Goal: Task Accomplishment & Management: Manage account settings

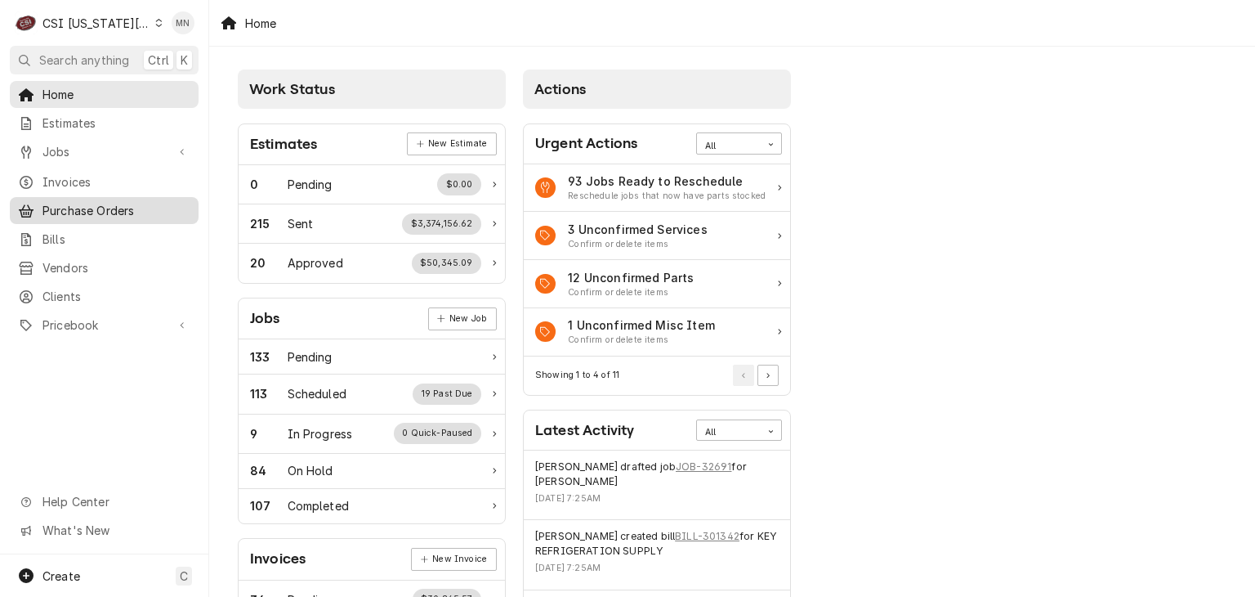
click at [82, 202] on span "Purchase Orders" at bounding box center [116, 210] width 148 height 17
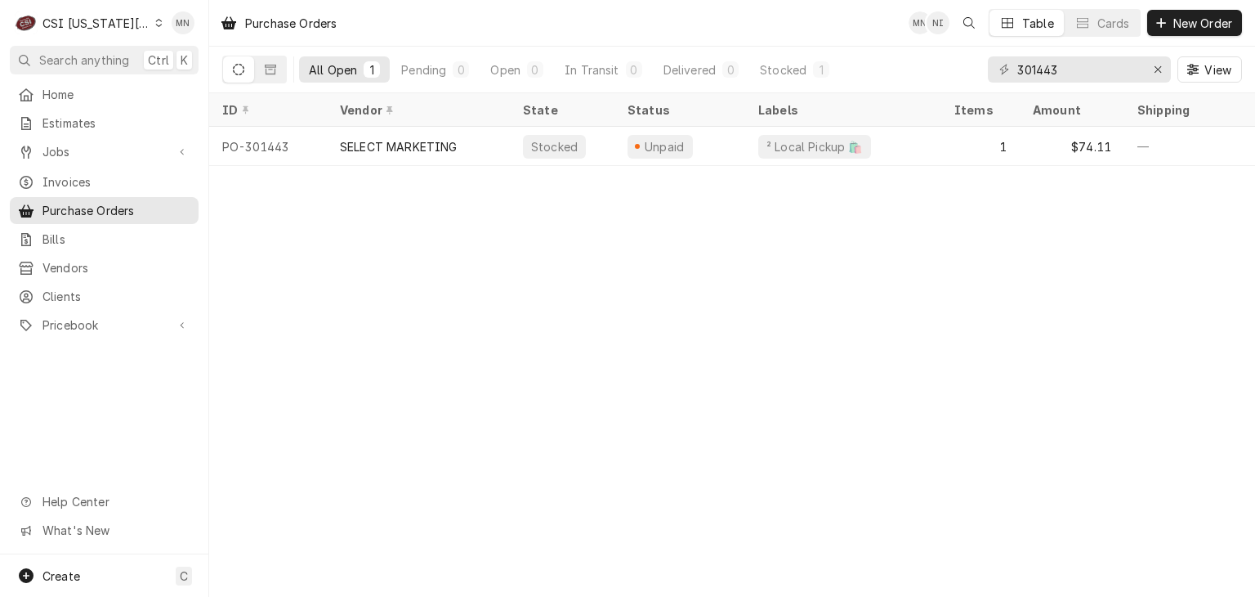
click at [124, 25] on div "CSI Kansas City." at bounding box center [96, 23] width 108 height 17
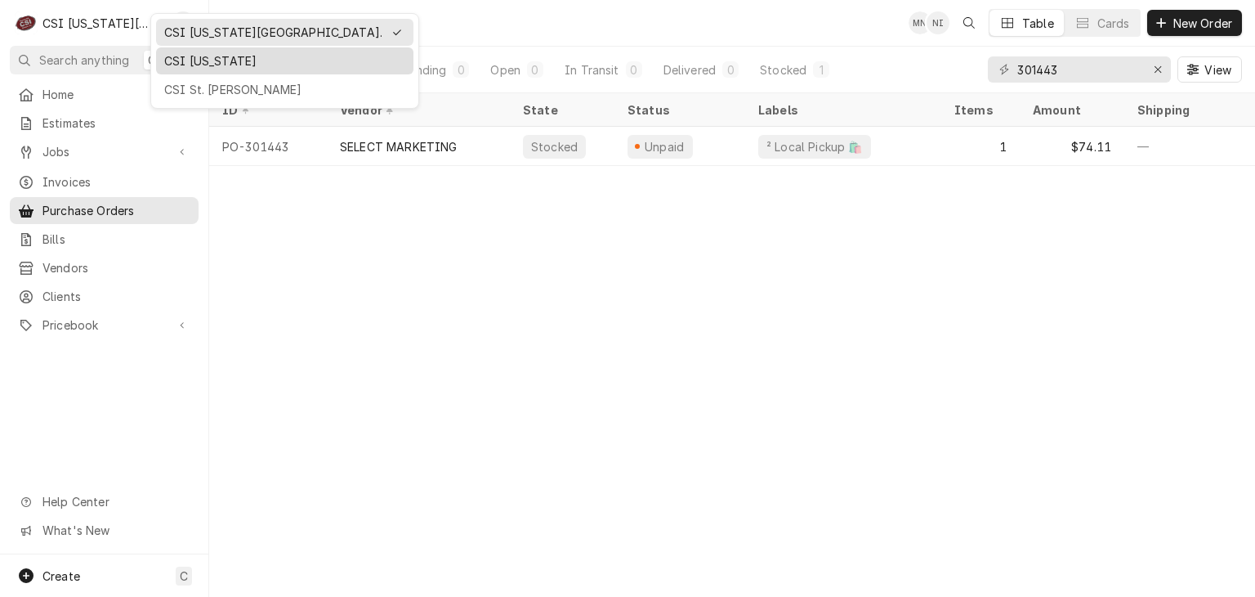
click at [190, 69] on div "CSI [US_STATE]" at bounding box center [284, 60] width 257 height 27
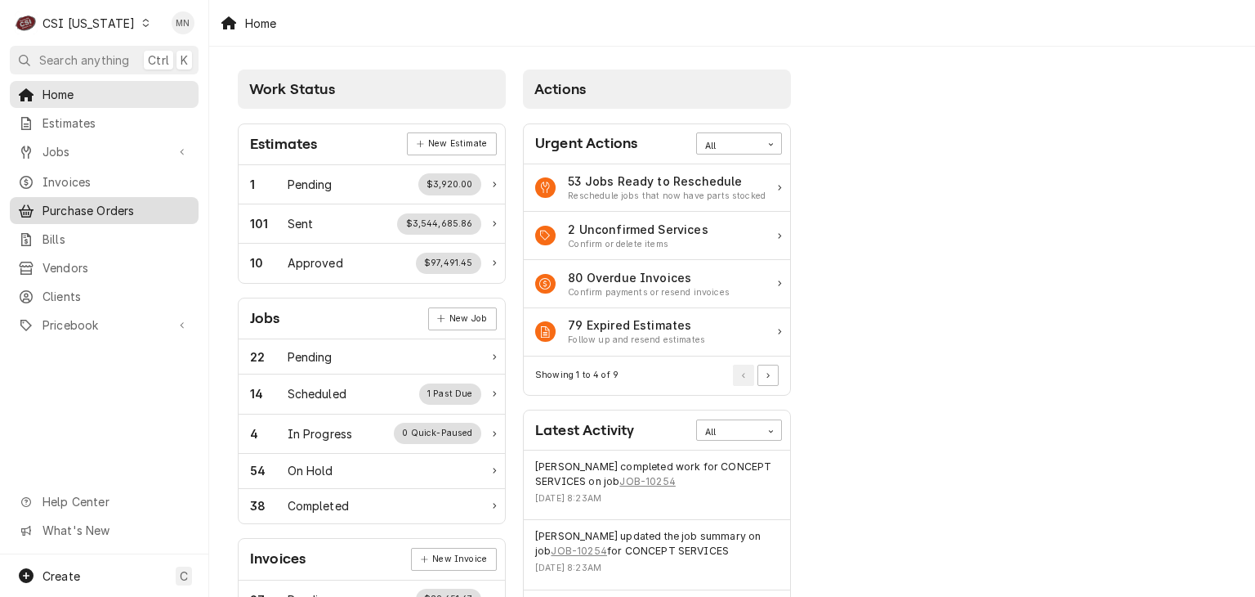
click at [89, 204] on span "Purchase Orders" at bounding box center [116, 210] width 148 height 17
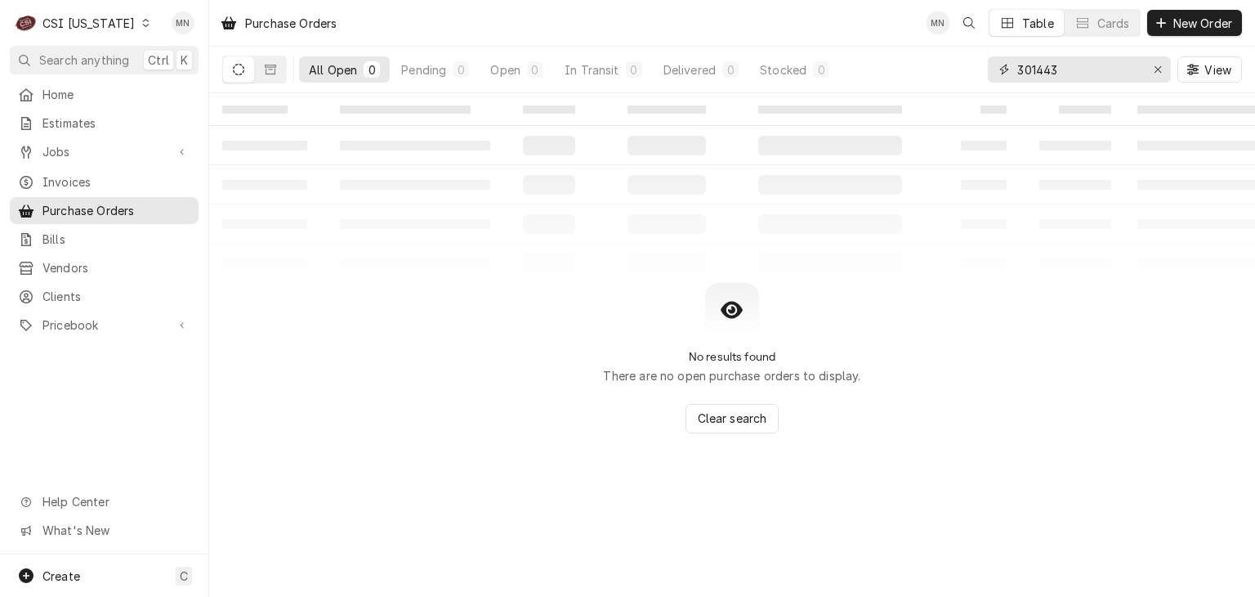
drag, startPoint x: 1082, startPoint y: 74, endPoint x: 857, endPoint y: 71, distance: 225.6
click at [857, 72] on div "All Open 0 Pending 0 Open 0 In Transit 0 Delivered 0 Stocked 0 301443 View" at bounding box center [732, 70] width 1020 height 46
type input "100353"
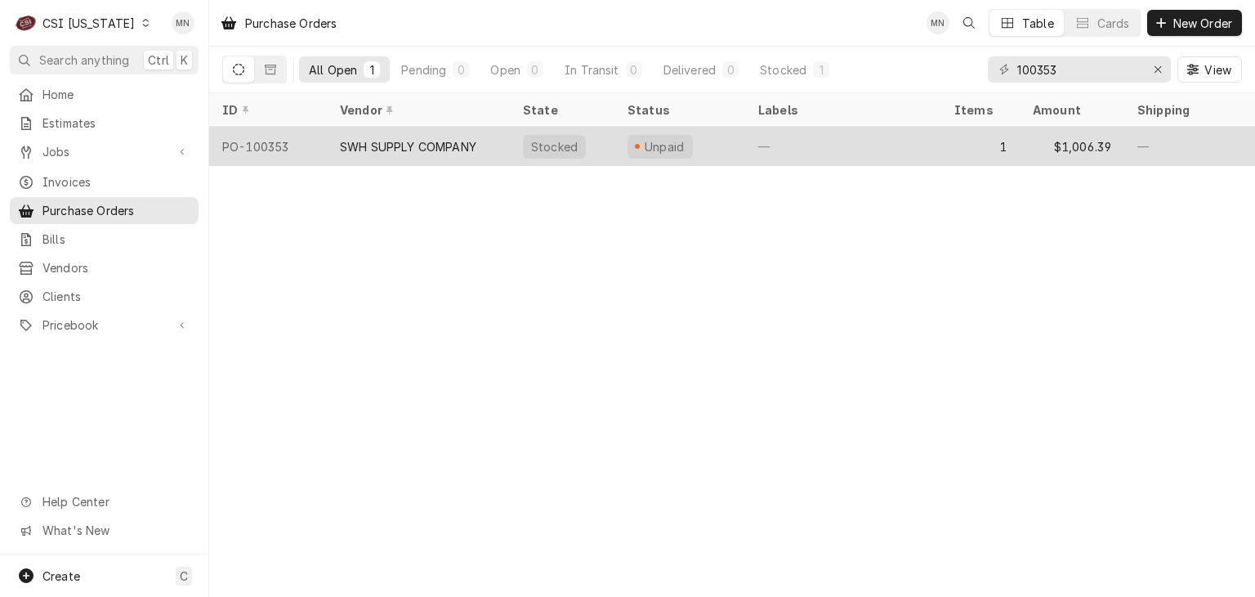
click at [420, 146] on div "SWH SUPPLY COMPANY" at bounding box center [408, 146] width 136 height 17
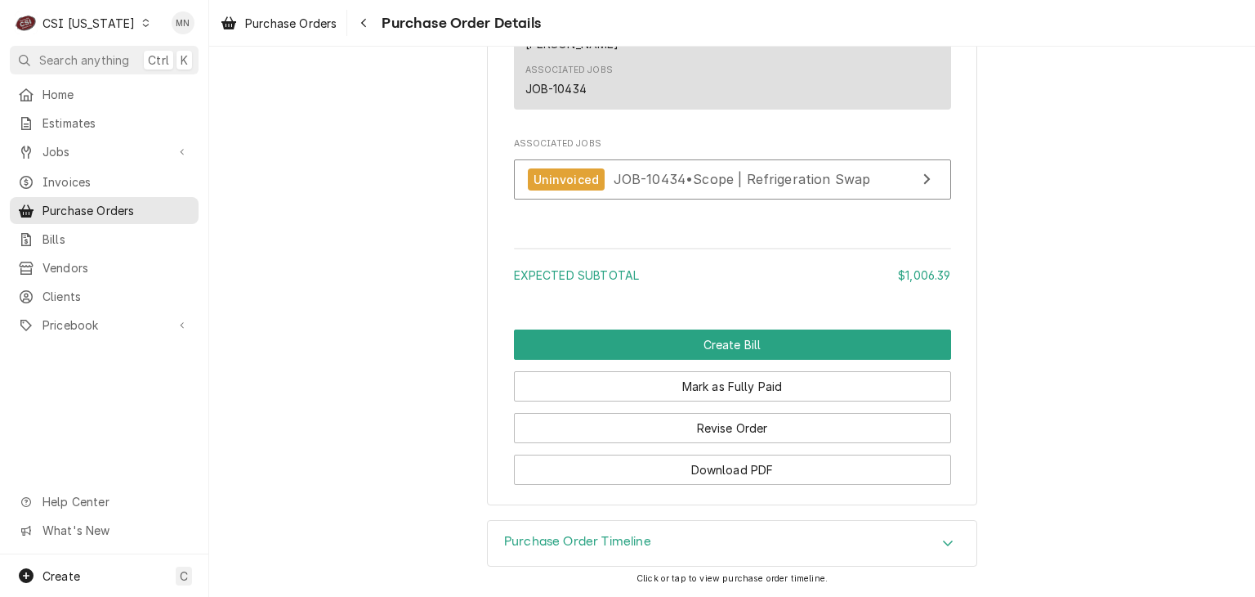
scroll to position [1418, 0]
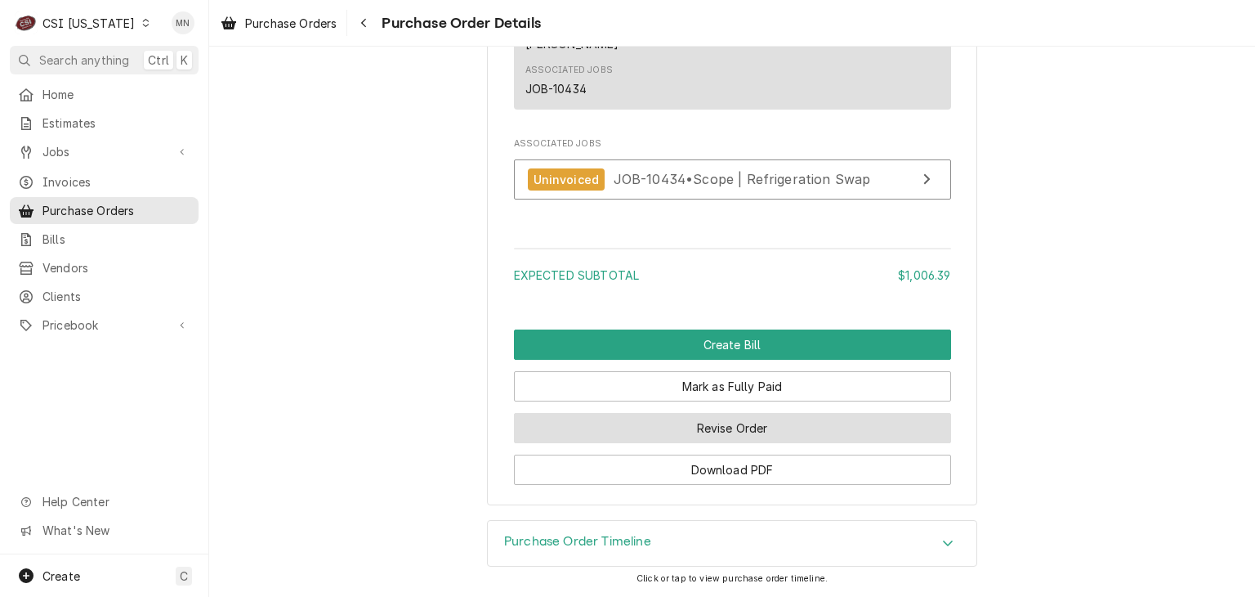
click at [761, 426] on button "Revise Order" at bounding box center [732, 428] width 437 height 30
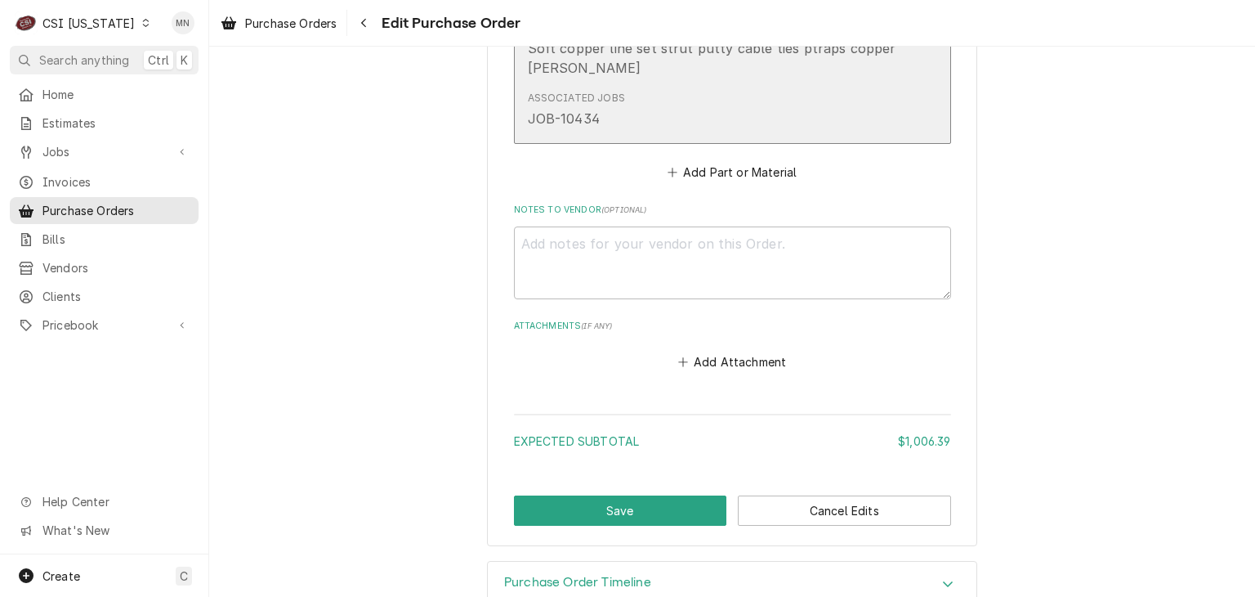
scroll to position [1027, 0]
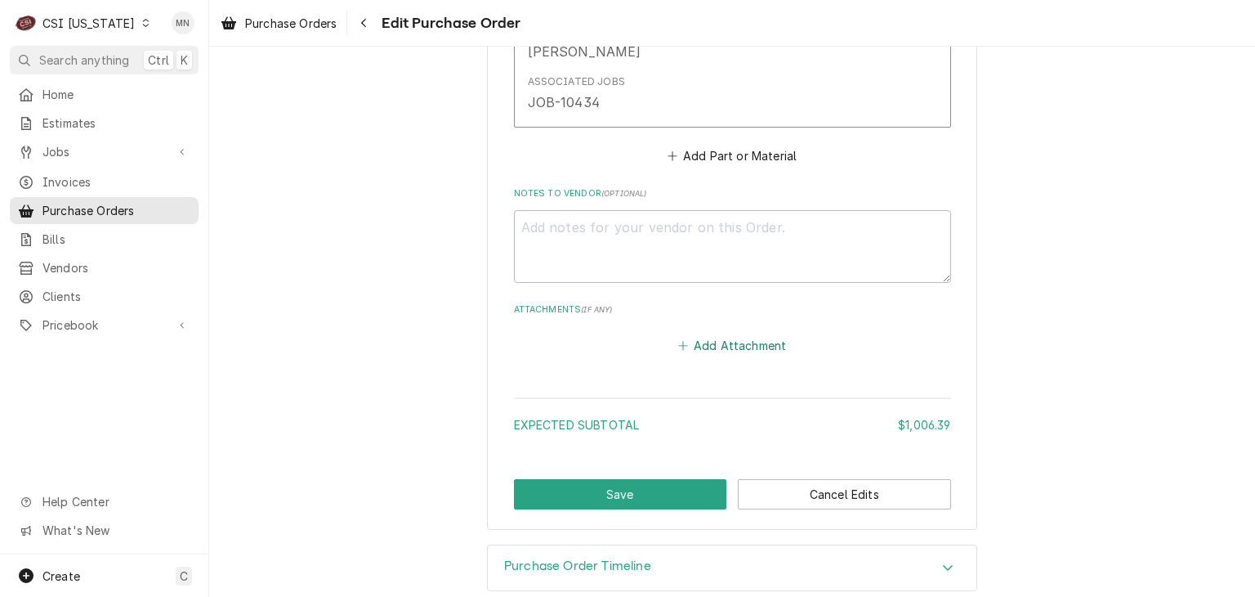
click at [711, 334] on button "Add Attachment" at bounding box center [732, 345] width 114 height 23
type textarea "x"
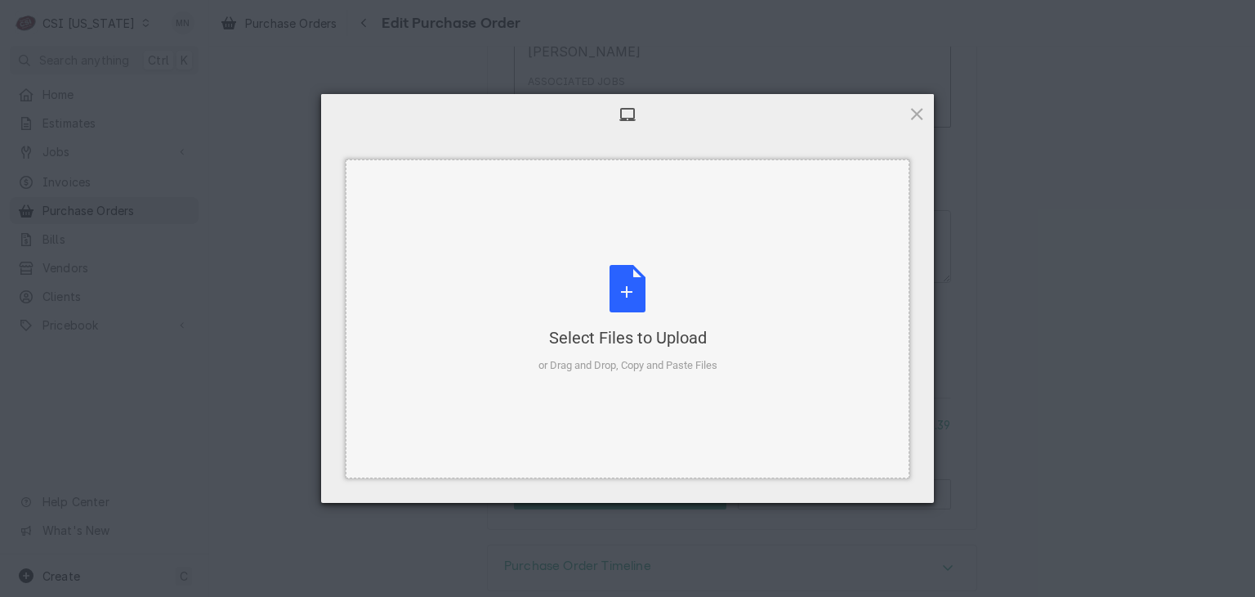
click at [635, 301] on div "Select Files to Upload or Drag and Drop, Copy and Paste Files" at bounding box center [628, 319] width 179 height 109
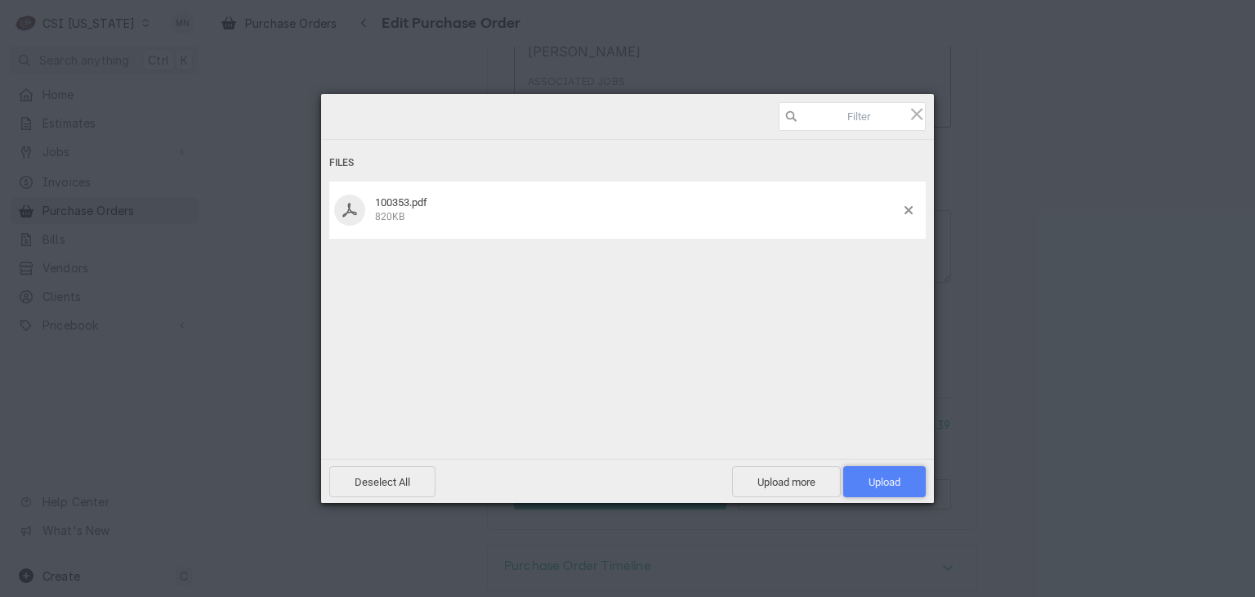
click at [893, 473] on span "Upload 1" at bounding box center [884, 481] width 83 height 31
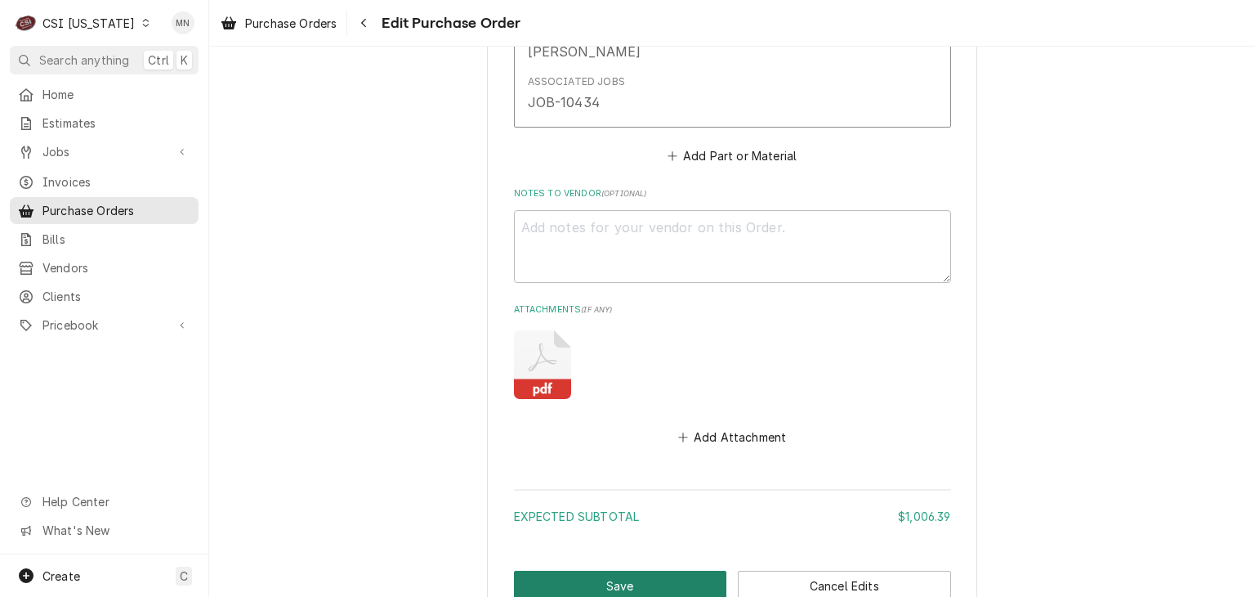
click at [597, 570] on button "Save" at bounding box center [620, 585] width 213 height 30
type textarea "x"
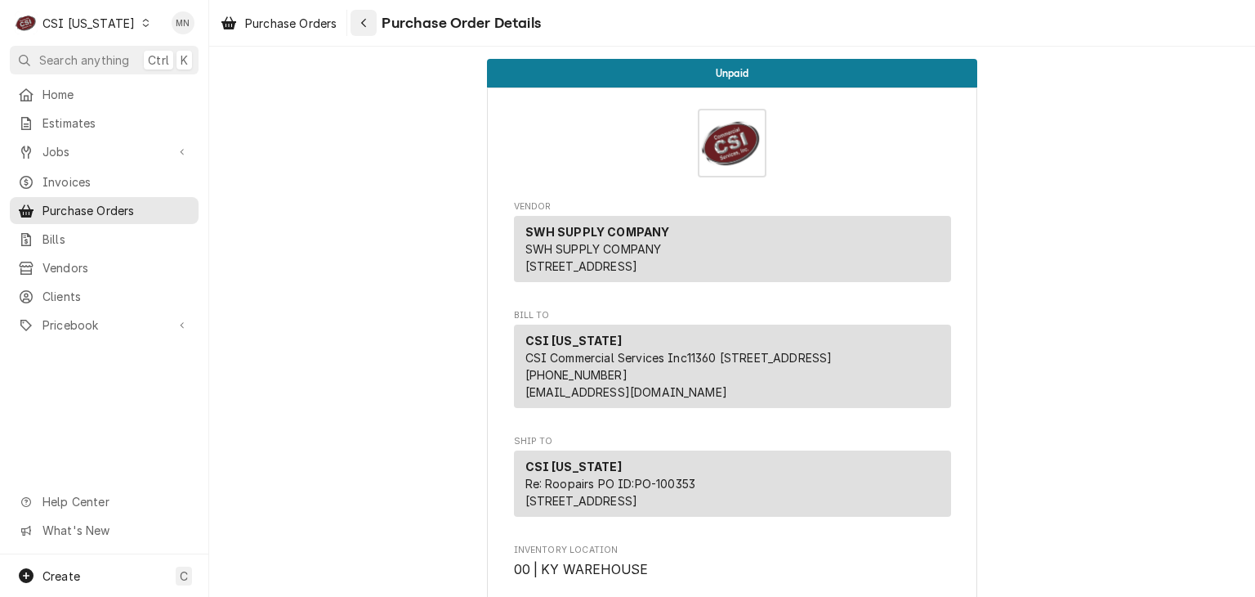
click at [366, 21] on icon "Navigate back" at bounding box center [363, 22] width 7 height 11
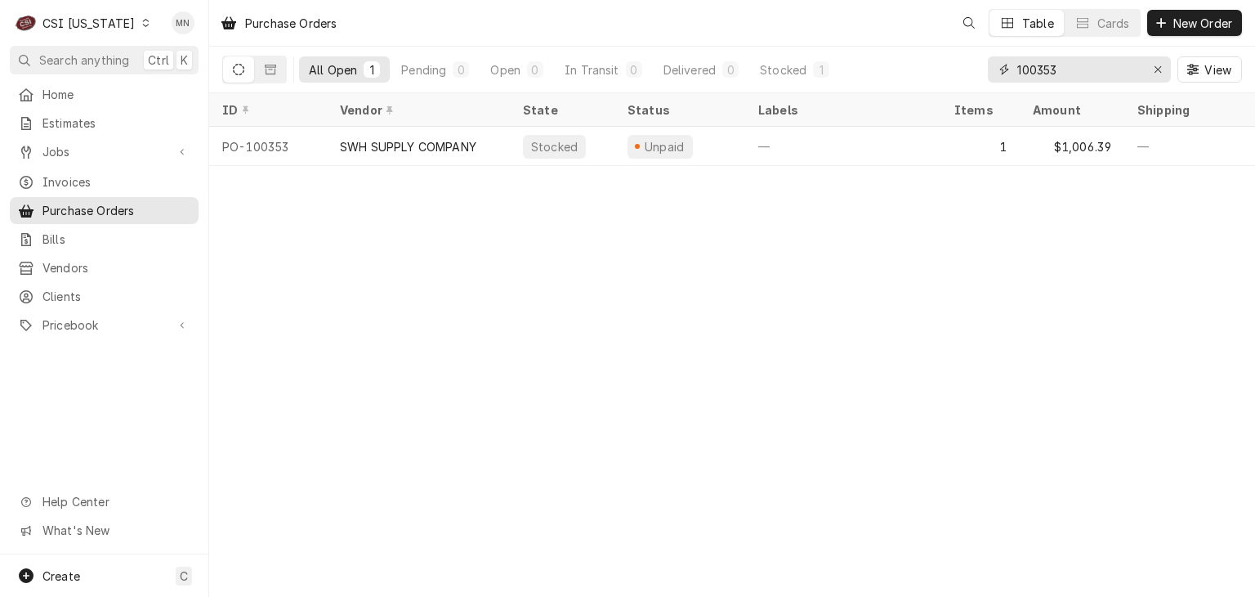
click at [1077, 65] on input "100353" at bounding box center [1079, 69] width 123 height 26
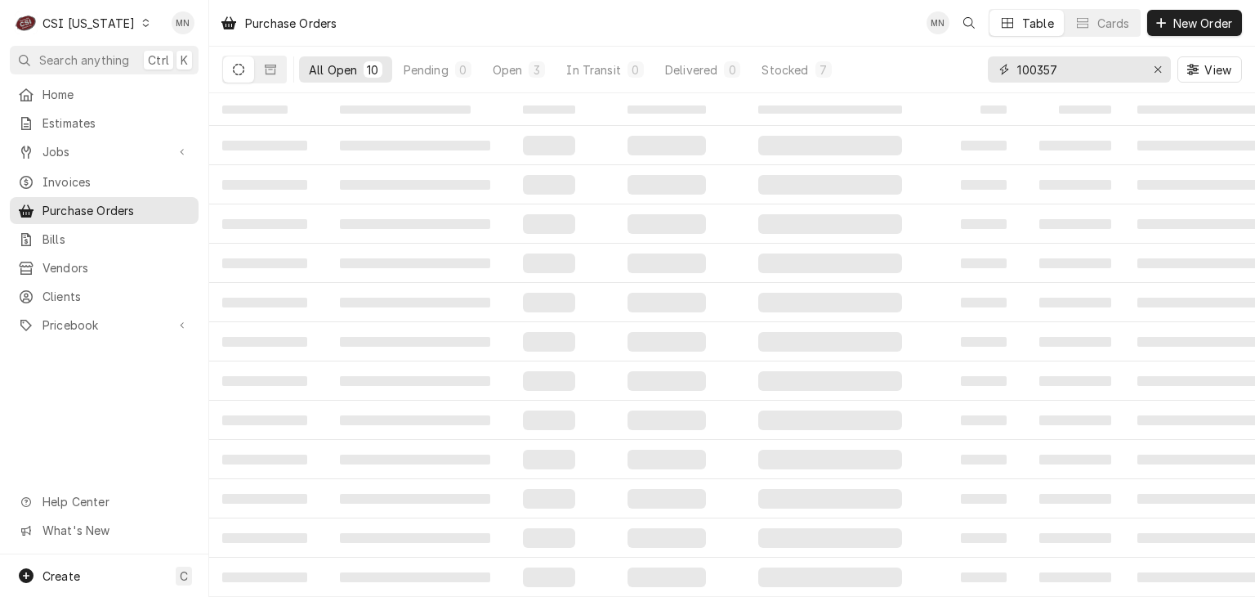
type input "100357"
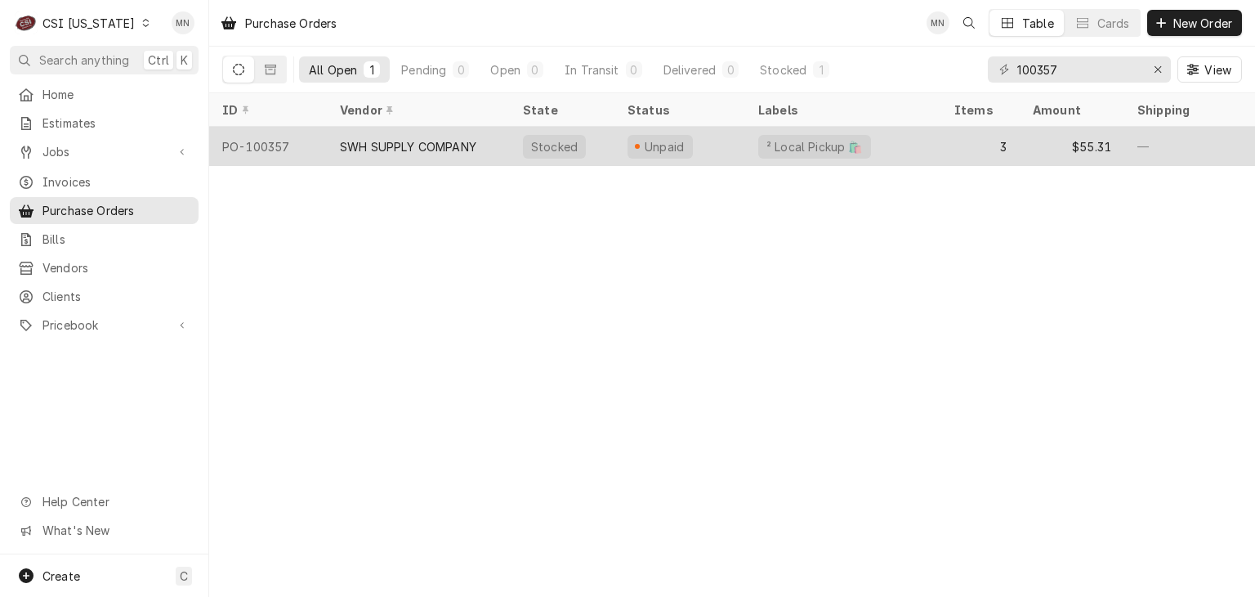
click at [425, 131] on div "SWH SUPPLY COMPANY" at bounding box center [418, 146] width 183 height 39
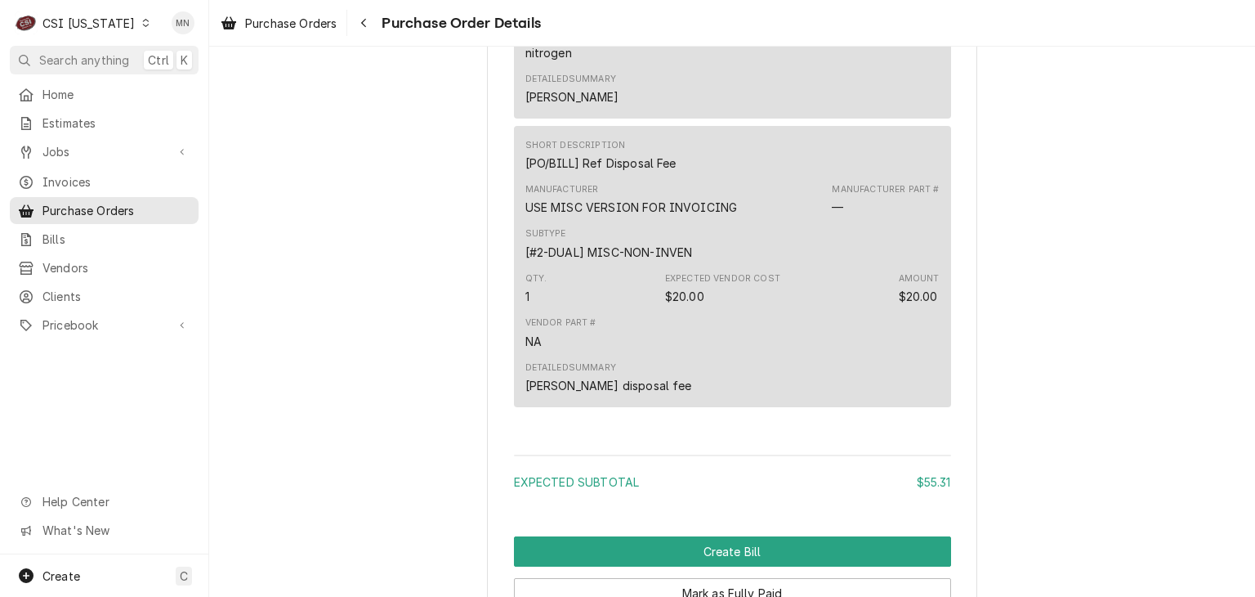
scroll to position [1920, 0]
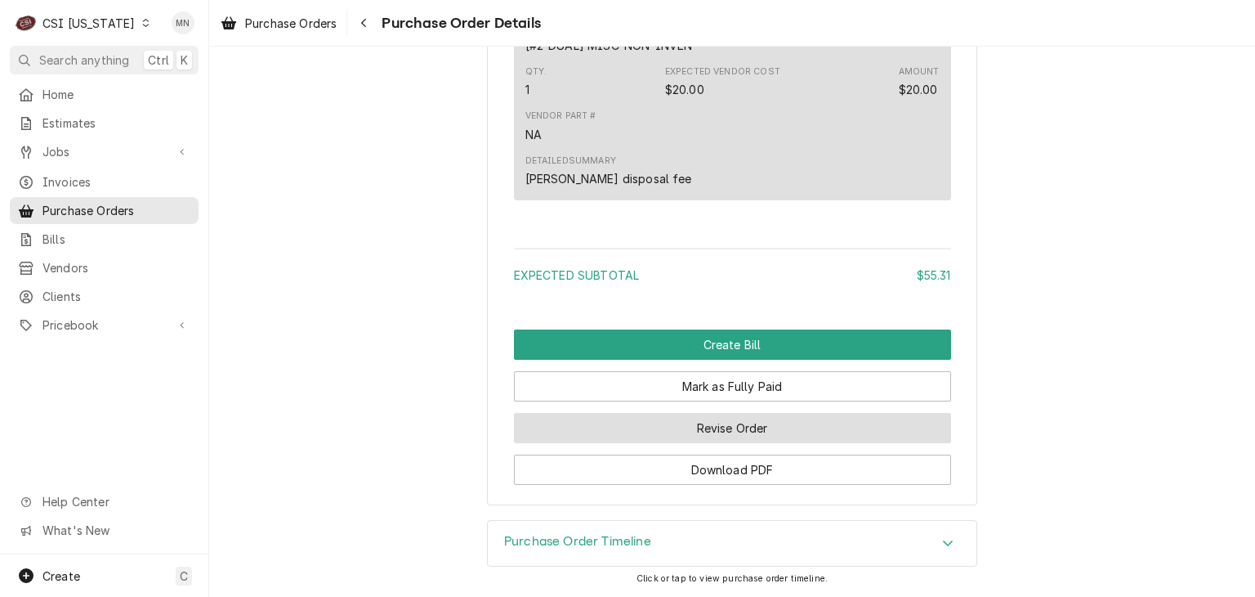
click at [775, 426] on button "Revise Order" at bounding box center [732, 428] width 437 height 30
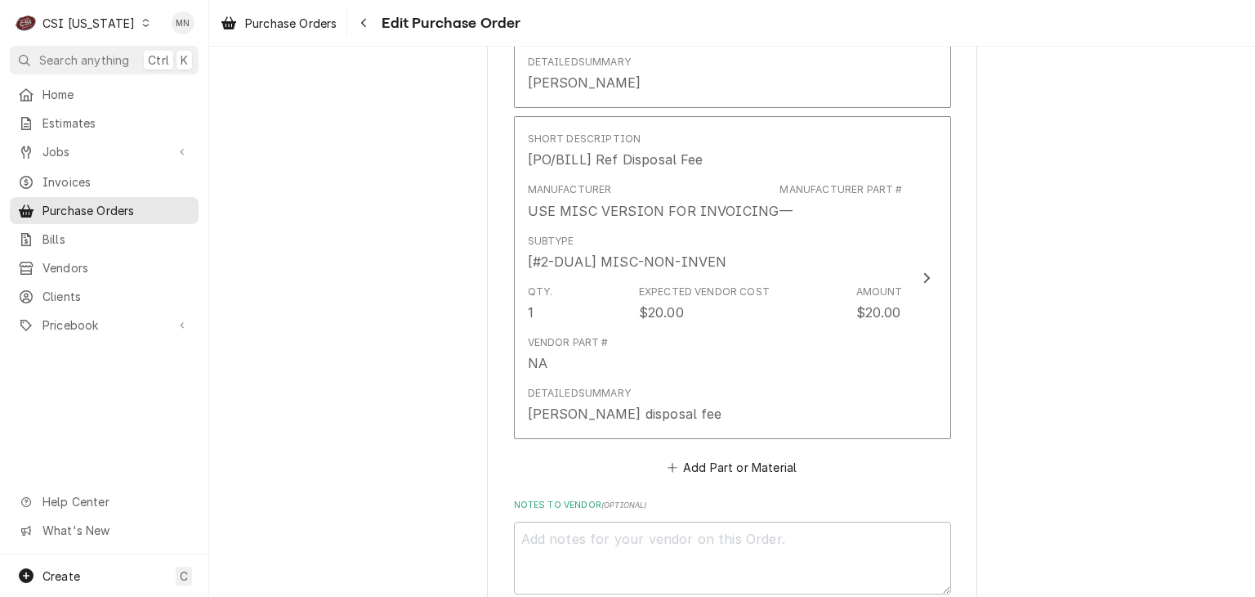
scroll to position [1638, 0]
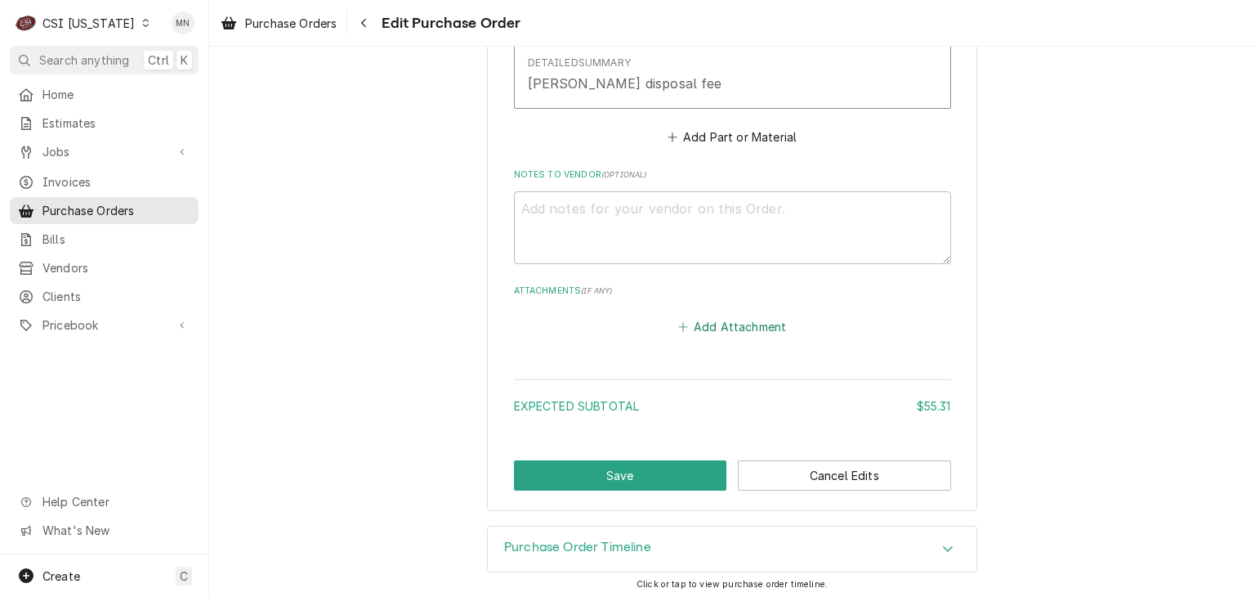
click at [714, 324] on button "Add Attachment" at bounding box center [732, 326] width 114 height 23
type textarea "x"
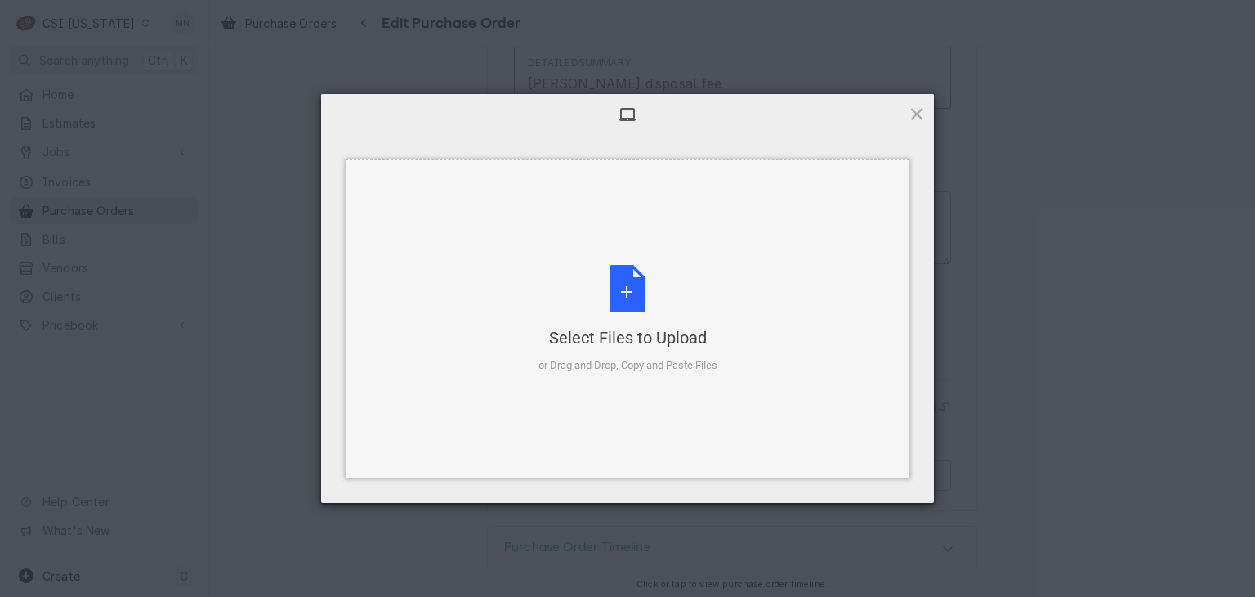
click at [626, 306] on div "Select Files to Upload or Drag and Drop, Copy and Paste Files" at bounding box center [628, 319] width 179 height 109
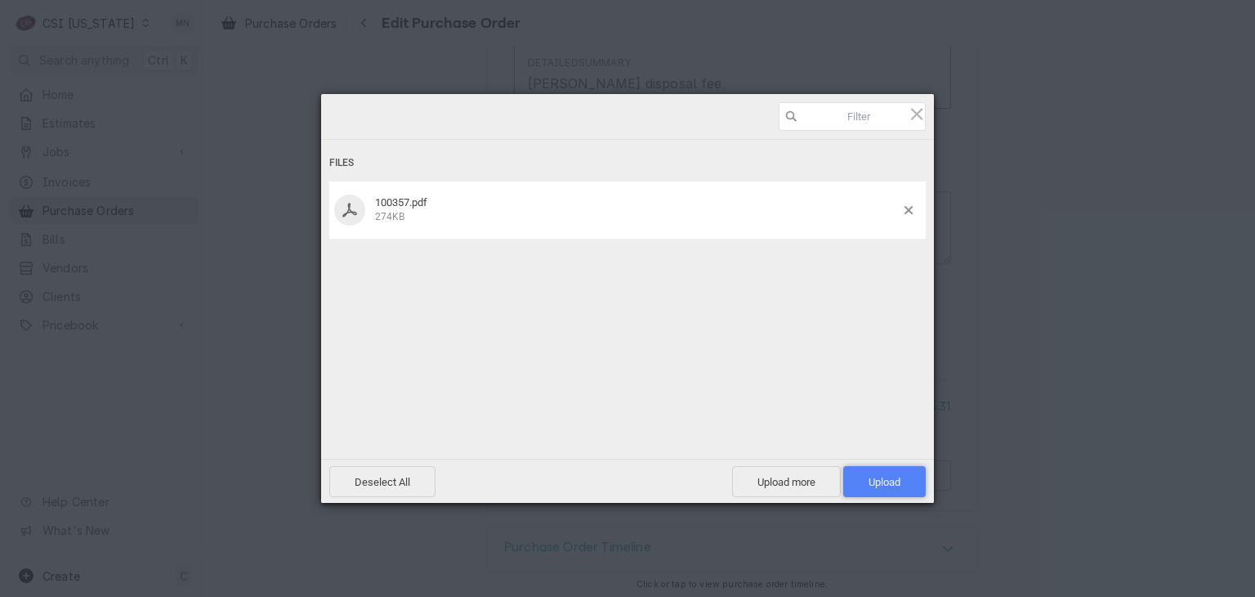
click at [873, 471] on span "Upload 1" at bounding box center [884, 481] width 83 height 31
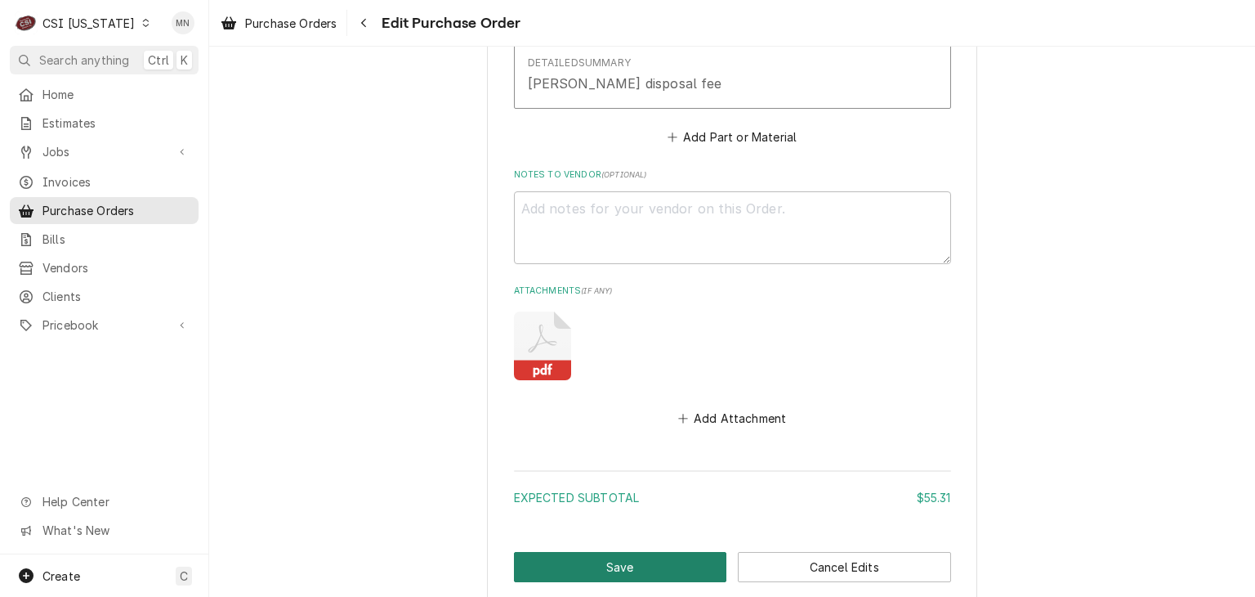
click at [609, 552] on button "Save" at bounding box center [620, 567] width 213 height 30
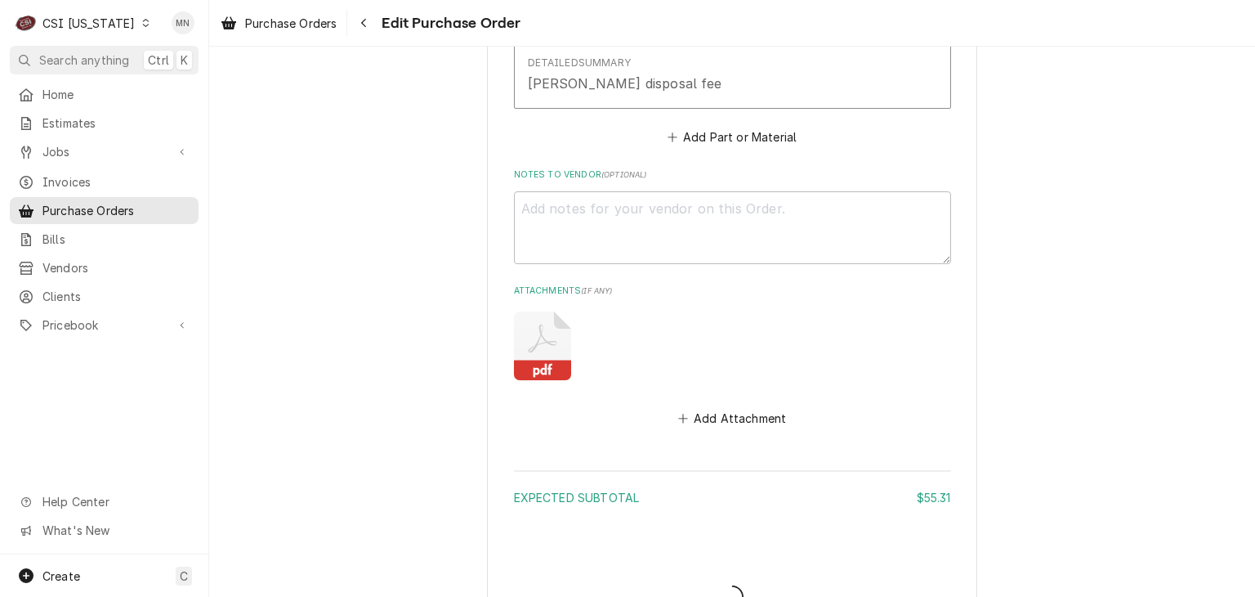
type textarea "x"
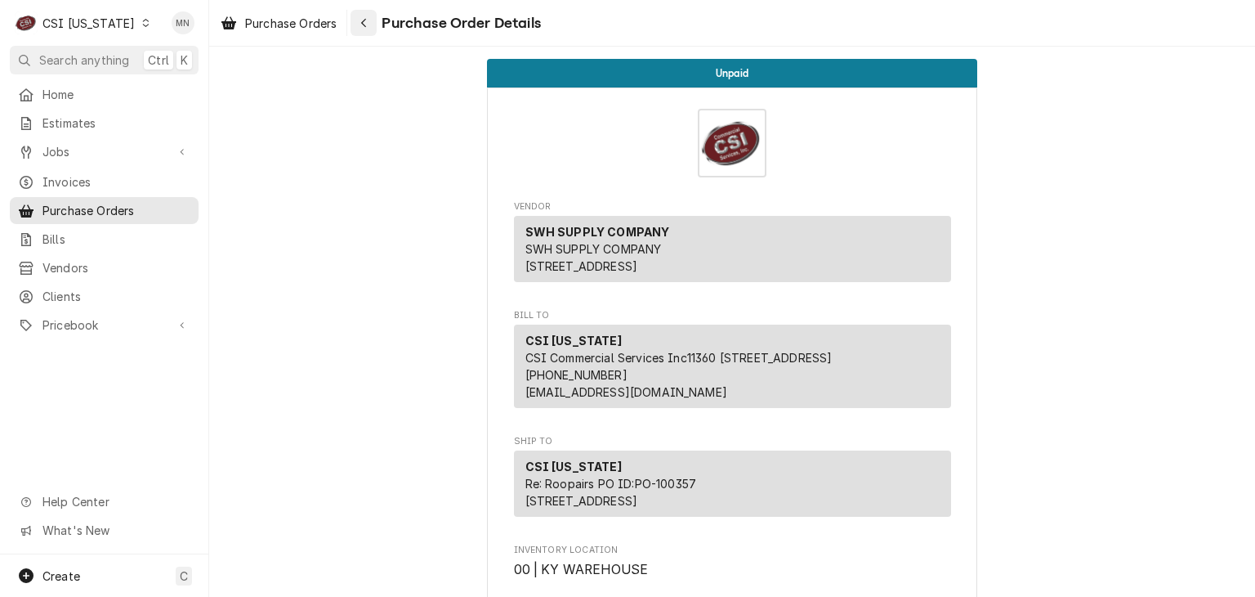
click at [362, 20] on icon "Navigate back" at bounding box center [363, 22] width 7 height 11
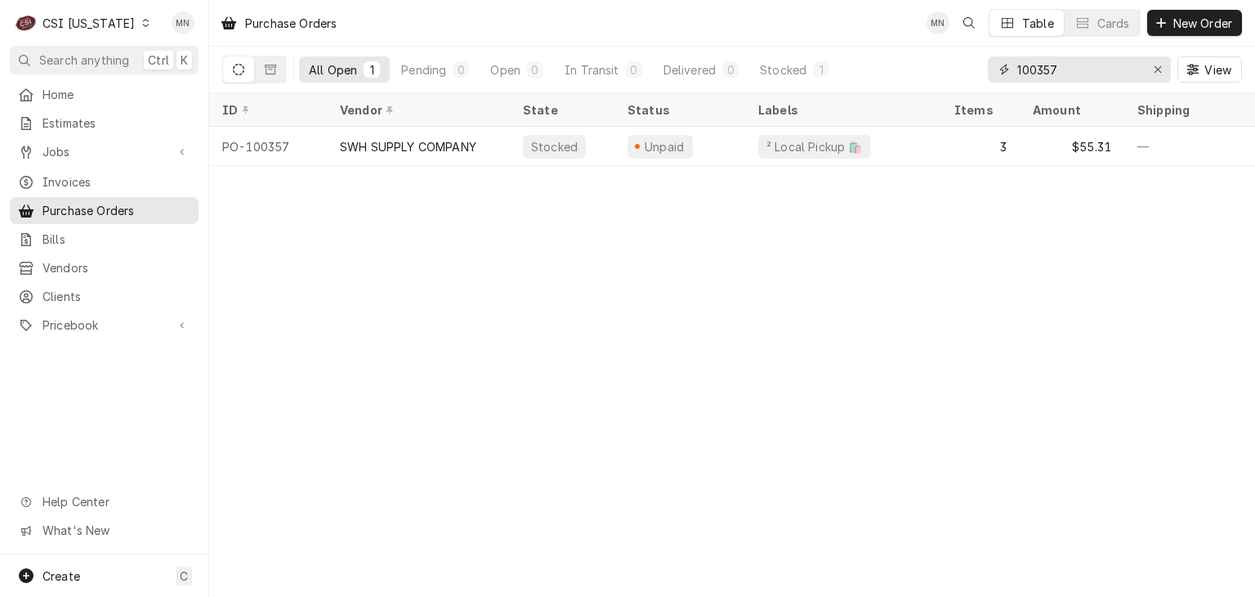
click at [1078, 71] on input "100357" at bounding box center [1079, 69] width 123 height 26
type input "100359"
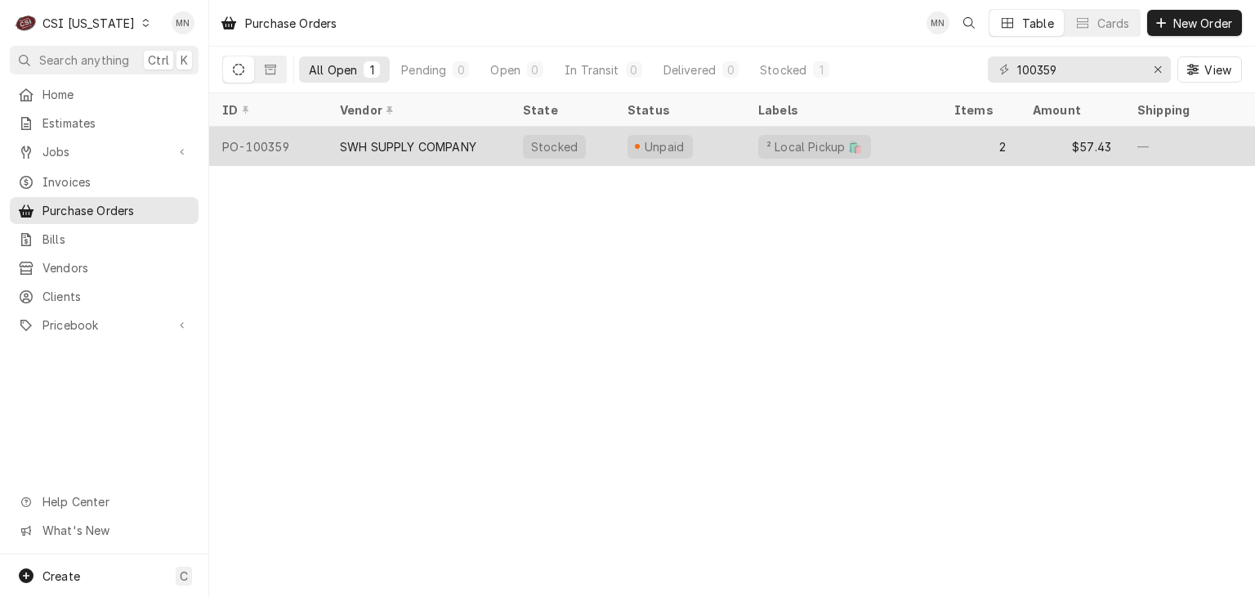
click at [333, 144] on div "SWH SUPPLY COMPANY" at bounding box center [418, 146] width 183 height 39
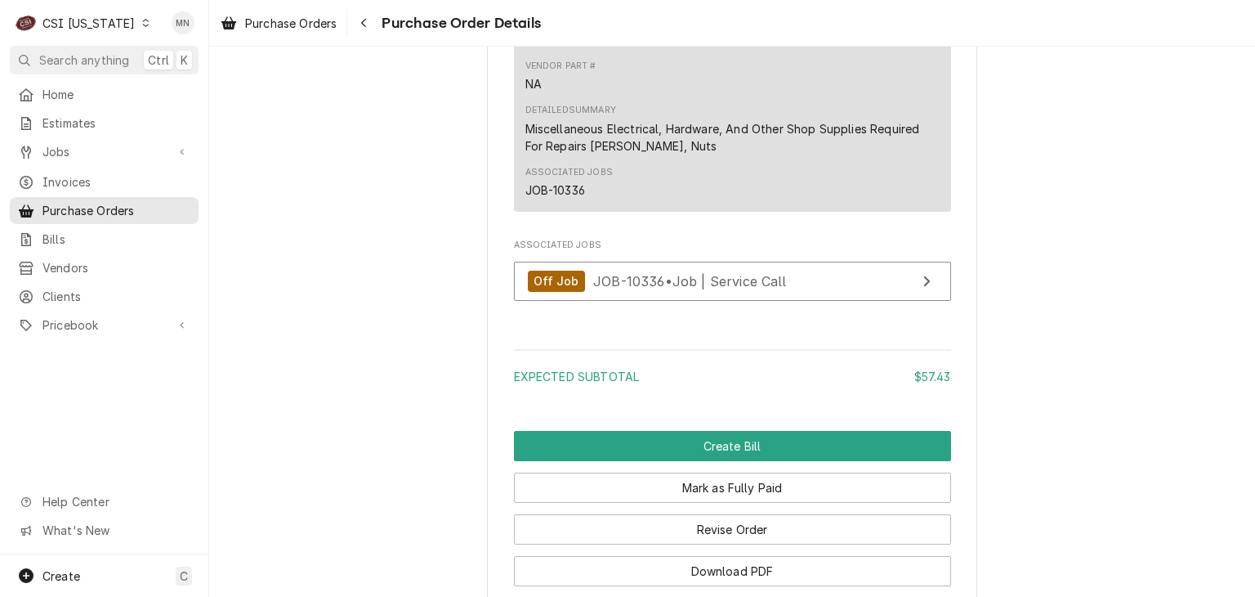
scroll to position [1827, 0]
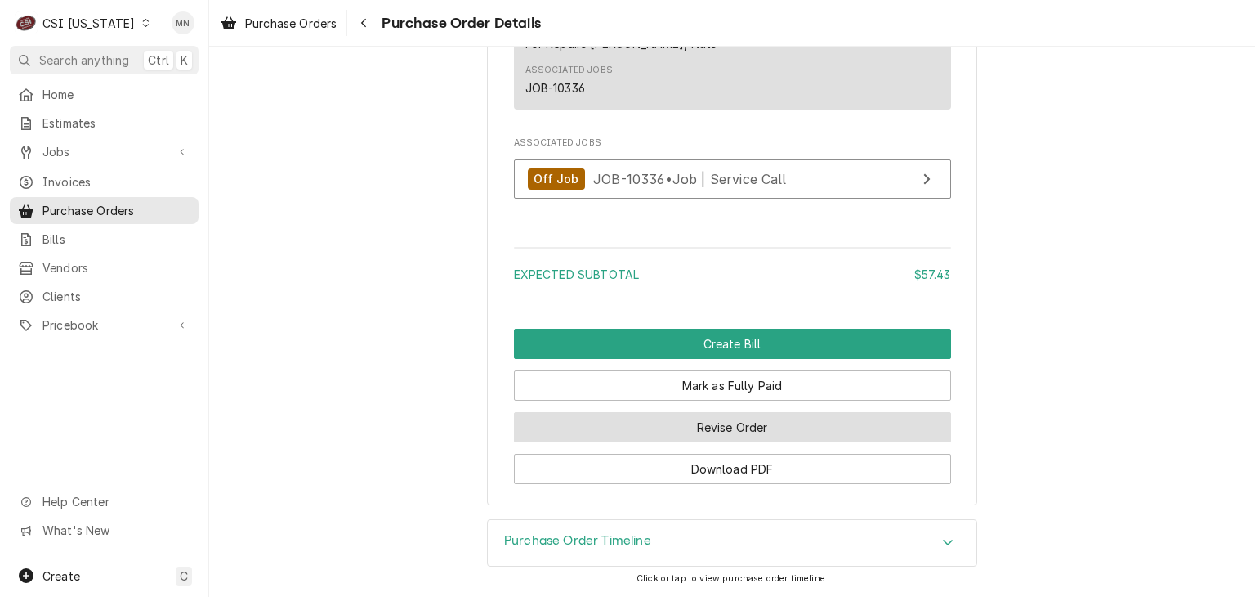
click at [726, 436] on button "Revise Order" at bounding box center [732, 427] width 437 height 30
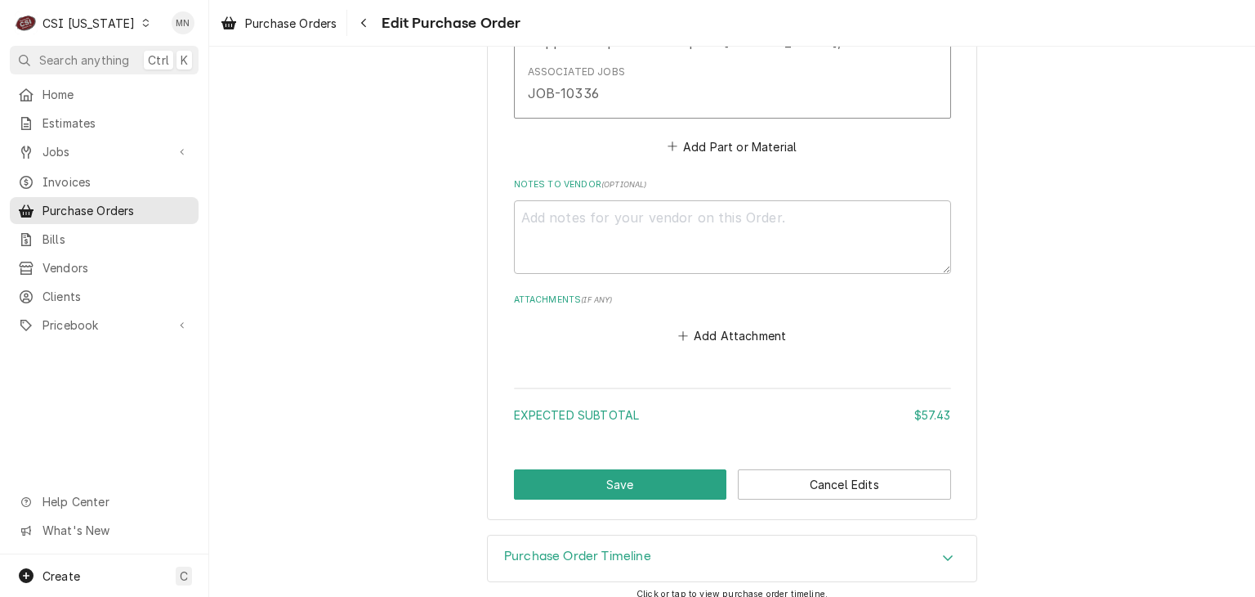
scroll to position [1429, 0]
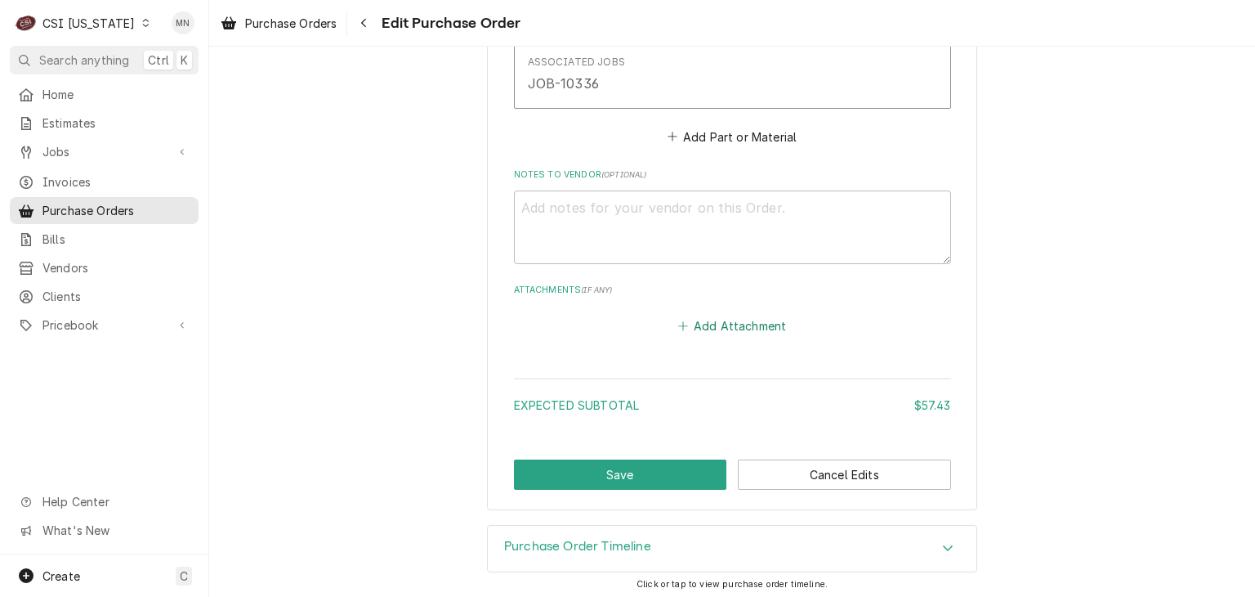
click at [719, 324] on button "Add Attachment" at bounding box center [732, 326] width 114 height 23
type textarea "x"
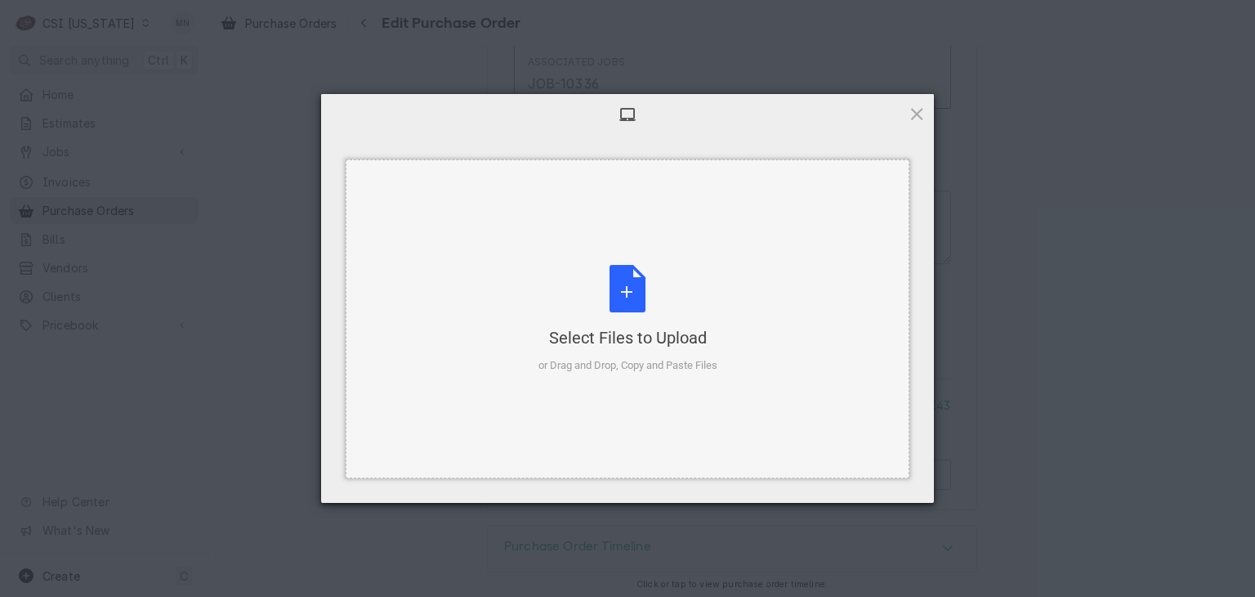
click at [626, 334] on div "Select Files to Upload" at bounding box center [628, 337] width 179 height 23
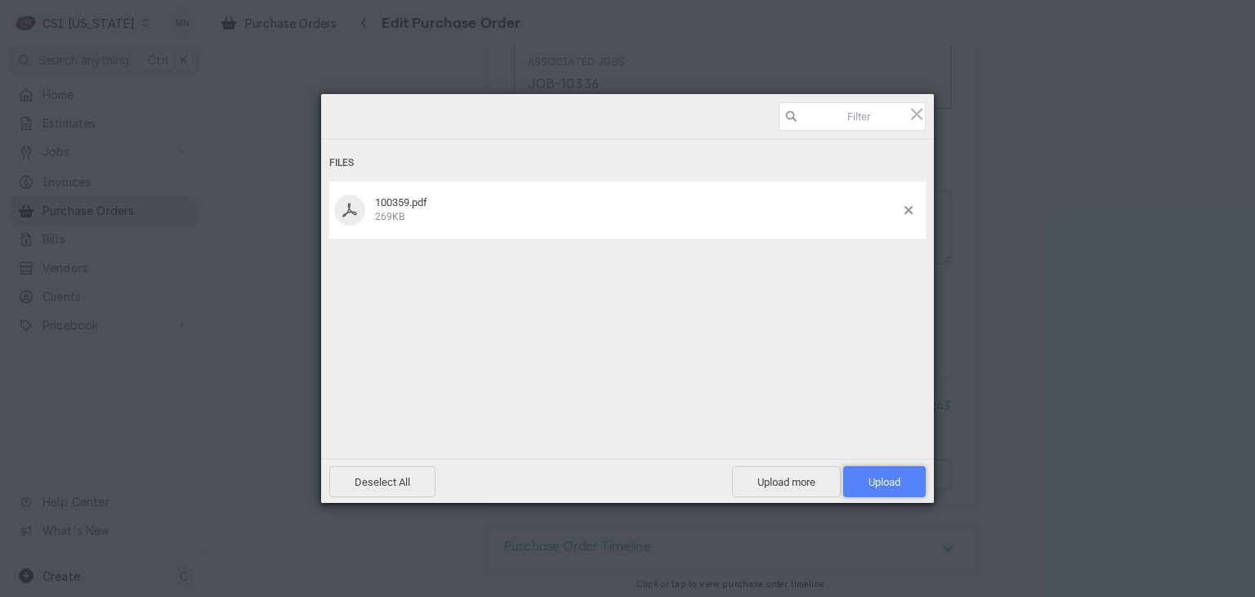
click at [891, 488] on span "Upload 1" at bounding box center [884, 481] width 83 height 31
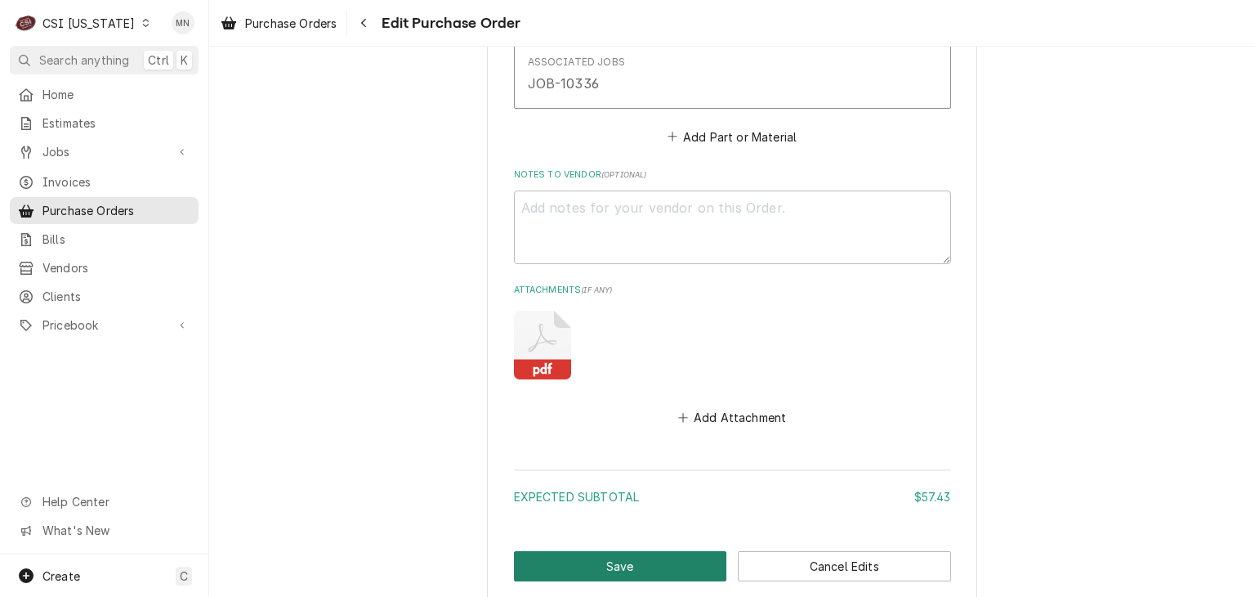
click at [635, 557] on button "Save" at bounding box center [620, 566] width 213 height 30
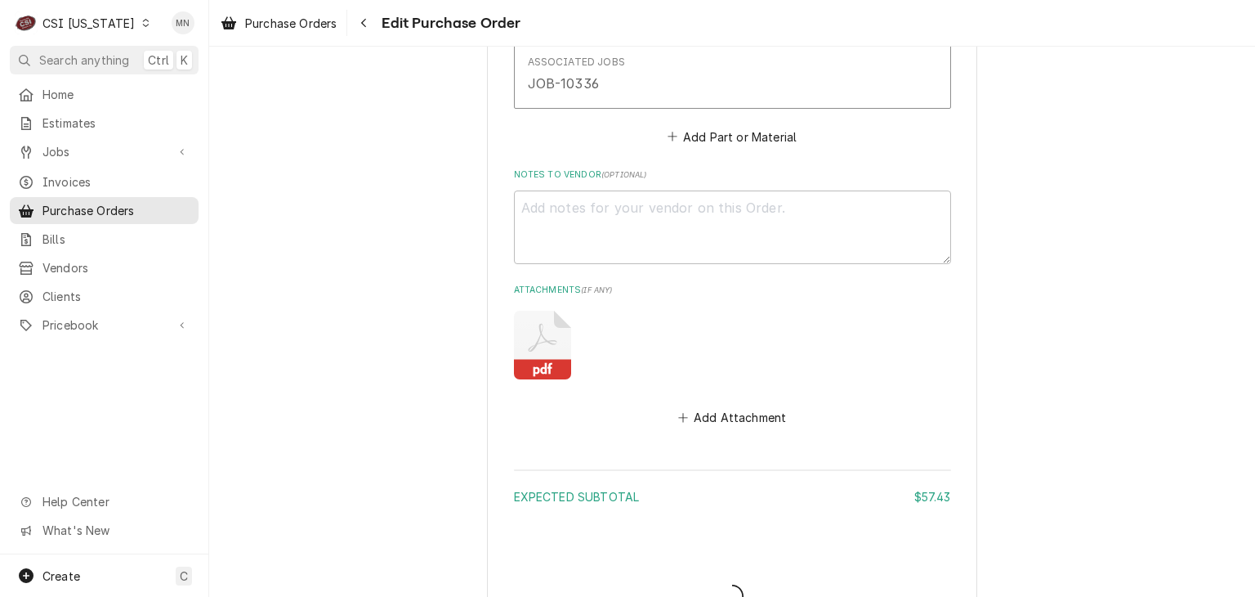
type textarea "x"
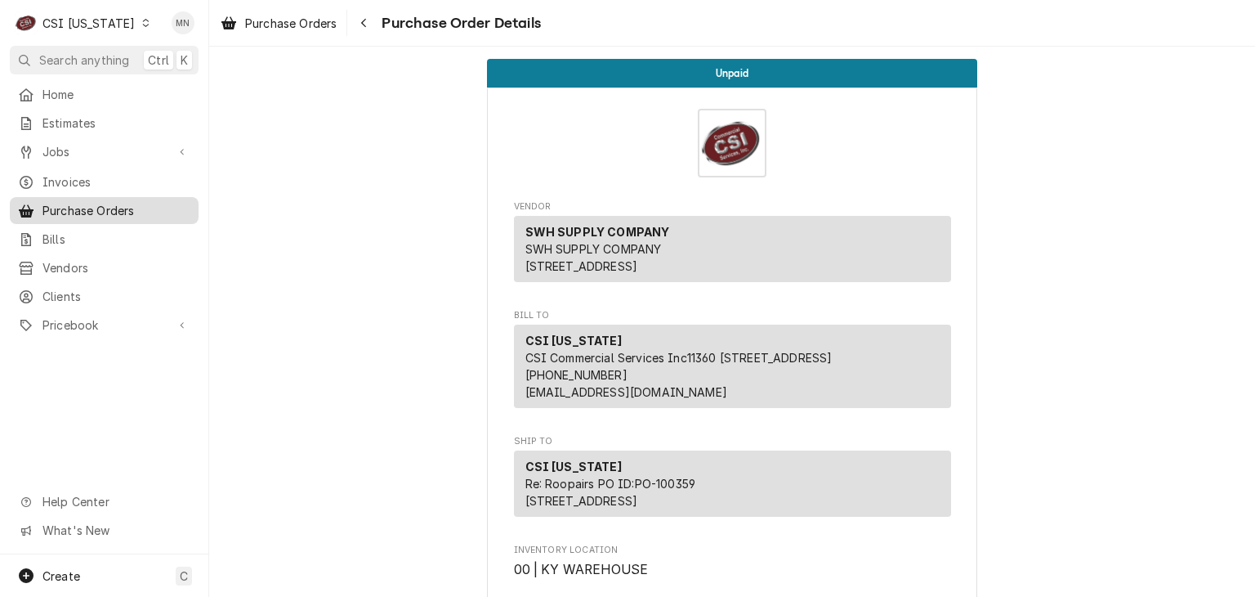
click at [92, 208] on span "Purchase Orders" at bounding box center [116, 210] width 148 height 17
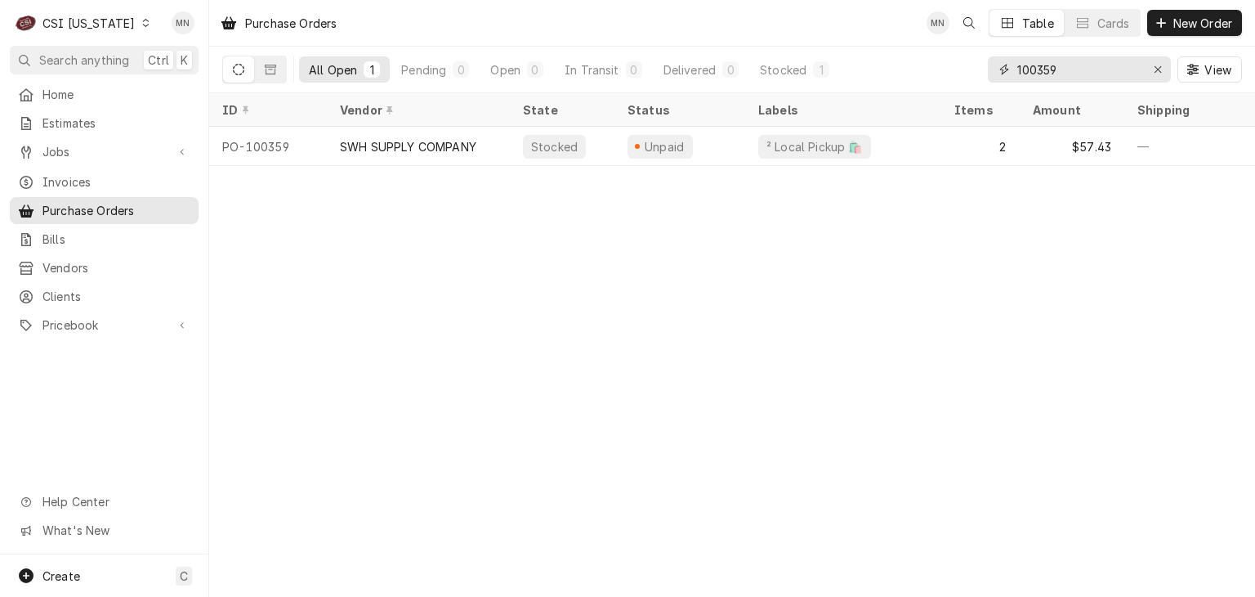
drag, startPoint x: 1067, startPoint y: 74, endPoint x: 203, endPoint y: 119, distance: 865.0
click at [975, 74] on div "All Open 1 Pending 0 Open 0 In Transit 0 Delivered 0 Stocked 1 100359 View" at bounding box center [732, 70] width 1020 height 46
type input "100361"
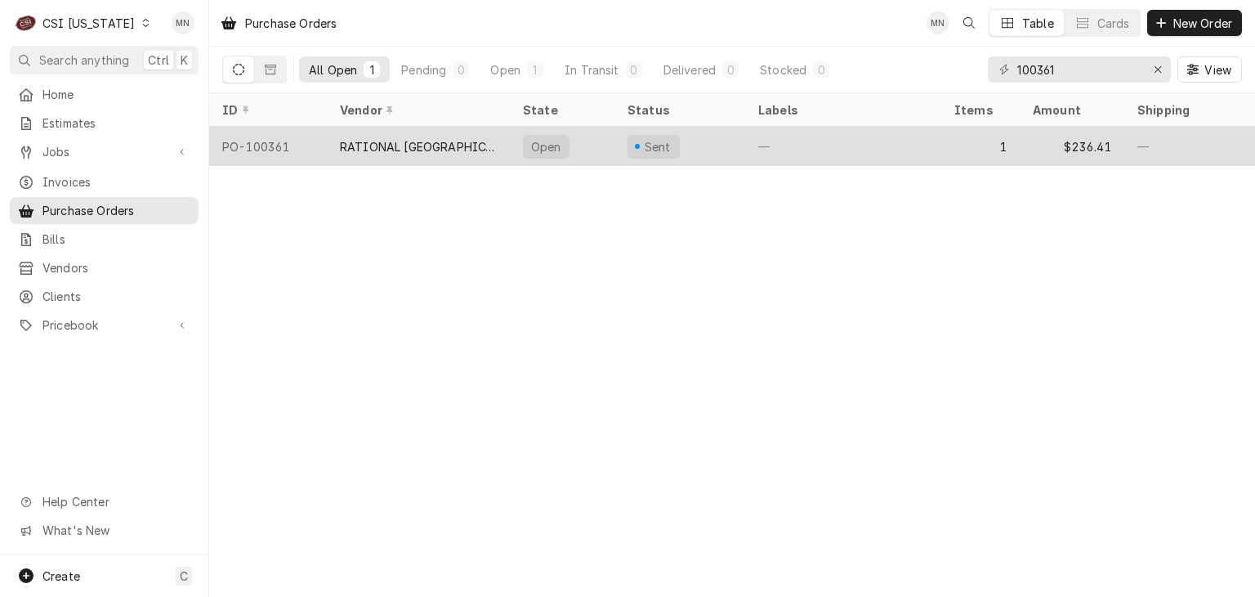
click at [419, 144] on div "RATIONAL [GEOGRAPHIC_DATA]" at bounding box center [418, 146] width 157 height 17
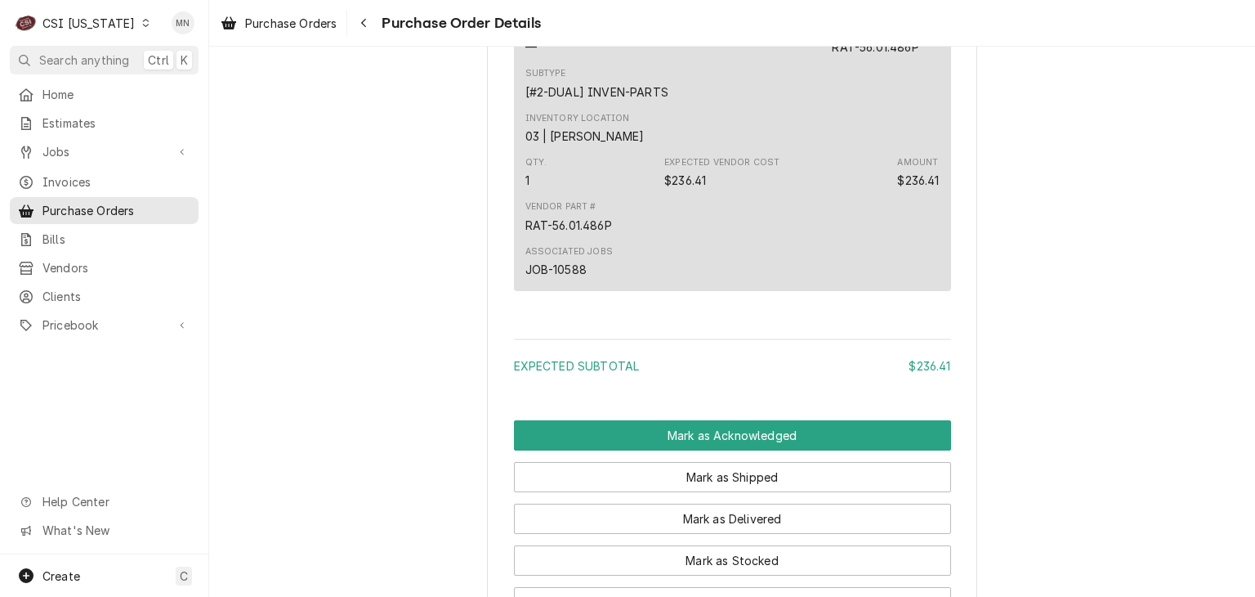
scroll to position [1246, 0]
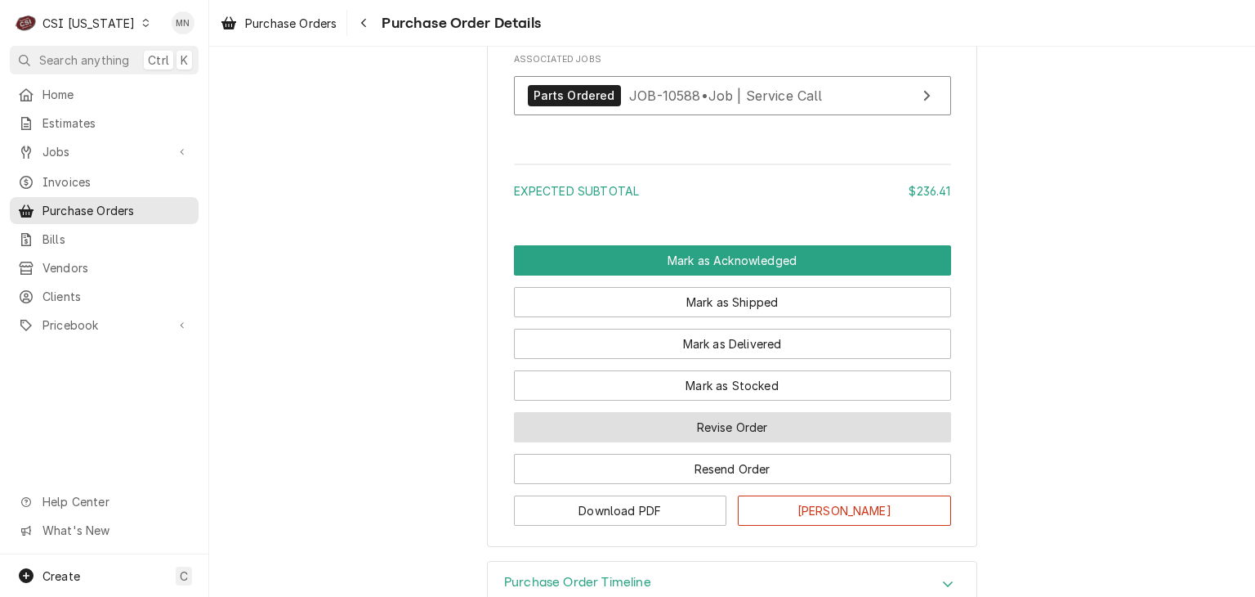
click at [736, 442] on button "Revise Order" at bounding box center [732, 427] width 437 height 30
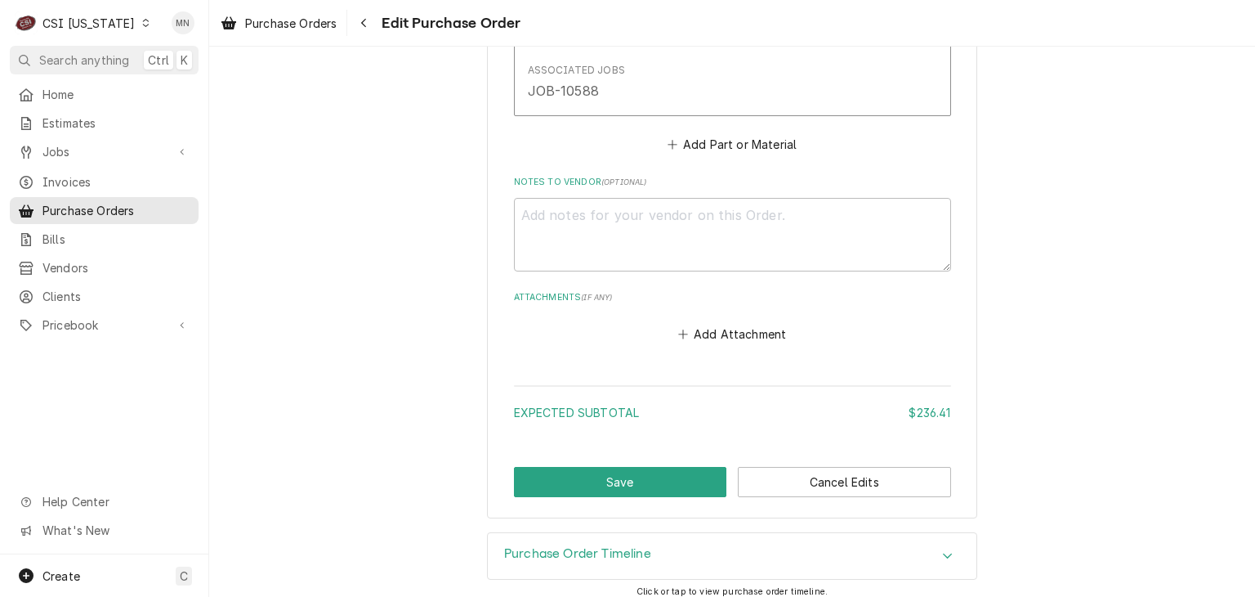
scroll to position [990, 0]
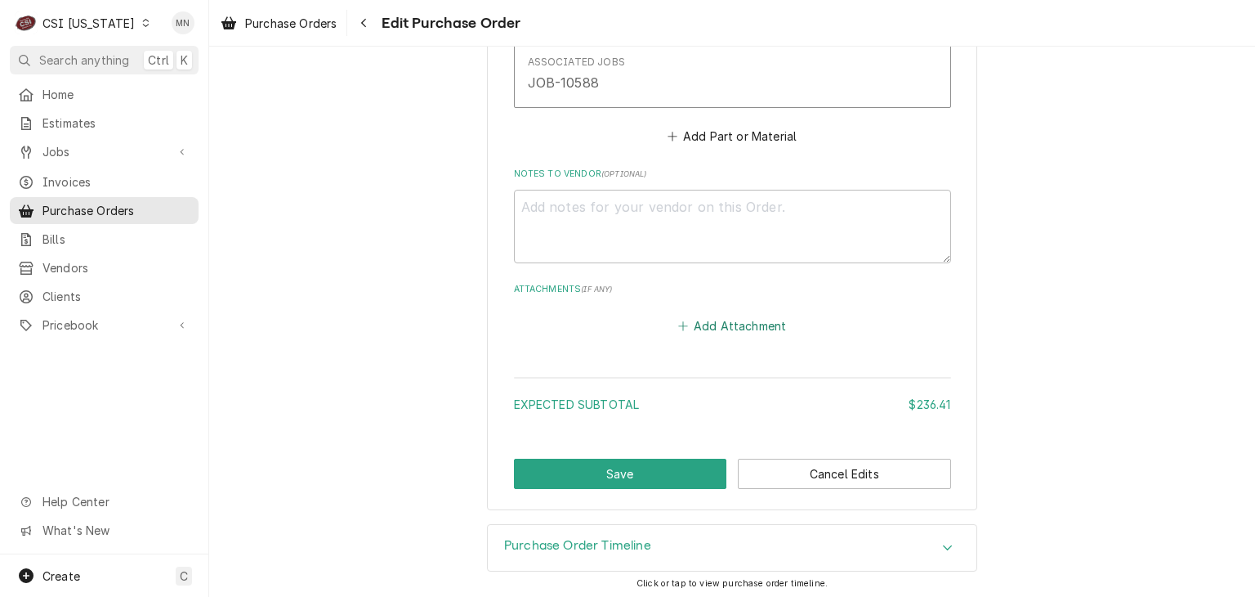
click at [711, 321] on button "Add Attachment" at bounding box center [732, 325] width 114 height 23
type textarea "x"
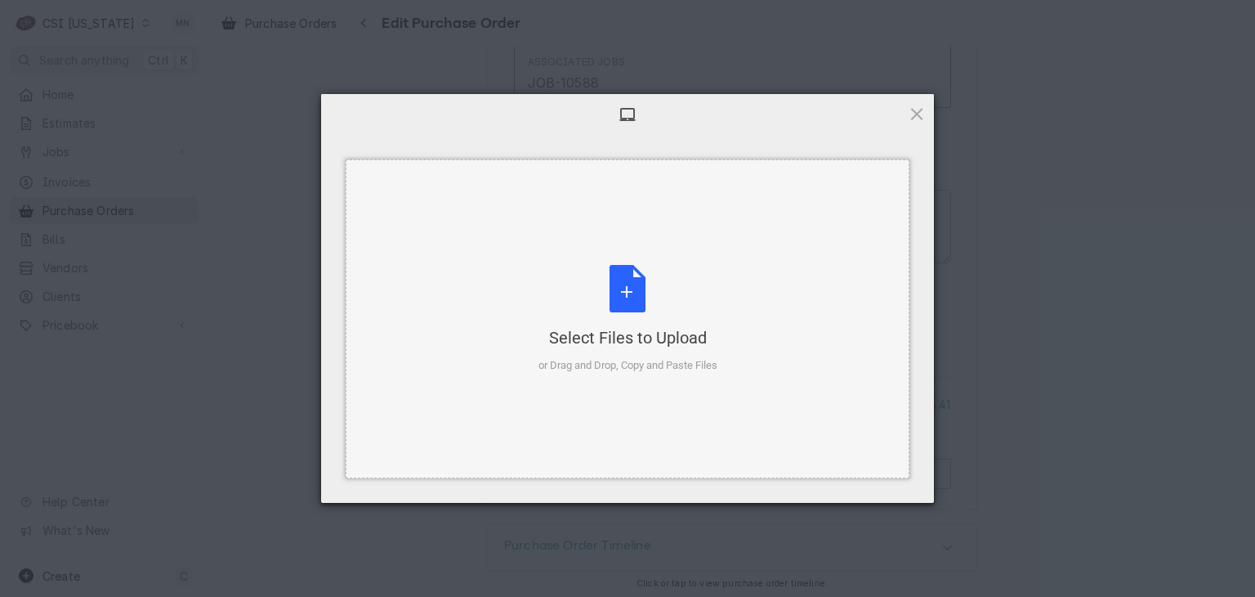
click at [639, 316] on div "Select Files to Upload or Drag and Drop, Copy and Paste Files" at bounding box center [628, 319] width 179 height 109
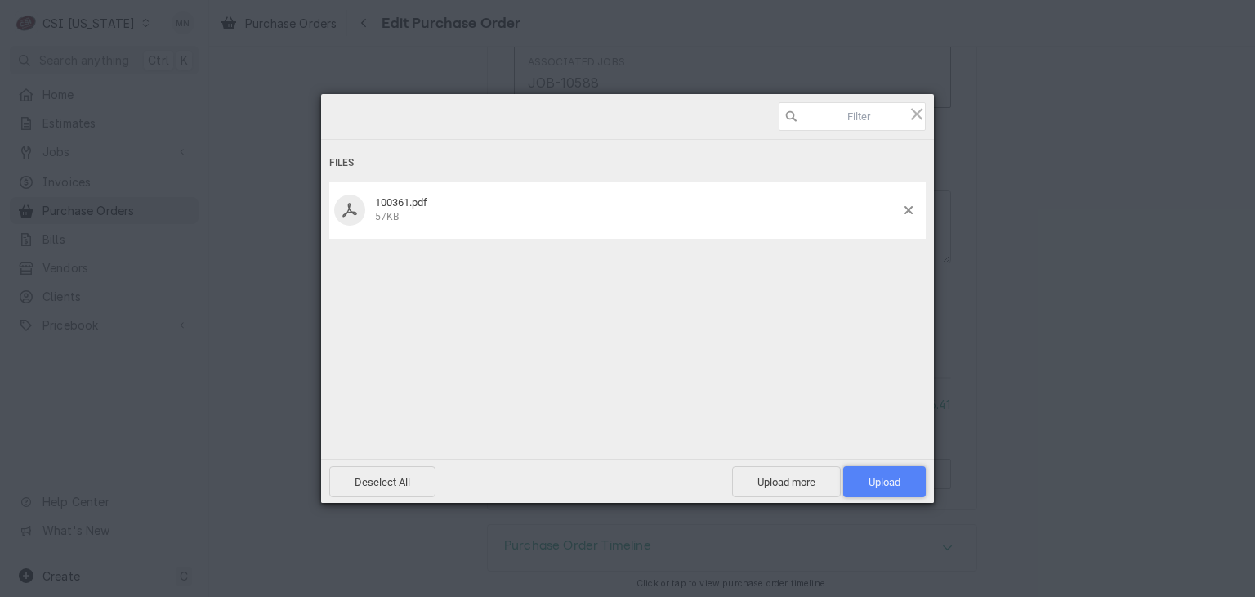
click at [891, 476] on span "Upload 1" at bounding box center [885, 482] width 32 height 12
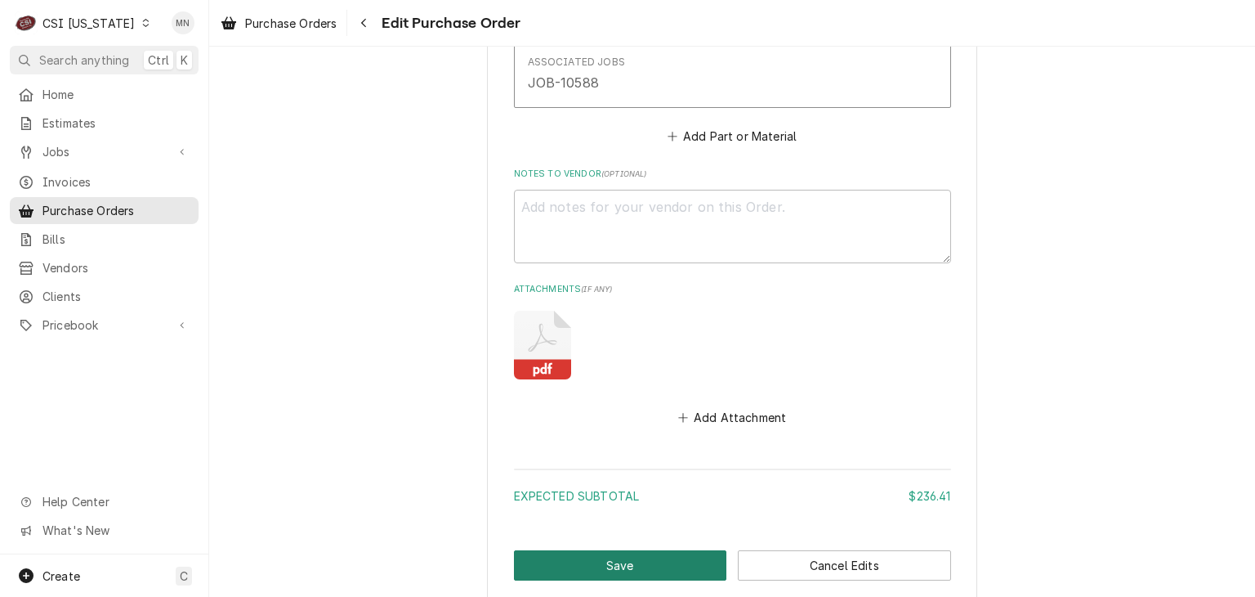
click at [650, 564] on button "Save" at bounding box center [620, 565] width 213 height 30
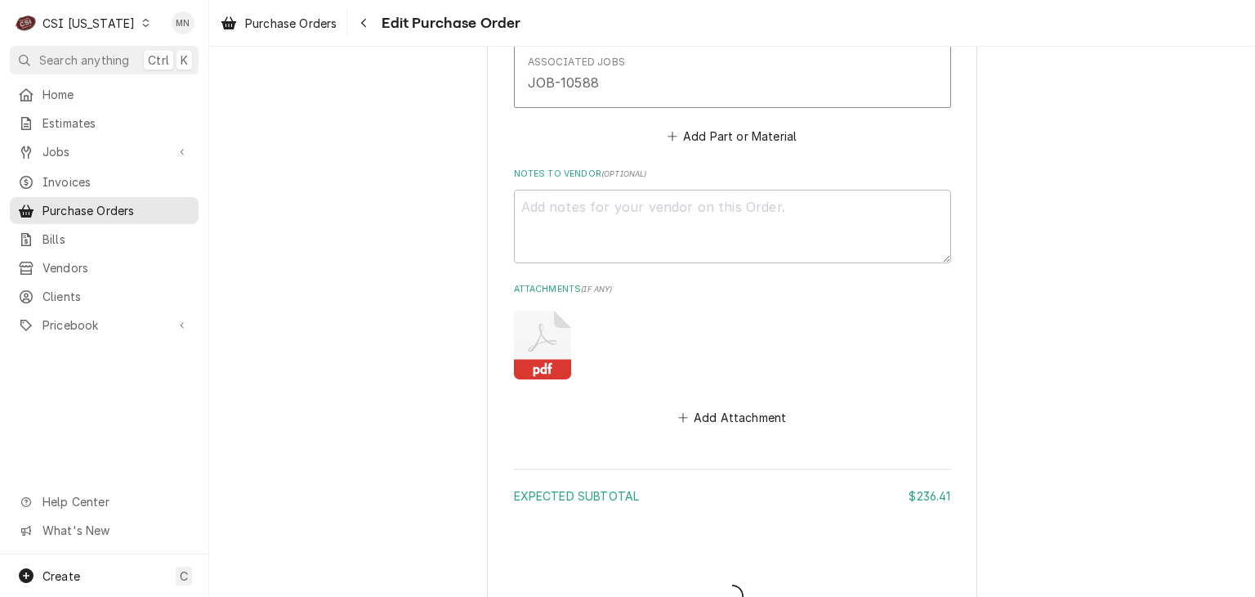
type textarea "x"
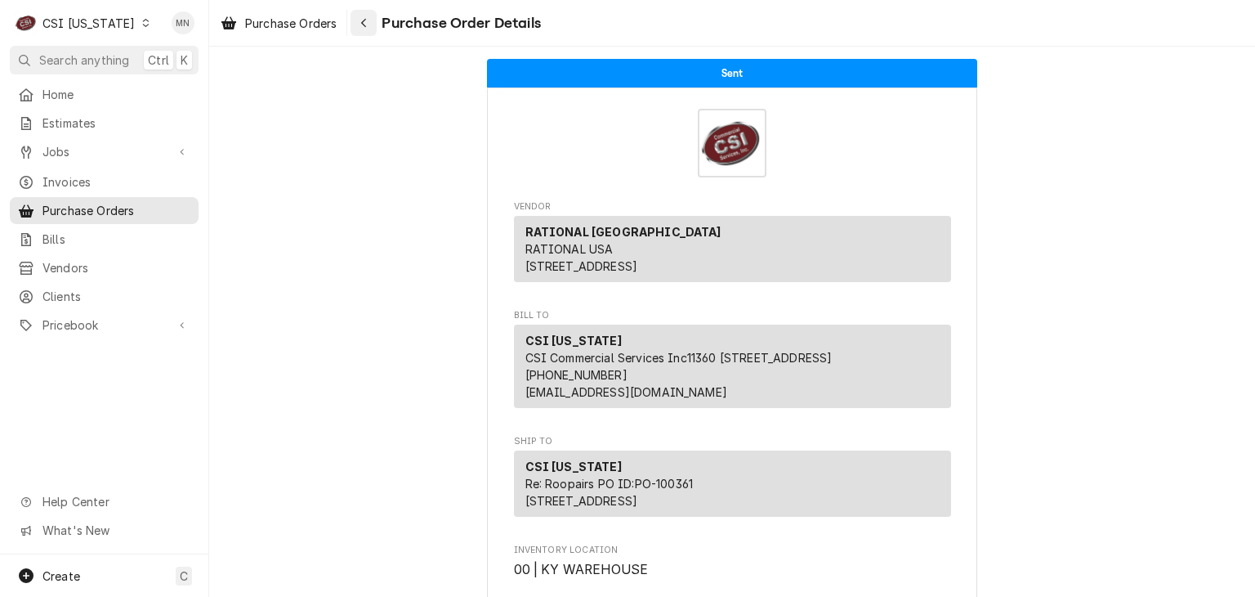
click at [370, 30] on div "Navigate back" at bounding box center [364, 23] width 16 height 16
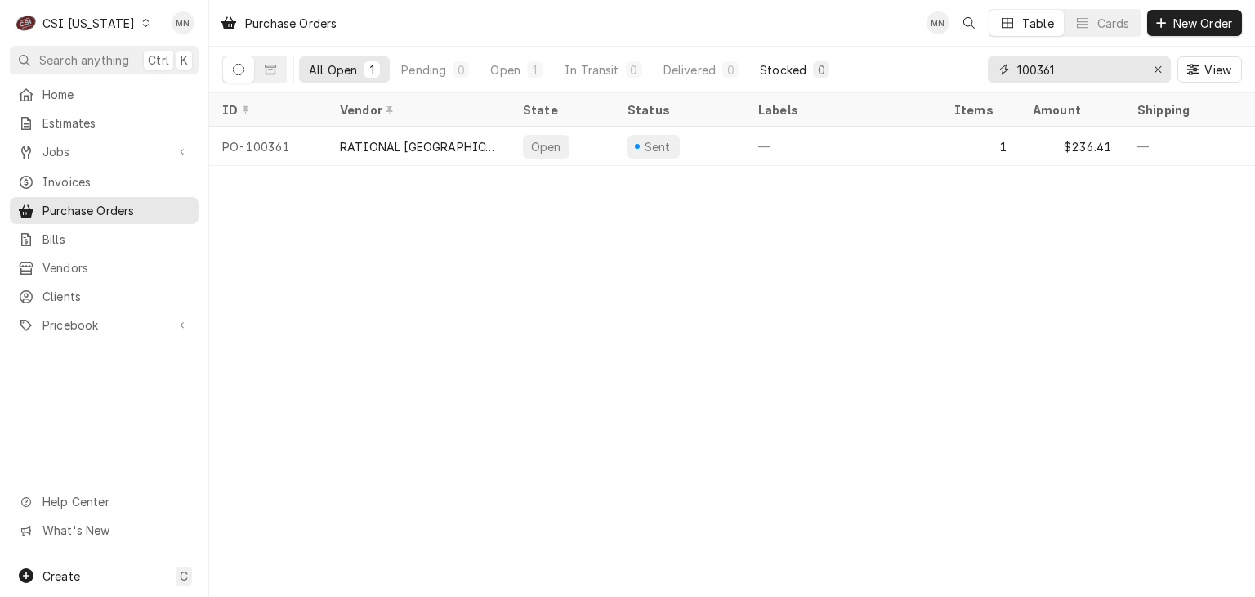
drag, startPoint x: 1069, startPoint y: 74, endPoint x: 759, endPoint y: 72, distance: 309.8
click at [853, 73] on div "All Open 1 Pending 0 Open 1 In Transit 0 Delivered 0 Stocked 0 100361 View" at bounding box center [732, 70] width 1020 height 46
type input "100356"
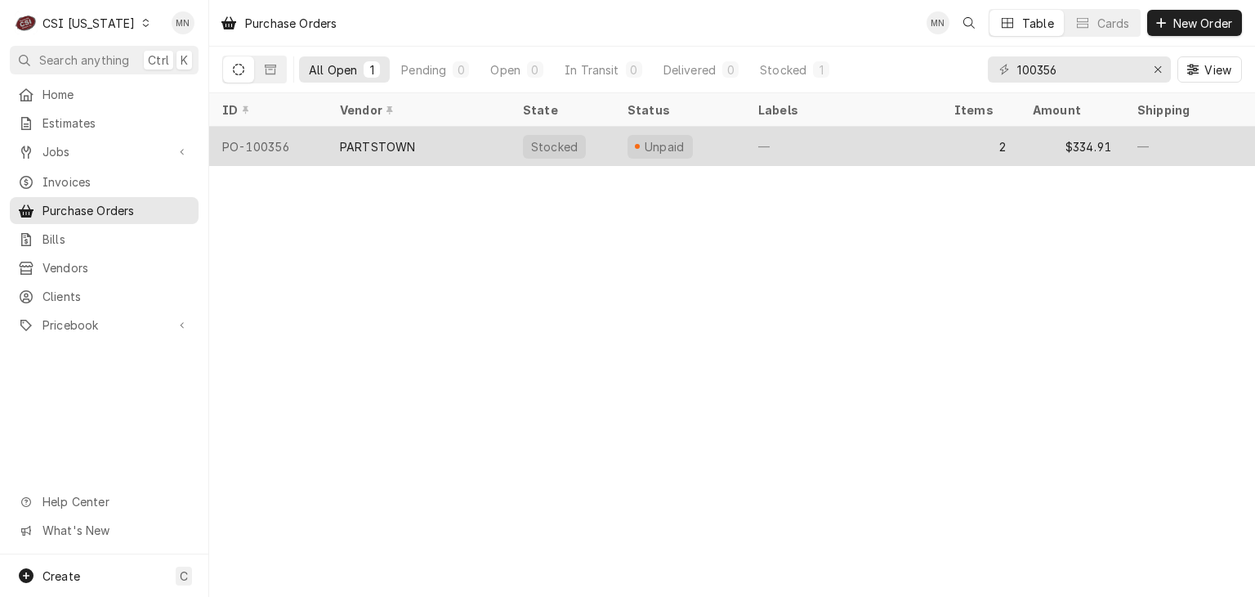
click at [373, 145] on div "PARTSTOWN" at bounding box center [377, 146] width 75 height 17
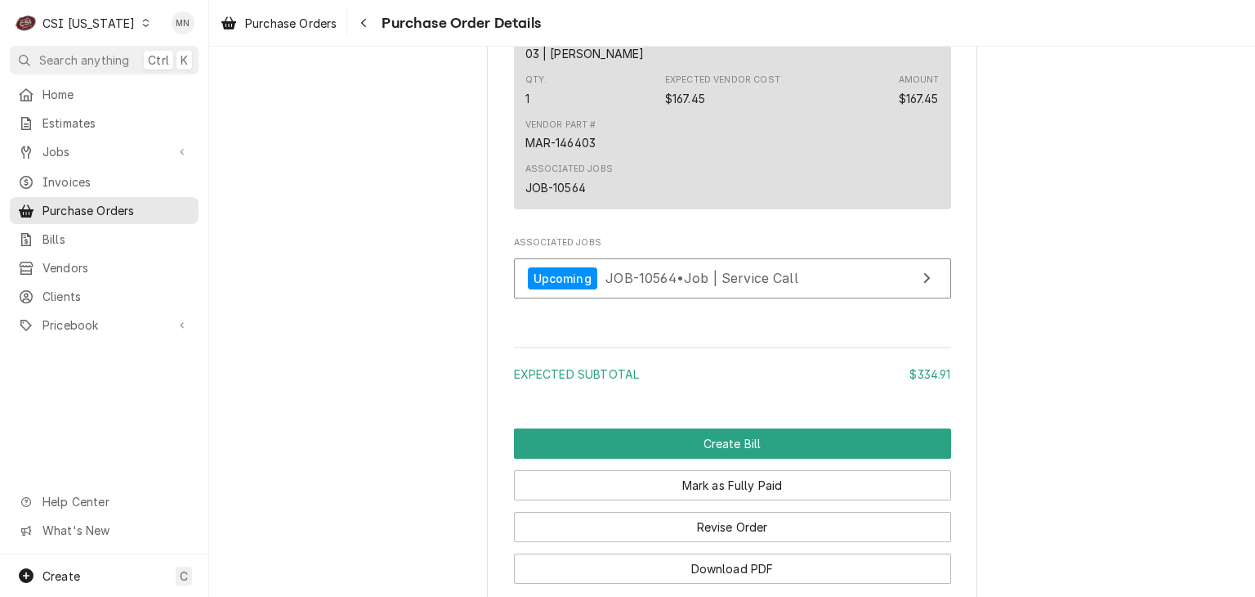
scroll to position [1751, 0]
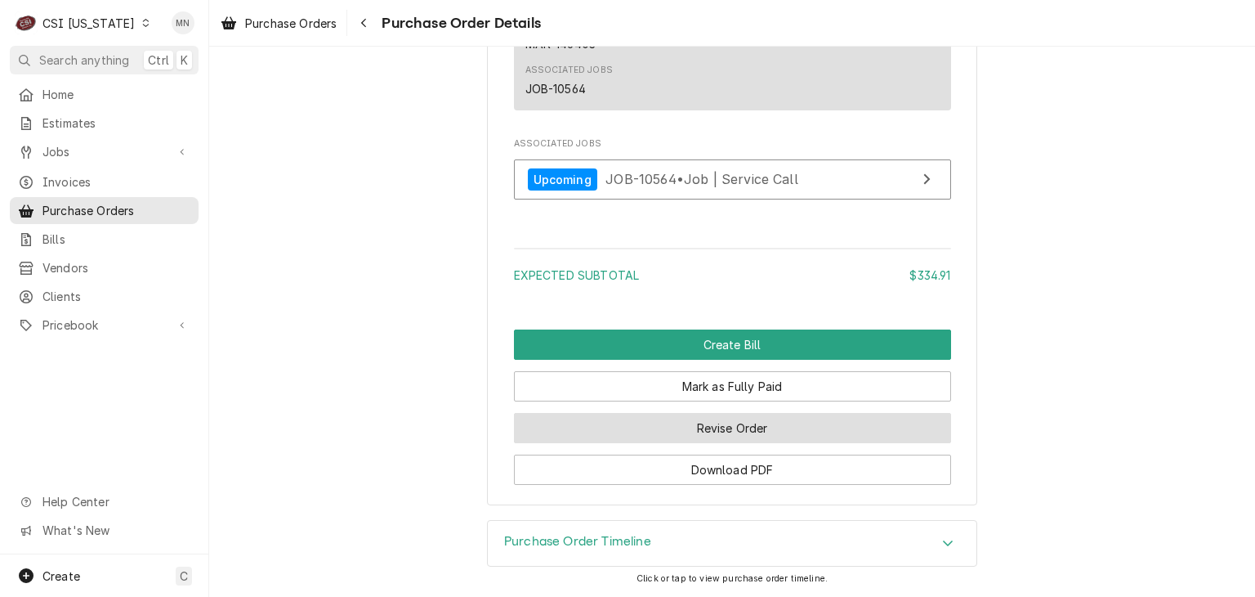
click at [685, 420] on button "Revise Order" at bounding box center [732, 428] width 437 height 30
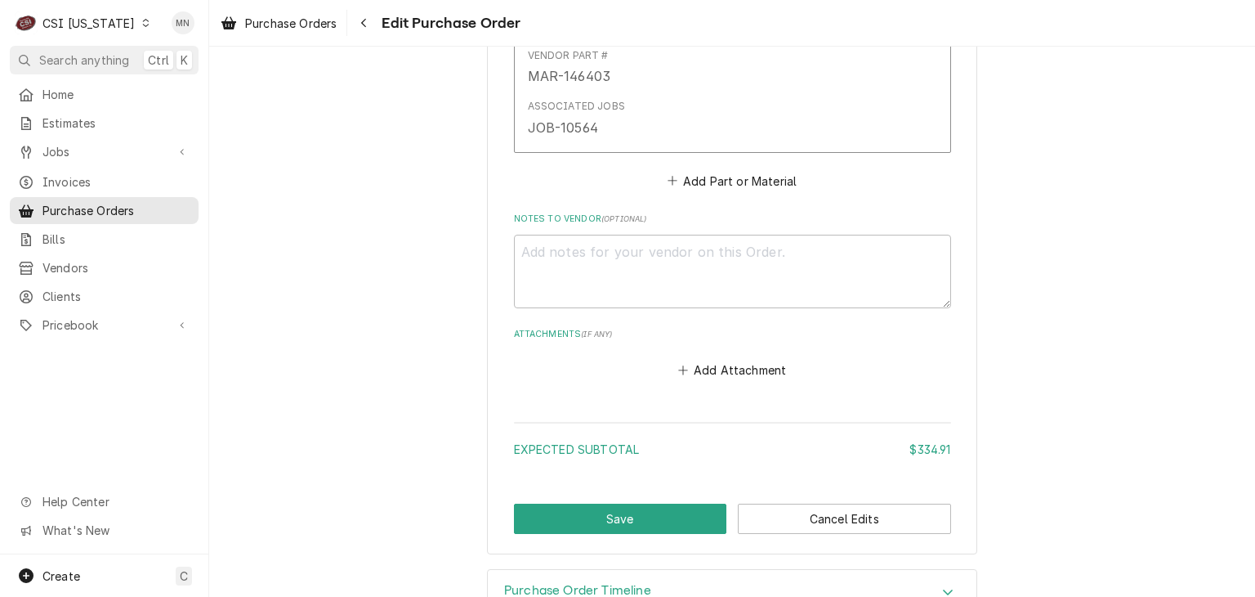
scroll to position [1409, 0]
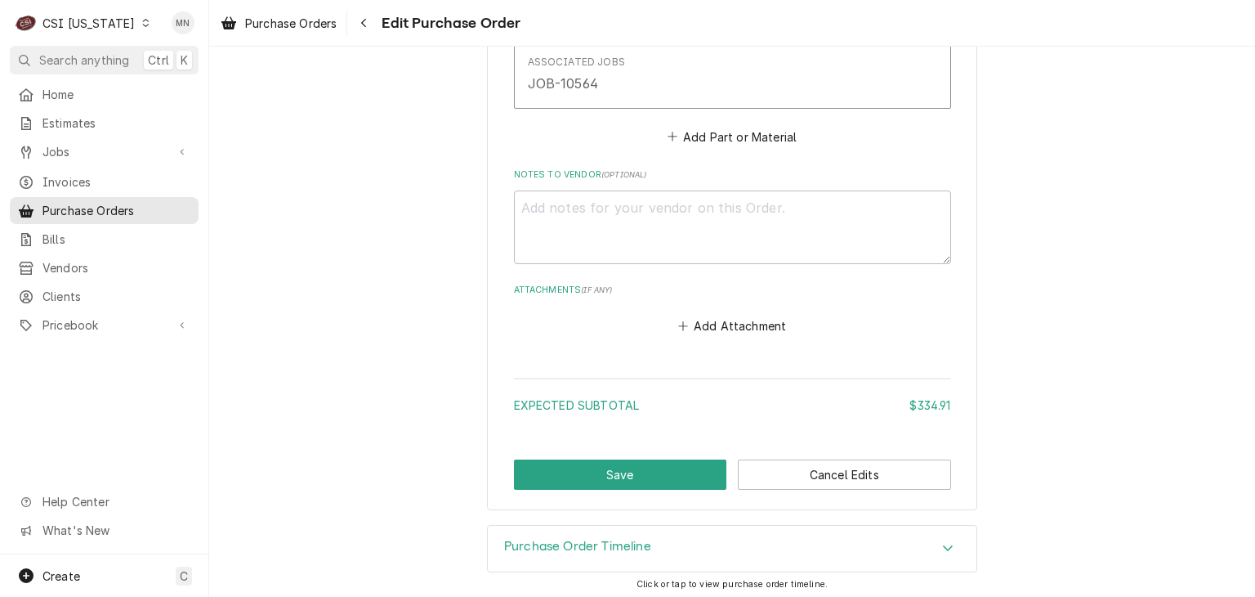
click at [696, 324] on button "Add Attachment" at bounding box center [732, 326] width 114 height 23
type textarea "x"
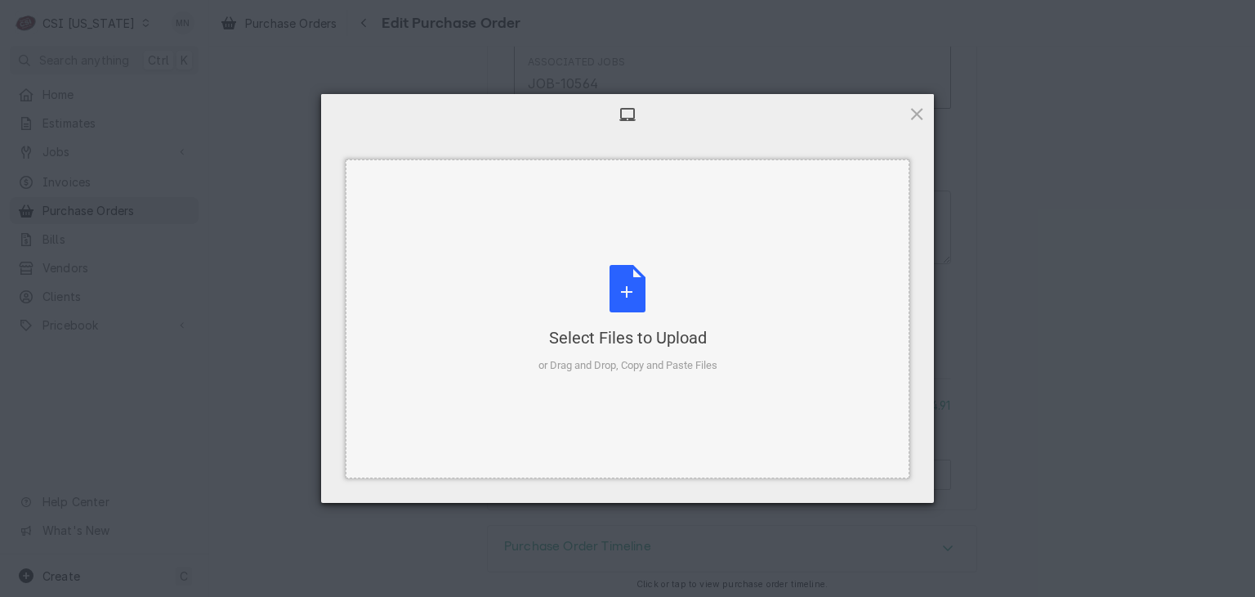
click at [664, 321] on div "Select Files to Upload or Drag and Drop, Copy and Paste Files" at bounding box center [628, 319] width 179 height 109
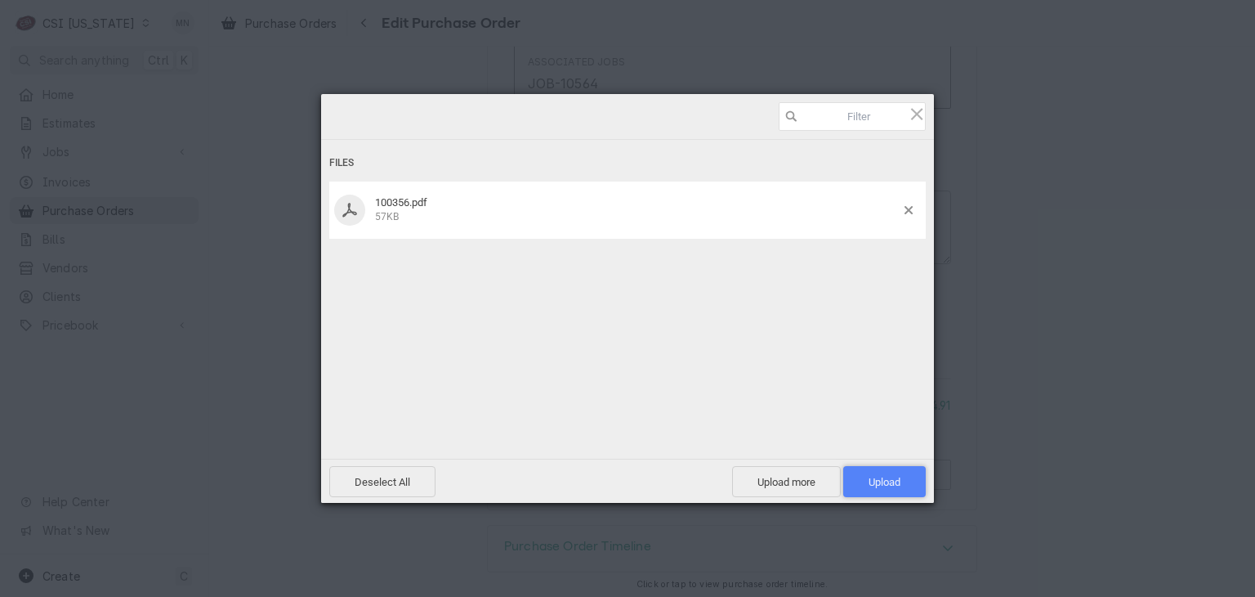
click at [904, 475] on span "Upload 1" at bounding box center [884, 481] width 83 height 31
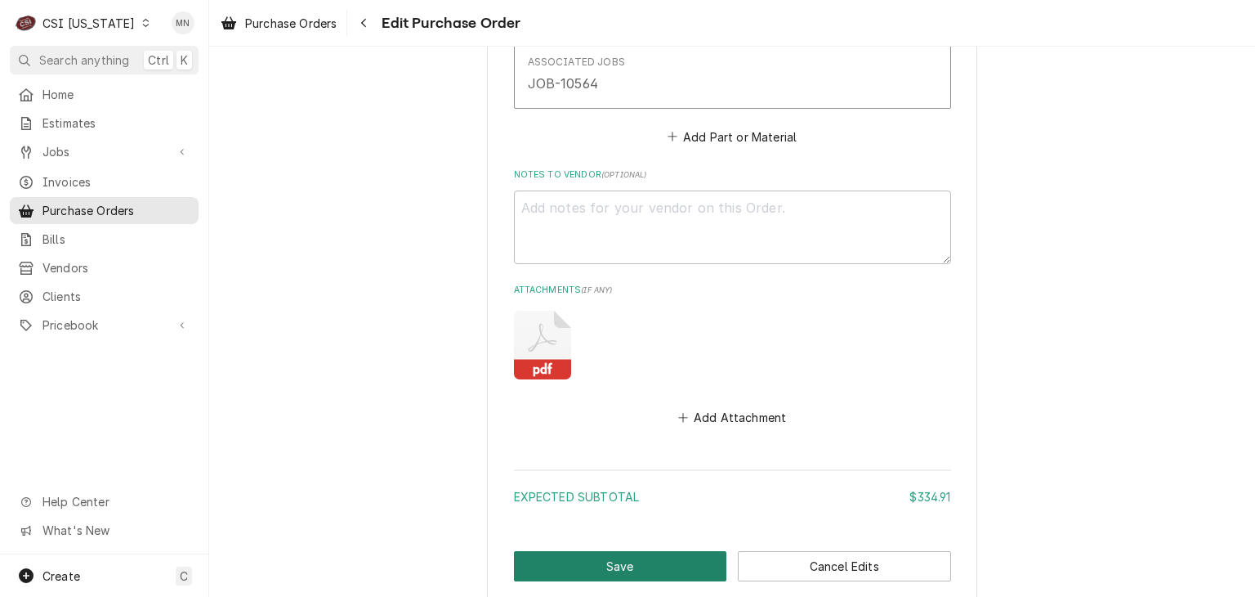
click at [559, 559] on button "Save" at bounding box center [620, 566] width 213 height 30
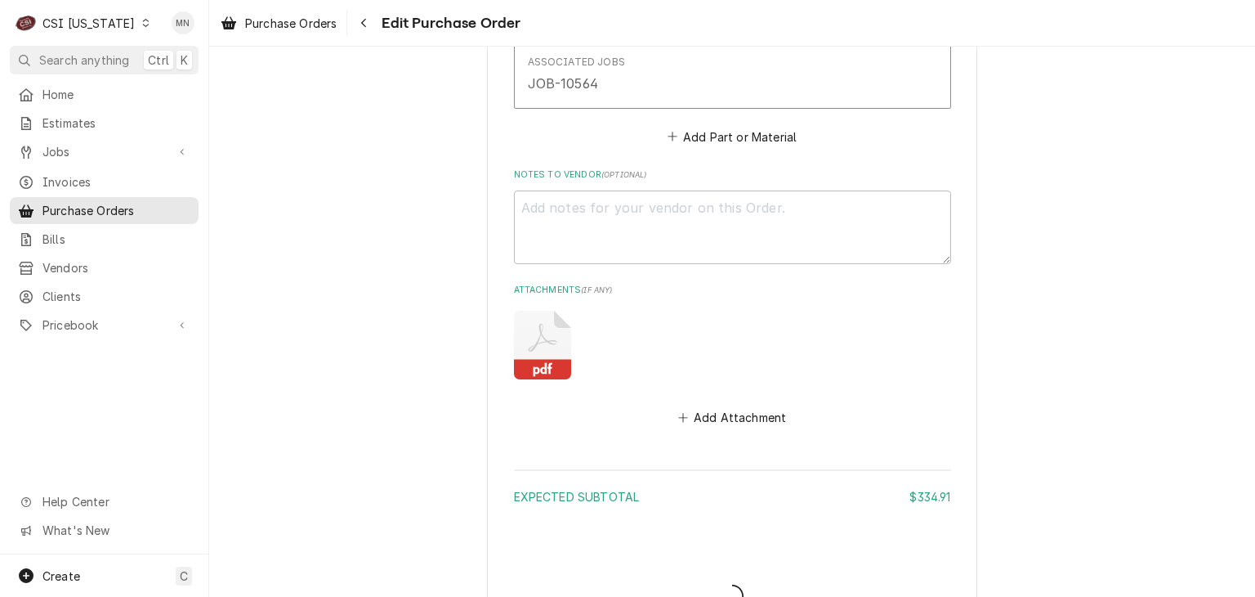
type textarea "x"
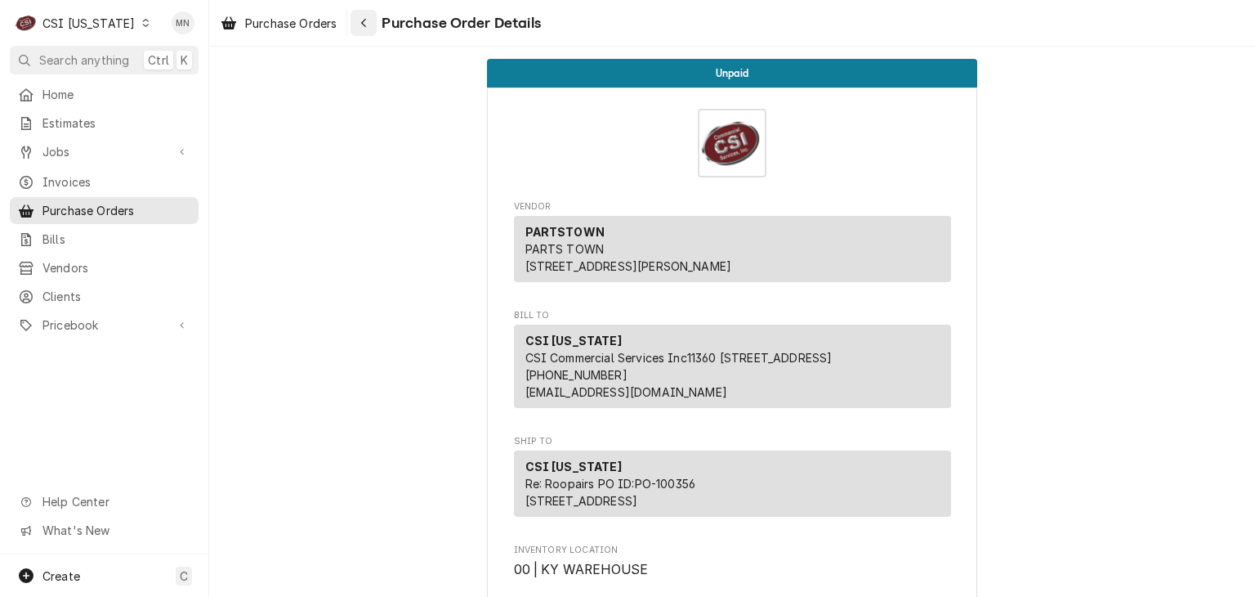
click at [369, 27] on div "Navigate back" at bounding box center [364, 23] width 16 height 16
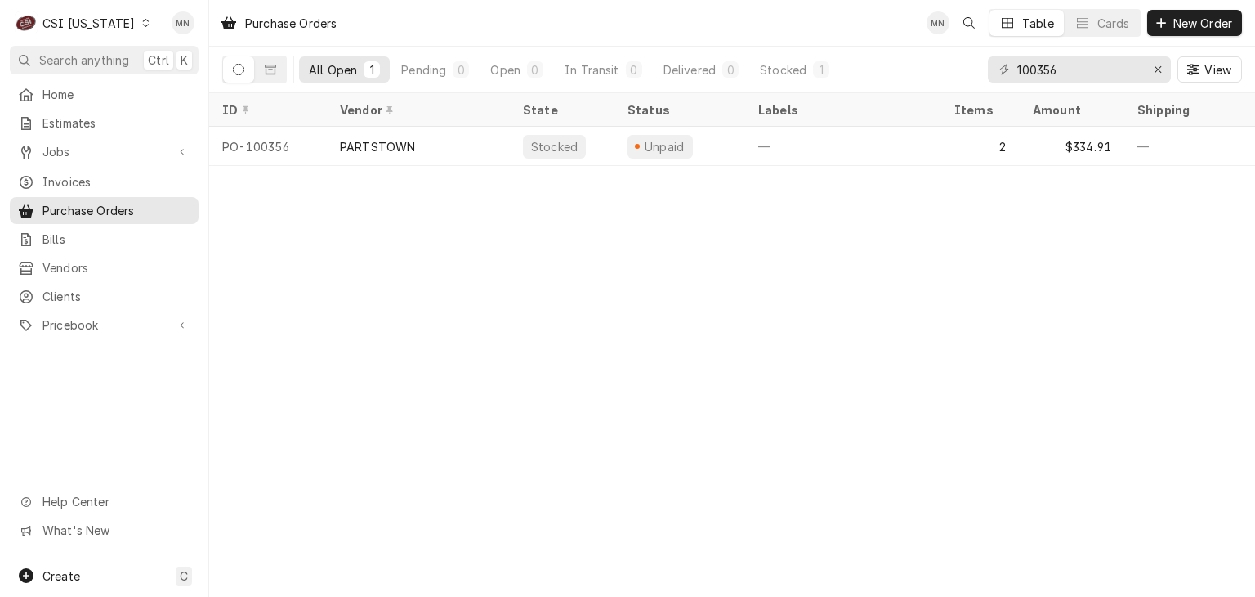
click at [92, 19] on div "CSI Kentucky" at bounding box center [88, 23] width 92 height 17
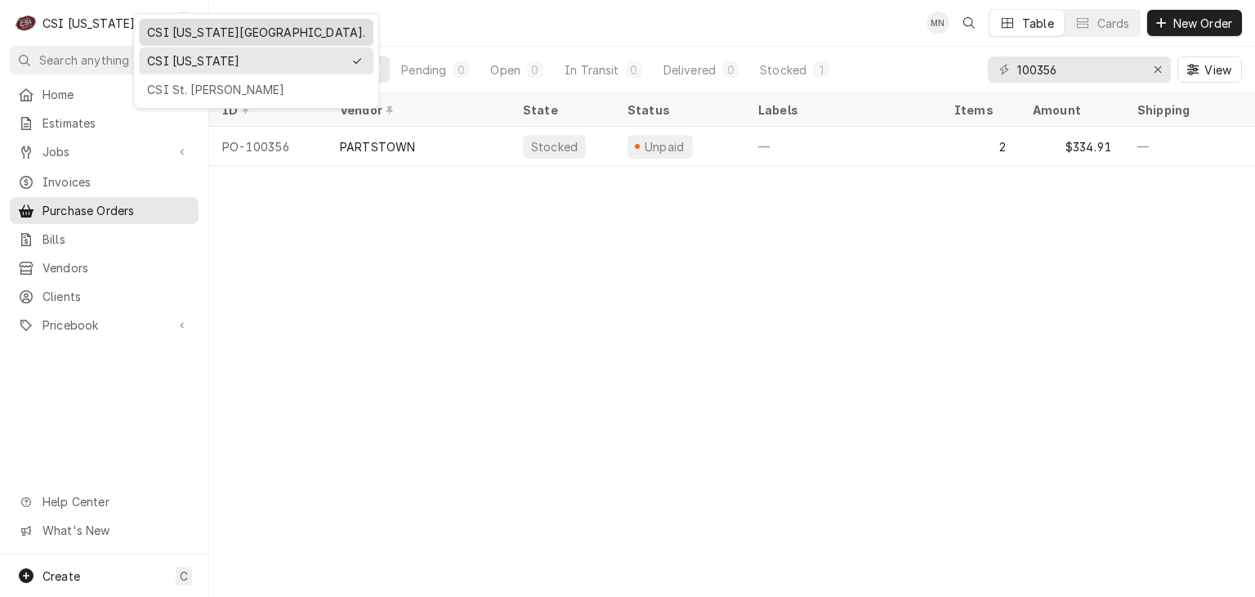
click at [158, 37] on div "CSI Kansas City." at bounding box center [256, 32] width 218 height 17
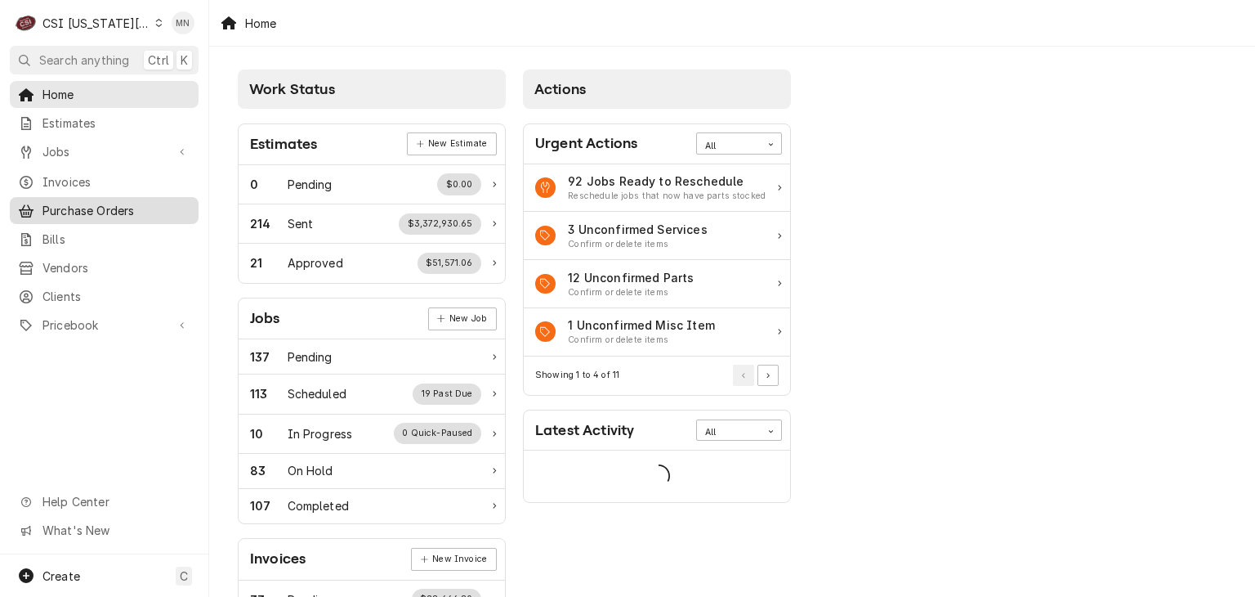
click at [87, 202] on span "Purchase Orders" at bounding box center [116, 210] width 148 height 17
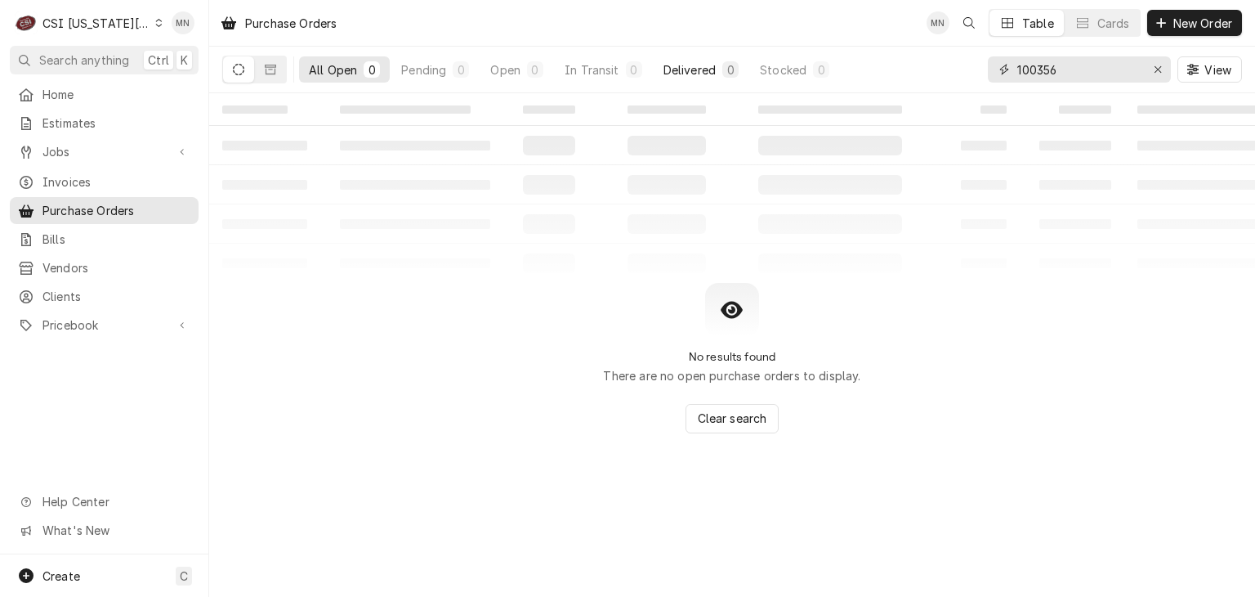
drag, startPoint x: 1080, startPoint y: 78, endPoint x: 748, endPoint y: 79, distance: 332.6
click at [857, 79] on div "All Open 0 Pending 0 Open 0 In Transit 0 Delivered 0 Stocked 0 100356 View" at bounding box center [732, 70] width 1020 height 46
type input "301456"
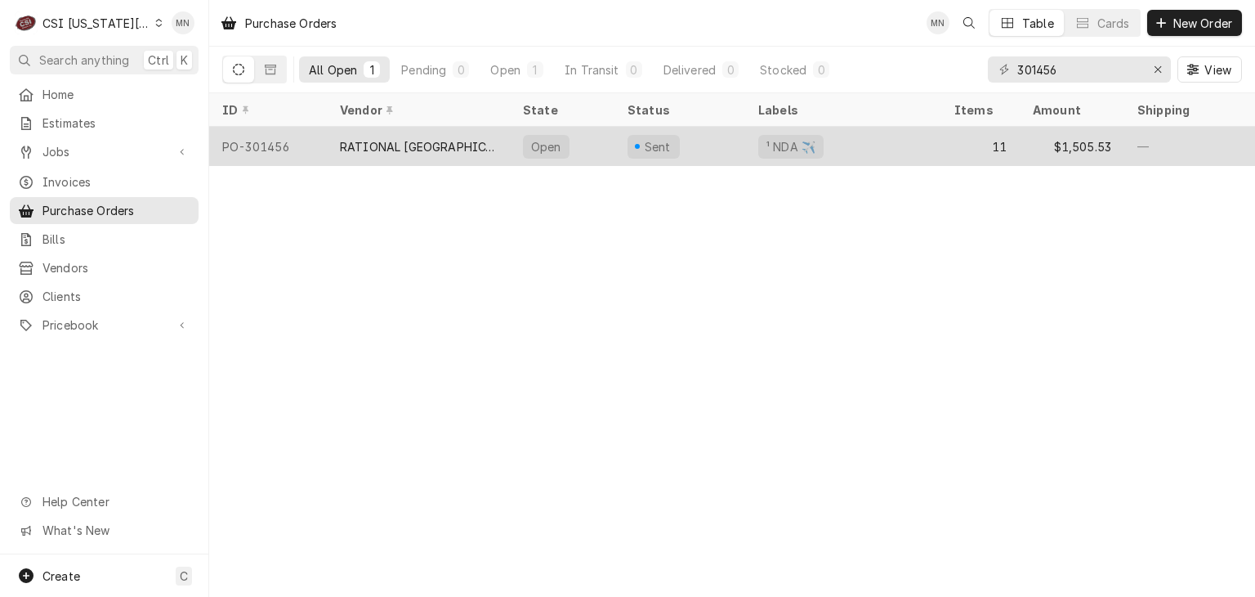
click at [418, 154] on div "RATIONAL [GEOGRAPHIC_DATA]" at bounding box center [418, 146] width 183 height 39
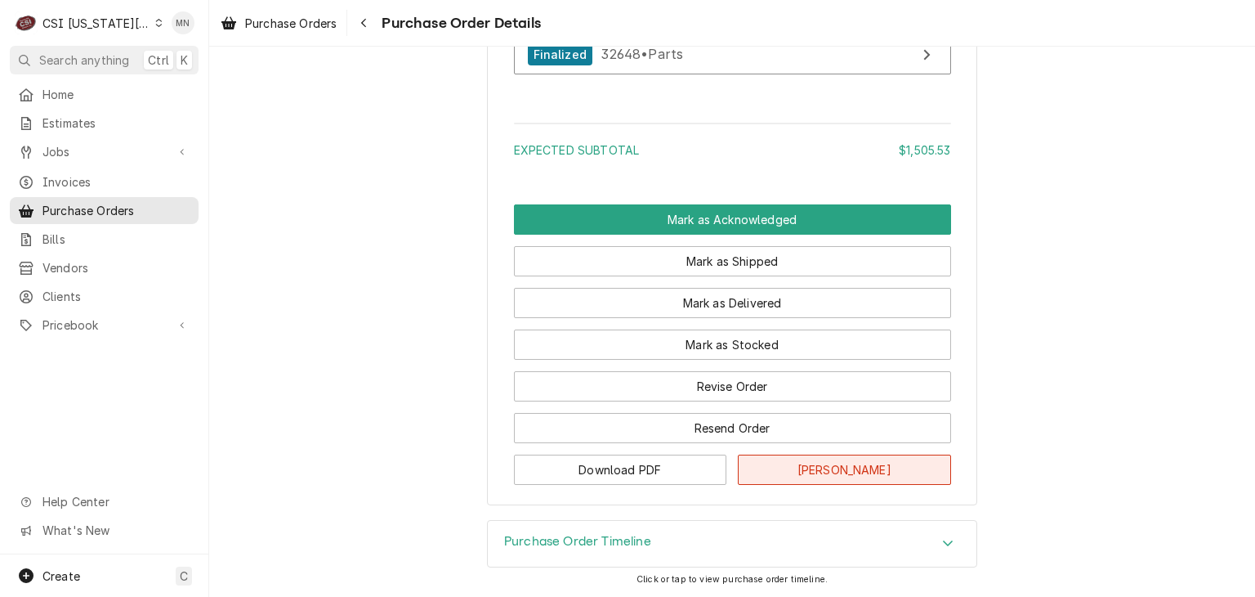
scroll to position [4819, 0]
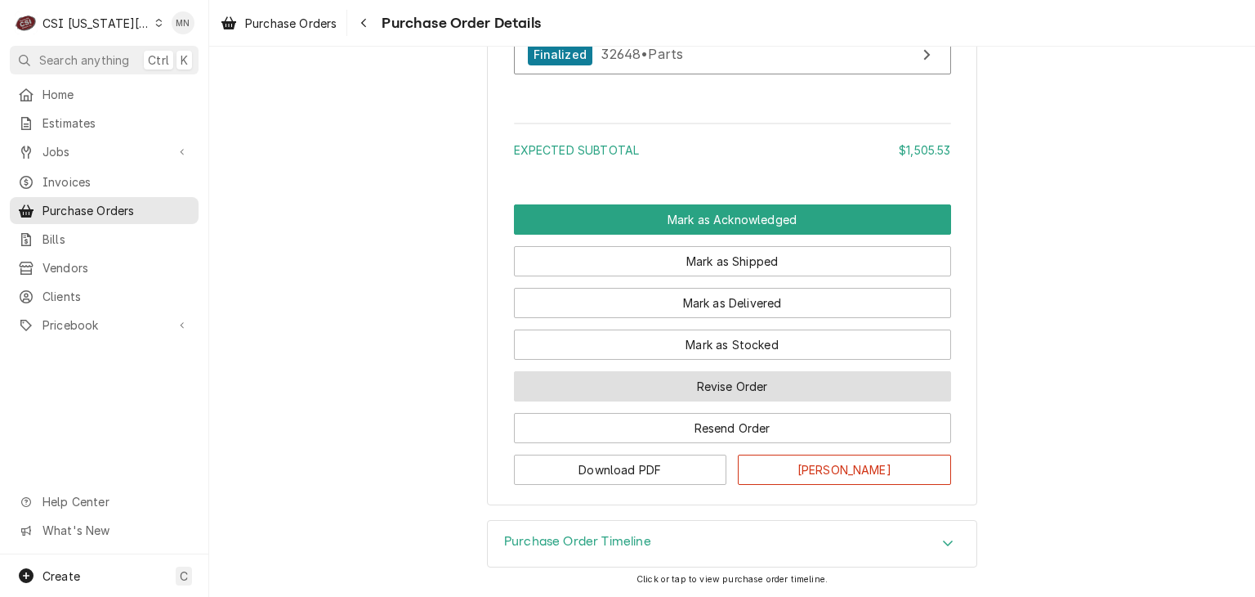
click at [742, 396] on button "Revise Order" at bounding box center [732, 386] width 437 height 30
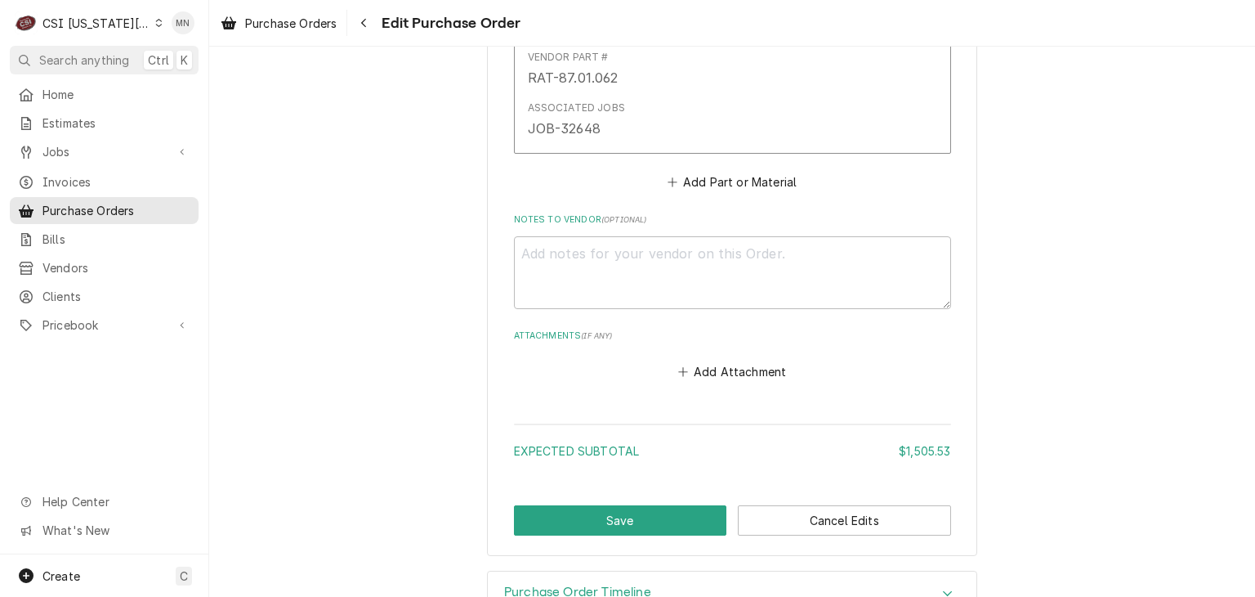
scroll to position [4806, 0]
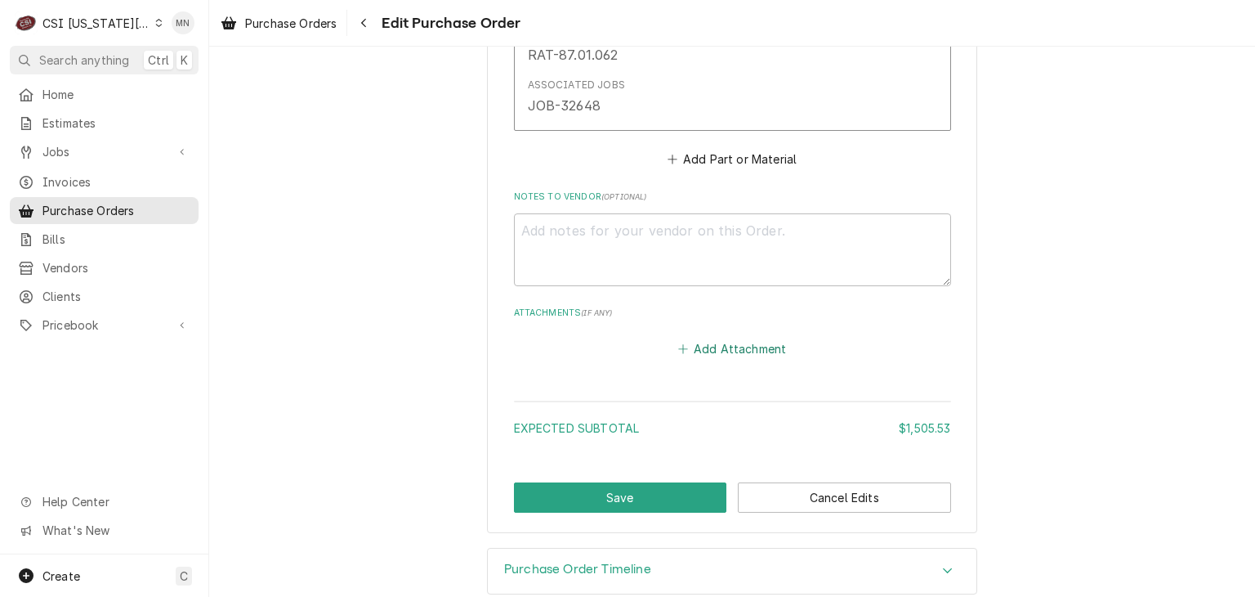
click at [727, 338] on button "Add Attachment" at bounding box center [732, 349] width 114 height 23
type textarea "x"
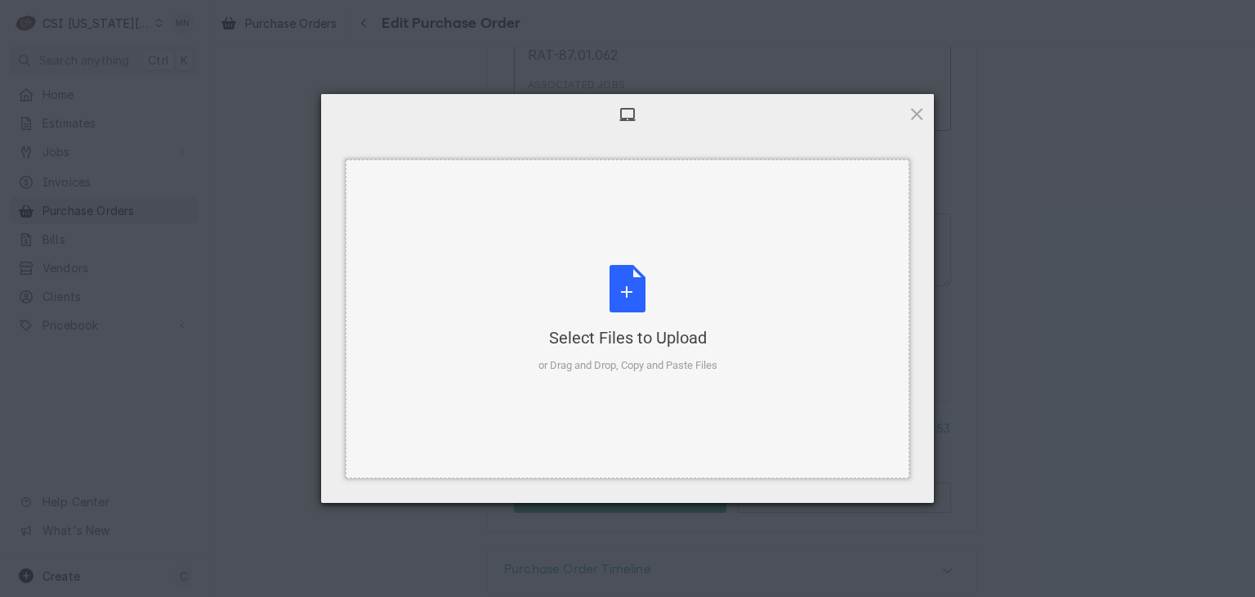
click at [627, 326] on div "Select Files to Upload" at bounding box center [628, 337] width 179 height 23
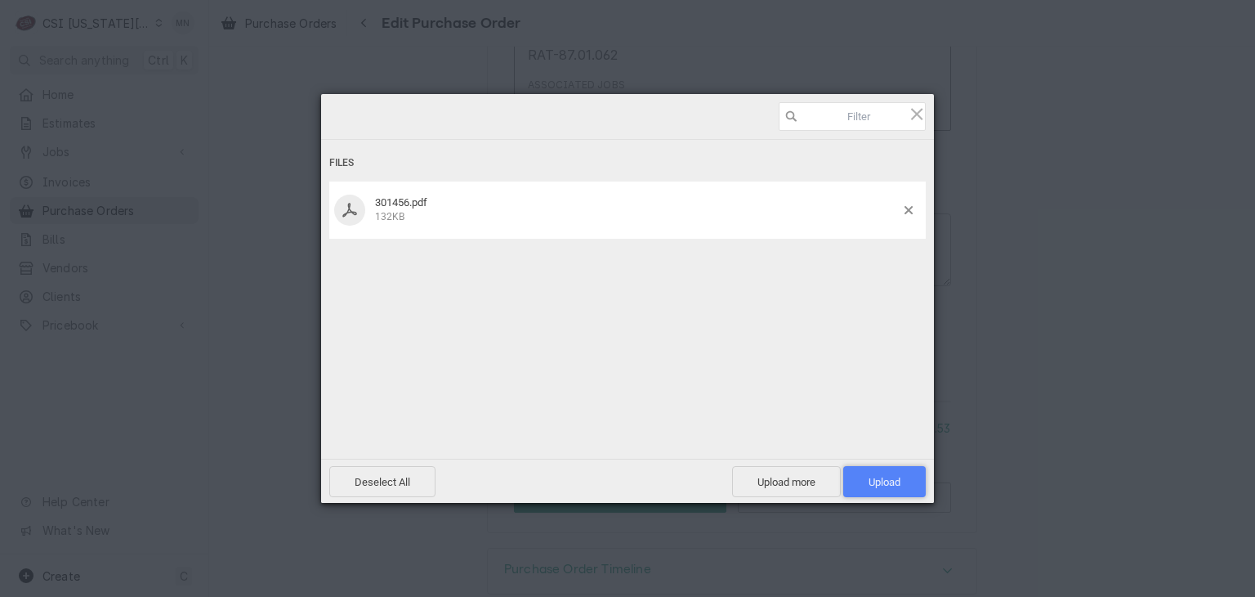
click at [875, 478] on span "Upload 1" at bounding box center [885, 482] width 32 height 12
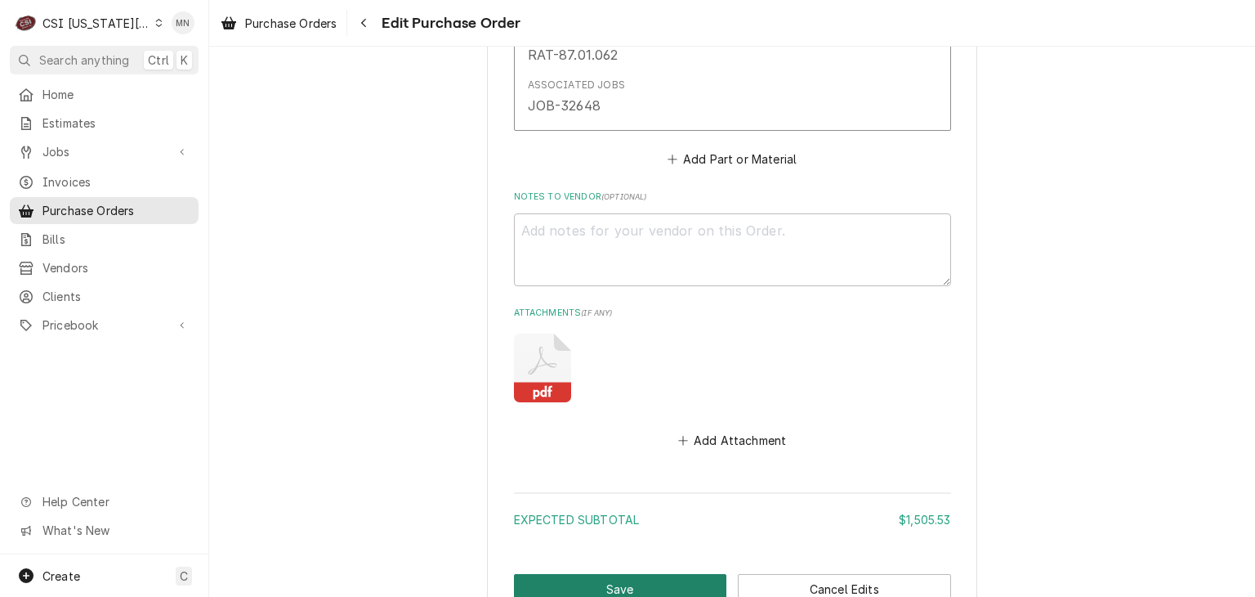
click at [588, 574] on button "Save" at bounding box center [620, 589] width 213 height 30
type textarea "x"
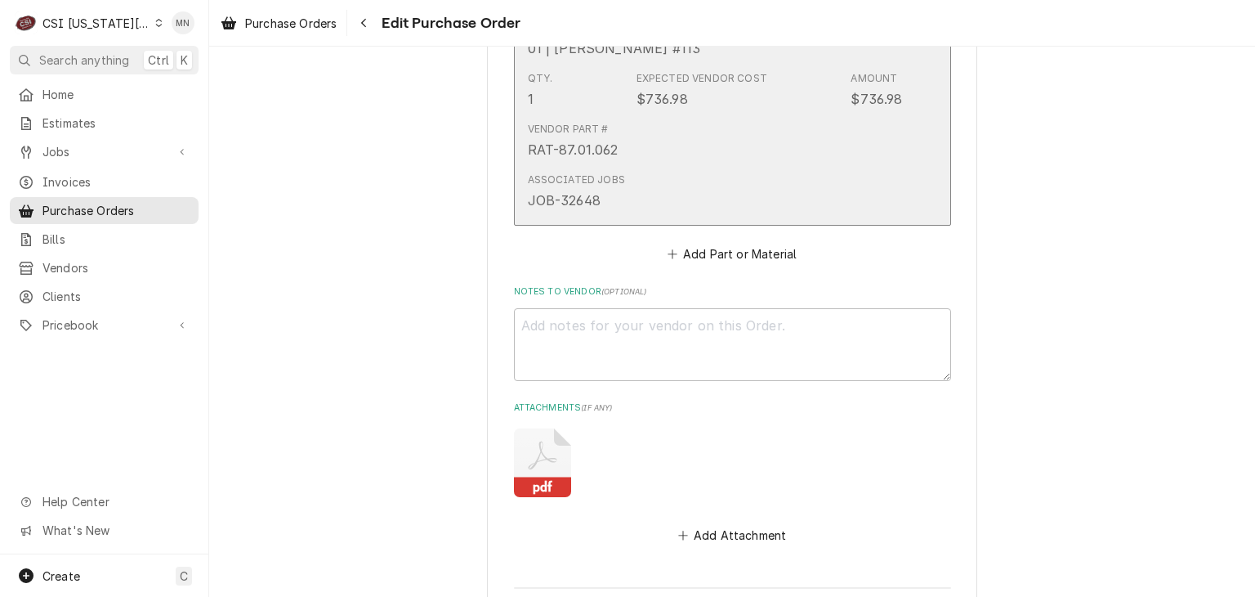
scroll to position [4563, 0]
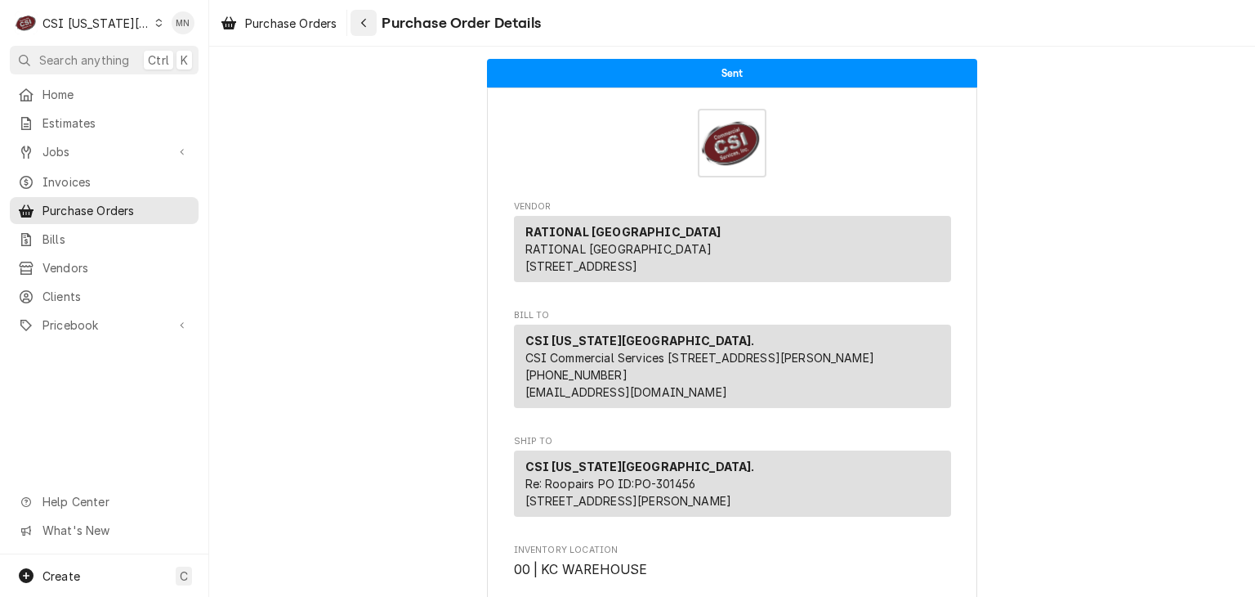
click at [375, 25] on button "Navigate back" at bounding box center [364, 23] width 26 height 26
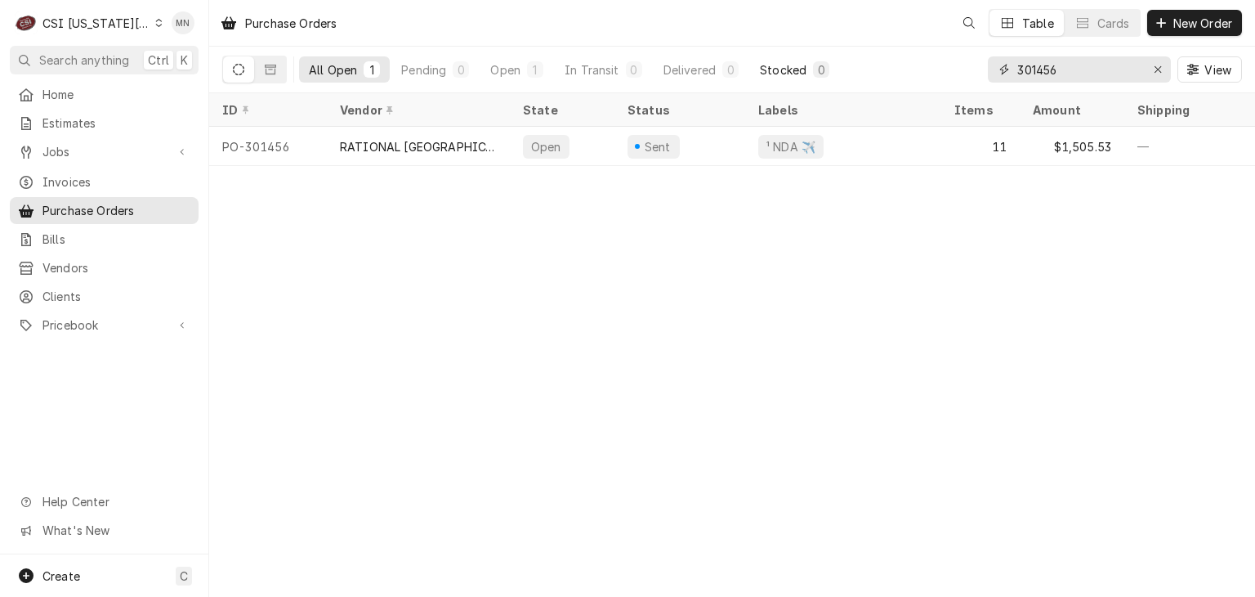
drag, startPoint x: 1071, startPoint y: 65, endPoint x: 827, endPoint y: 69, distance: 244.4
click at [843, 69] on div "All Open 1 Pending 0 Open 1 In Transit 0 Delivered 0 Stocked 0 301456 View" at bounding box center [732, 70] width 1020 height 46
type input "301236"
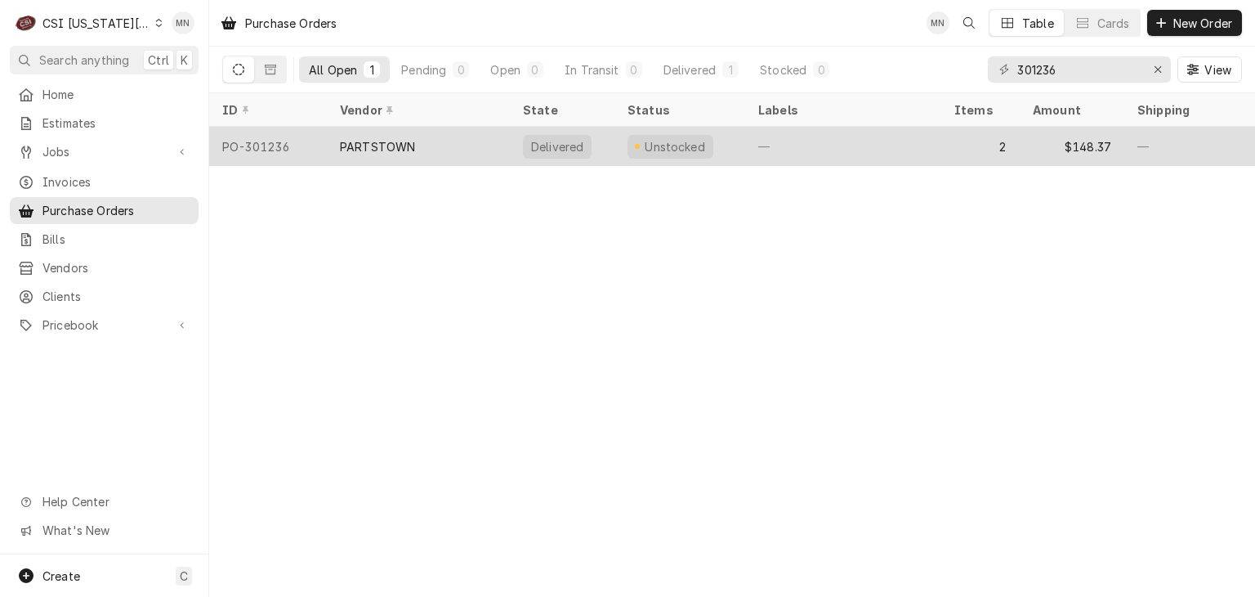
click at [400, 141] on div "PARTSTOWN" at bounding box center [377, 146] width 75 height 17
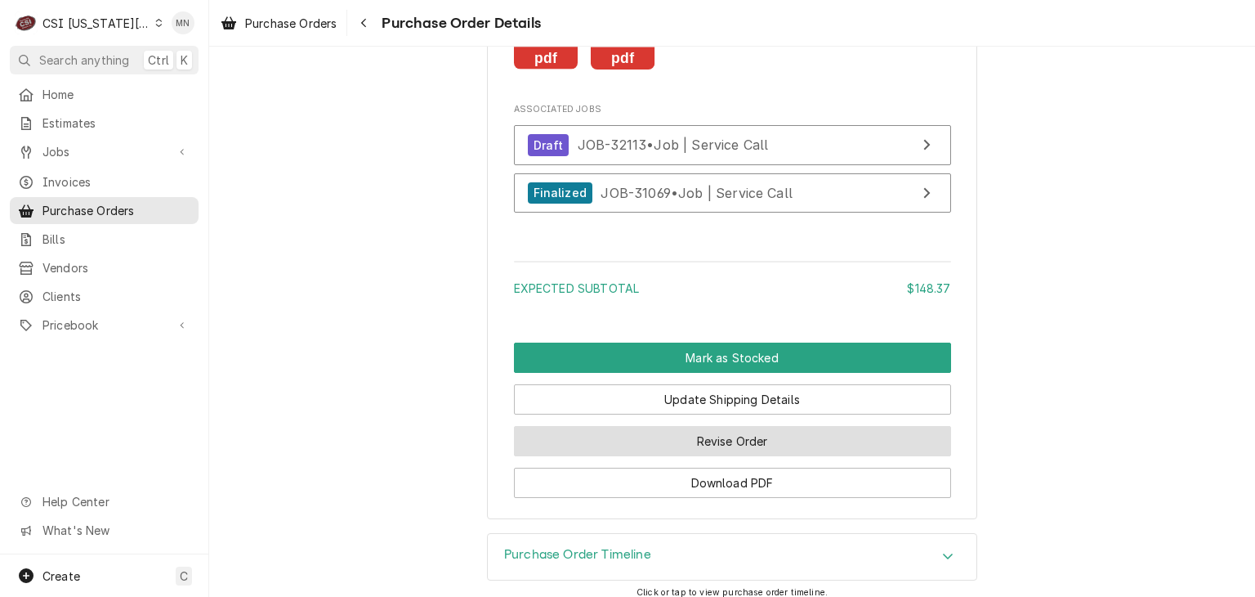
scroll to position [2037, 0]
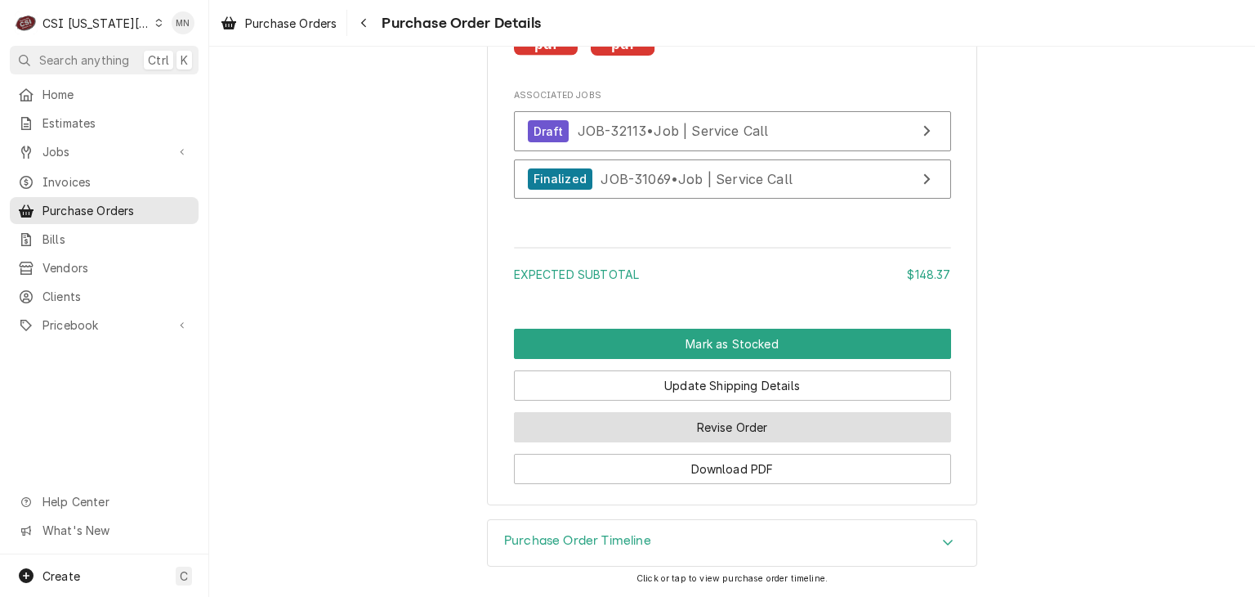
click at [698, 434] on button "Revise Order" at bounding box center [732, 427] width 437 height 30
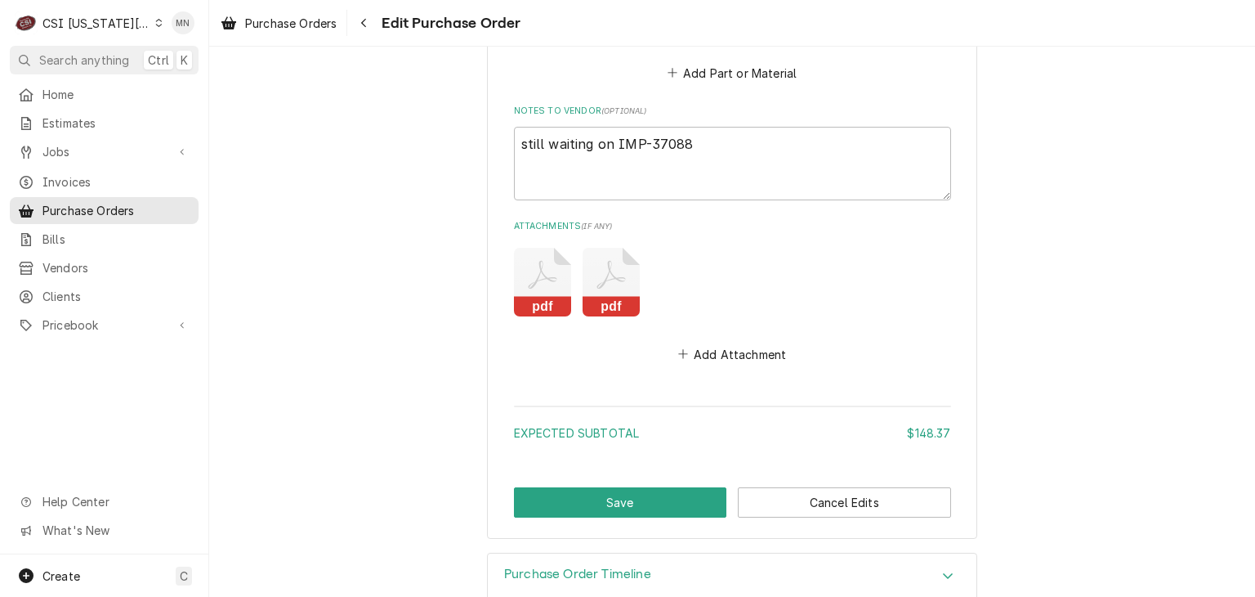
scroll to position [1551, 0]
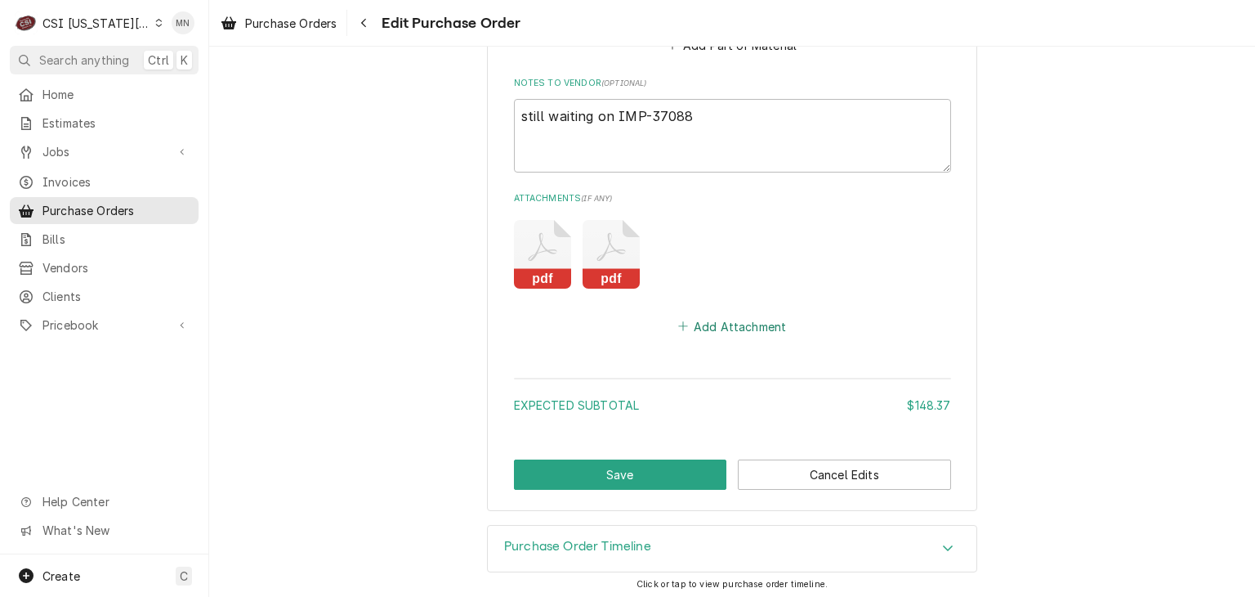
click at [732, 327] on button "Add Attachment" at bounding box center [732, 326] width 114 height 23
type textarea "x"
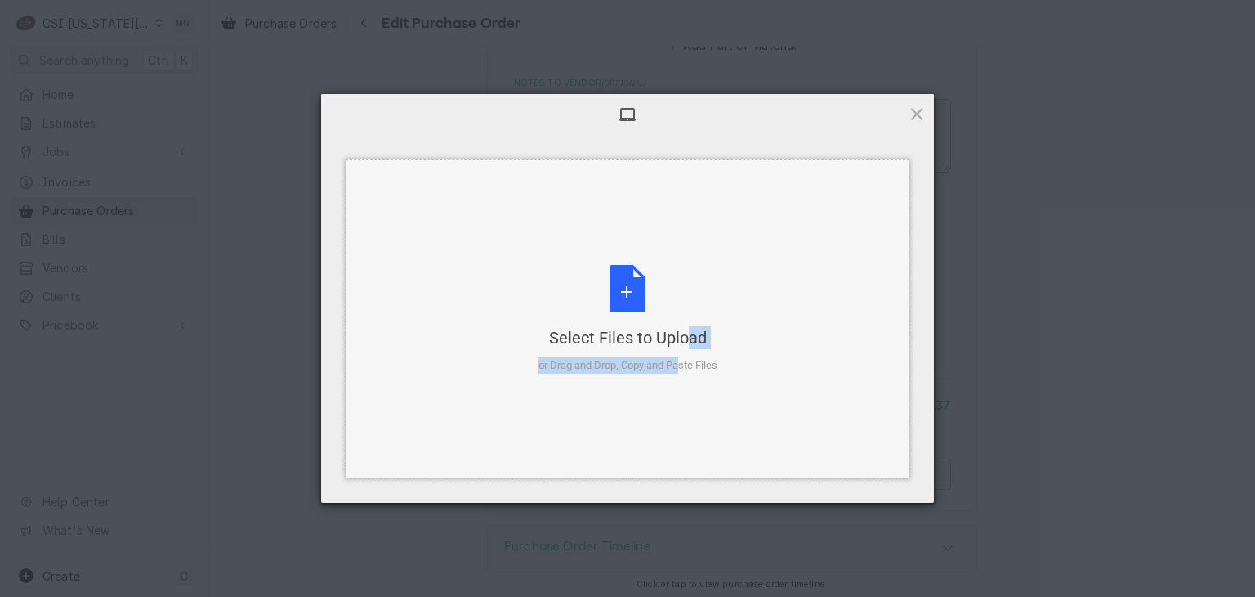
click at [652, 349] on div "Select Files to Upload or Drag and Drop, Copy and Paste Files" at bounding box center [628, 319] width 179 height 109
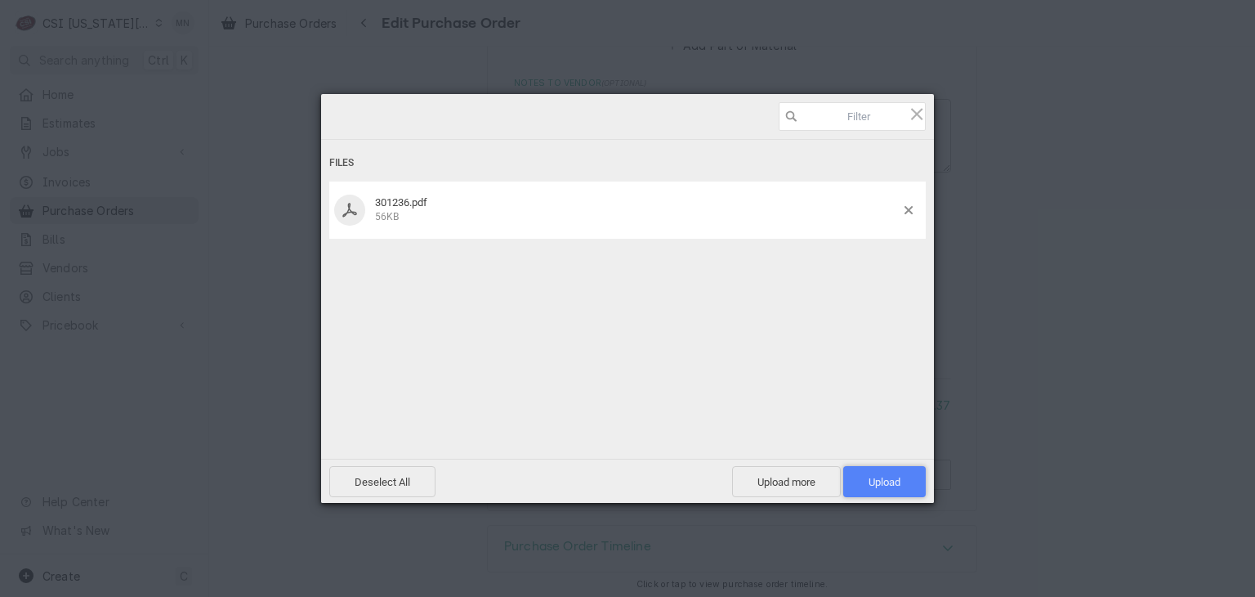
click at [869, 483] on span "Upload 1" at bounding box center [885, 482] width 32 height 12
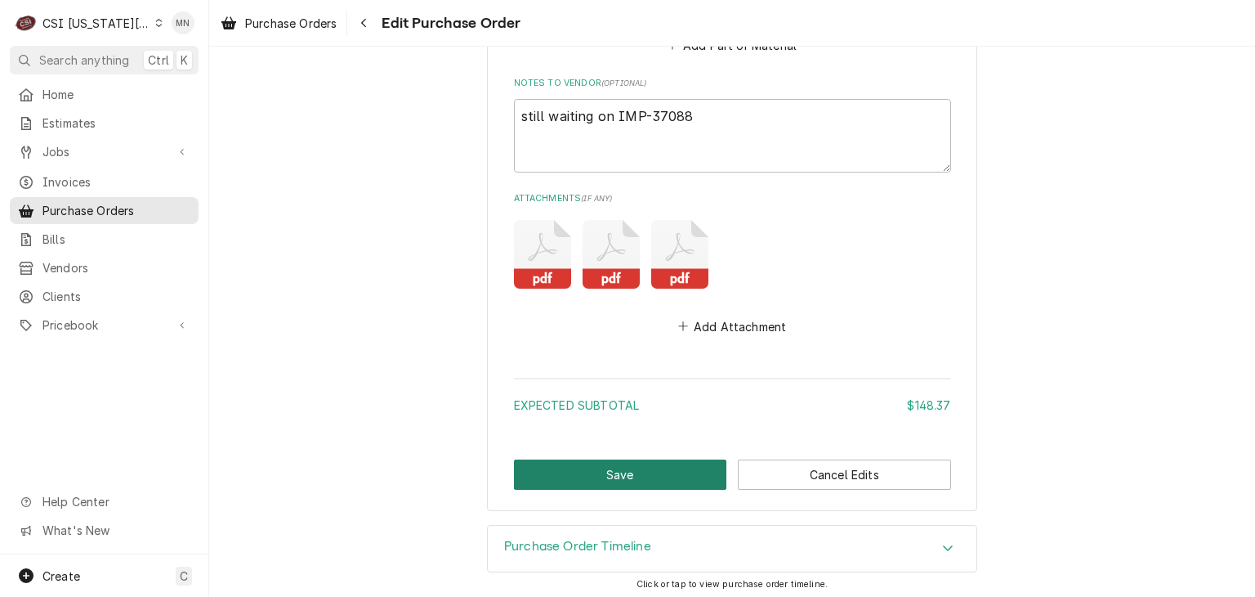
click at [614, 472] on button "Save" at bounding box center [620, 474] width 213 height 30
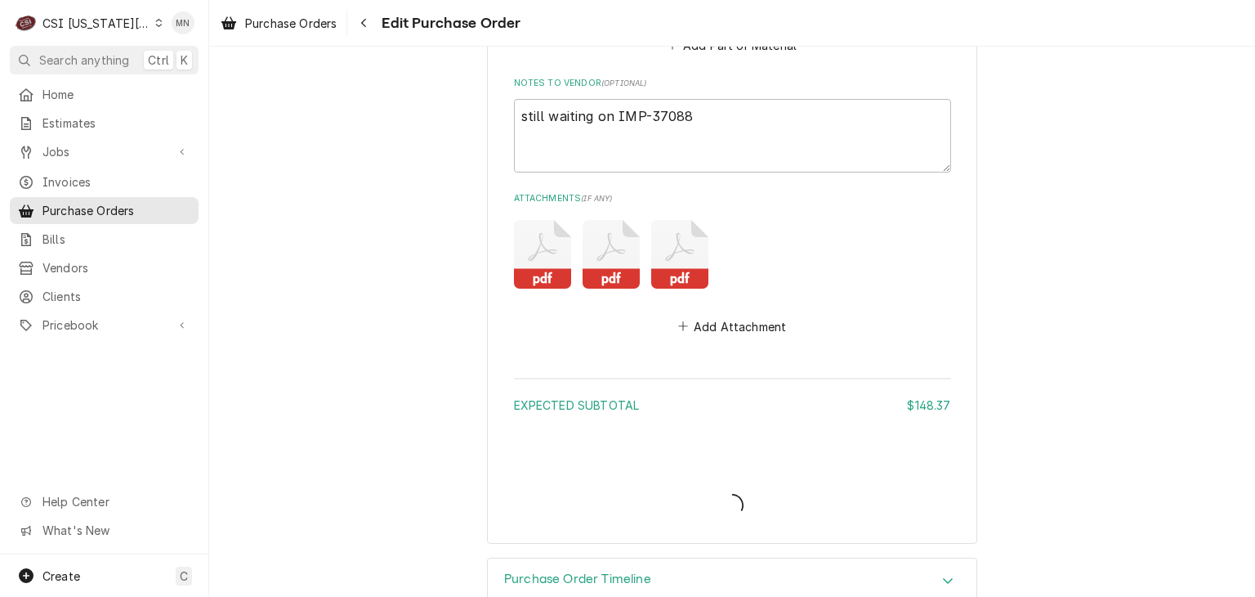
type textarea "x"
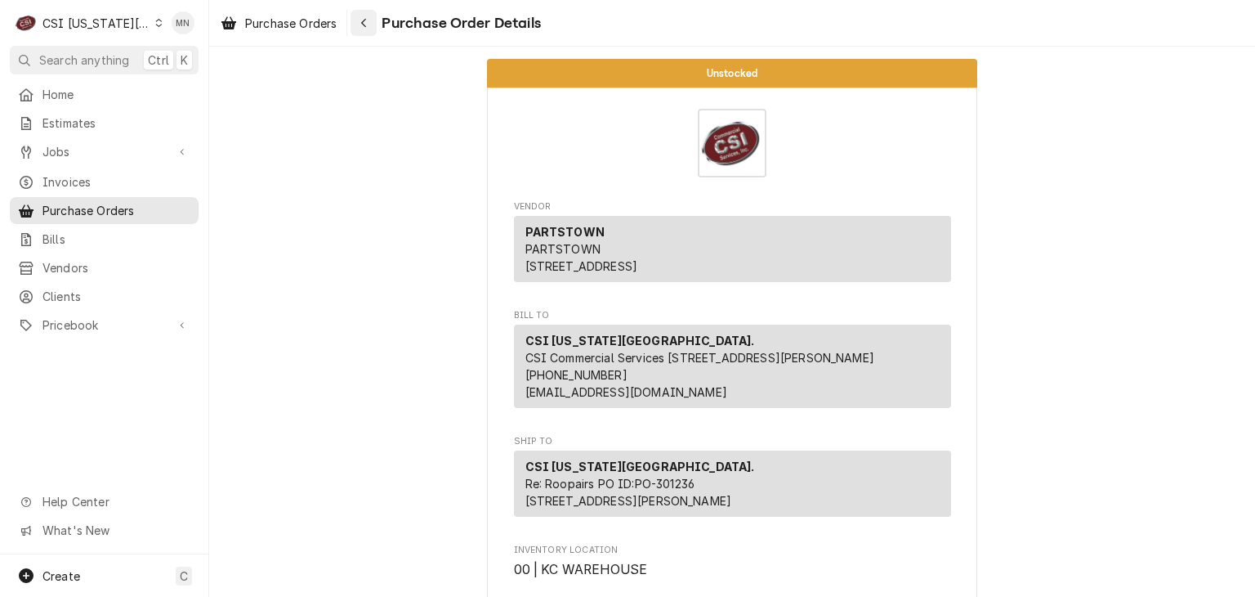
click at [374, 24] on button "Navigate back" at bounding box center [364, 23] width 26 height 26
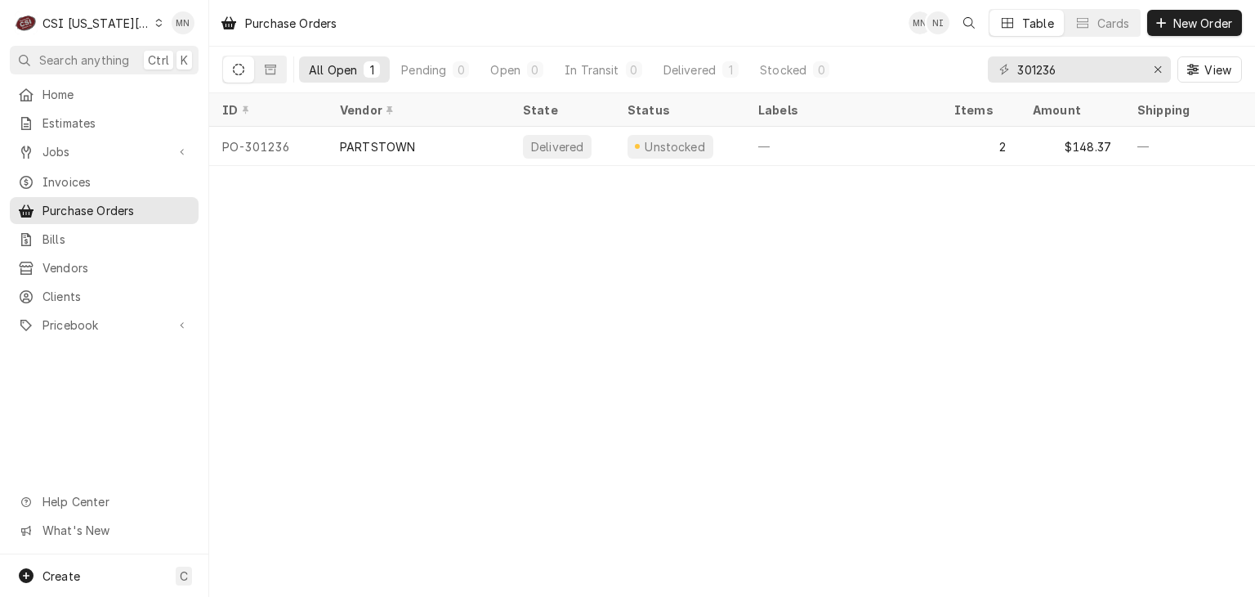
click at [74, 24] on div "CSI [US_STATE][GEOGRAPHIC_DATA]." at bounding box center [96, 23] width 108 height 17
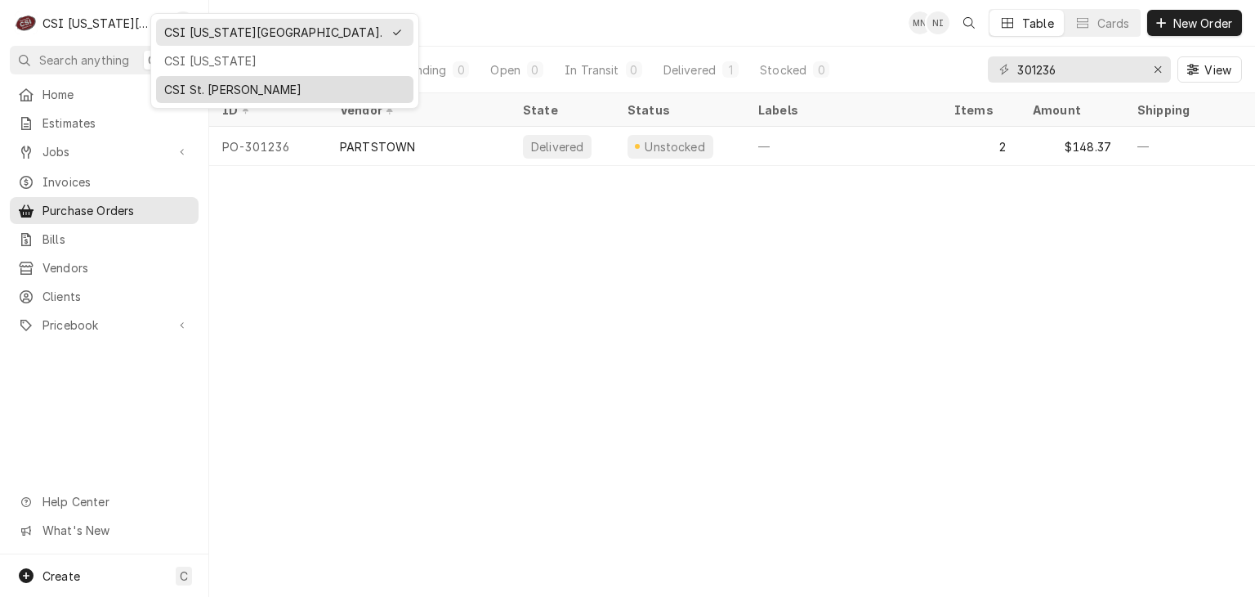
click at [206, 81] on div "CSI St. Louis" at bounding box center [284, 89] width 241 height 17
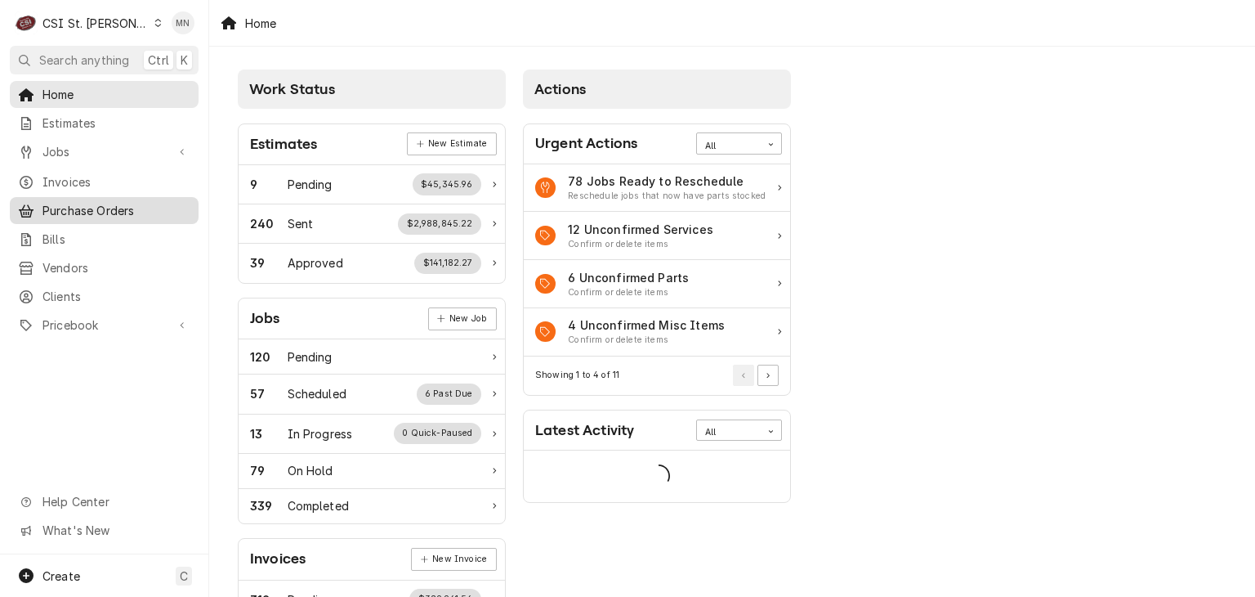
click at [82, 204] on span "Purchase Orders" at bounding box center [116, 210] width 148 height 17
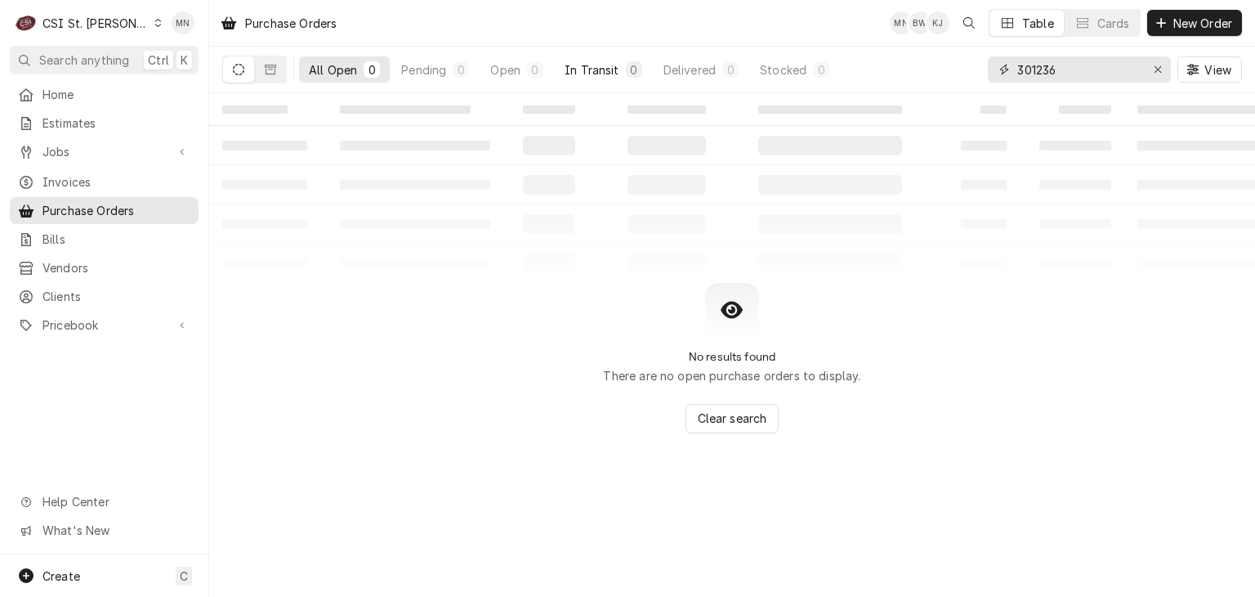
drag, startPoint x: 1071, startPoint y: 78, endPoint x: 608, endPoint y: 63, distance: 462.8
click at [623, 63] on div "All Open 0 Pending 0 Open 0 In Transit 0 Delivered 0 Stocked 0 301236 View" at bounding box center [732, 70] width 1020 height 46
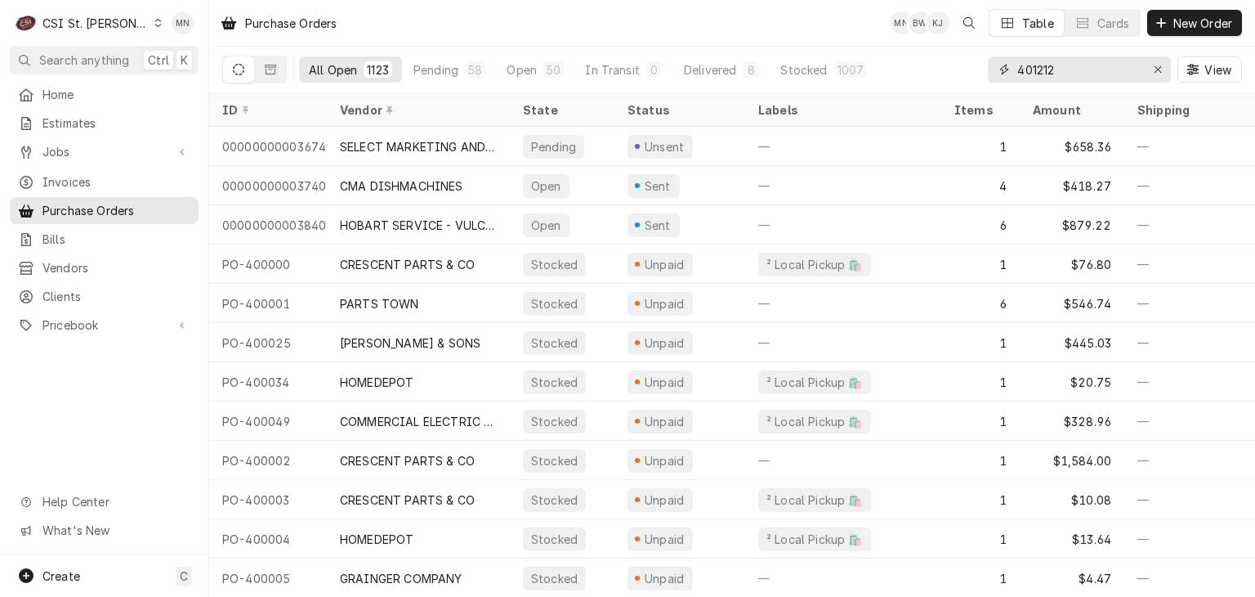
type input "401212"
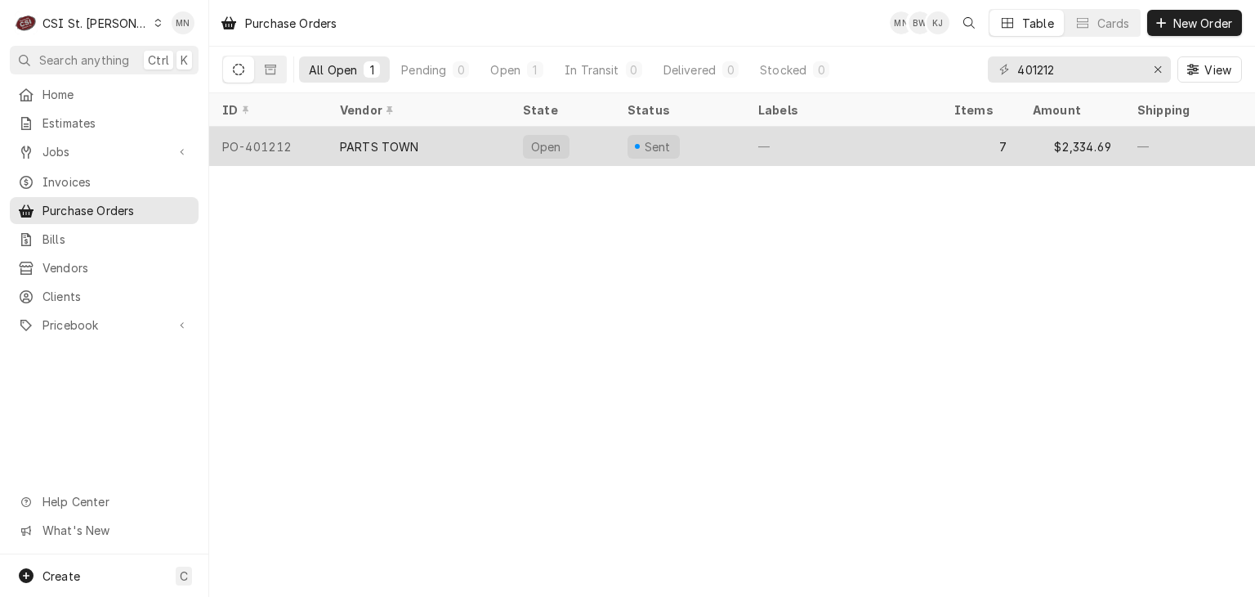
click at [335, 152] on div "PARTS TOWN" at bounding box center [418, 146] width 183 height 39
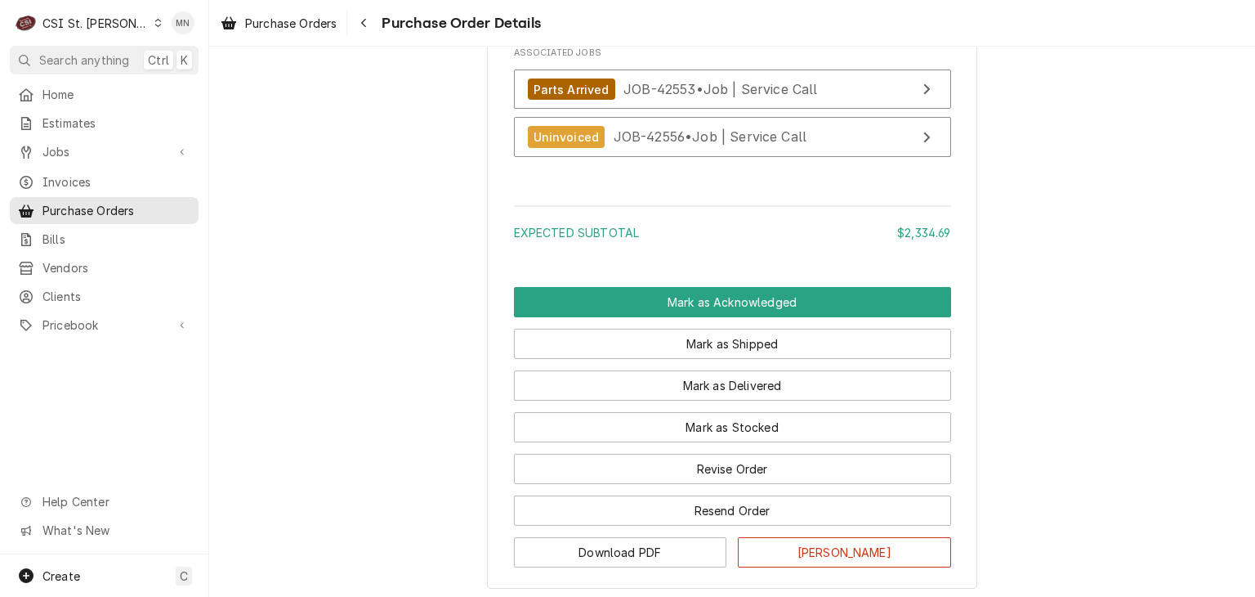
scroll to position [3397, 0]
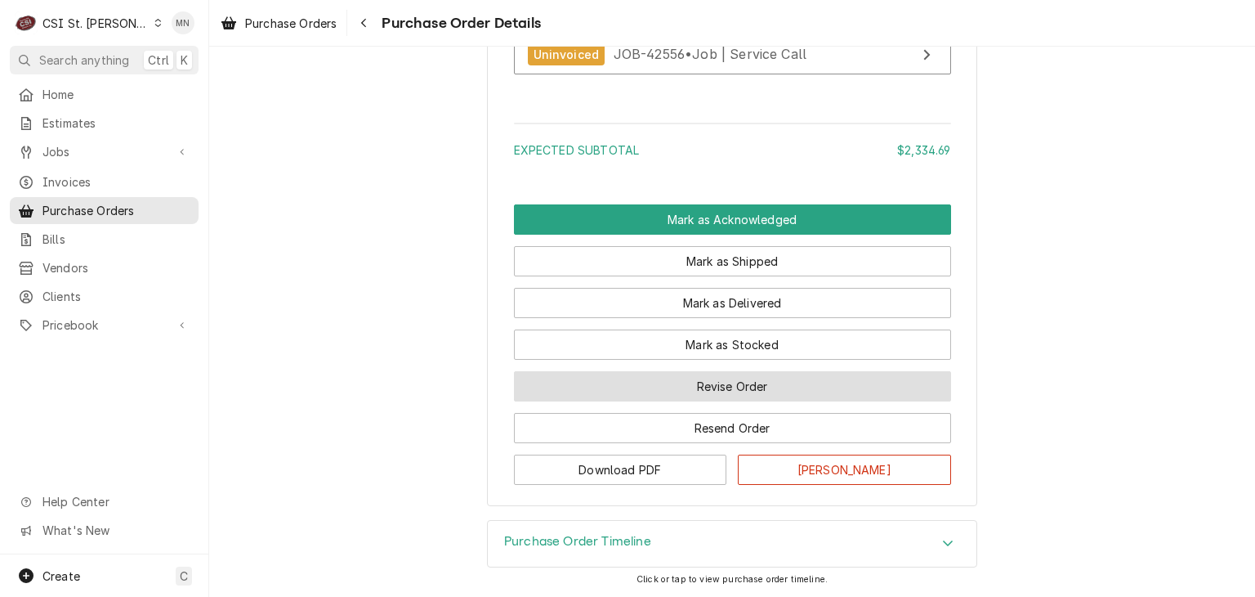
click at [726, 394] on button "Revise Order" at bounding box center [732, 386] width 437 height 30
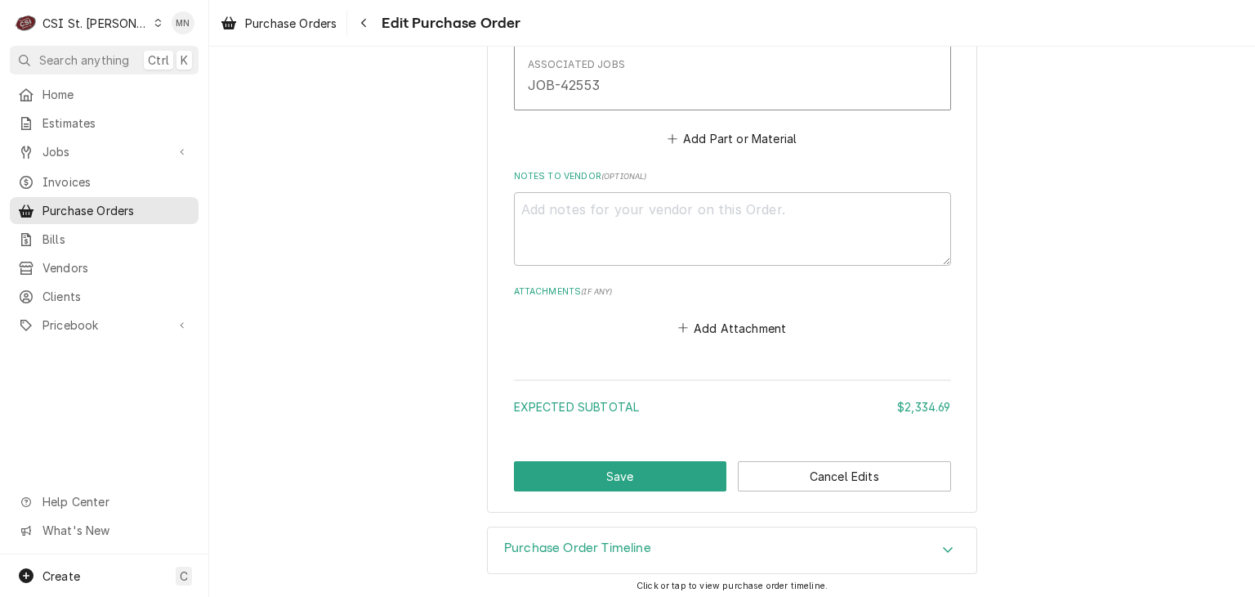
scroll to position [3334, 0]
click at [713, 326] on button "Add Attachment" at bounding box center [732, 327] width 114 height 23
type textarea "x"
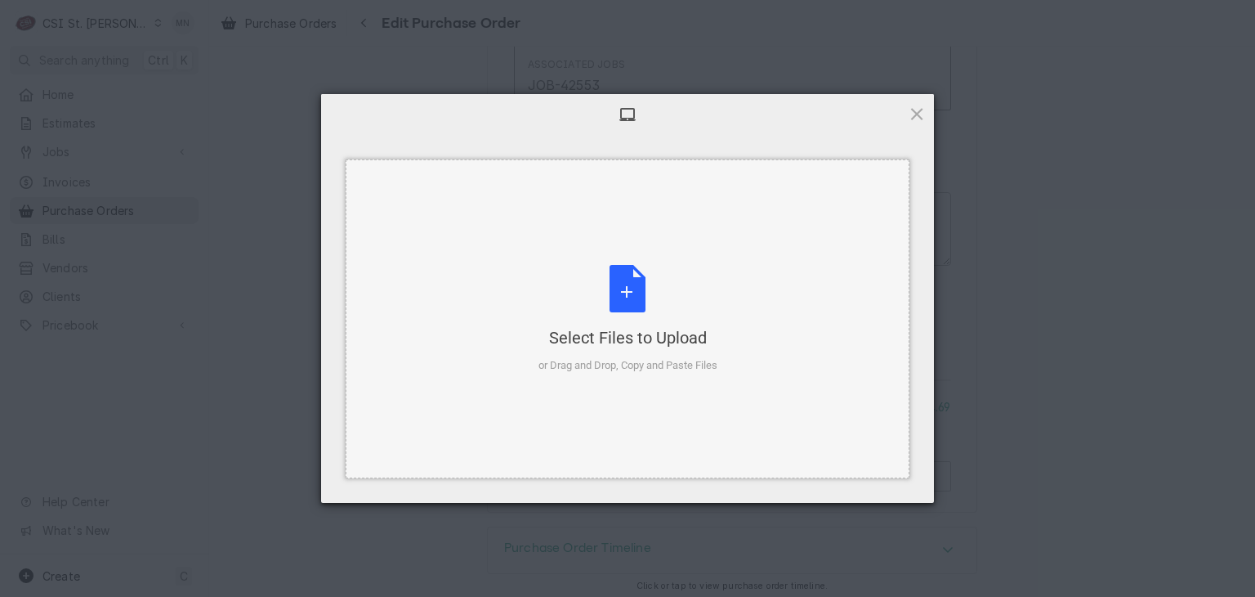
click at [670, 308] on div "Select Files to Upload or Drag and Drop, Copy and Paste Files" at bounding box center [628, 319] width 179 height 109
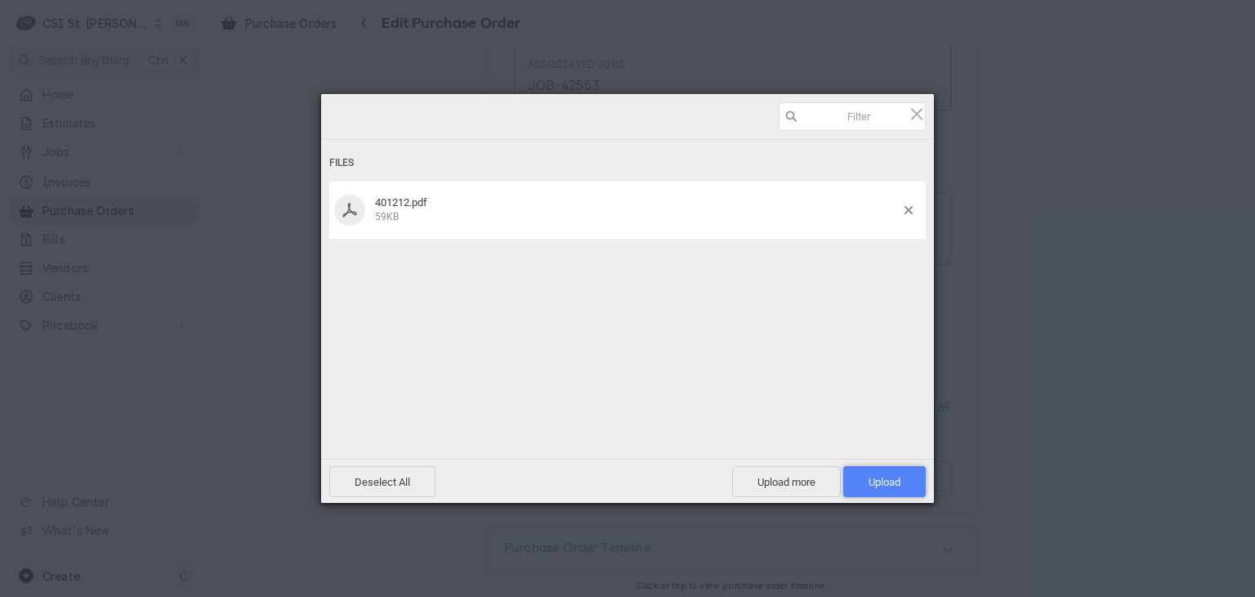
click at [886, 480] on span "Upload 1" at bounding box center [885, 482] width 32 height 12
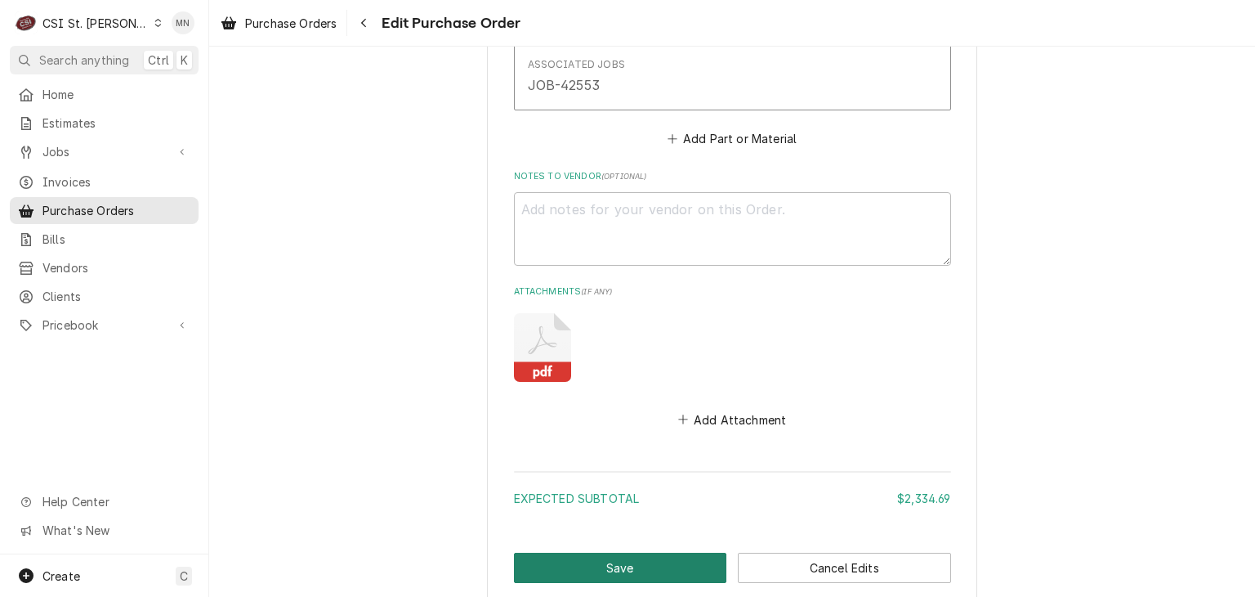
click at [646, 556] on button "Save" at bounding box center [620, 567] width 213 height 30
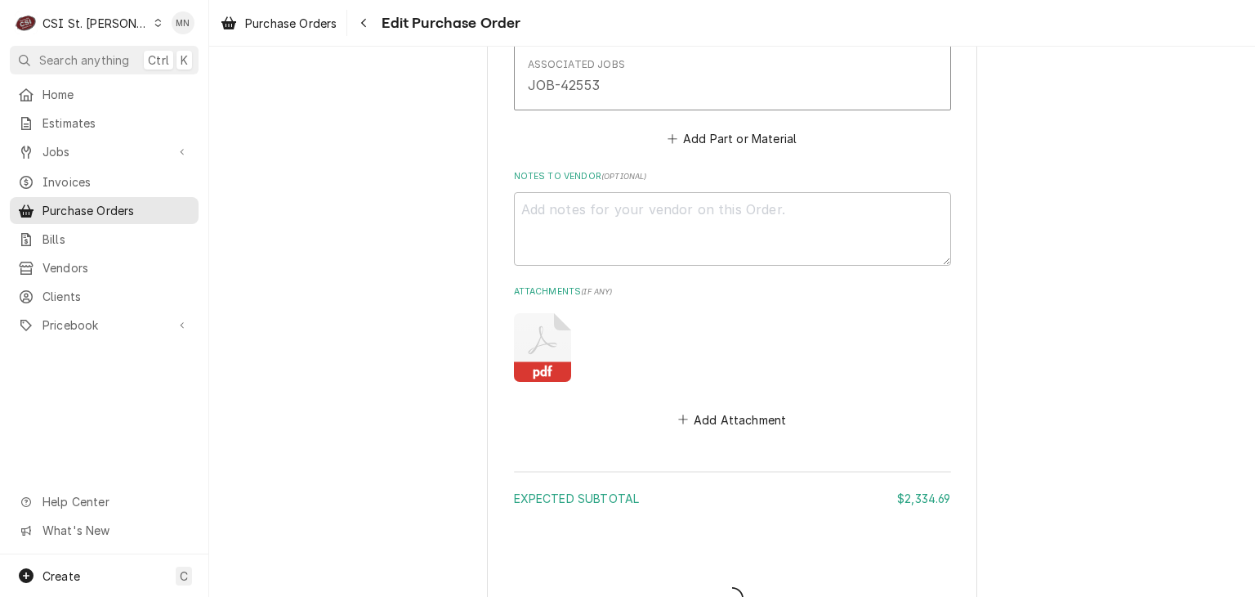
type textarea "x"
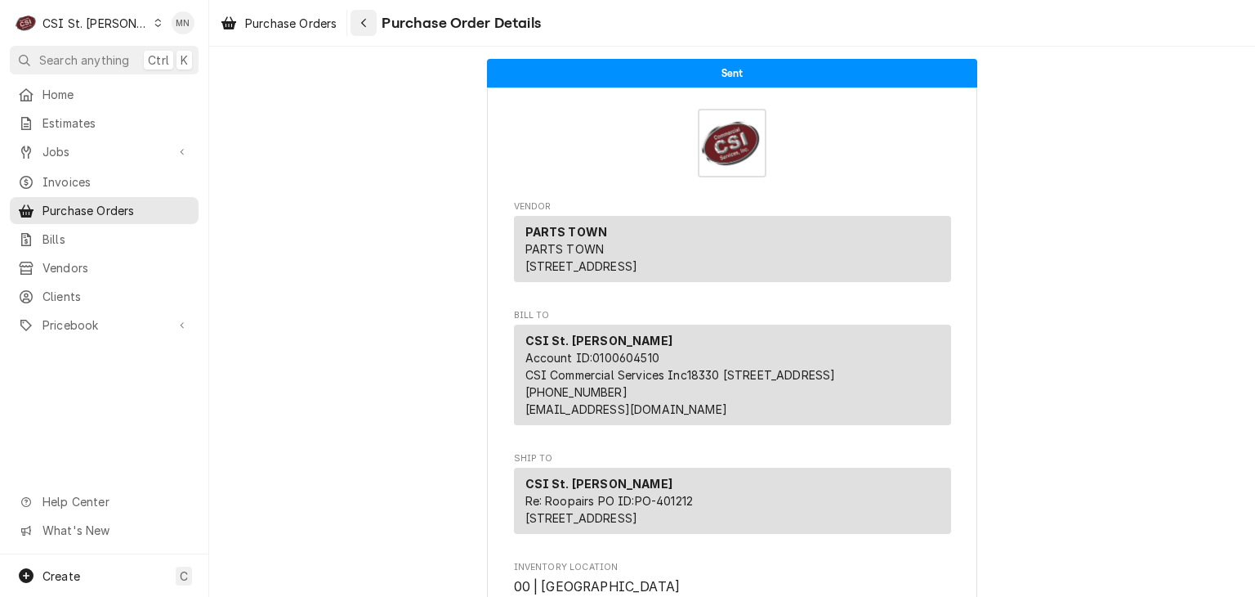
click at [366, 25] on icon "Navigate back" at bounding box center [363, 23] width 5 height 9
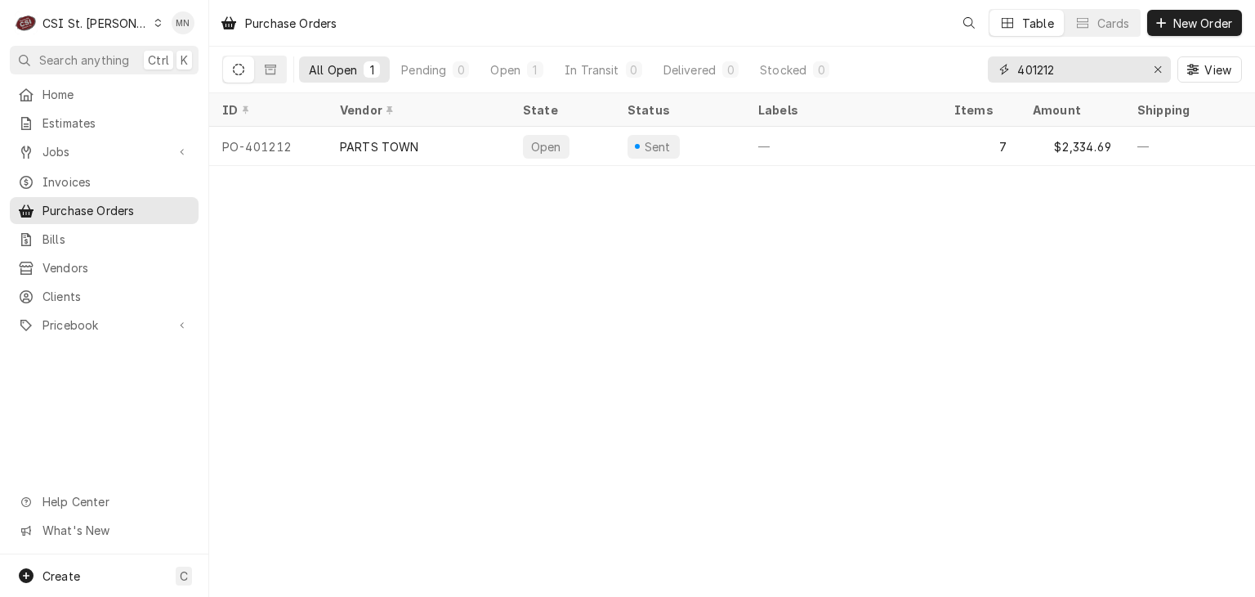
click at [1066, 67] on input "401212" at bounding box center [1079, 69] width 123 height 26
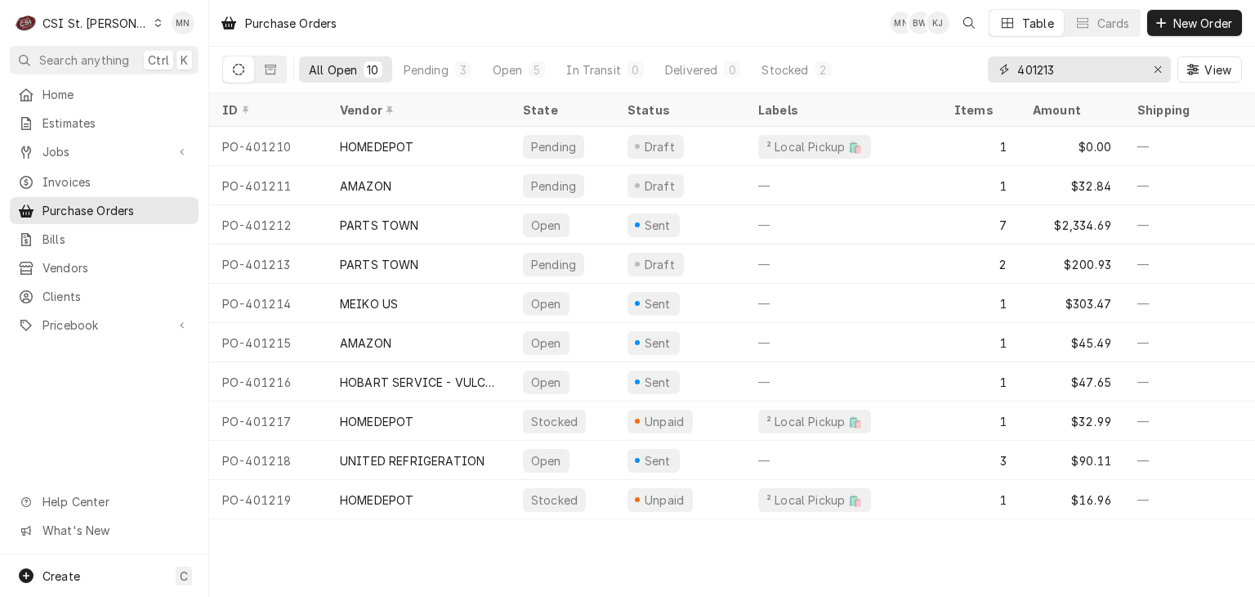
type input "401213"
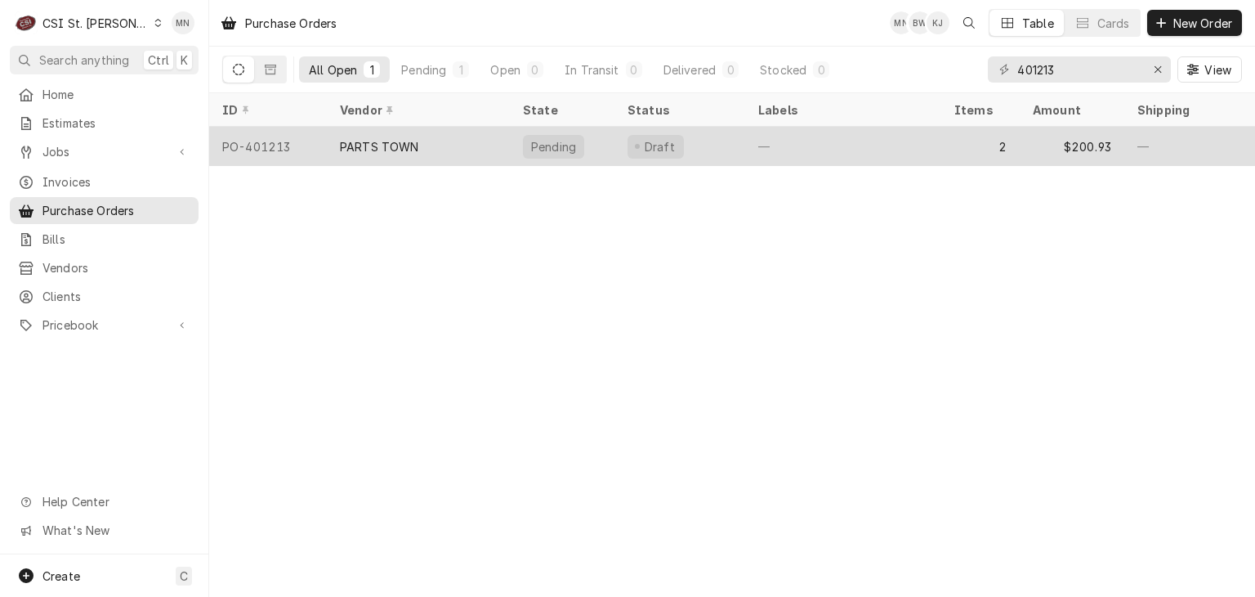
click at [454, 155] on div "PARTS TOWN" at bounding box center [418, 146] width 183 height 39
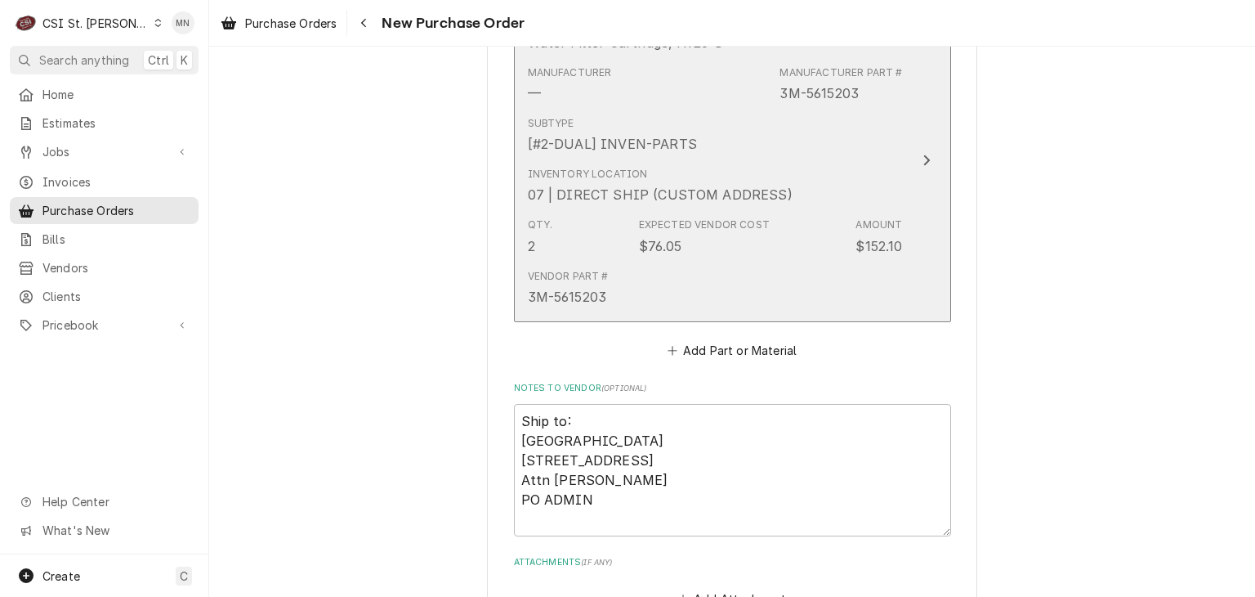
scroll to position [1308, 0]
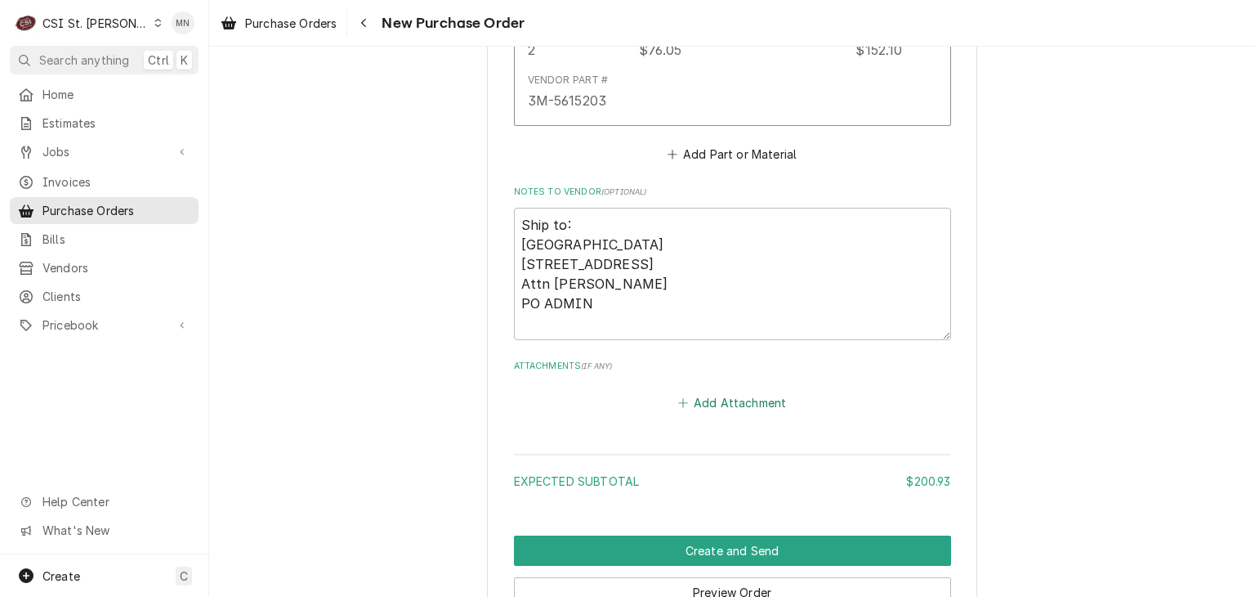
click at [722, 393] on button "Add Attachment" at bounding box center [732, 402] width 114 height 23
type textarea "x"
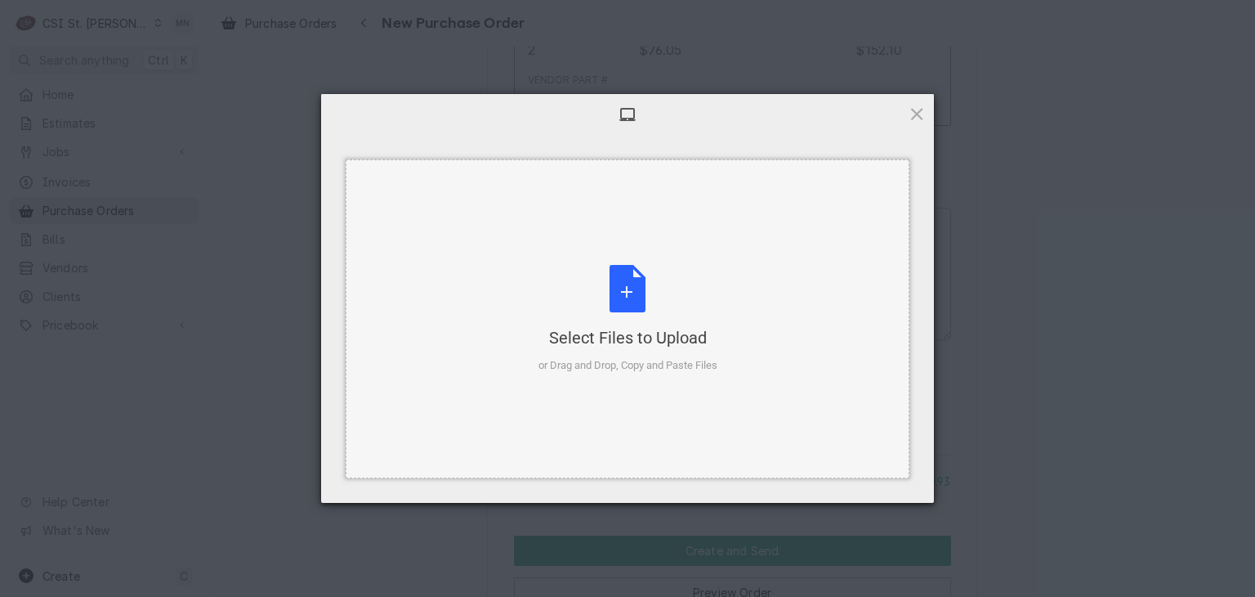
click at [631, 317] on div "Select Files to Upload or Drag and Drop, Copy and Paste Files" at bounding box center [628, 319] width 179 height 109
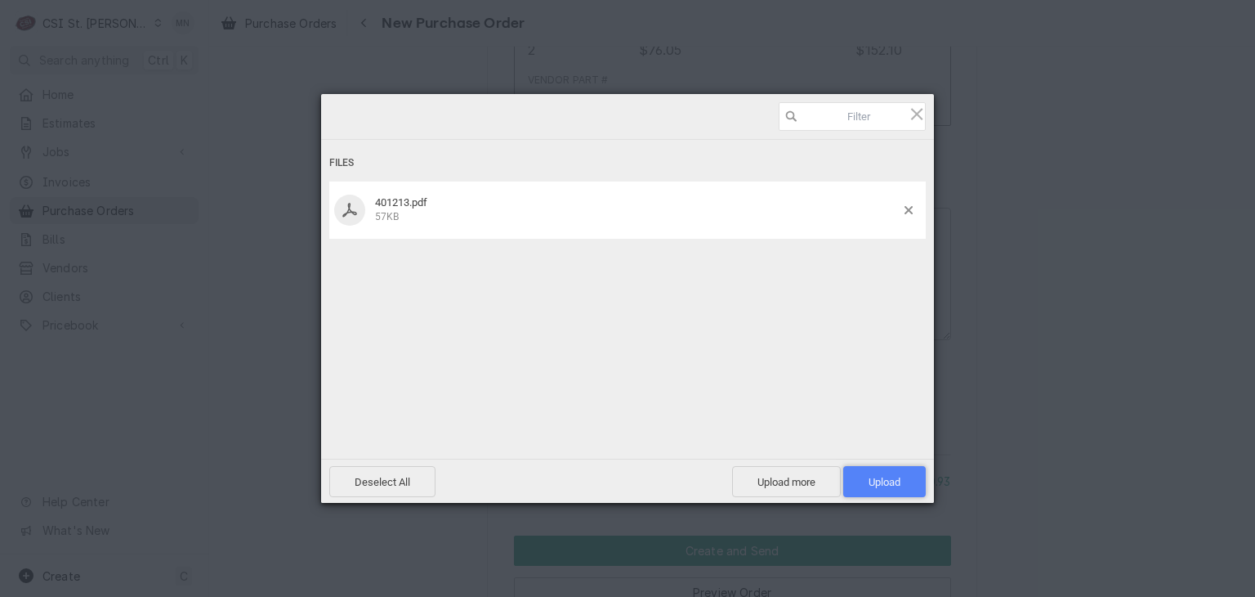
click at [898, 478] on span "Upload 1" at bounding box center [885, 482] width 32 height 12
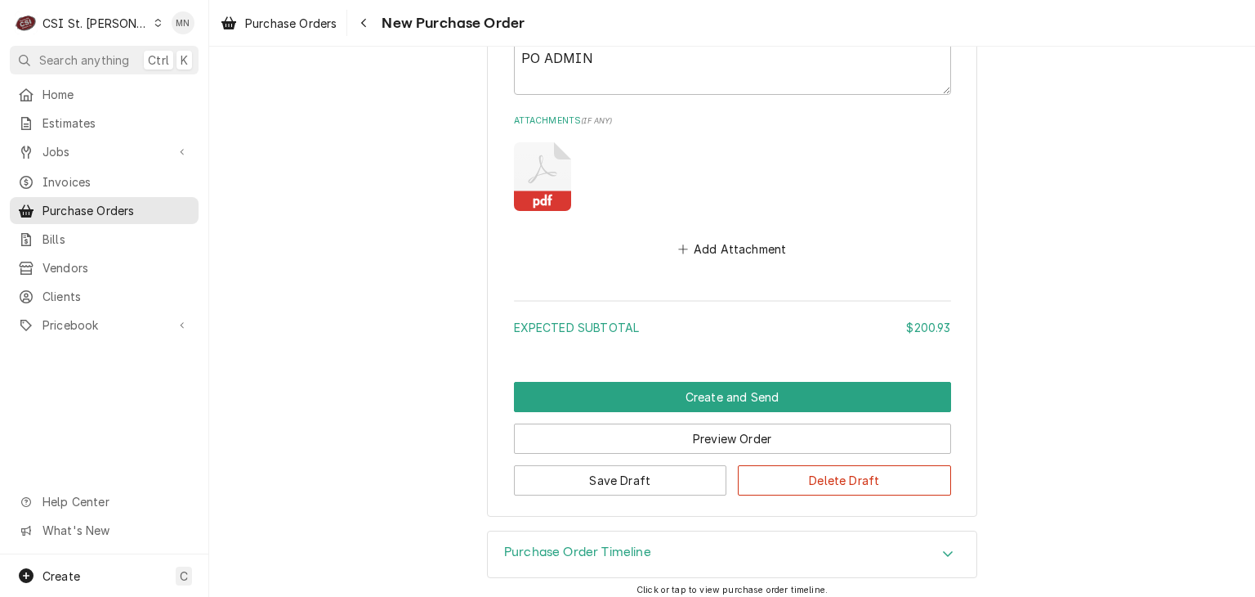
scroll to position [1559, 0]
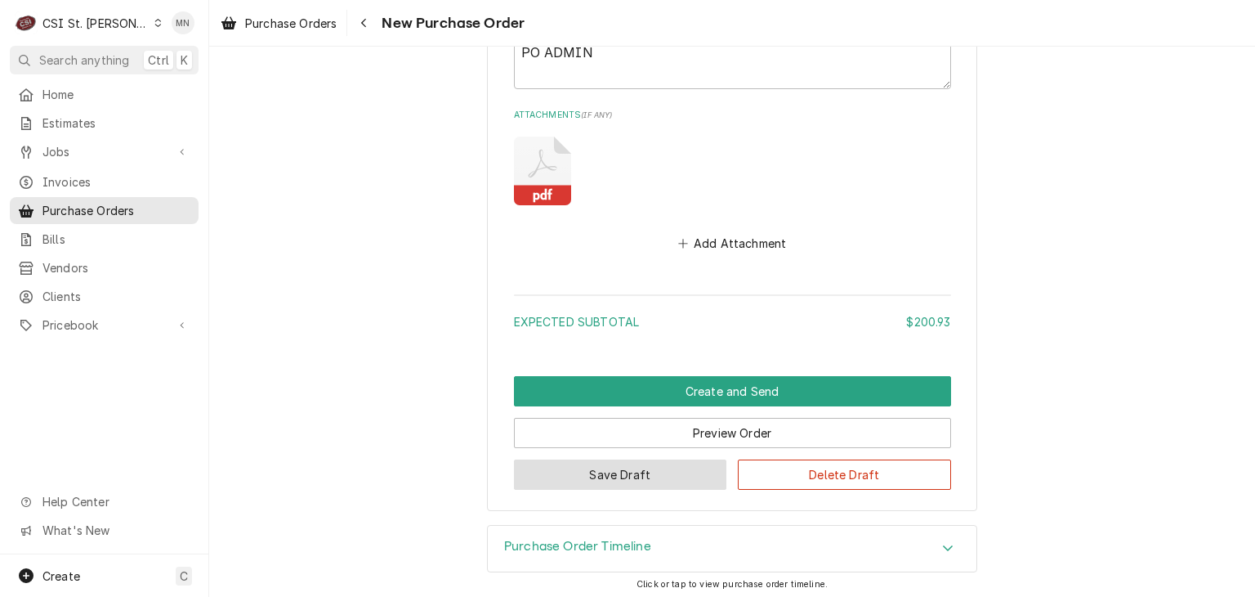
click at [628, 470] on button "Save Draft" at bounding box center [620, 474] width 213 height 30
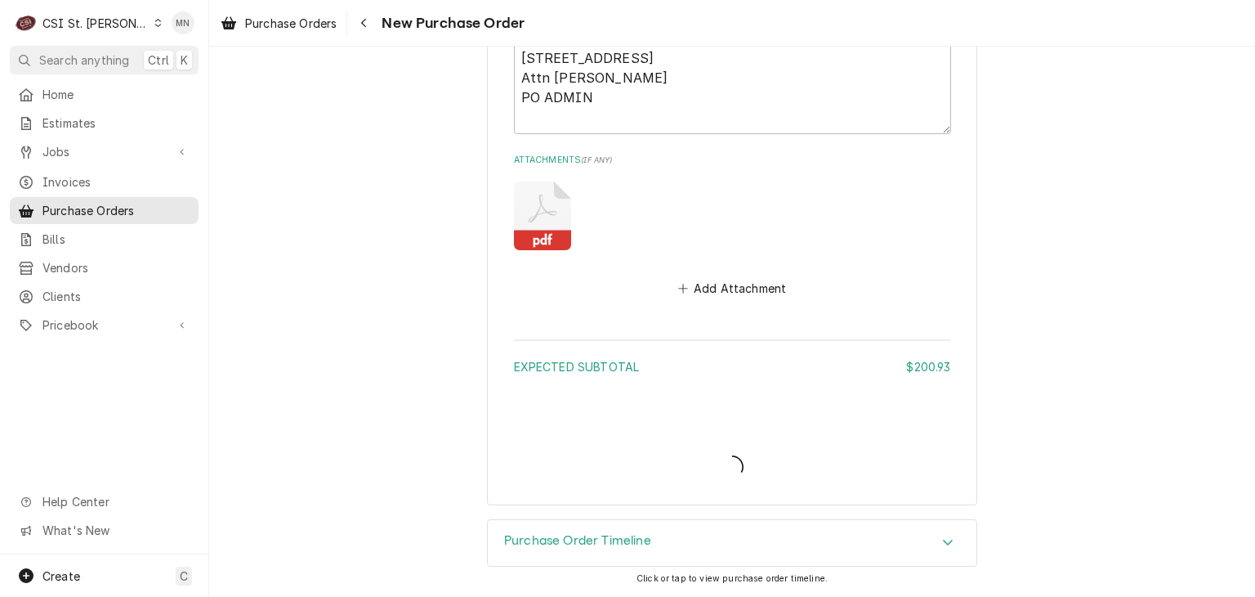
scroll to position [1509, 0]
type textarea "x"
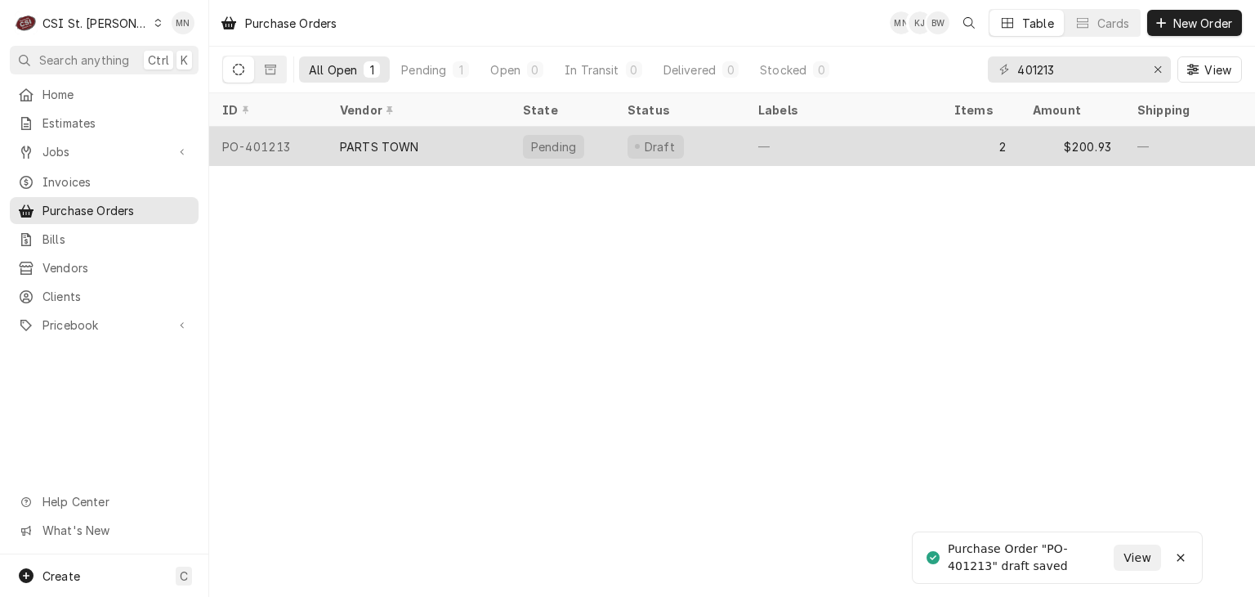
click at [437, 138] on div "PARTS TOWN" at bounding box center [418, 146] width 183 height 39
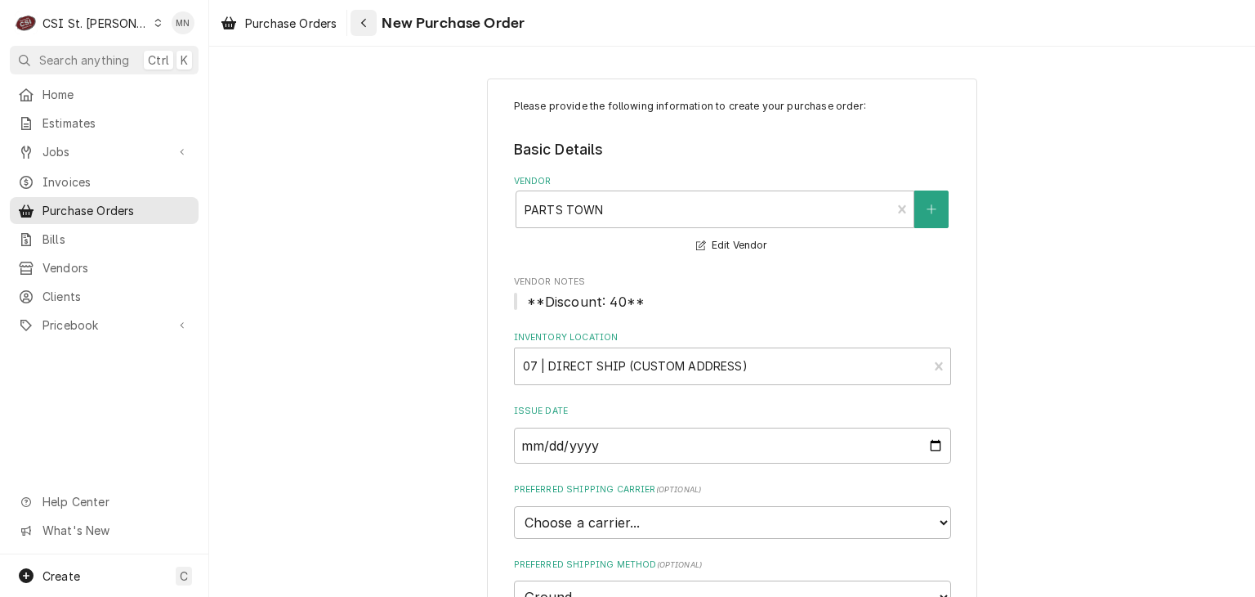
click at [360, 27] on div "Navigate back" at bounding box center [364, 23] width 16 height 16
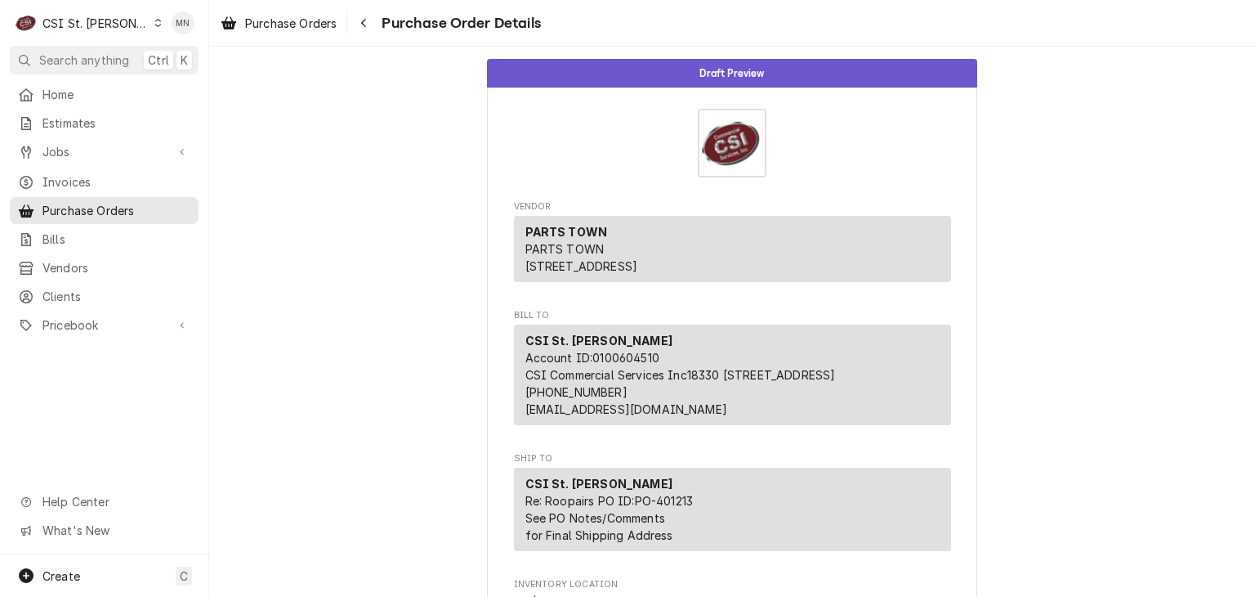
click at [65, 29] on div "CSI St. [PERSON_NAME]" at bounding box center [95, 23] width 106 height 17
click at [367, 26] on html "[GEOGRAPHIC_DATA] [GEOGRAPHIC_DATA] Search anything Ctrl K Home Estimates Jobs …" at bounding box center [627, 298] width 1255 height 597
click at [105, 25] on div "CSI St. [PERSON_NAME]" at bounding box center [95, 23] width 106 height 17
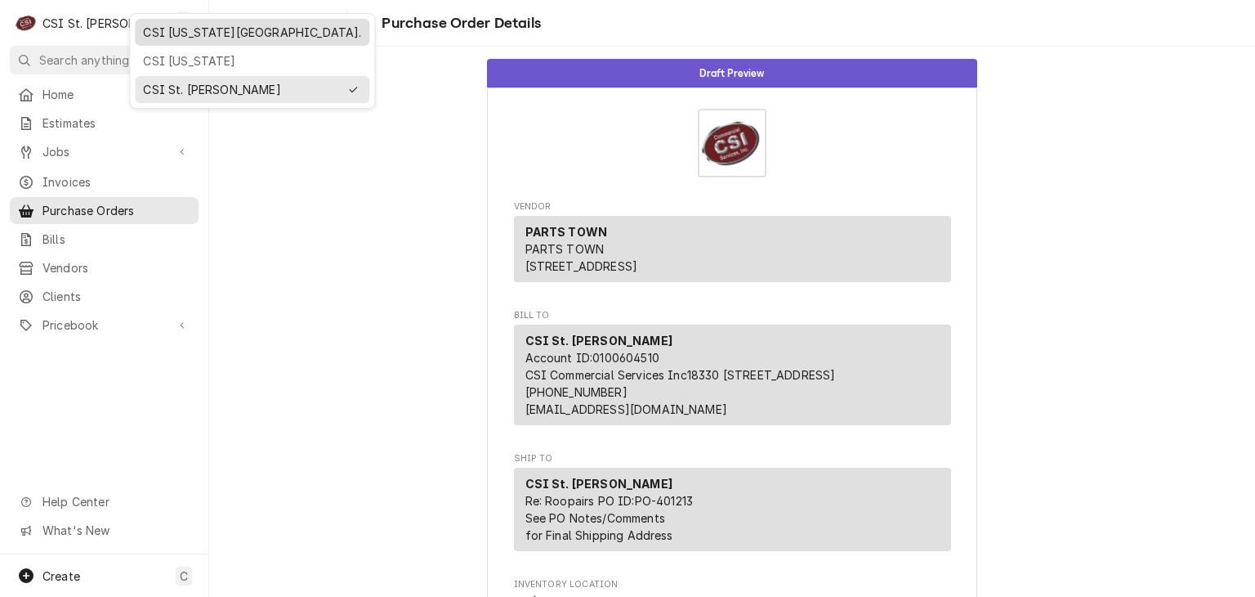
click at [171, 30] on div "CSI [US_STATE][GEOGRAPHIC_DATA]." at bounding box center [252, 32] width 218 height 17
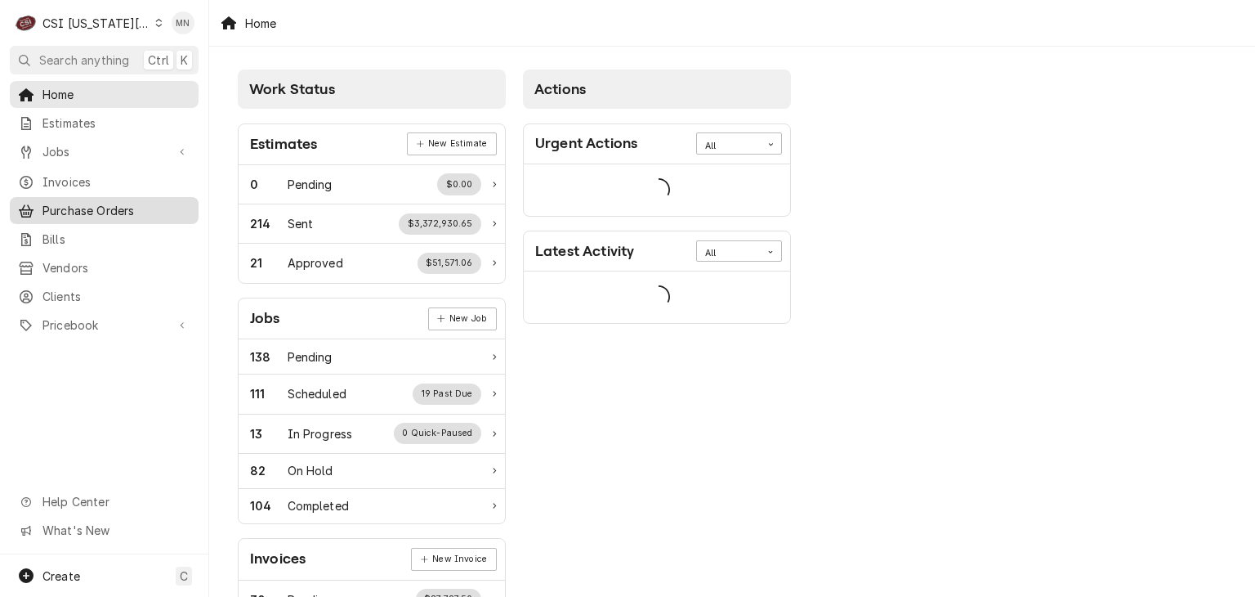
click at [90, 210] on span "Purchase Orders" at bounding box center [116, 210] width 148 height 17
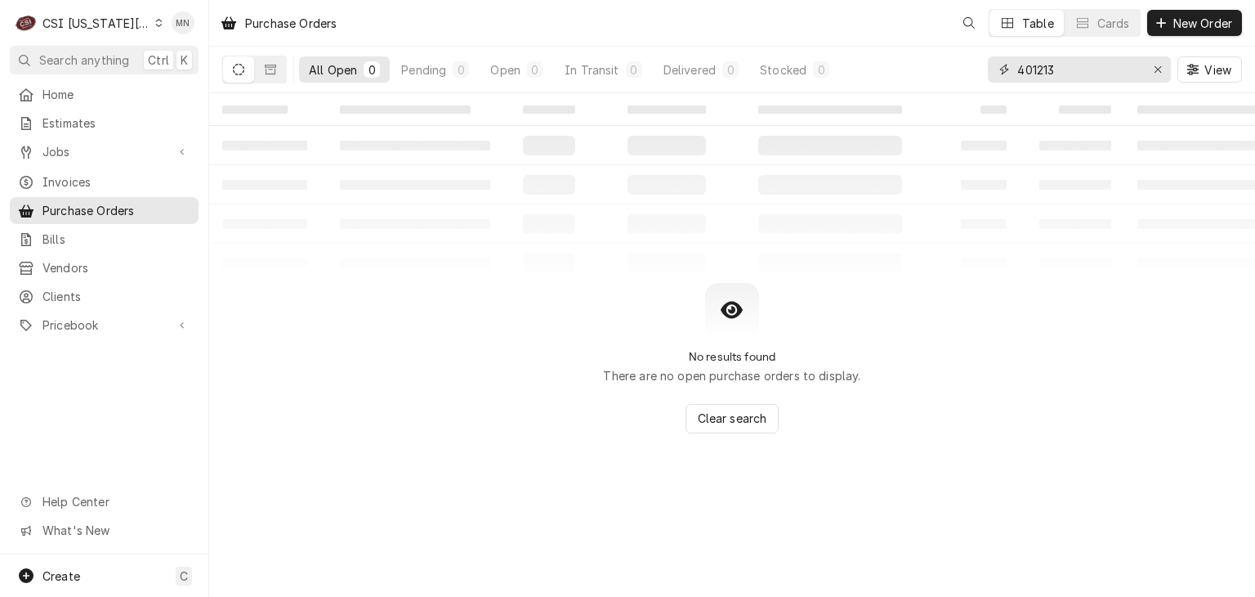
drag, startPoint x: 1067, startPoint y: 75, endPoint x: 517, endPoint y: 92, distance: 550.3
click at [693, 86] on div "All Open 0 Pending 0 Open 0 In Transit 0 Delivered 0 Stocked 0 401213 View" at bounding box center [732, 70] width 1020 height 46
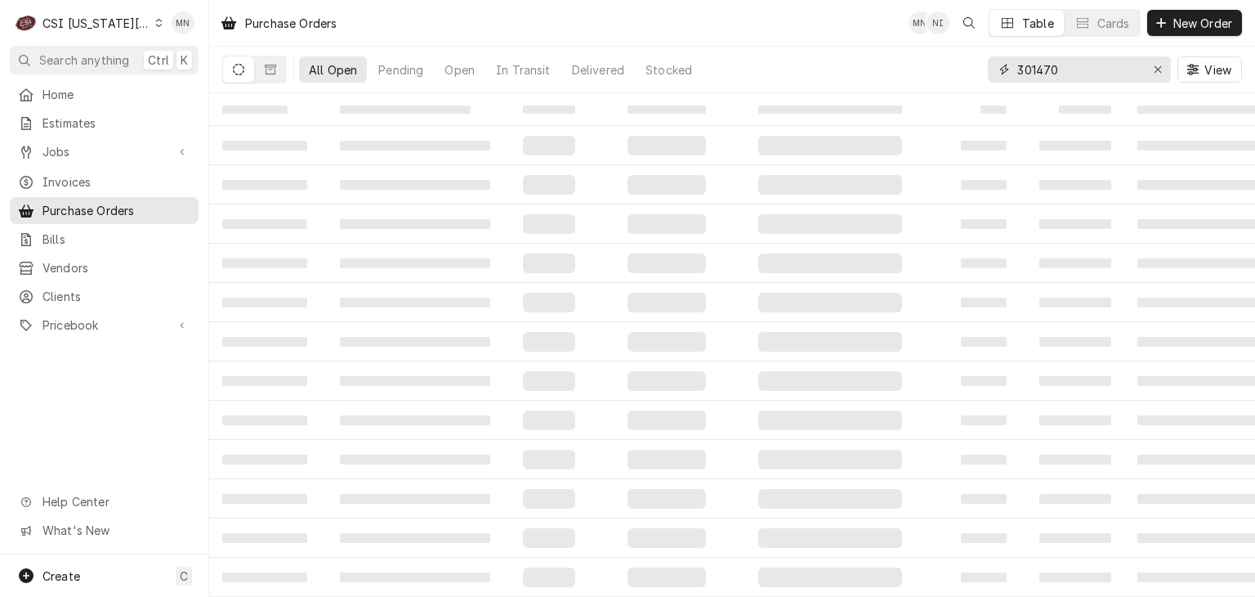
type input "301470"
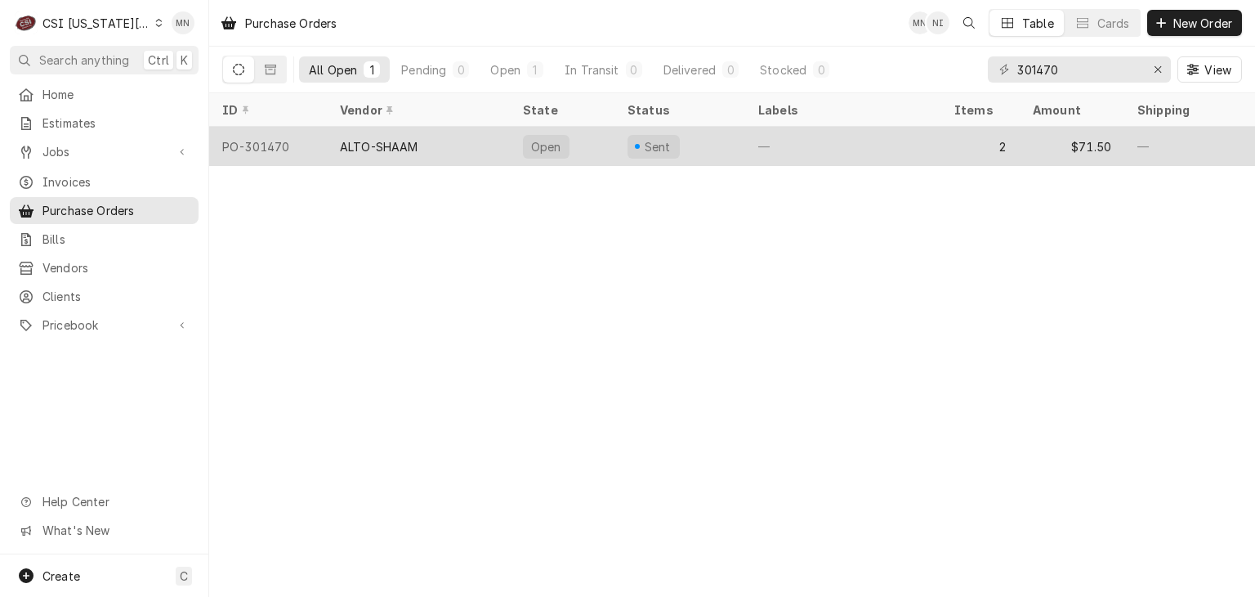
click at [393, 154] on div "ALTO-SHAAM" at bounding box center [418, 146] width 183 height 39
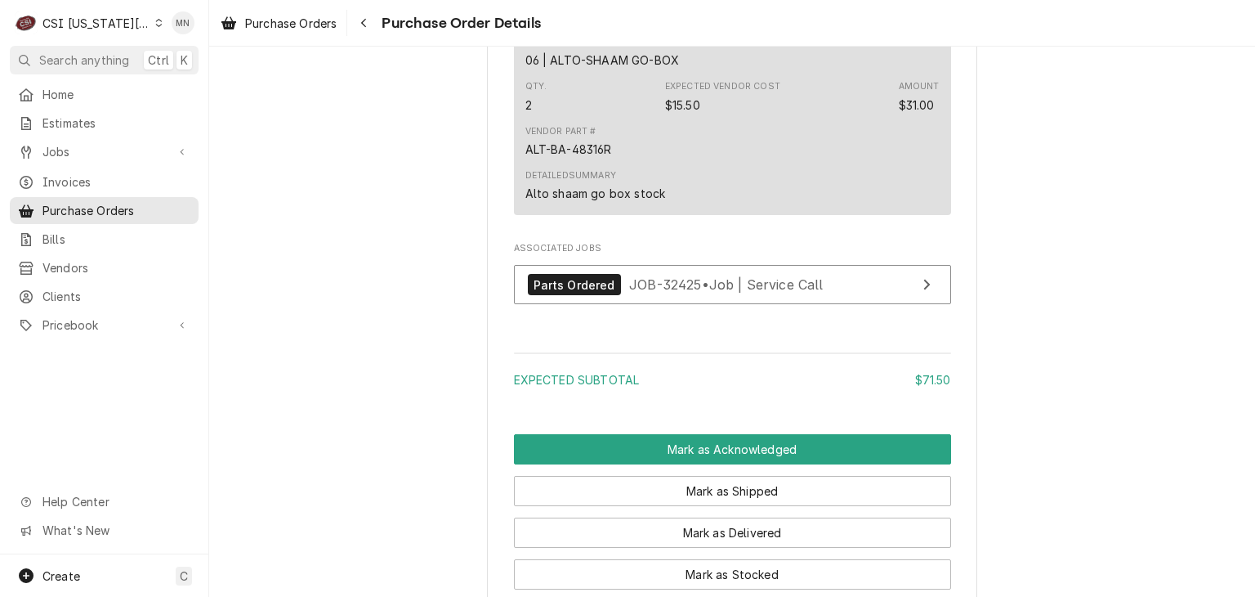
scroll to position [1667, 0]
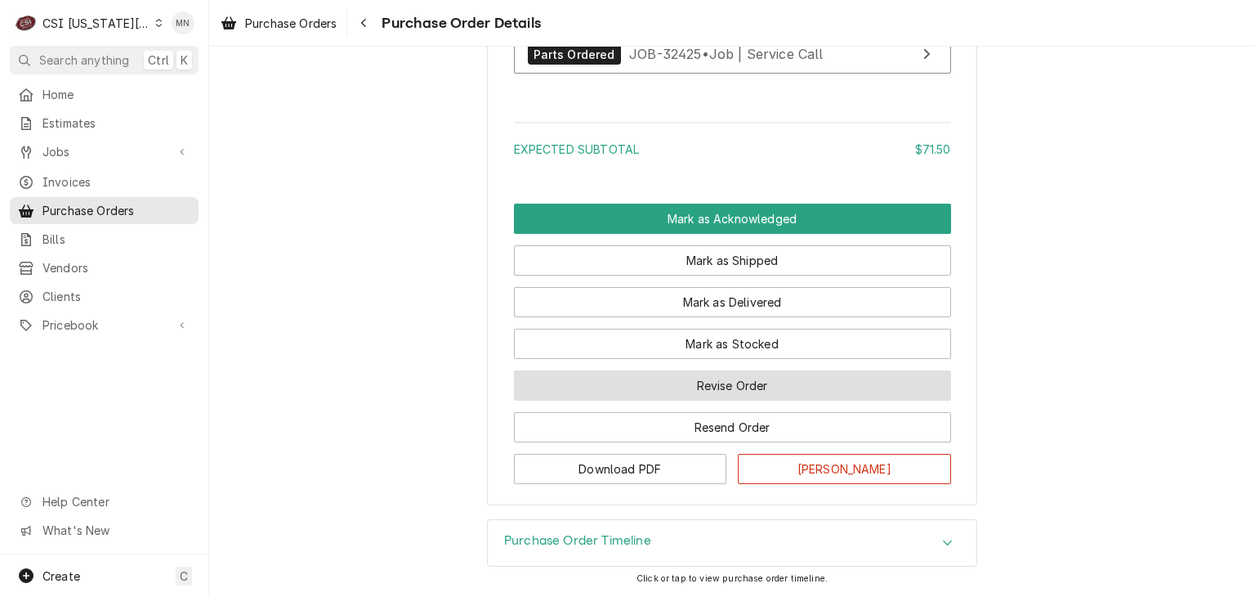
click at [722, 390] on button "Revise Order" at bounding box center [732, 385] width 437 height 30
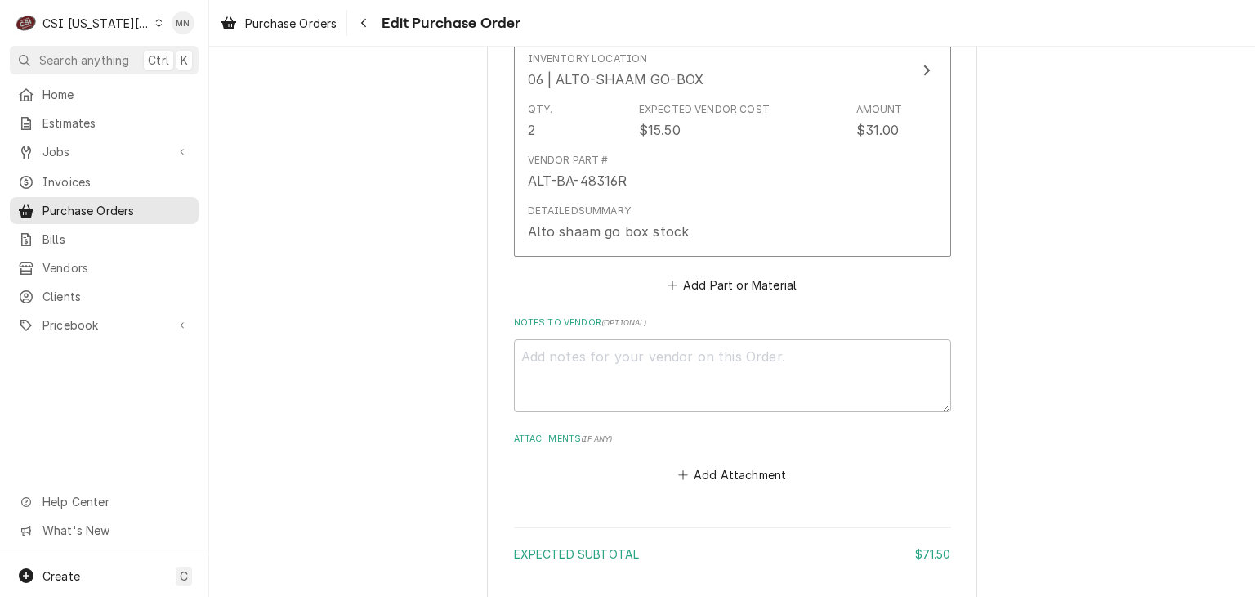
scroll to position [1371, 0]
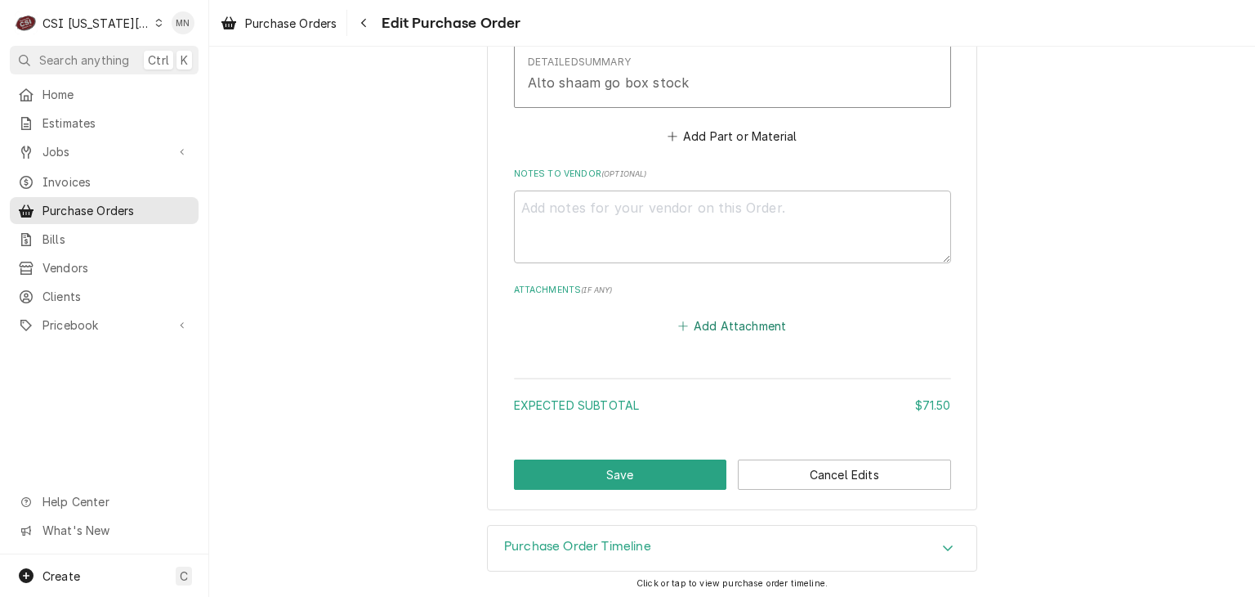
click at [725, 329] on button "Add Attachment" at bounding box center [732, 326] width 114 height 23
type textarea "x"
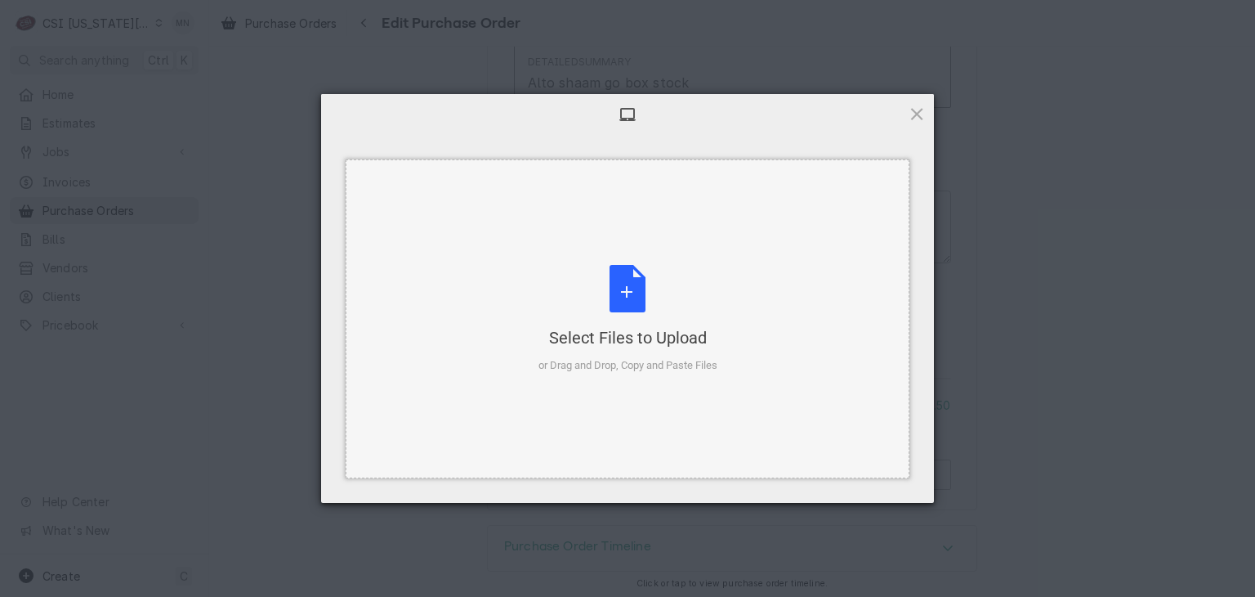
click at [625, 304] on div "Select Files to Upload or Drag and Drop, Copy and Paste Files" at bounding box center [628, 319] width 179 height 109
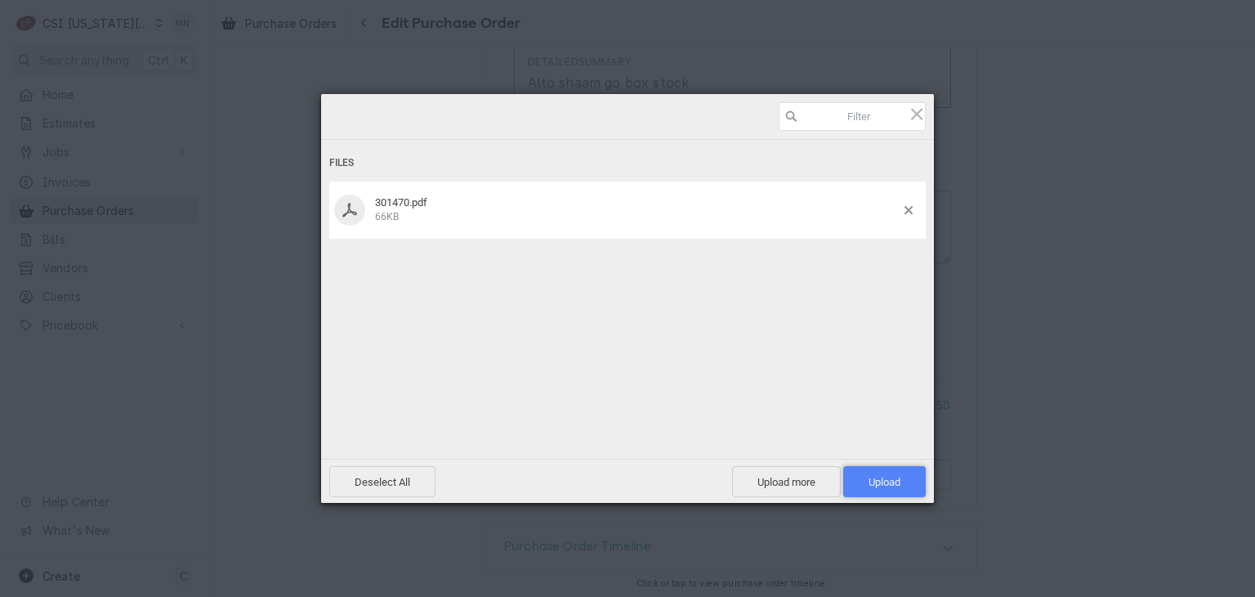
click at [892, 481] on span "Upload 1" at bounding box center [885, 482] width 32 height 12
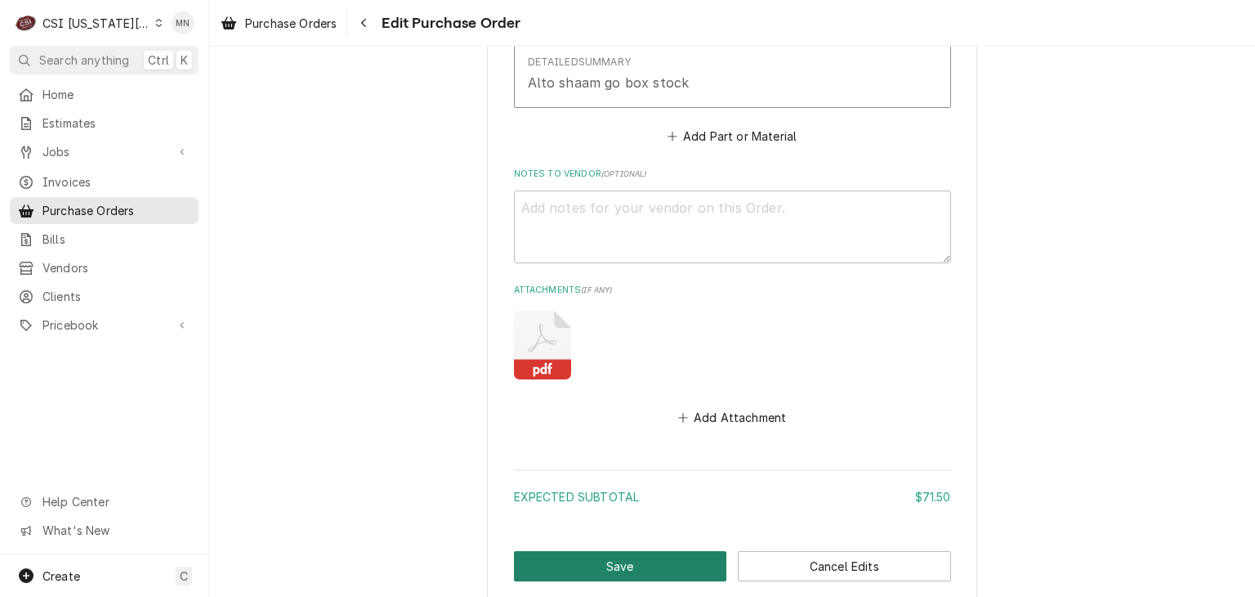
click at [619, 568] on button "Save" at bounding box center [620, 566] width 213 height 30
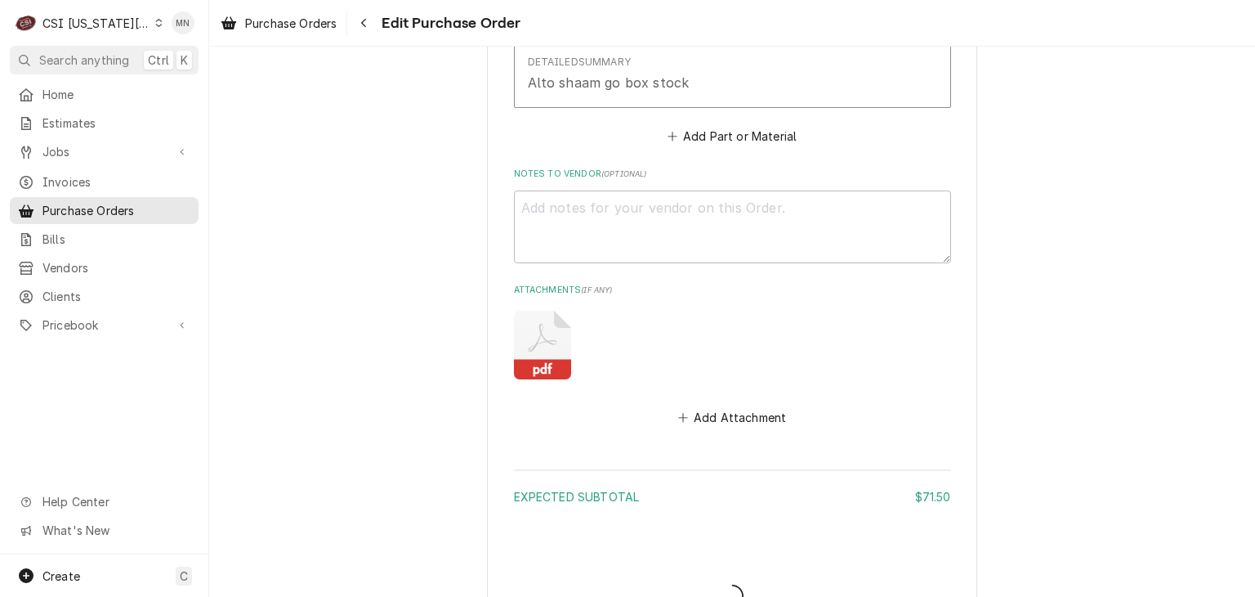
type textarea "x"
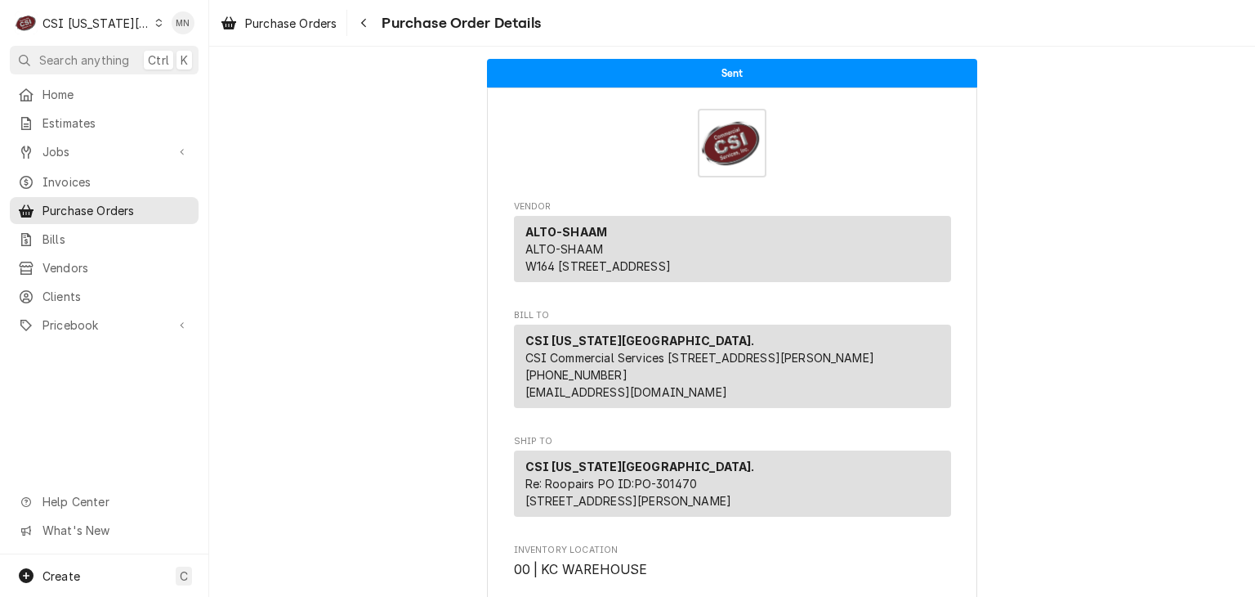
click at [113, 20] on div "CSI [US_STATE][GEOGRAPHIC_DATA]." at bounding box center [96, 23] width 108 height 17
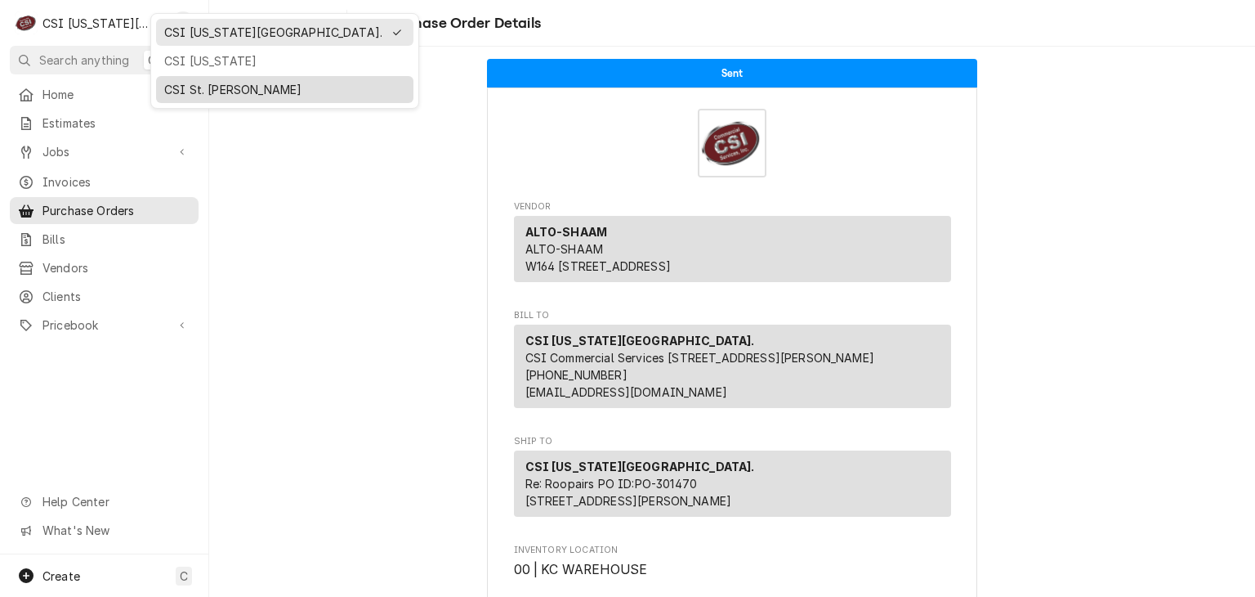
click at [177, 82] on div "CSI St. [PERSON_NAME]" at bounding box center [284, 89] width 241 height 17
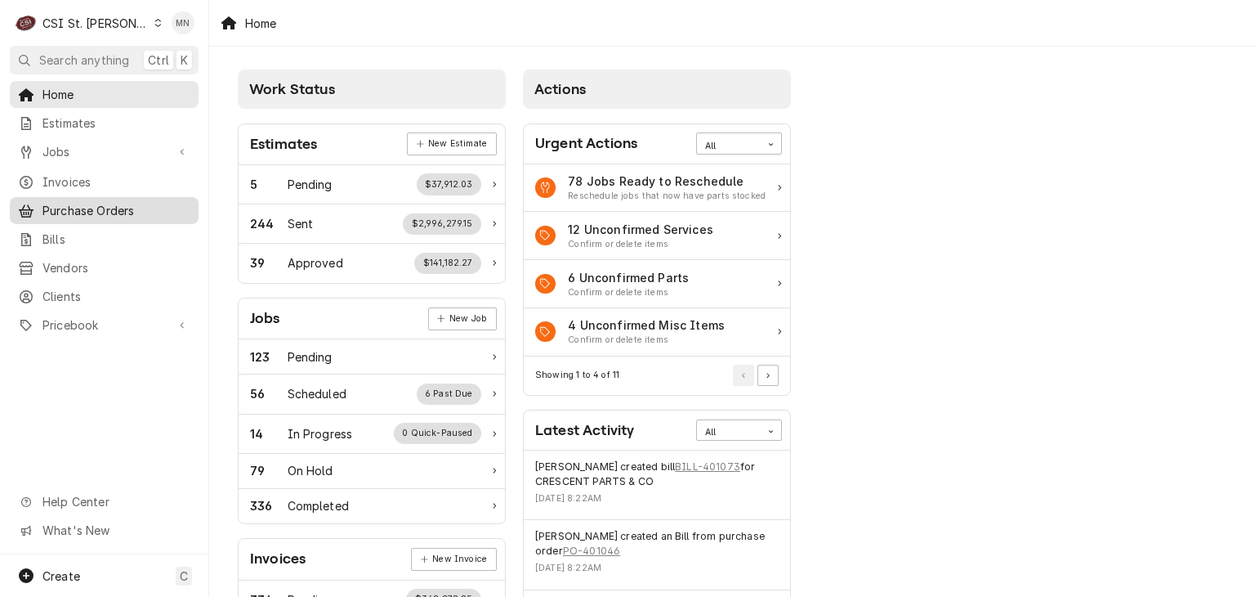
click at [45, 205] on span "Purchase Orders" at bounding box center [116, 210] width 148 height 17
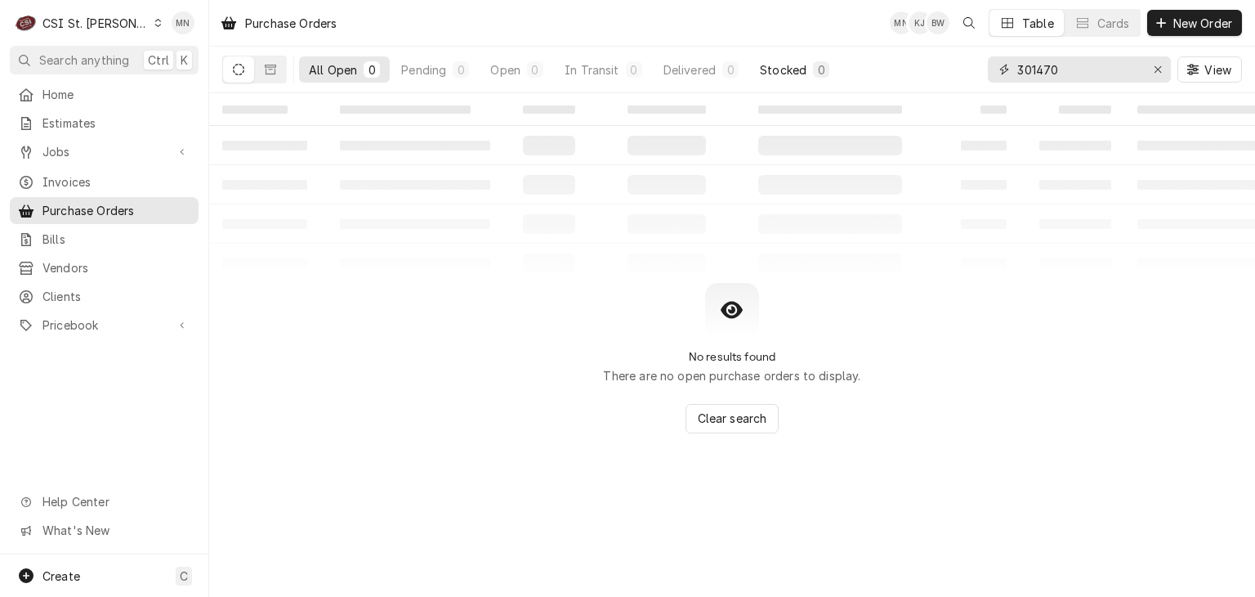
drag, startPoint x: 1071, startPoint y: 71, endPoint x: 451, endPoint y: 116, distance: 621.9
click at [738, 76] on div "All Open 0 Pending 0 Open 0 In Transit 0 Delivered 0 Stocked 0 301470 View" at bounding box center [732, 70] width 1020 height 46
type input "401216"
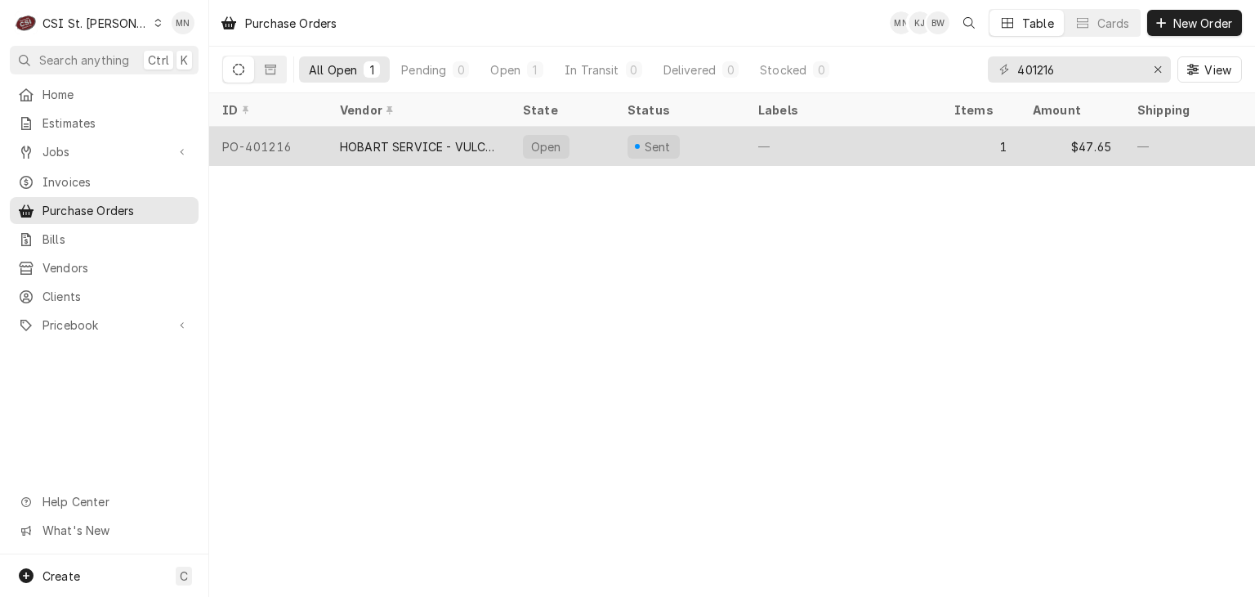
click at [452, 147] on div "HOBART SERVICE - VULCAN" at bounding box center [418, 146] width 157 height 17
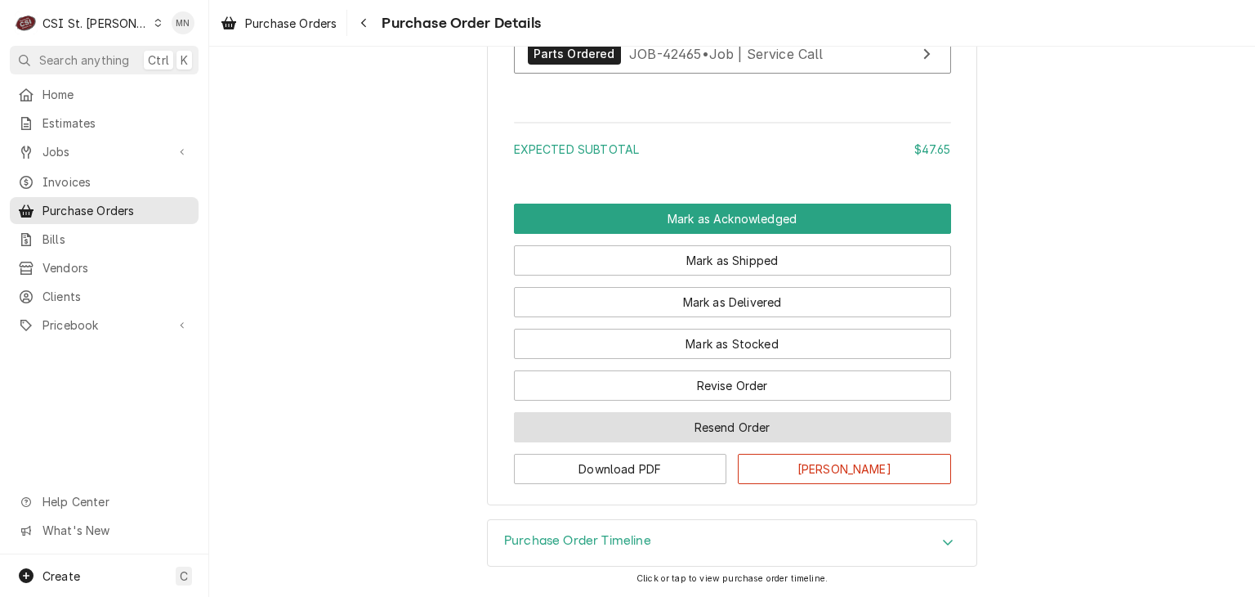
scroll to position [1353, 0]
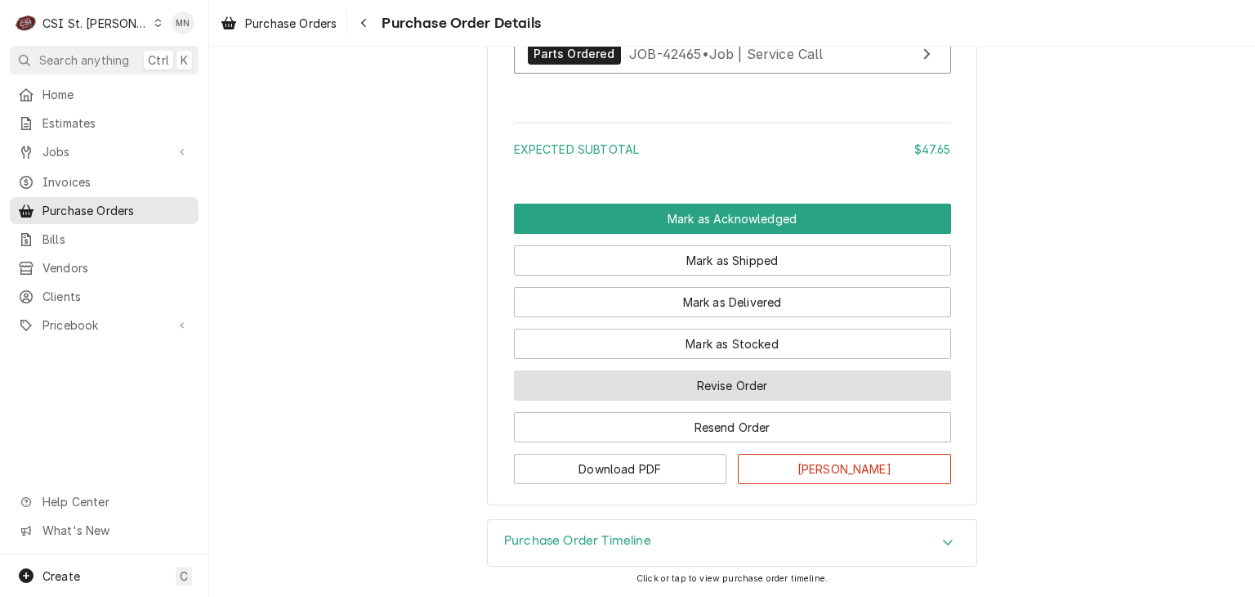
click at [704, 393] on button "Revise Order" at bounding box center [732, 385] width 437 height 30
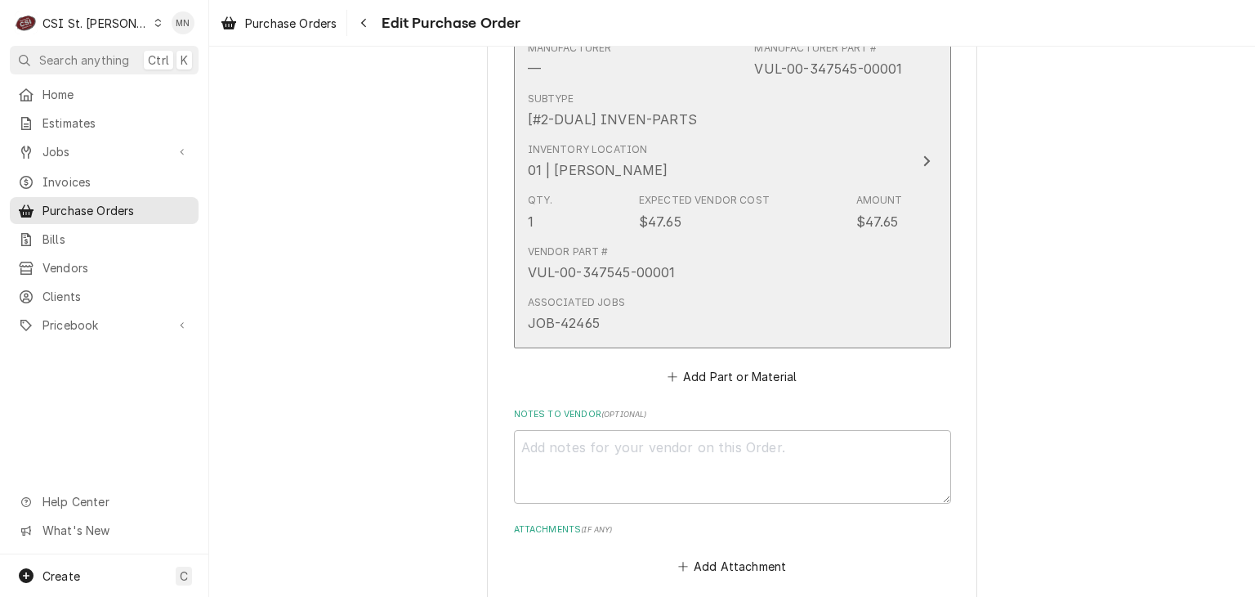
scroll to position [1144, 0]
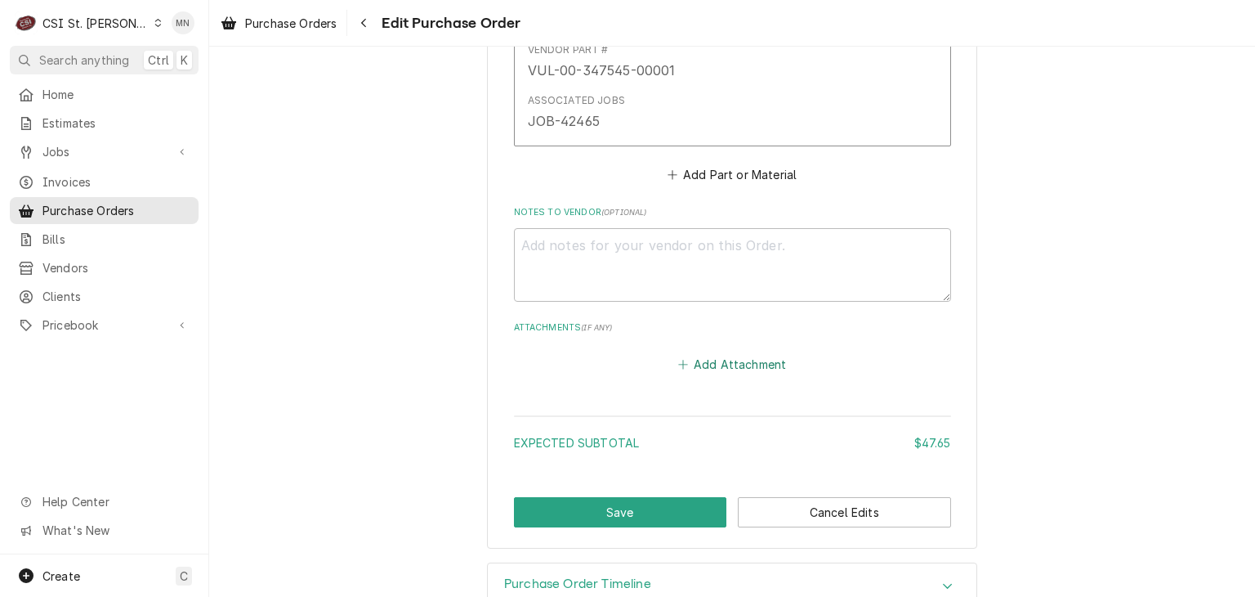
click at [718, 360] on button "Add Attachment" at bounding box center [732, 363] width 114 height 23
type textarea "x"
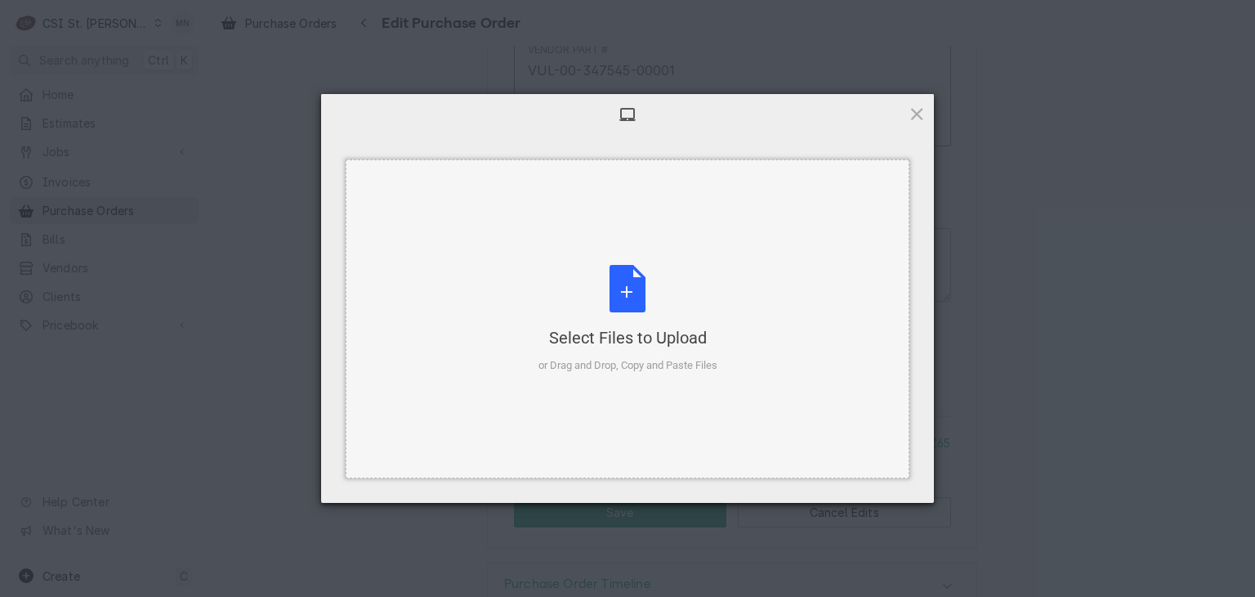
click at [604, 326] on div "Select Files to Upload" at bounding box center [628, 337] width 179 height 23
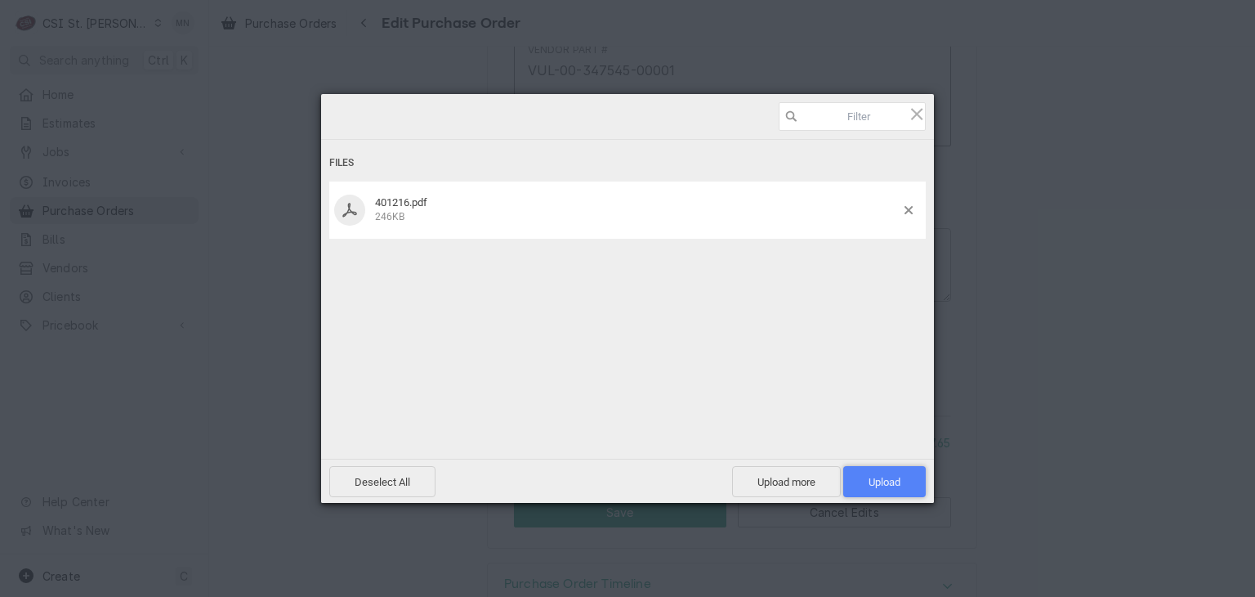
click at [874, 486] on span "Upload 1" at bounding box center [885, 482] width 32 height 12
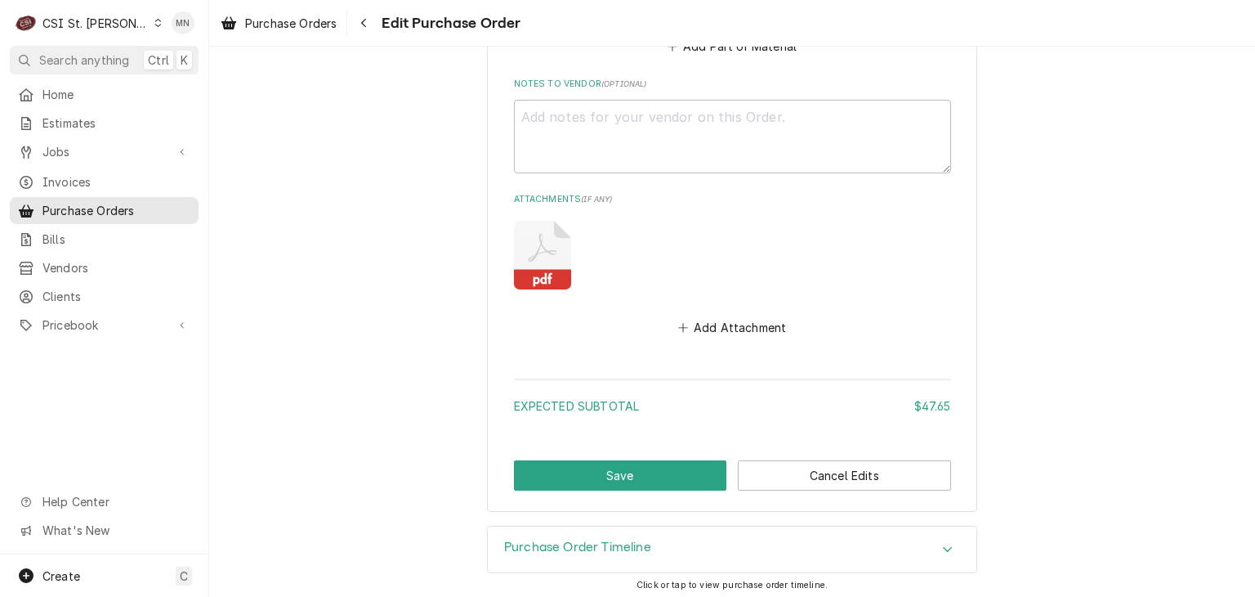
scroll to position [1274, 0]
click at [632, 478] on button "Save" at bounding box center [620, 473] width 213 height 30
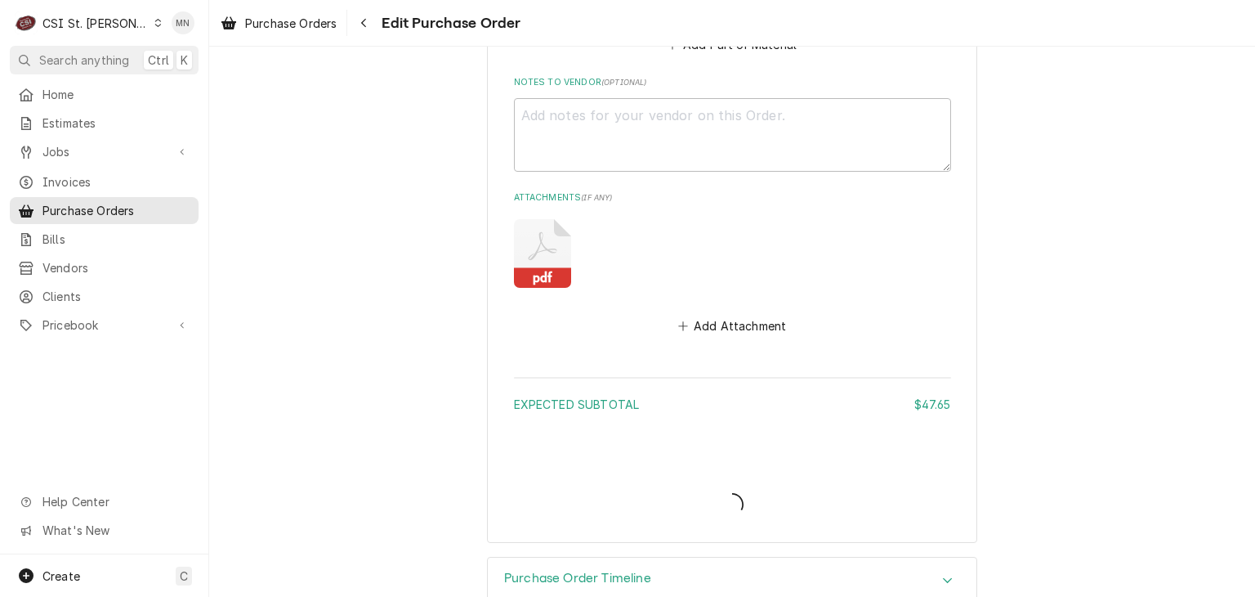
type textarea "x"
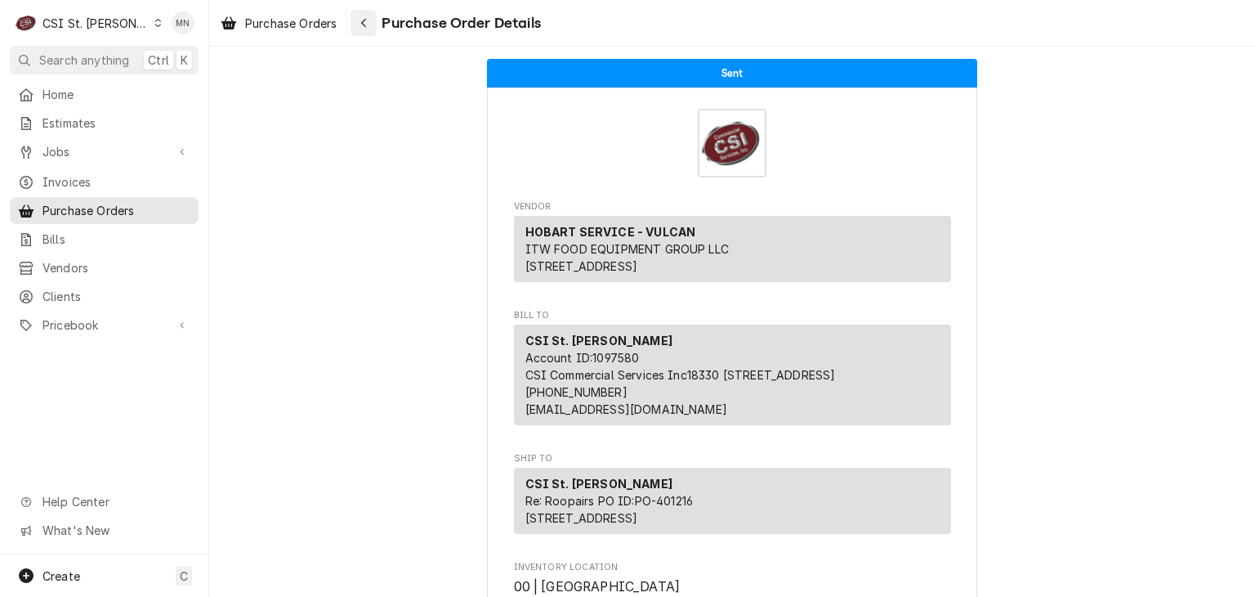
click at [368, 17] on icon "Navigate back" at bounding box center [363, 22] width 7 height 11
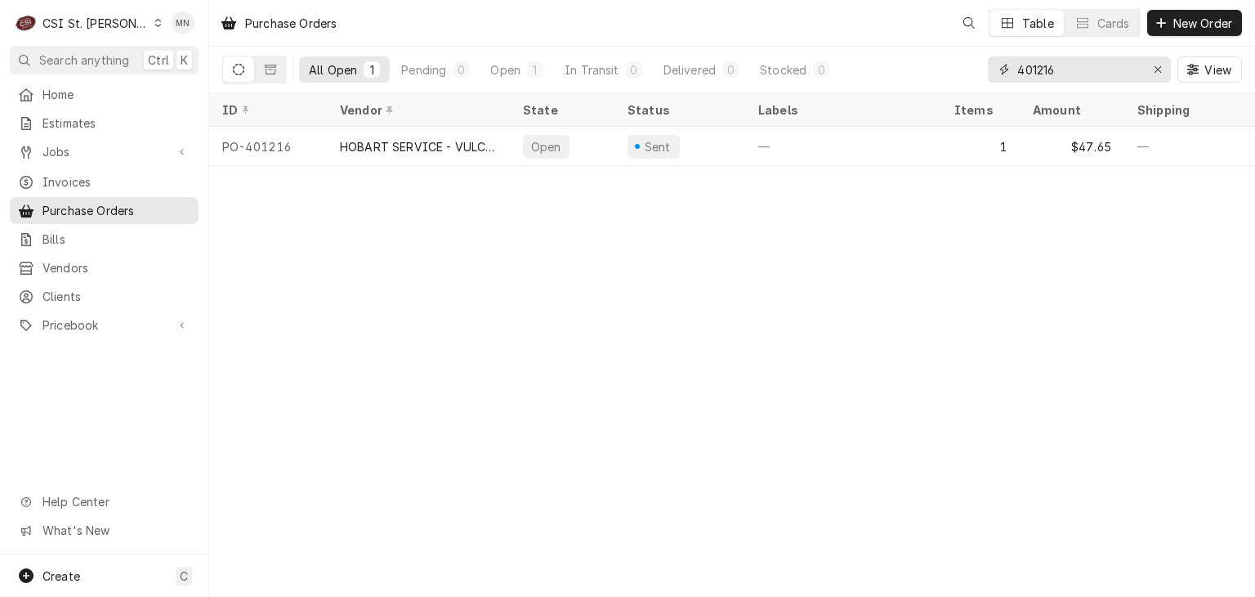
drag, startPoint x: 1093, startPoint y: 71, endPoint x: 1005, endPoint y: 76, distance: 87.6
click at [1049, 74] on input "401216" at bounding box center [1079, 69] width 123 height 26
click at [1069, 60] on input "401216" at bounding box center [1079, 69] width 123 height 26
drag, startPoint x: 1066, startPoint y: 69, endPoint x: 836, endPoint y: 77, distance: 229.8
click at [840, 77] on div "All Open 1 Pending 0 Open 1 In Transit 0 Delivered 0 Stocked 0 401216 View" at bounding box center [732, 70] width 1020 height 46
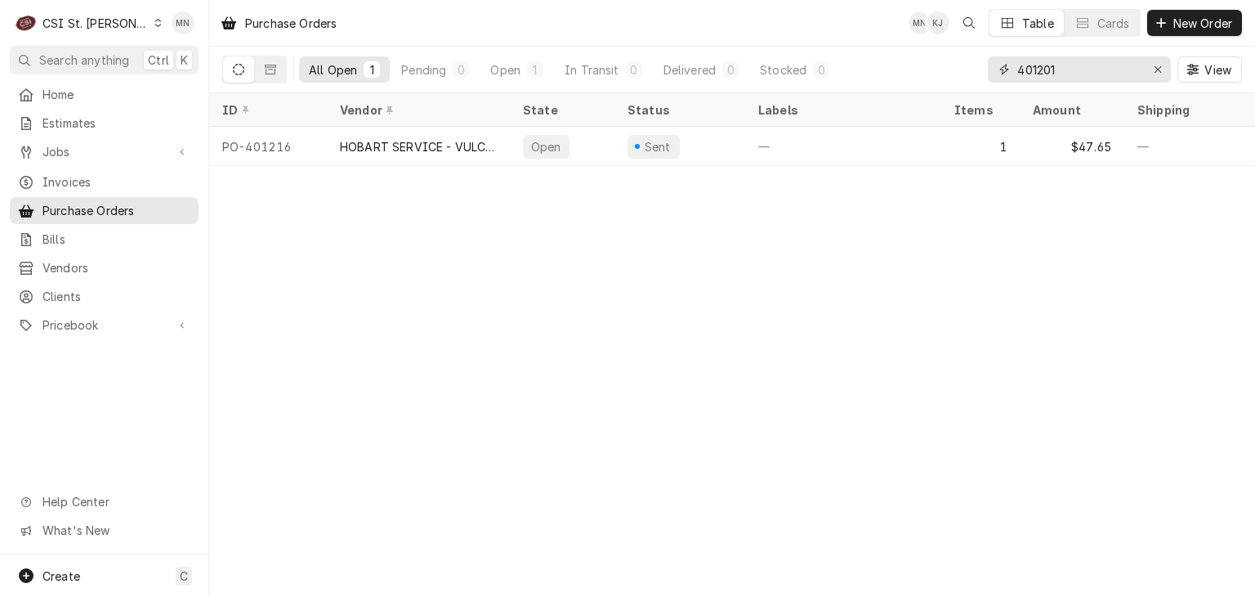
type input "401201"
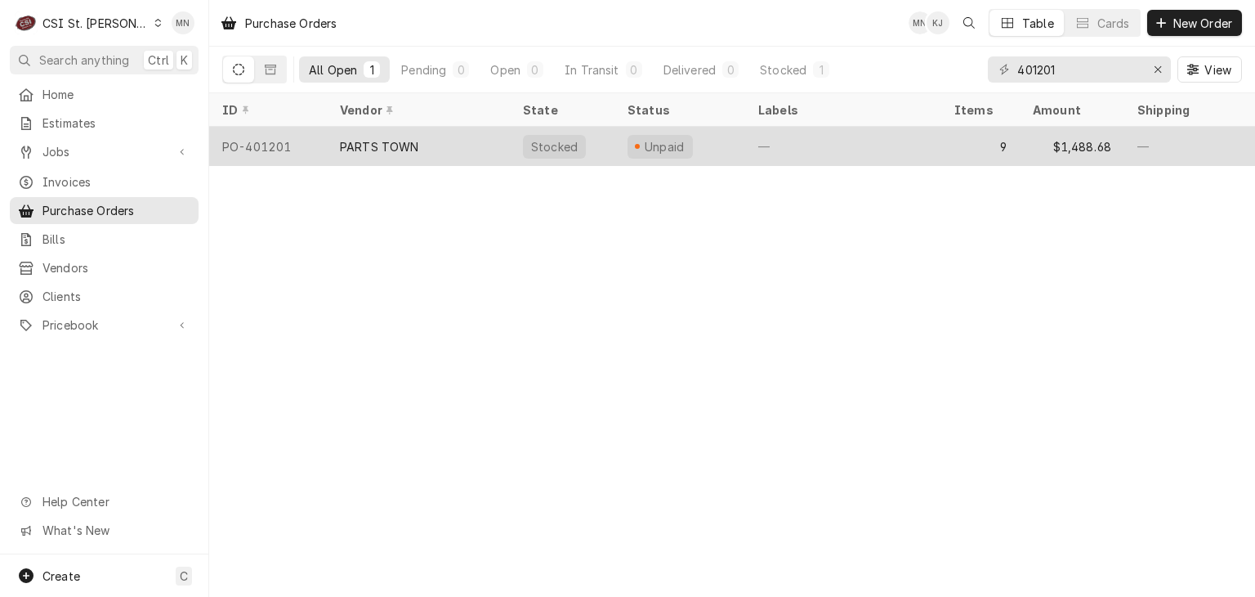
click at [376, 141] on div "PARTS TOWN" at bounding box center [379, 146] width 79 height 17
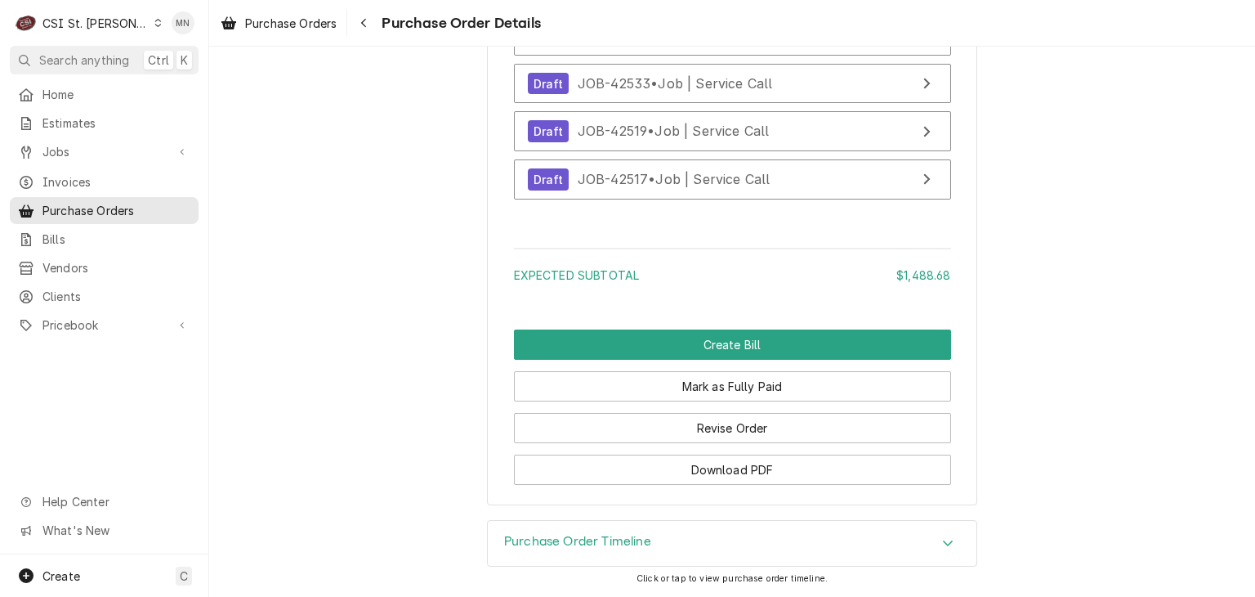
scroll to position [4502, 0]
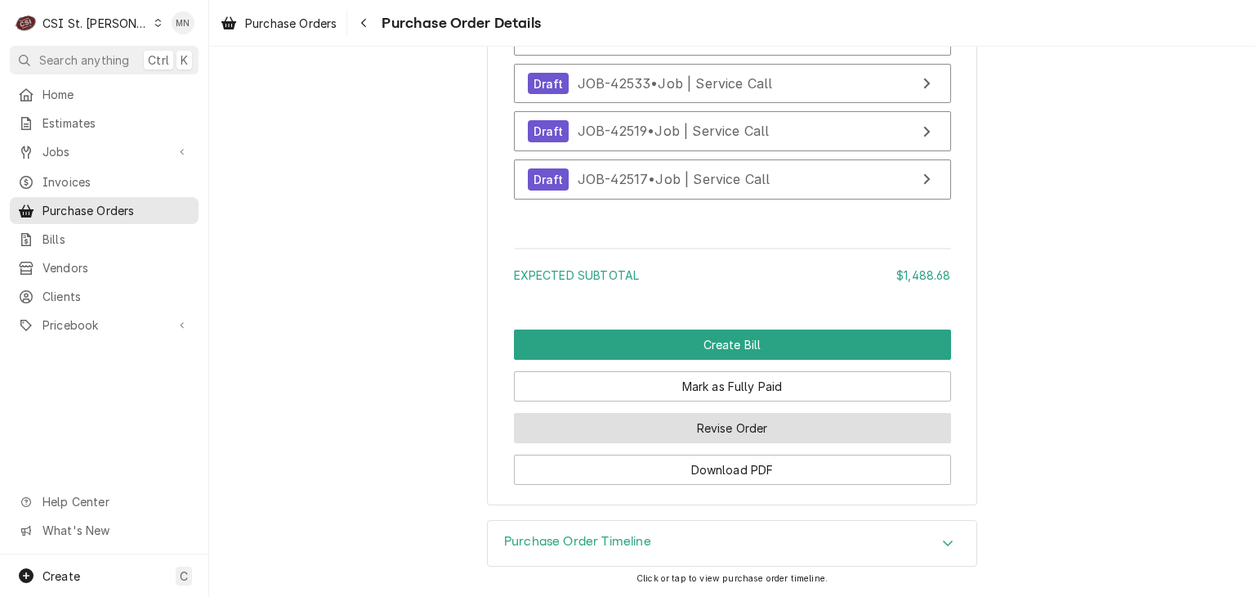
click at [718, 431] on button "Revise Order" at bounding box center [732, 428] width 437 height 30
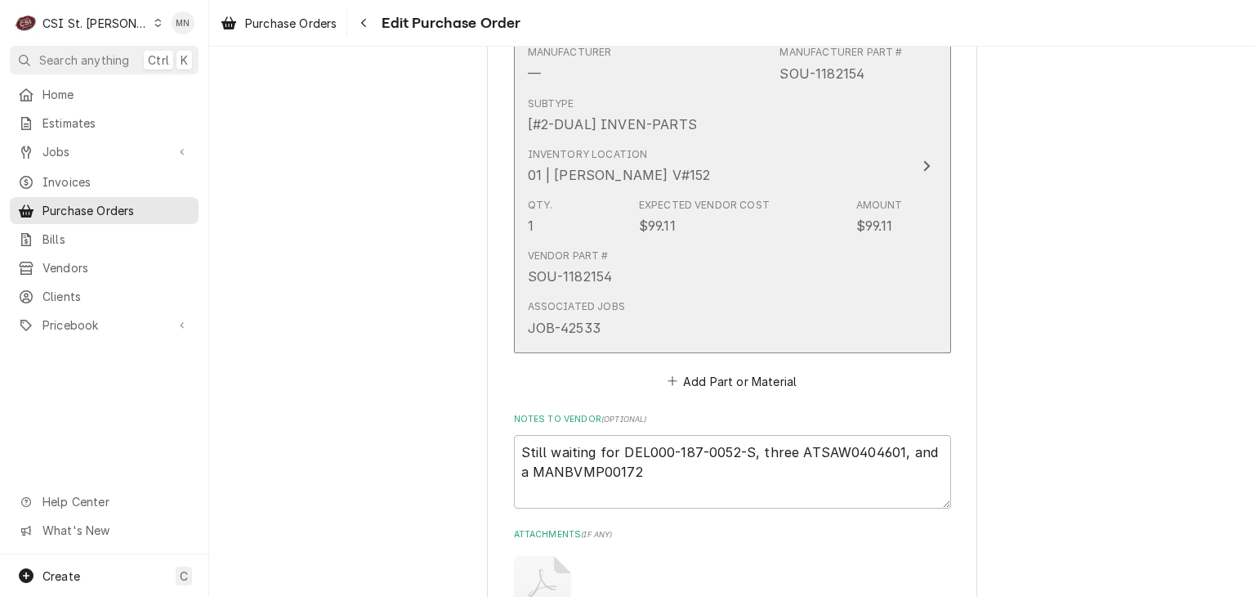
scroll to position [4168, 0]
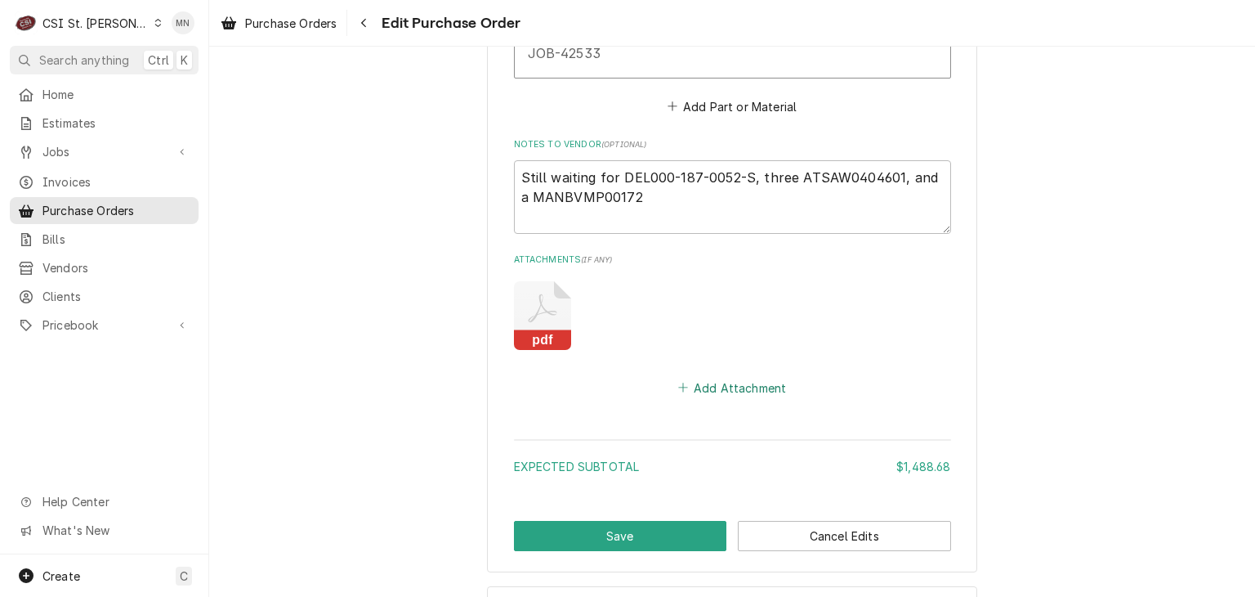
click at [701, 381] on button "Add Attachment" at bounding box center [732, 387] width 114 height 23
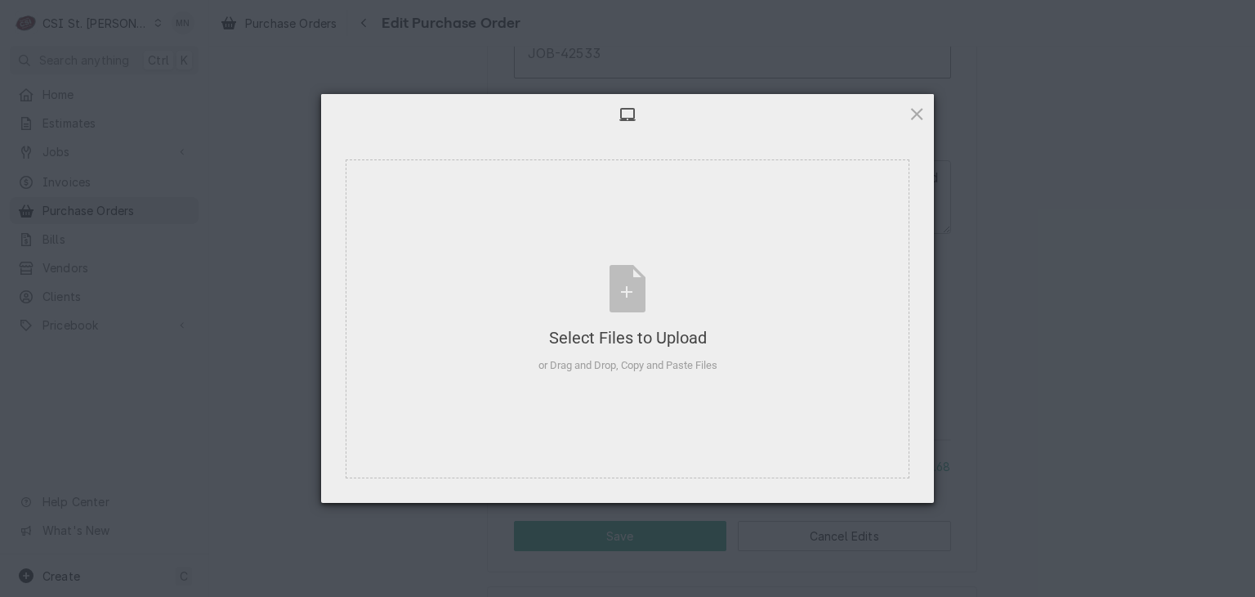
type textarea "x"
click at [641, 311] on div "Select Files to Upload or Drag and Drop, Copy and Paste Files" at bounding box center [628, 319] width 179 height 109
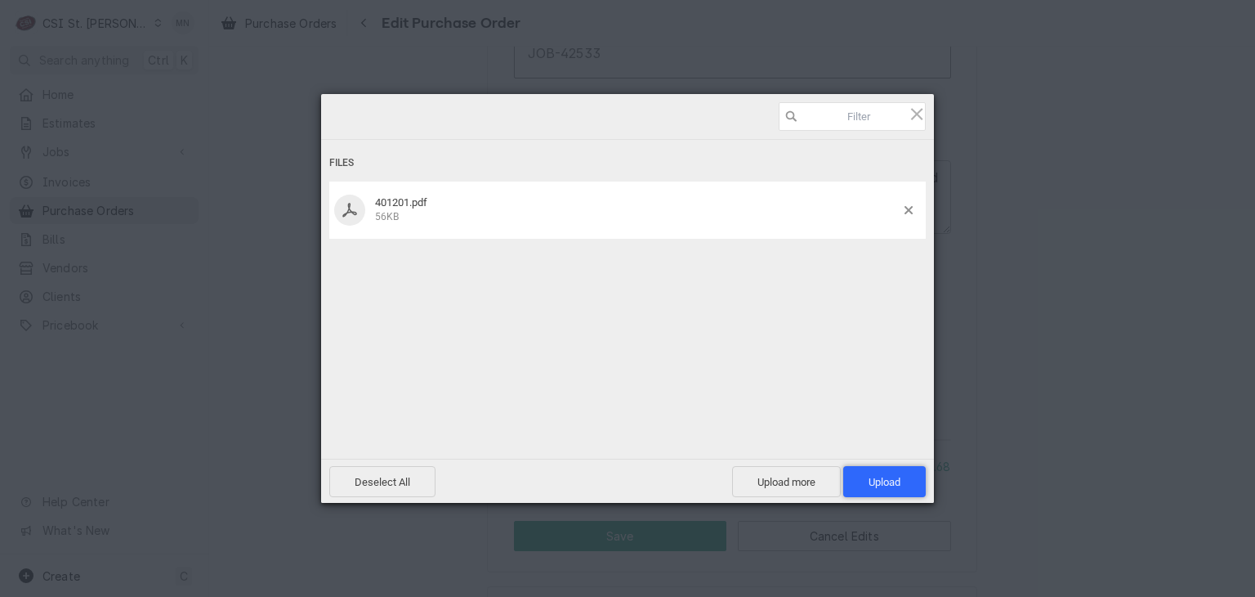
click at [887, 472] on span "Upload 1" at bounding box center [884, 481] width 83 height 31
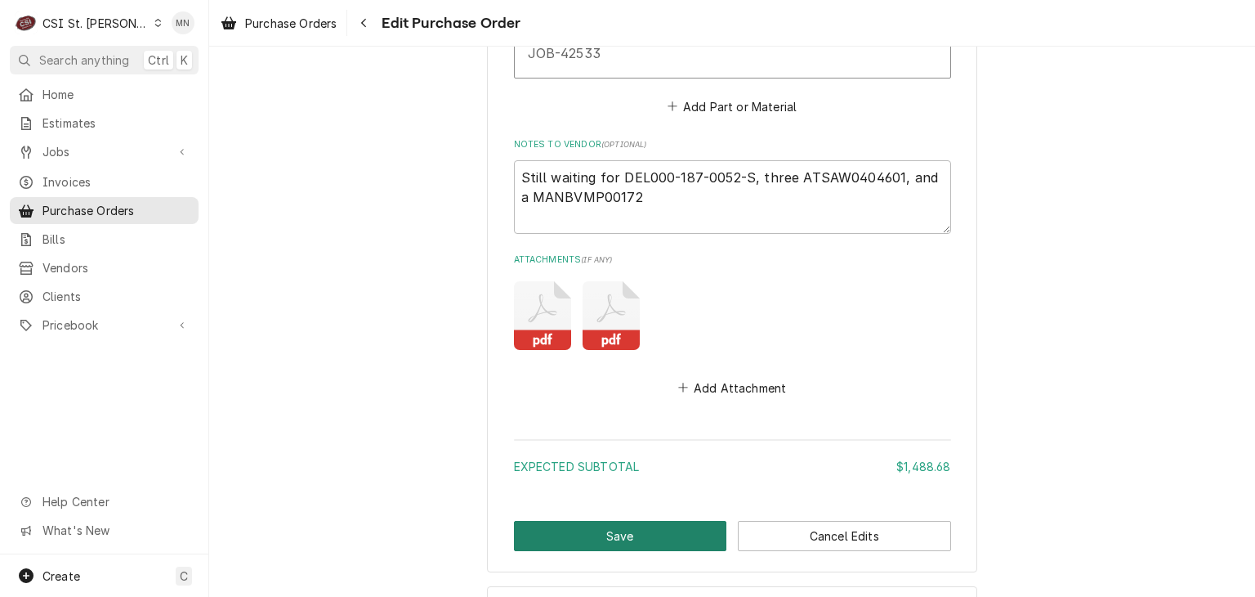
click at [631, 521] on button "Save" at bounding box center [620, 536] width 213 height 30
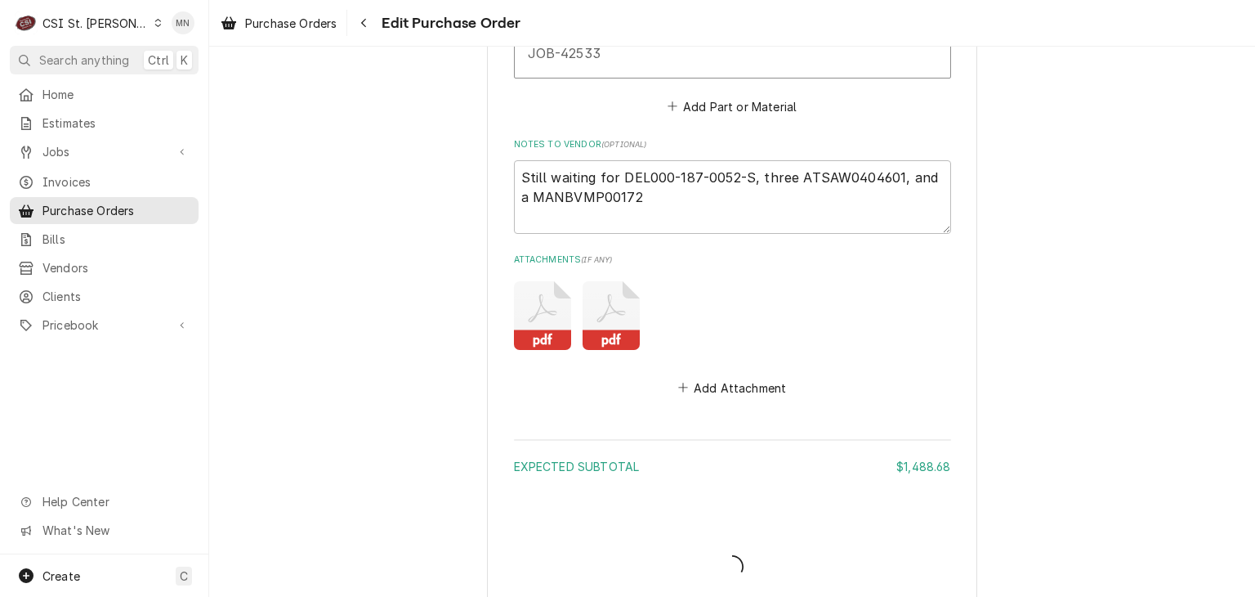
type textarea "x"
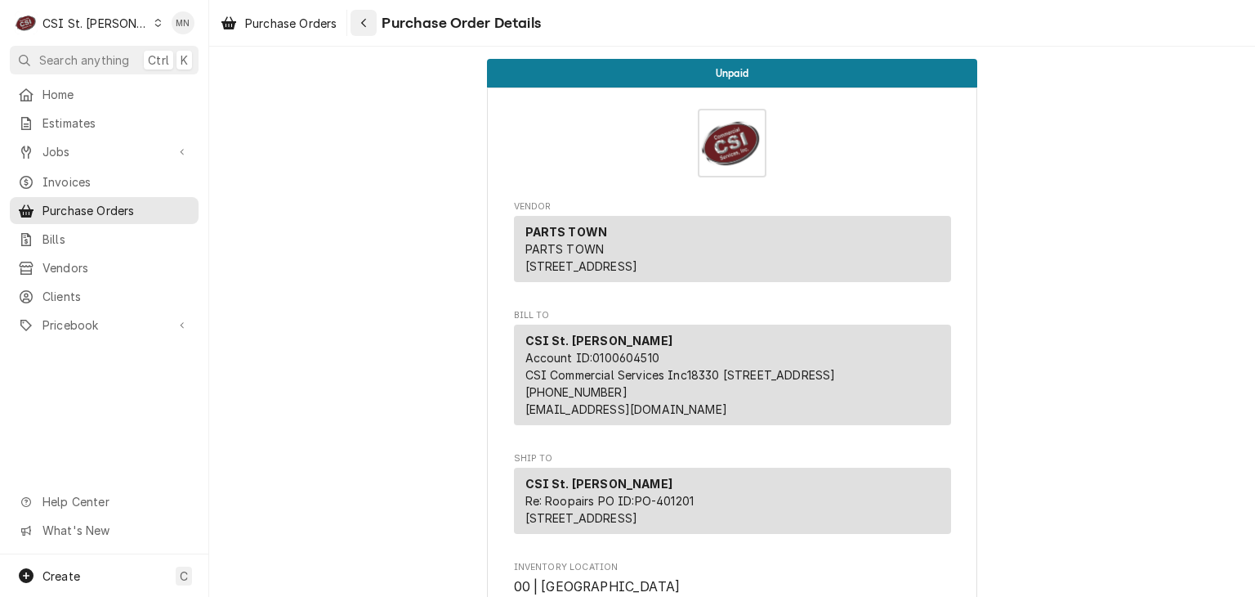
click at [372, 25] on div "Navigate back" at bounding box center [364, 23] width 16 height 16
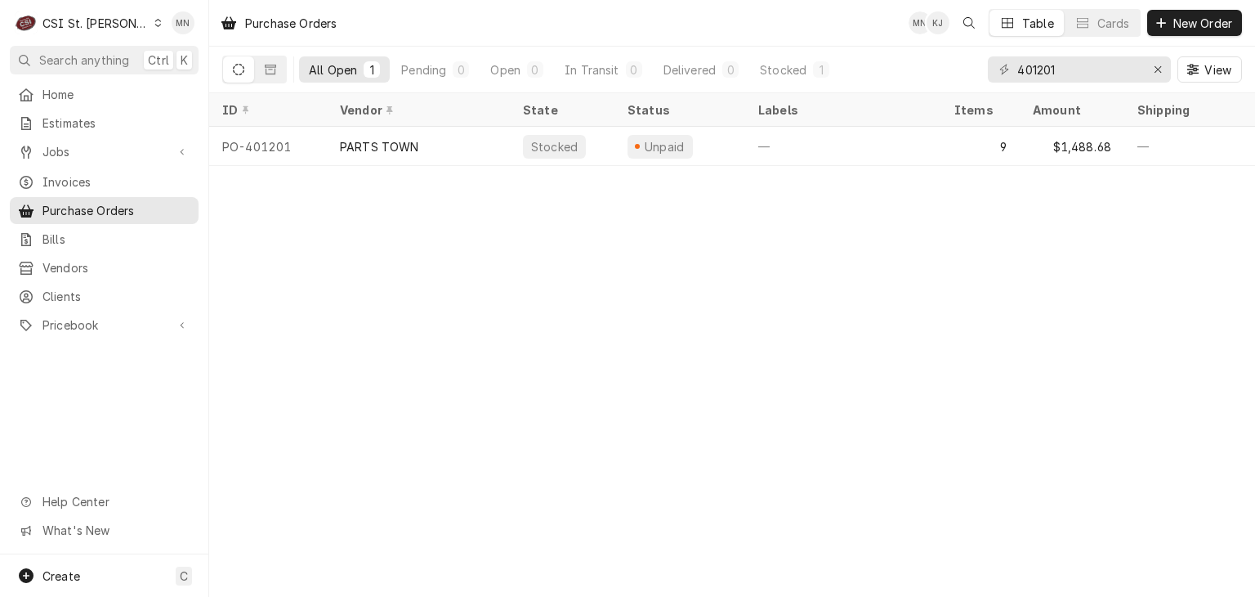
click at [65, 20] on div "CSI St. [PERSON_NAME]" at bounding box center [95, 23] width 106 height 17
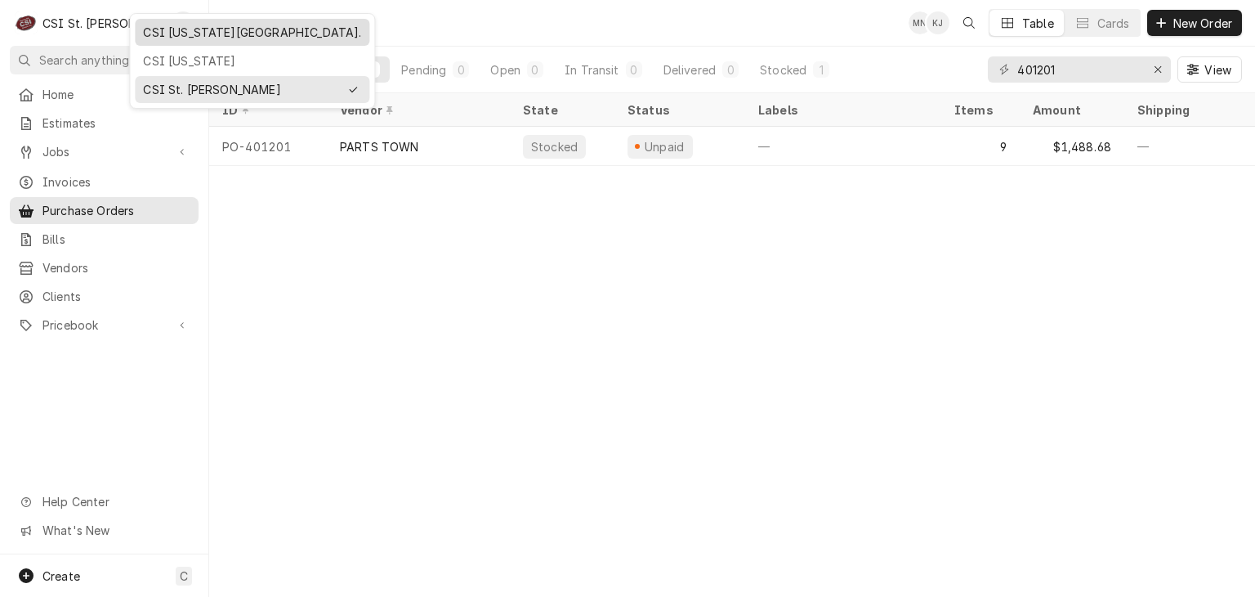
click at [175, 30] on div "CSI [US_STATE][GEOGRAPHIC_DATA]." at bounding box center [252, 32] width 218 height 17
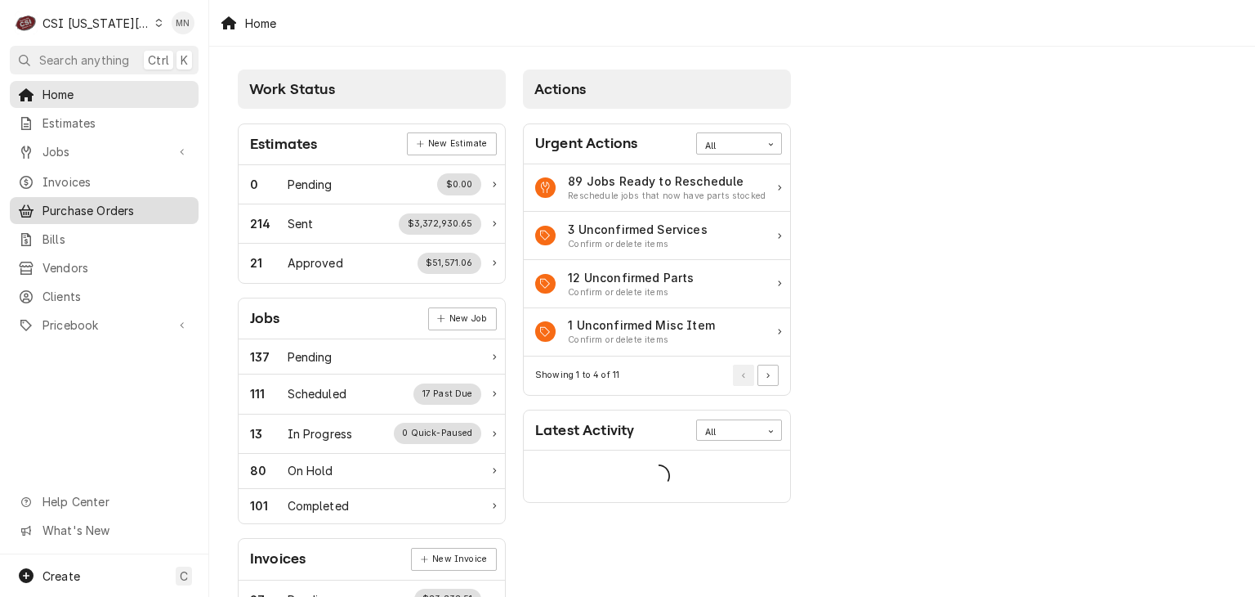
click at [83, 206] on span "Purchase Orders" at bounding box center [116, 210] width 148 height 17
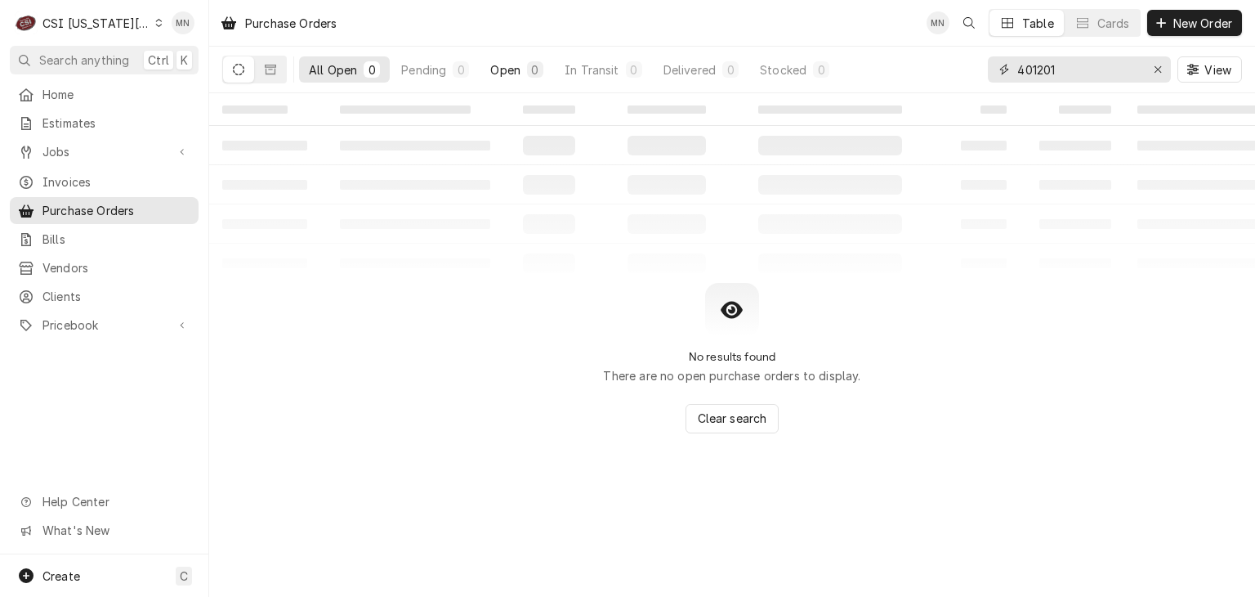
drag, startPoint x: 1109, startPoint y: 69, endPoint x: 539, endPoint y: 69, distance: 569.6
click at [598, 74] on div "All Open 0 Pending 0 Open 0 In Transit 0 Delivered 0 Stocked 0 401201 View" at bounding box center [732, 70] width 1020 height 46
type input "300441"
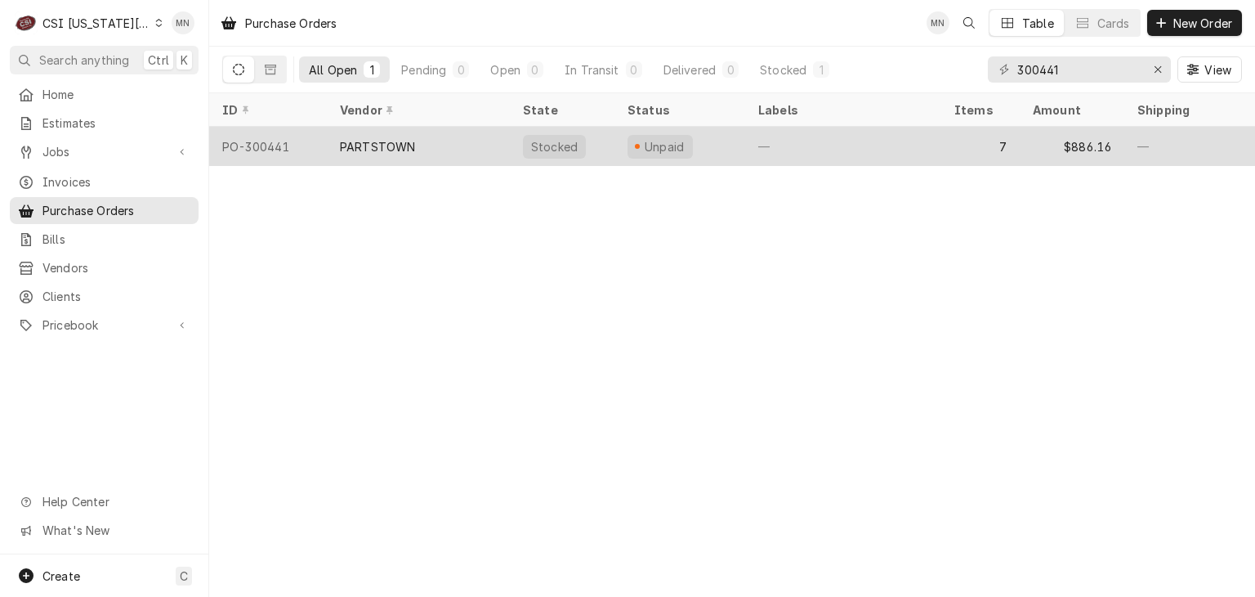
click at [342, 141] on div "PARTSTOWN" at bounding box center [377, 146] width 75 height 17
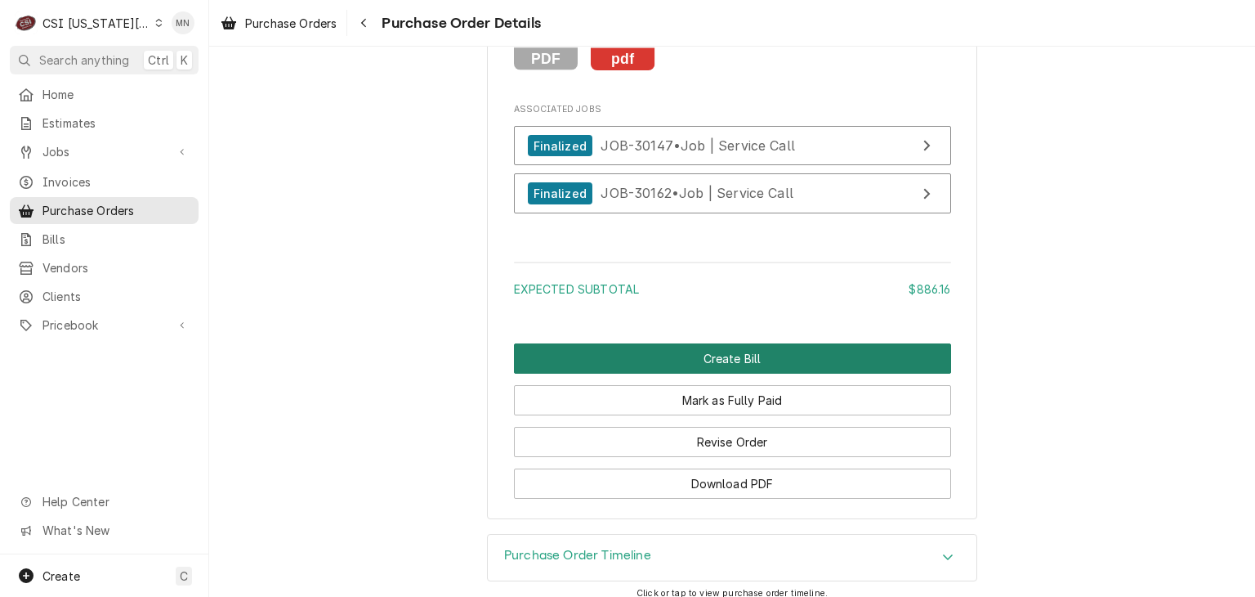
scroll to position [3784, 0]
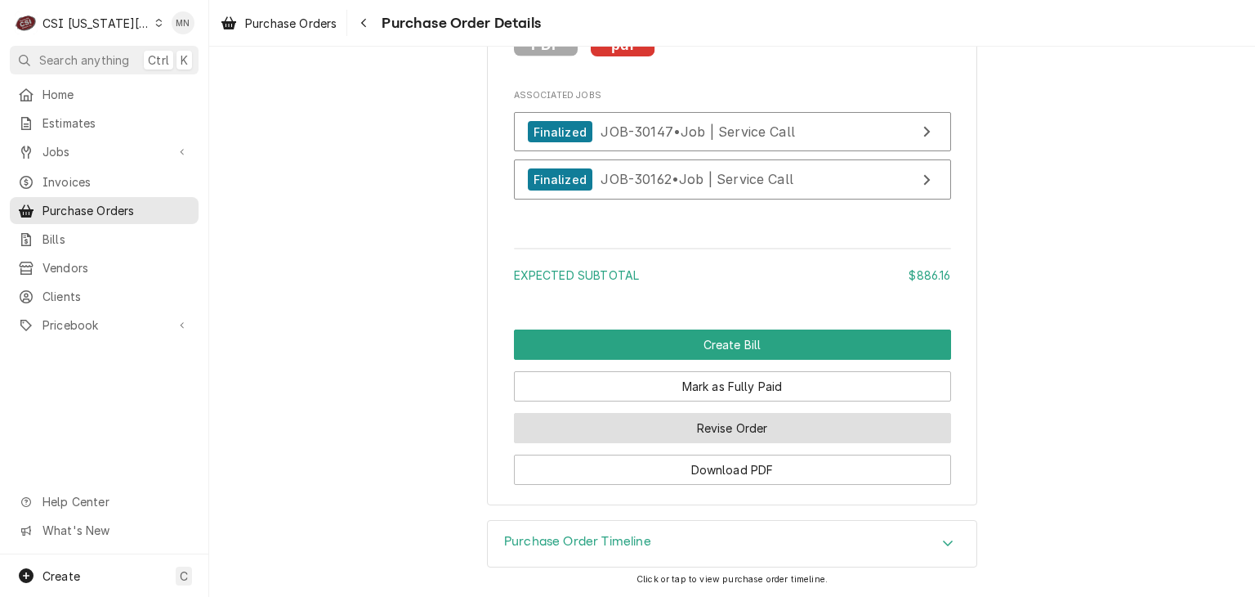
click at [714, 423] on button "Revise Order" at bounding box center [732, 428] width 437 height 30
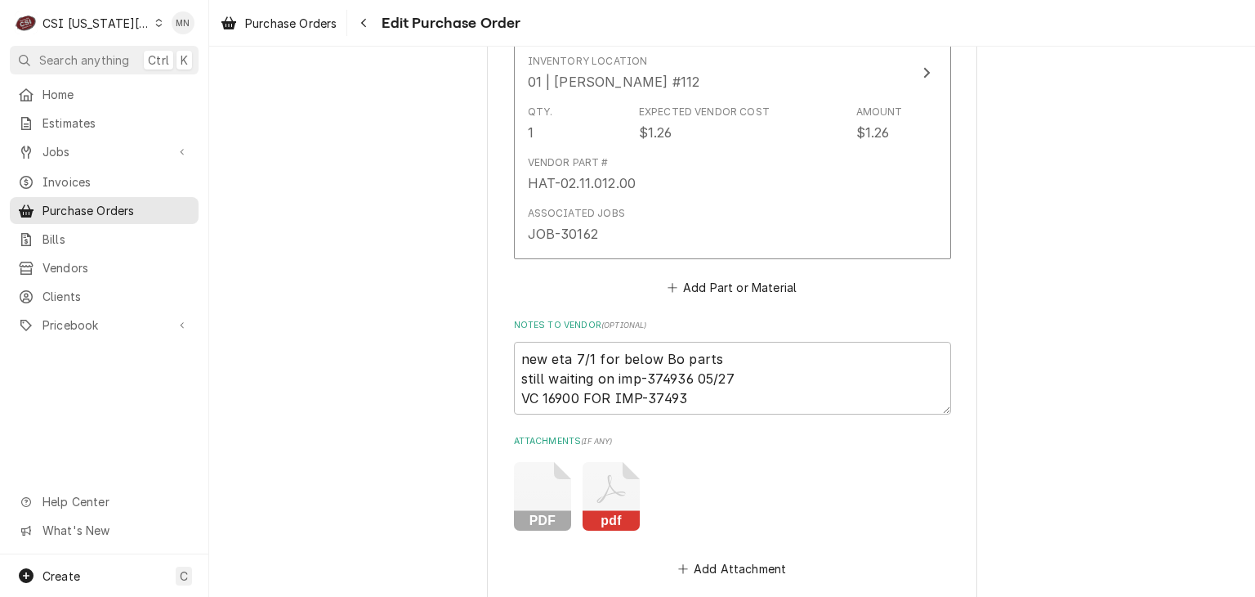
scroll to position [3511, 0]
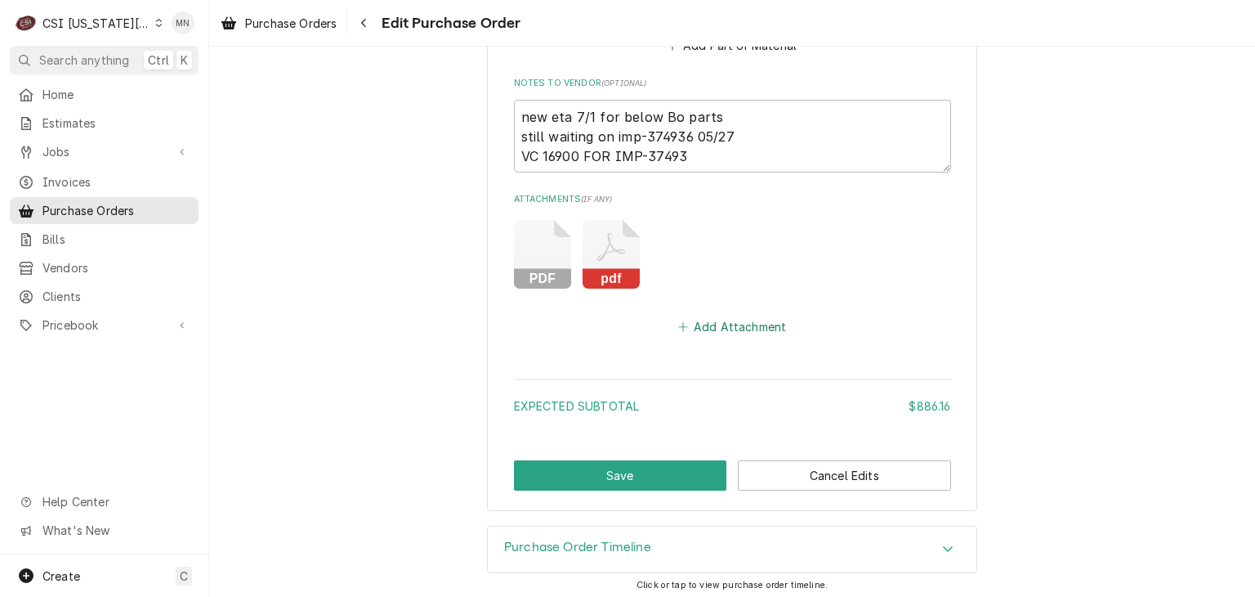
click at [713, 322] on button "Add Attachment" at bounding box center [732, 326] width 114 height 23
type textarea "x"
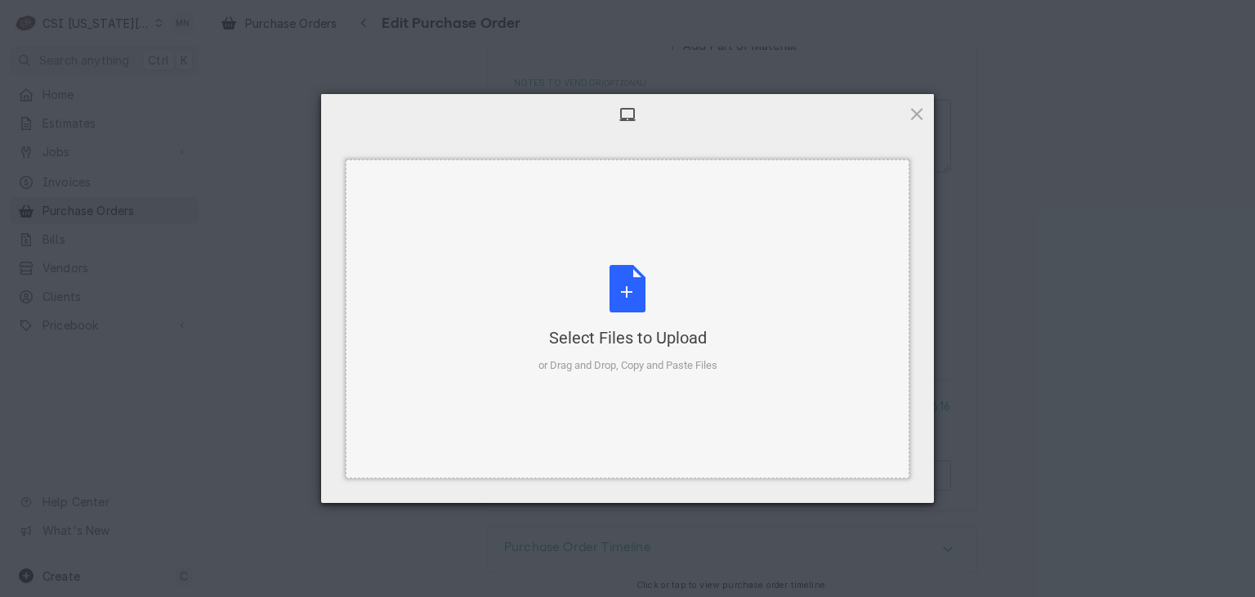
click at [651, 317] on div "Select Files to Upload or Drag and Drop, Copy and Paste Files" at bounding box center [628, 319] width 179 height 109
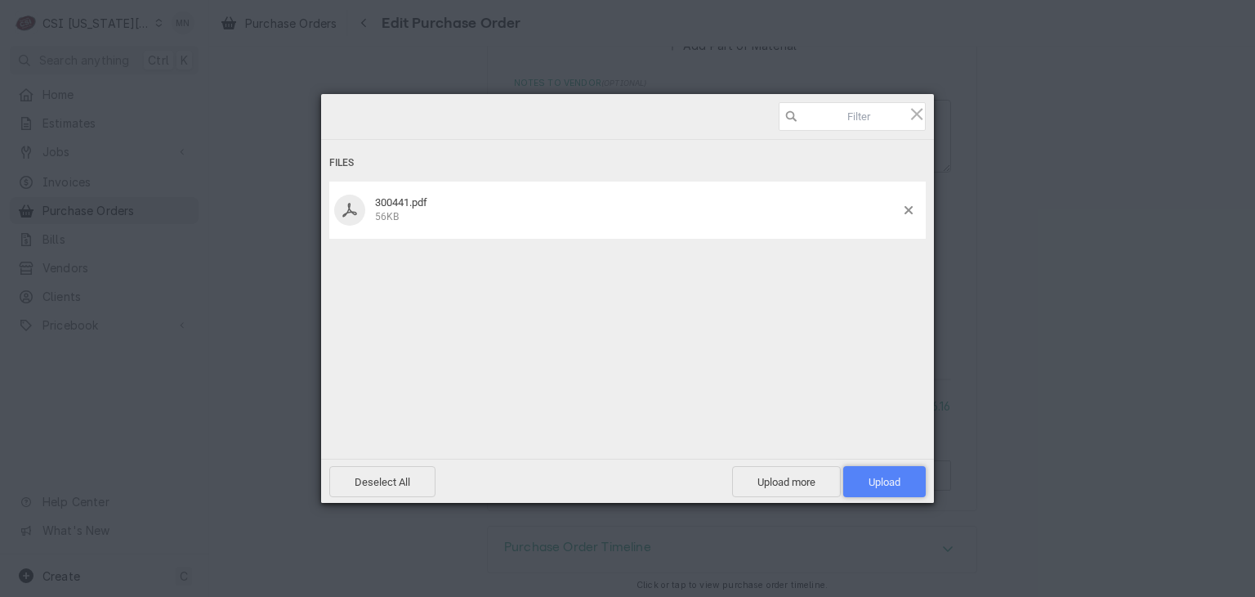
click at [901, 478] on span "Upload 1" at bounding box center [884, 481] width 83 height 31
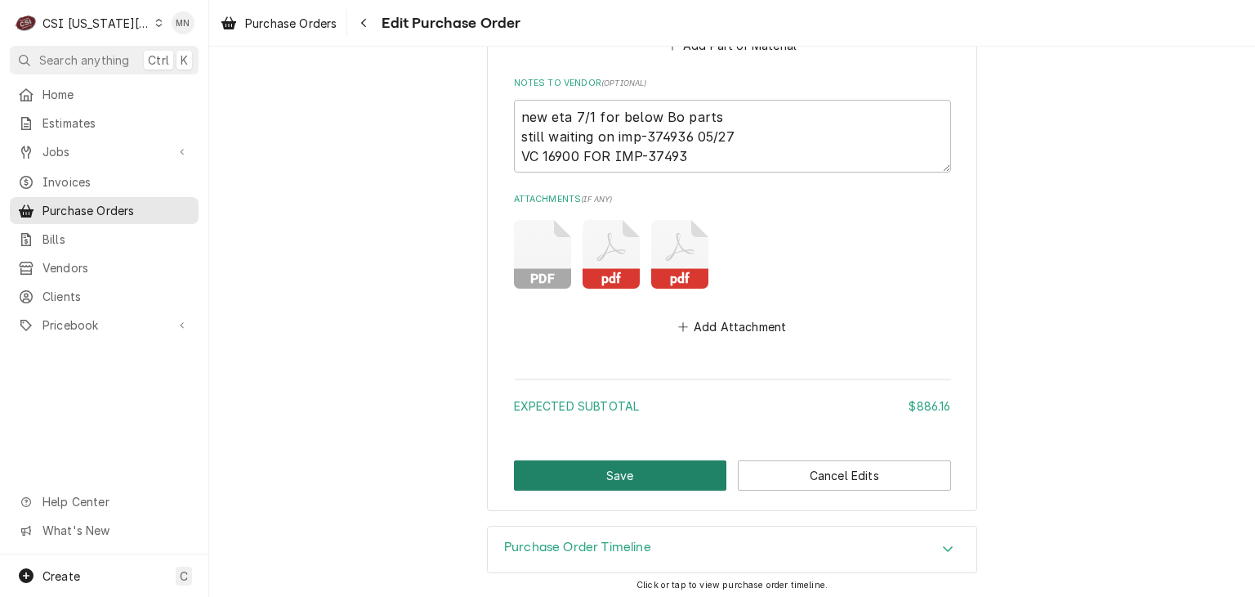
click at [602, 467] on button "Save" at bounding box center [620, 475] width 213 height 30
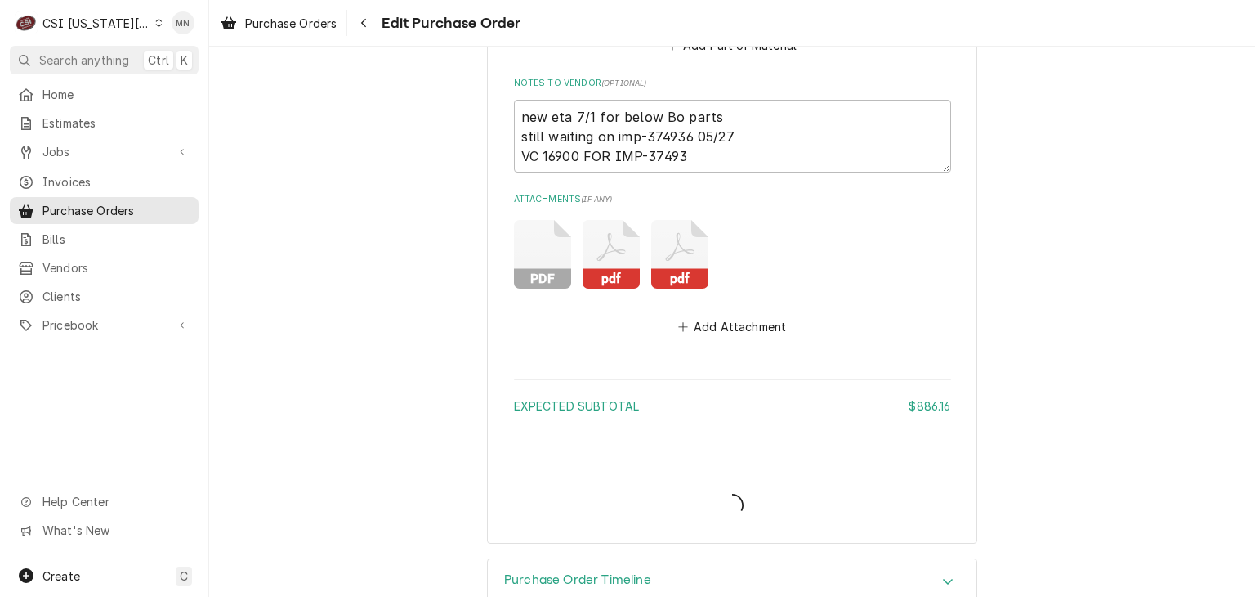
type textarea "x"
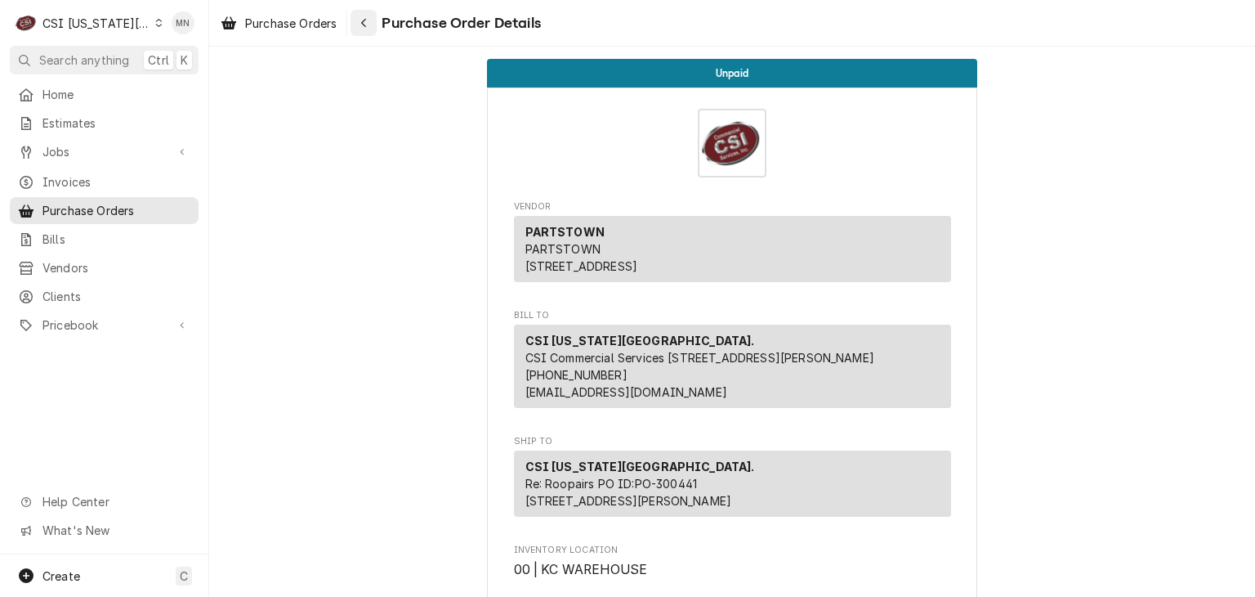
click at [362, 24] on icon "Navigate back" at bounding box center [363, 22] width 7 height 11
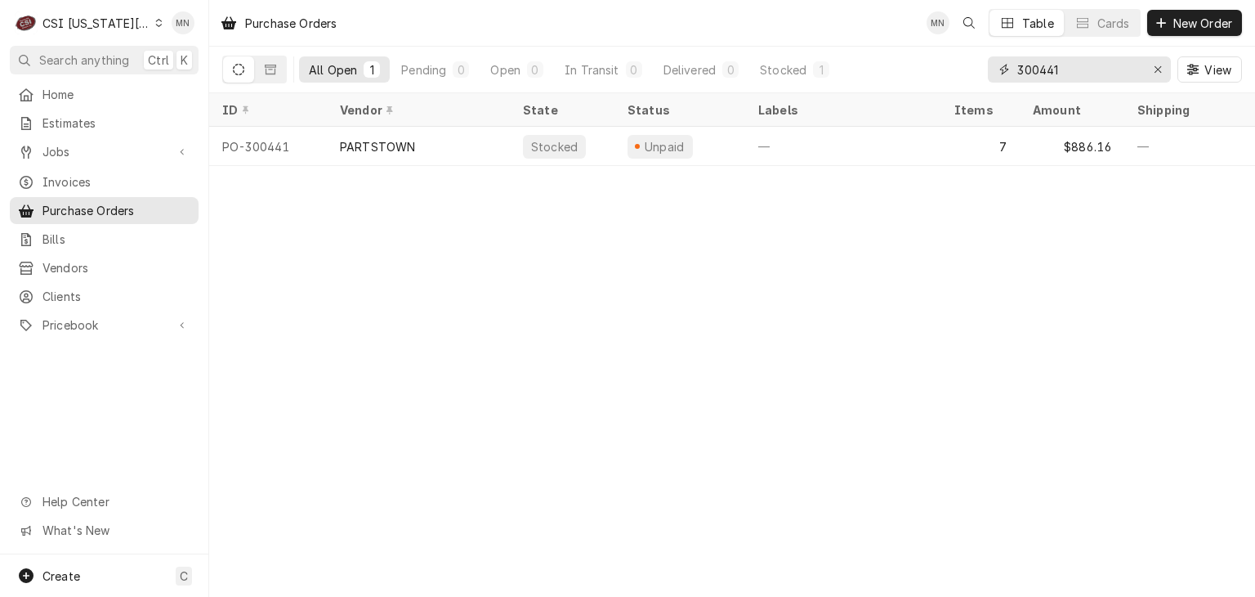
drag, startPoint x: 1071, startPoint y: 59, endPoint x: 850, endPoint y: 66, distance: 220.8
click at [878, 65] on div "All Open 1 Pending 0 Open 0 In Transit 0 Delivered 0 Stocked 1 300441 View" at bounding box center [732, 70] width 1020 height 46
type input "301453"
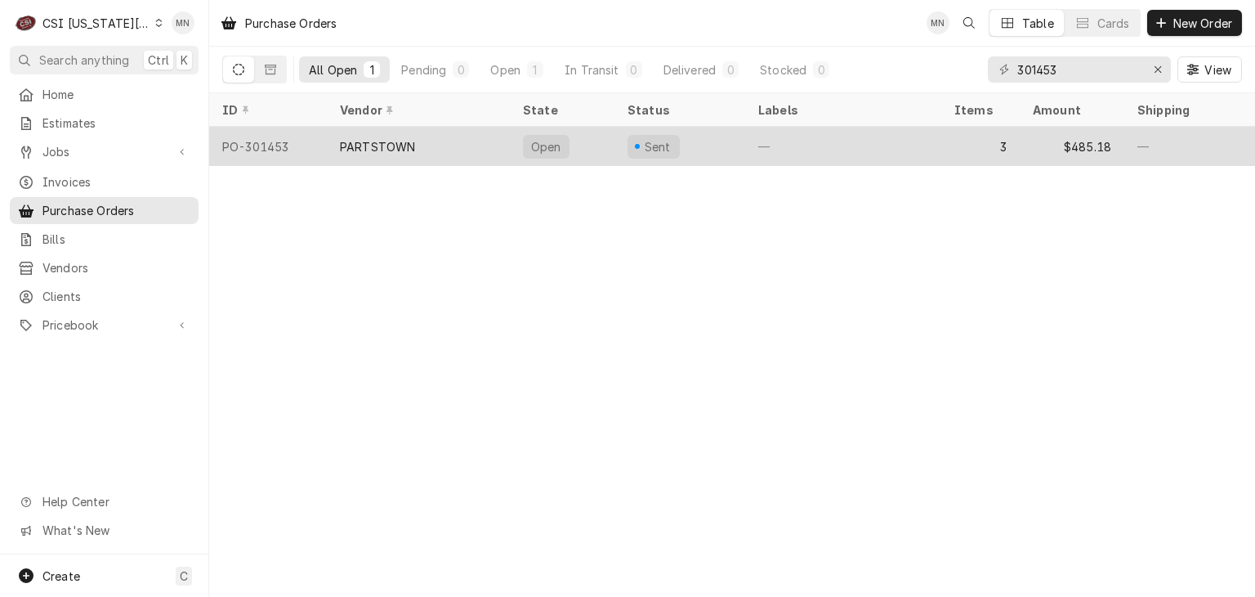
click at [451, 128] on div "PARTSTOWN" at bounding box center [418, 146] width 183 height 39
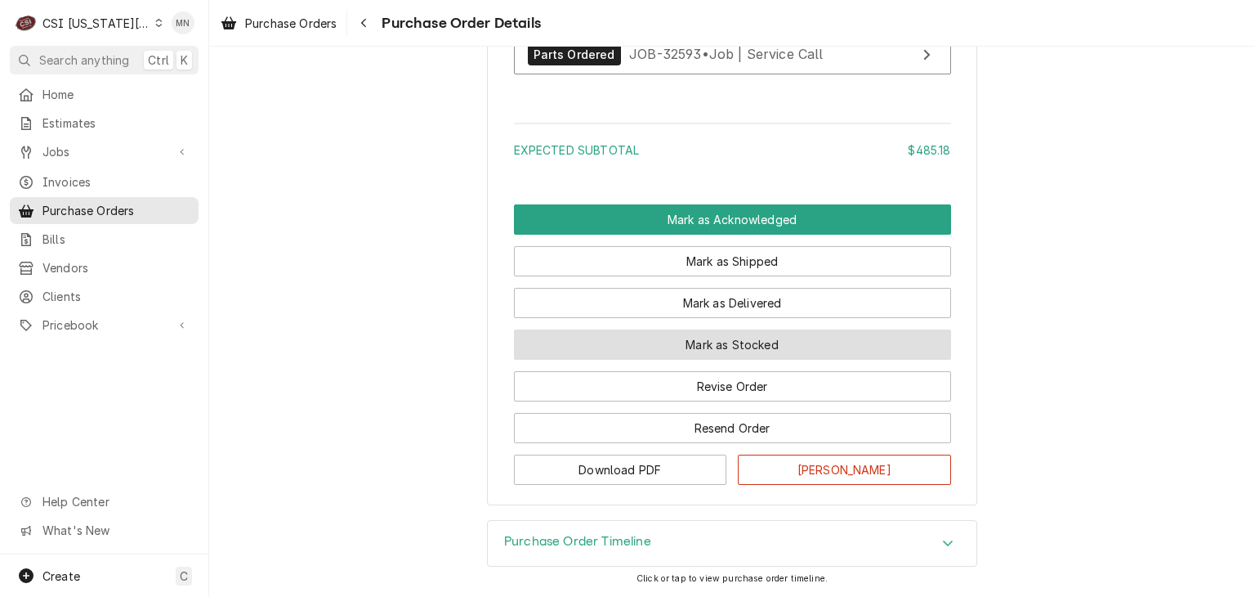
scroll to position [2095, 0]
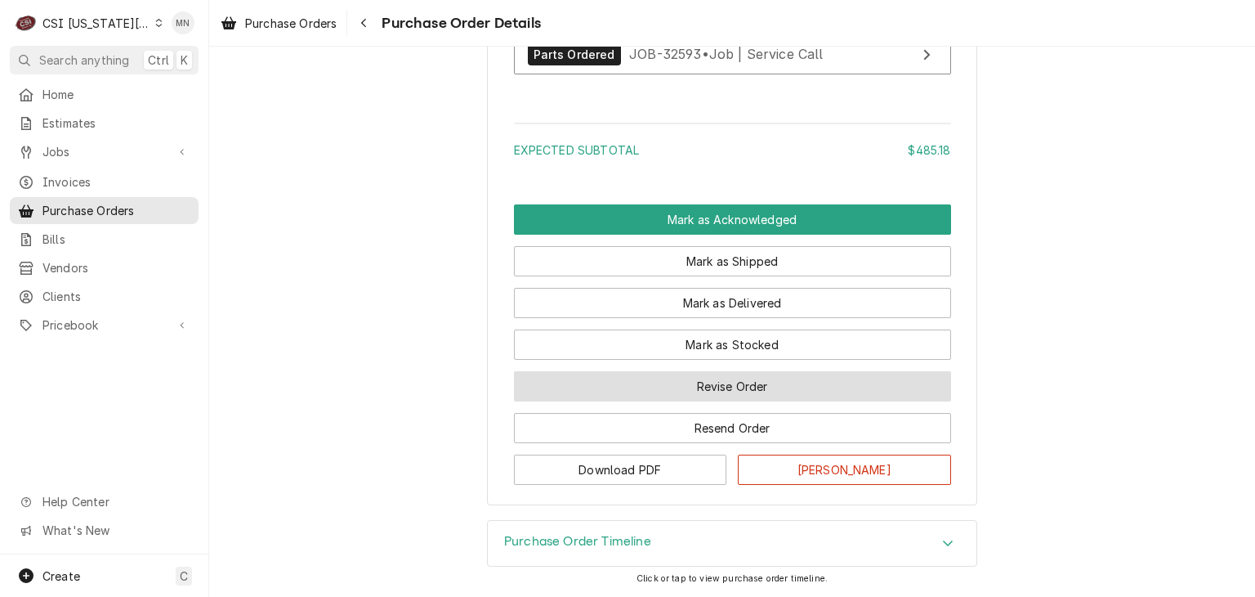
click at [693, 377] on button "Revise Order" at bounding box center [732, 386] width 437 height 30
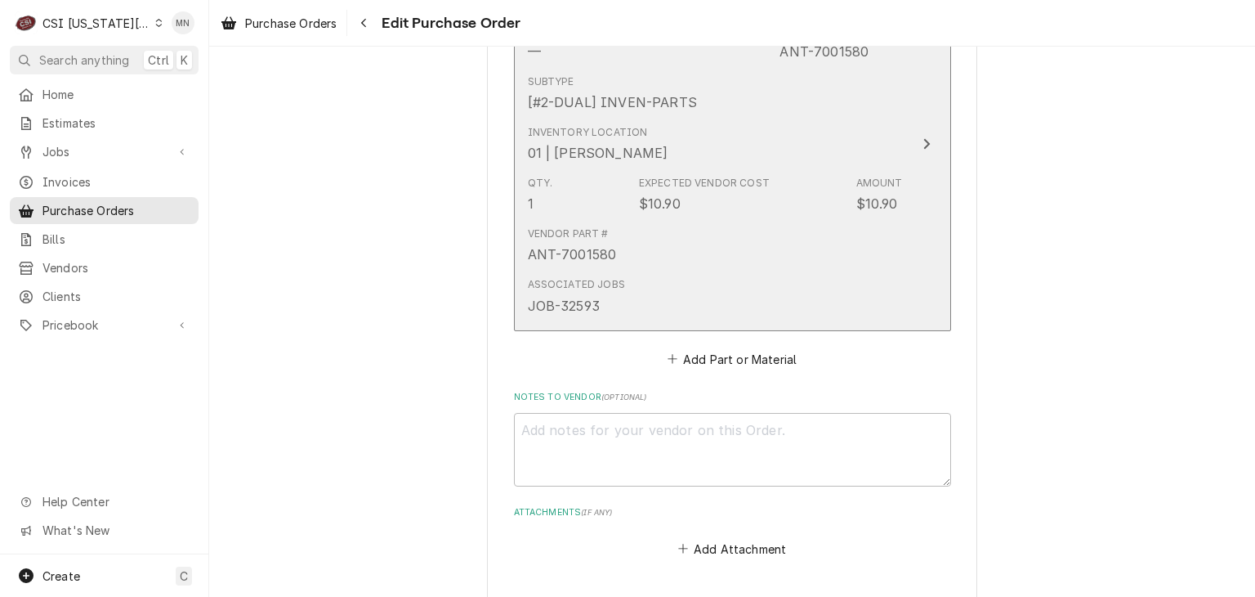
scroll to position [1716, 0]
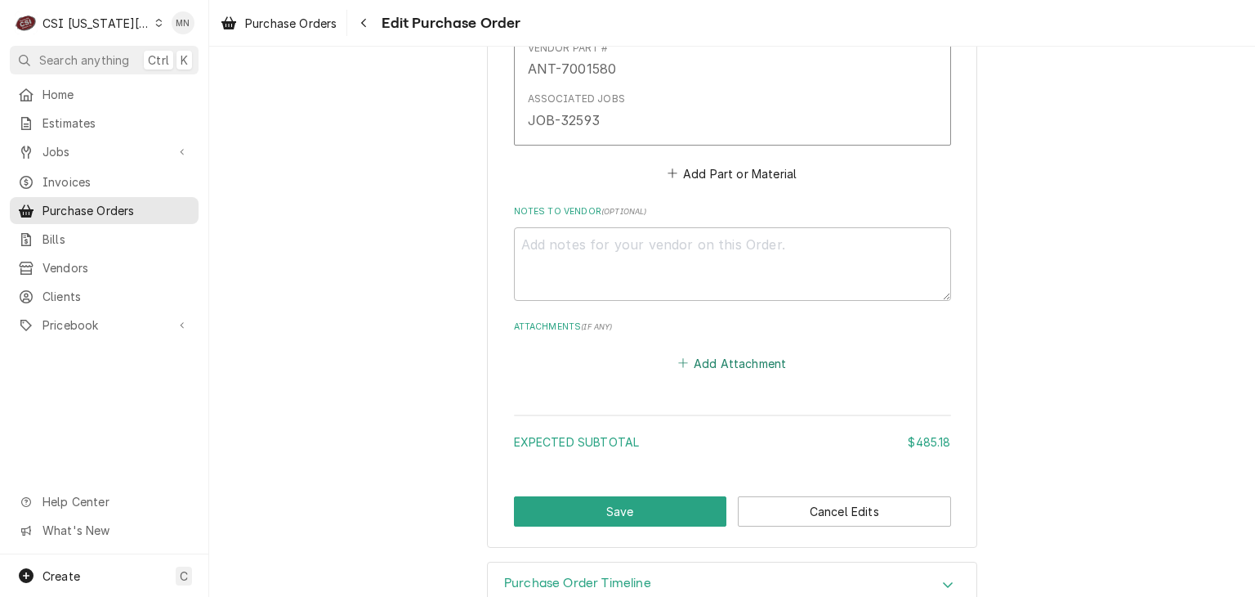
click at [722, 351] on button "Add Attachment" at bounding box center [732, 362] width 114 height 23
type textarea "x"
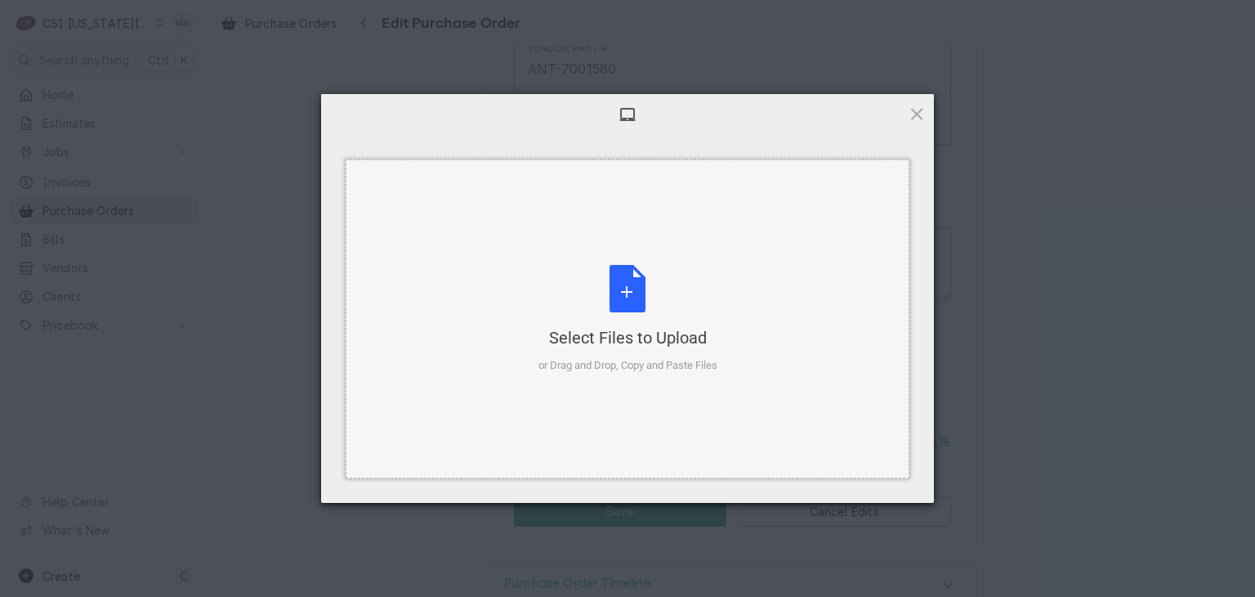
click at [648, 320] on div "Select Files to Upload or Drag and Drop, Copy and Paste Files" at bounding box center [628, 319] width 179 height 109
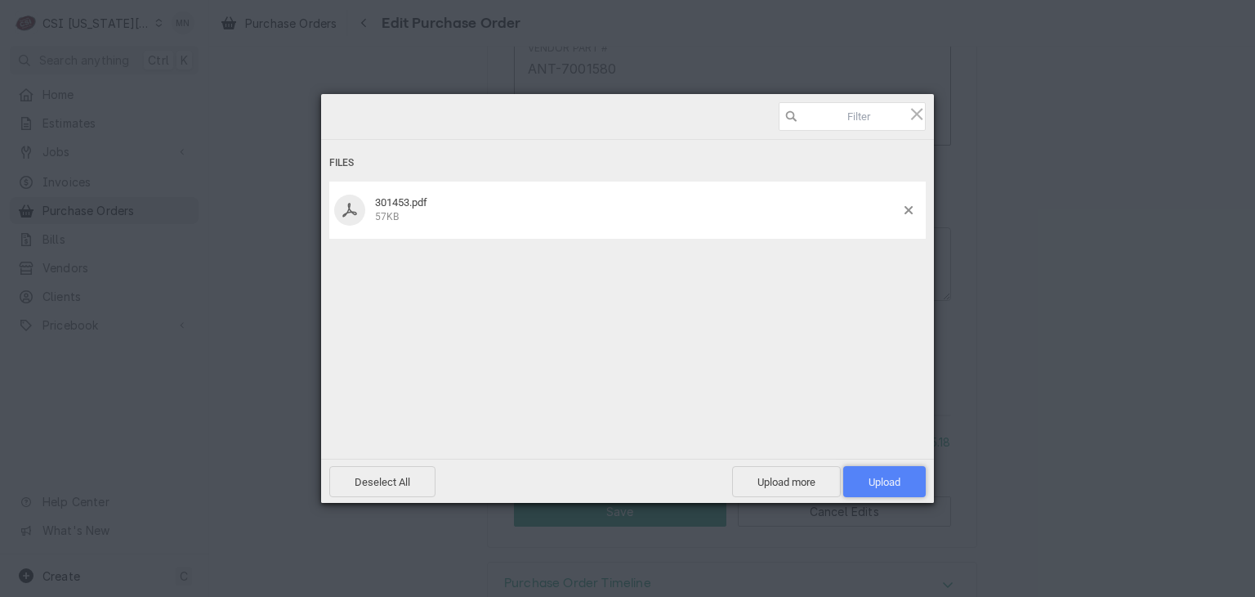
click at [880, 476] on span "Upload 1" at bounding box center [885, 482] width 32 height 12
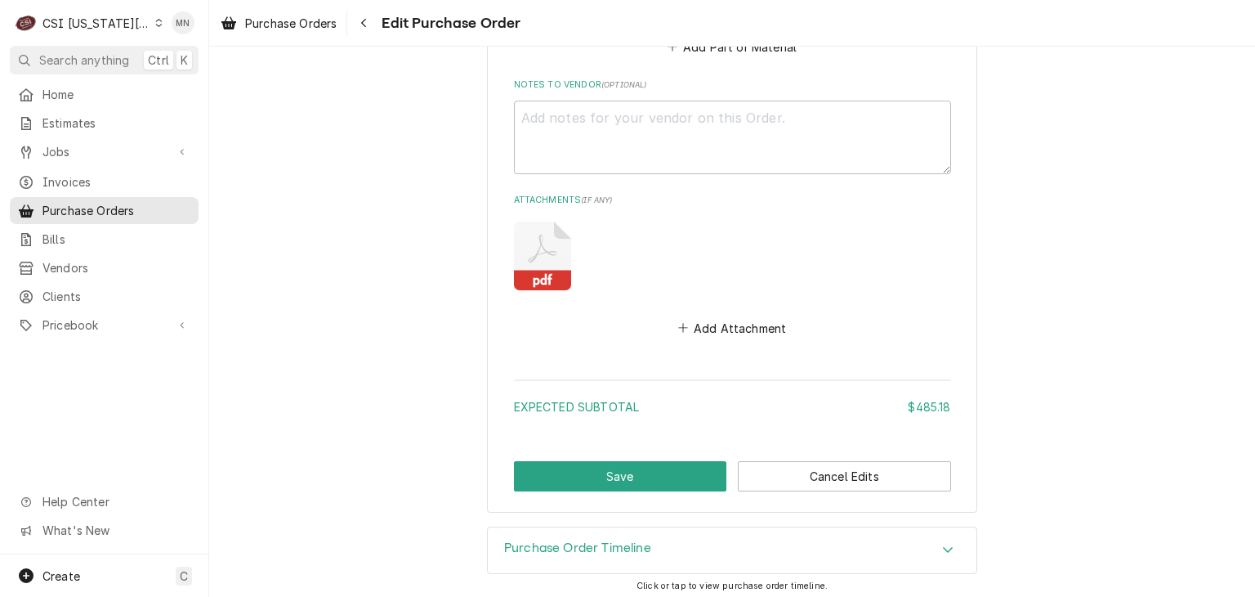
scroll to position [1844, 0]
click at [621, 463] on button "Save" at bounding box center [620, 475] width 213 height 30
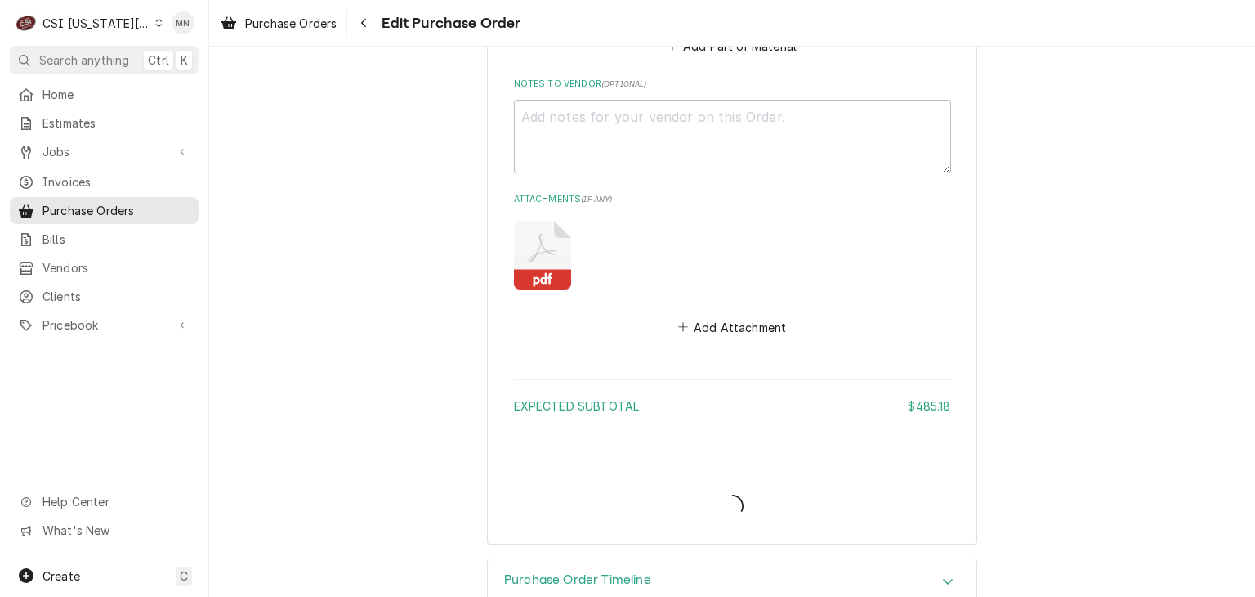
type textarea "x"
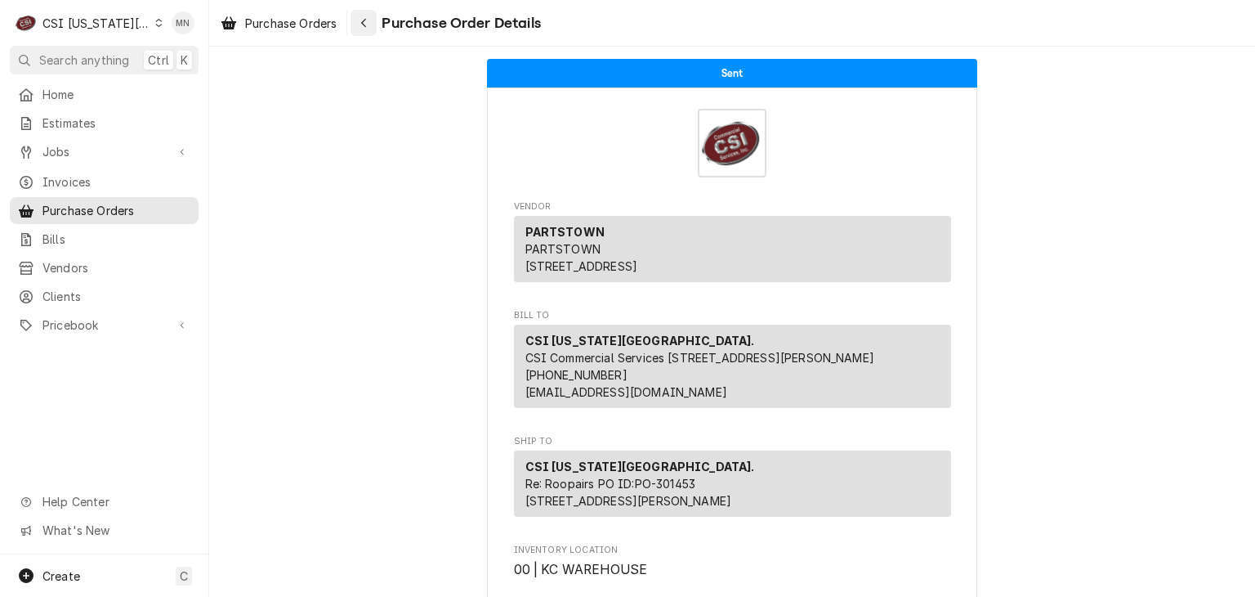
click at [366, 27] on icon "Navigate back" at bounding box center [363, 22] width 7 height 11
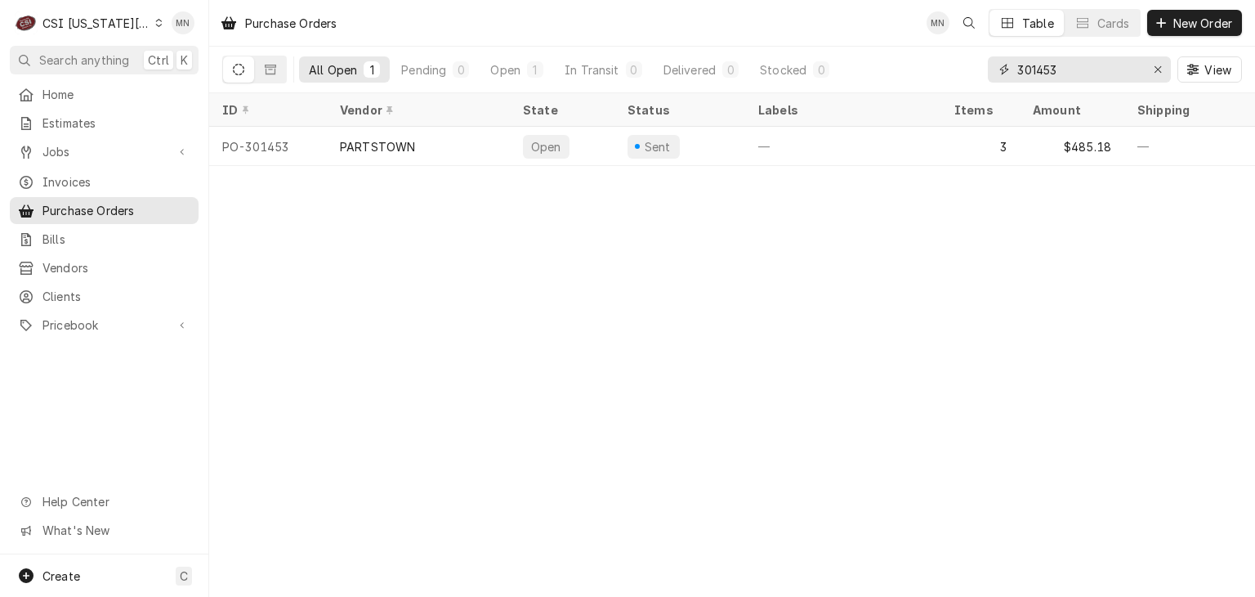
drag, startPoint x: 1079, startPoint y: 70, endPoint x: 886, endPoint y: 71, distance: 192.9
click at [906, 74] on div "All Open 1 Pending 0 Open 1 In Transit 0 Delivered 0 Stocked 0 301453 View" at bounding box center [732, 70] width 1020 height 46
type input "301473"
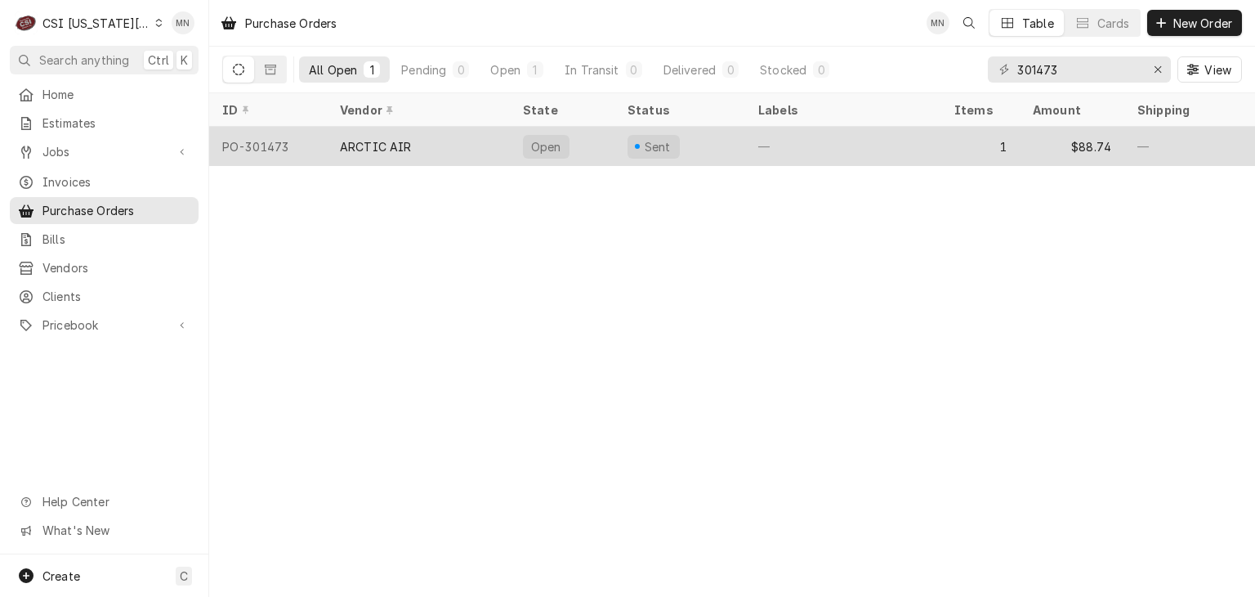
click at [375, 138] on div "ARCTIC AIR" at bounding box center [376, 146] width 72 height 17
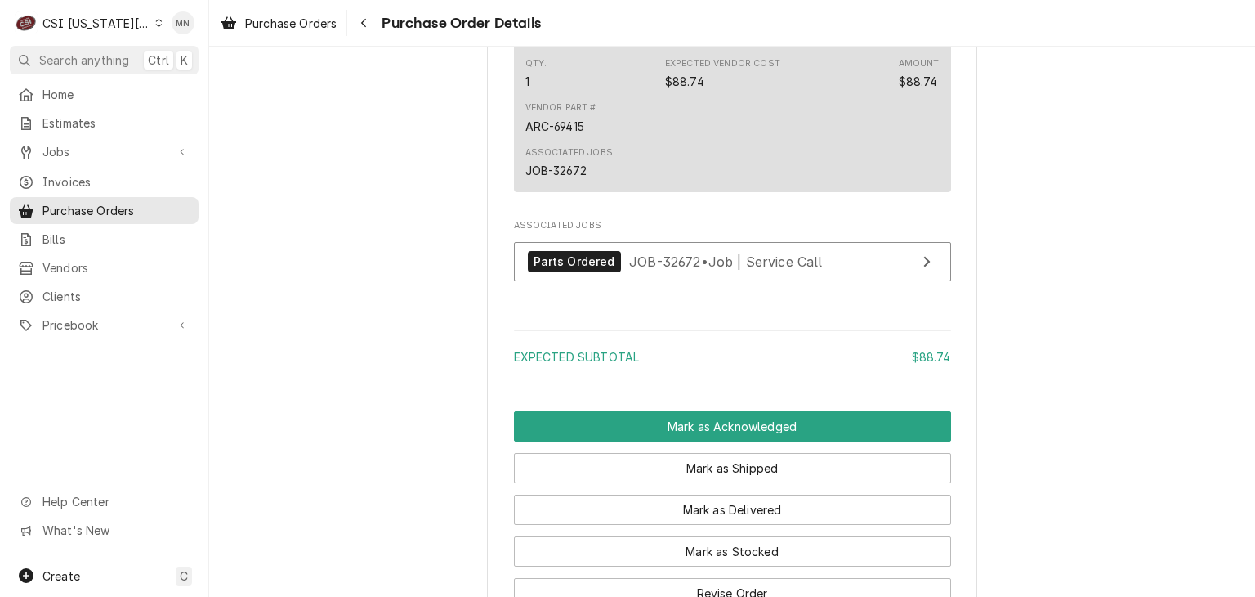
scroll to position [1226, 0]
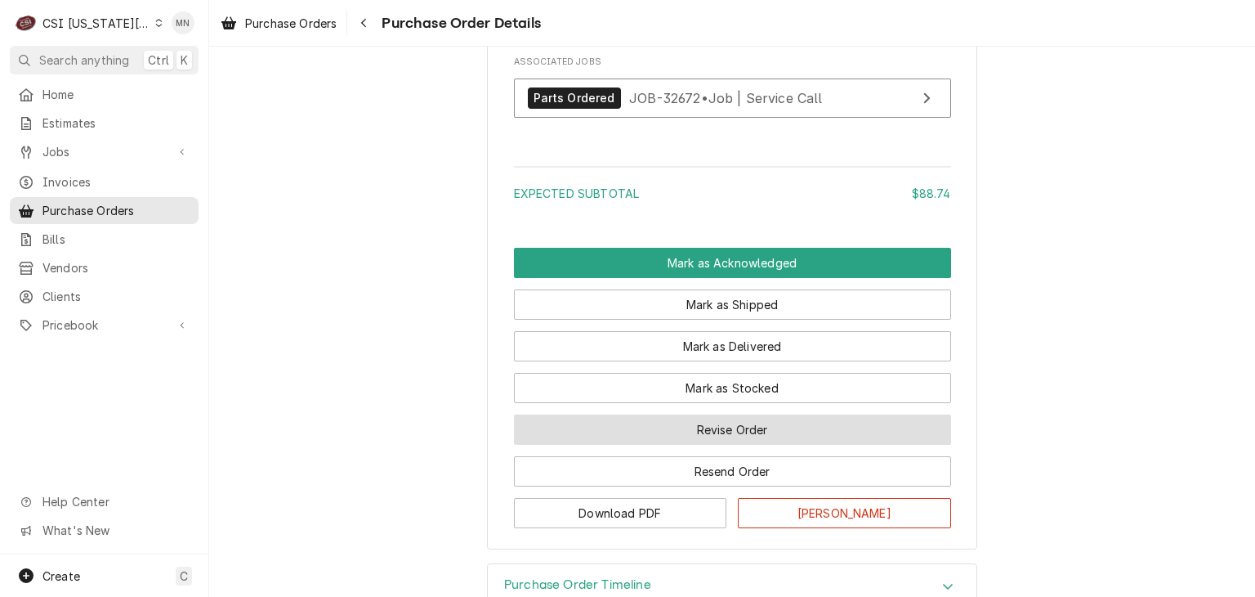
click at [682, 445] on button "Revise Order" at bounding box center [732, 429] width 437 height 30
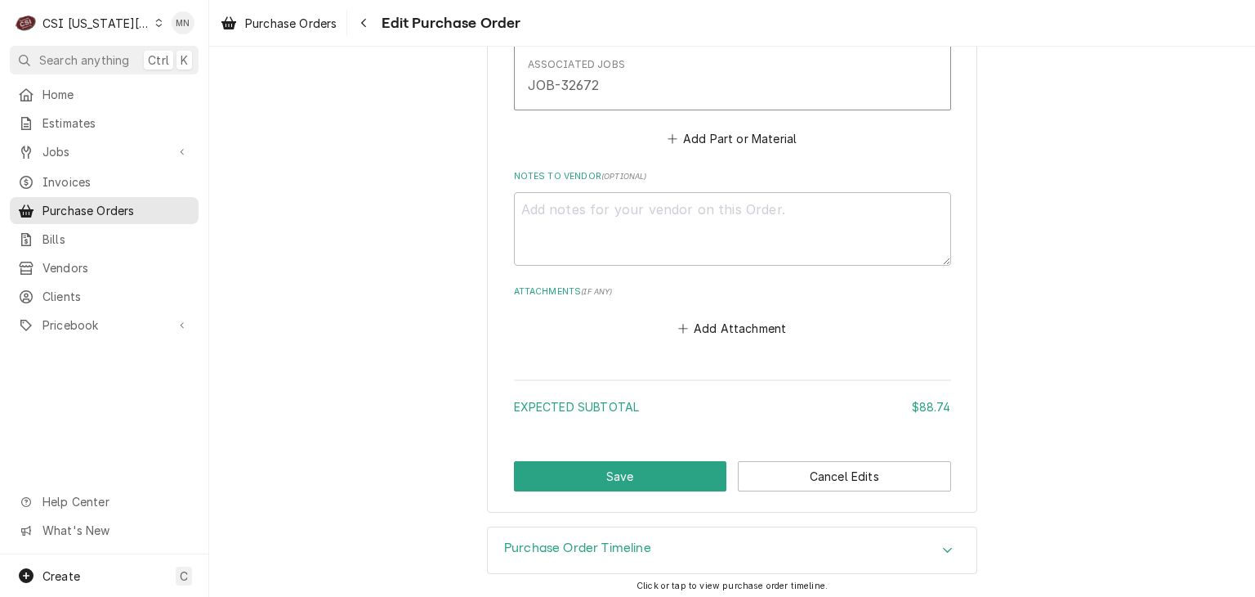
scroll to position [990, 0]
click at [737, 318] on button "Add Attachment" at bounding box center [732, 325] width 114 height 23
type textarea "x"
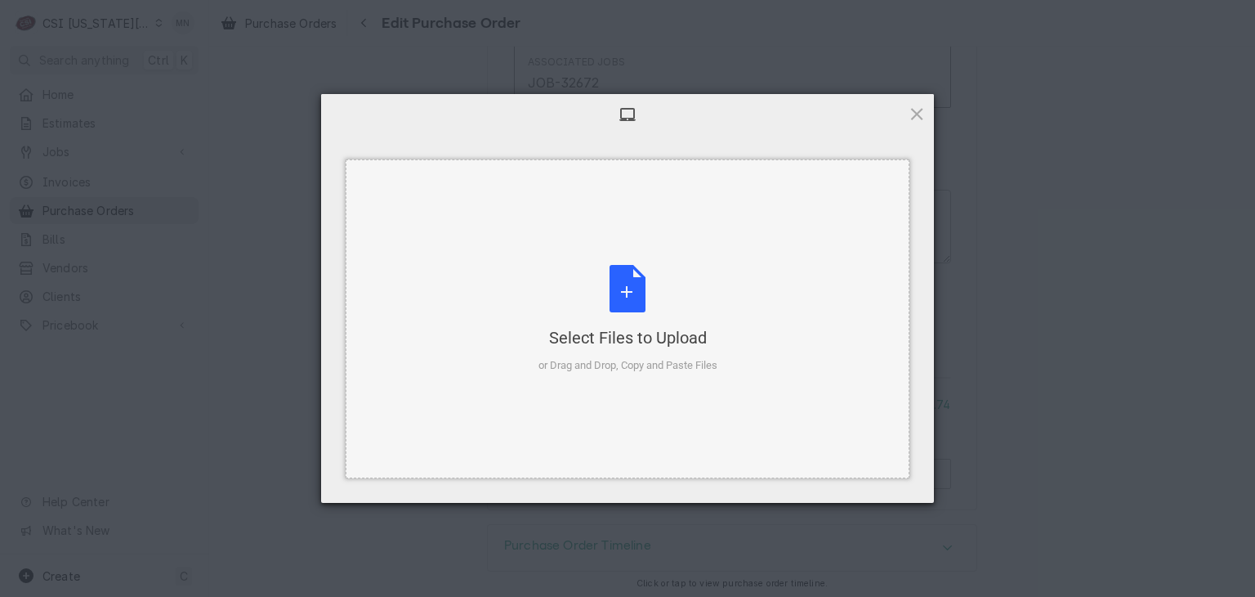
click at [630, 287] on div "Select Files to Upload or Drag and Drop, Copy and Paste Files" at bounding box center [628, 319] width 179 height 109
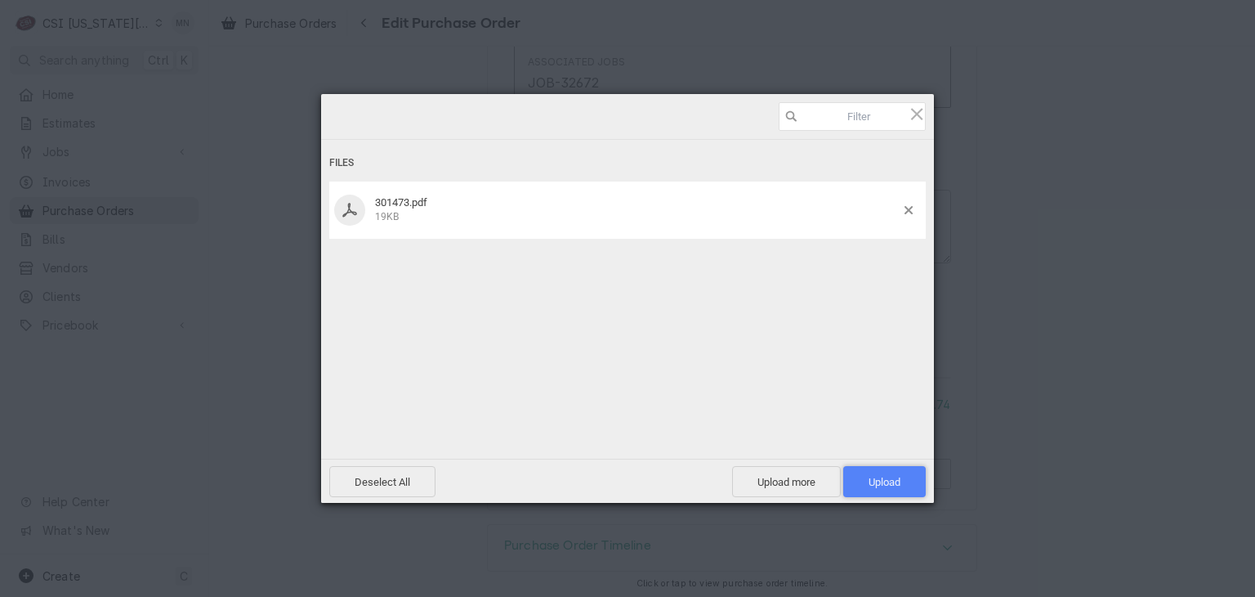
click at [883, 481] on span "Upload 1" at bounding box center [885, 482] width 32 height 12
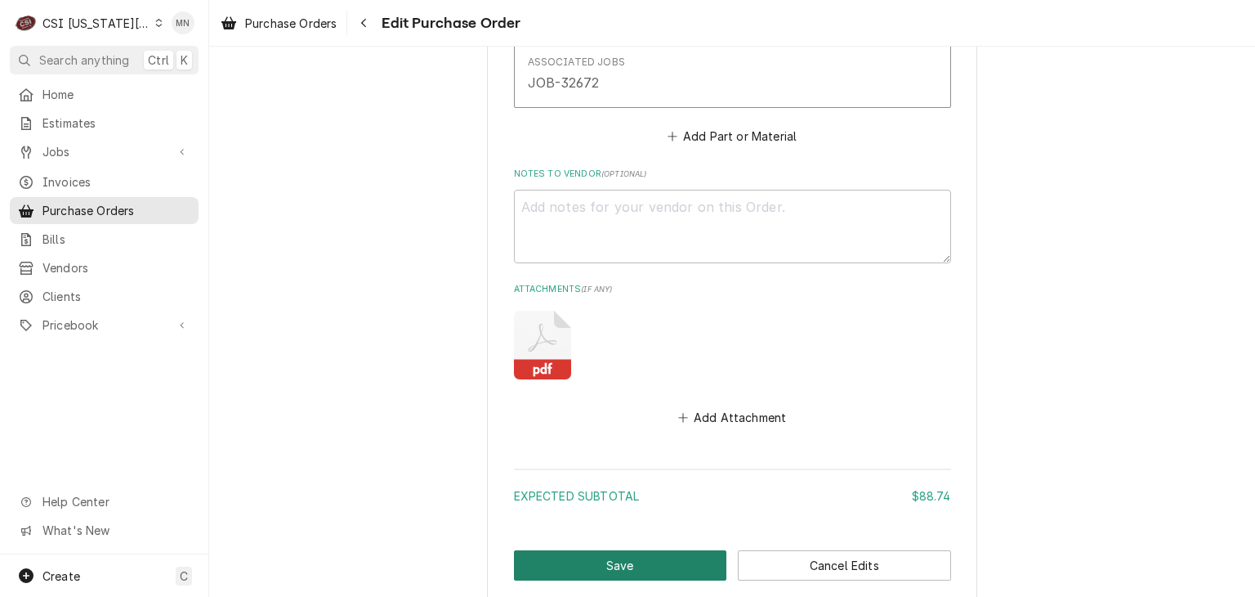
click at [608, 561] on button "Save" at bounding box center [620, 565] width 213 height 30
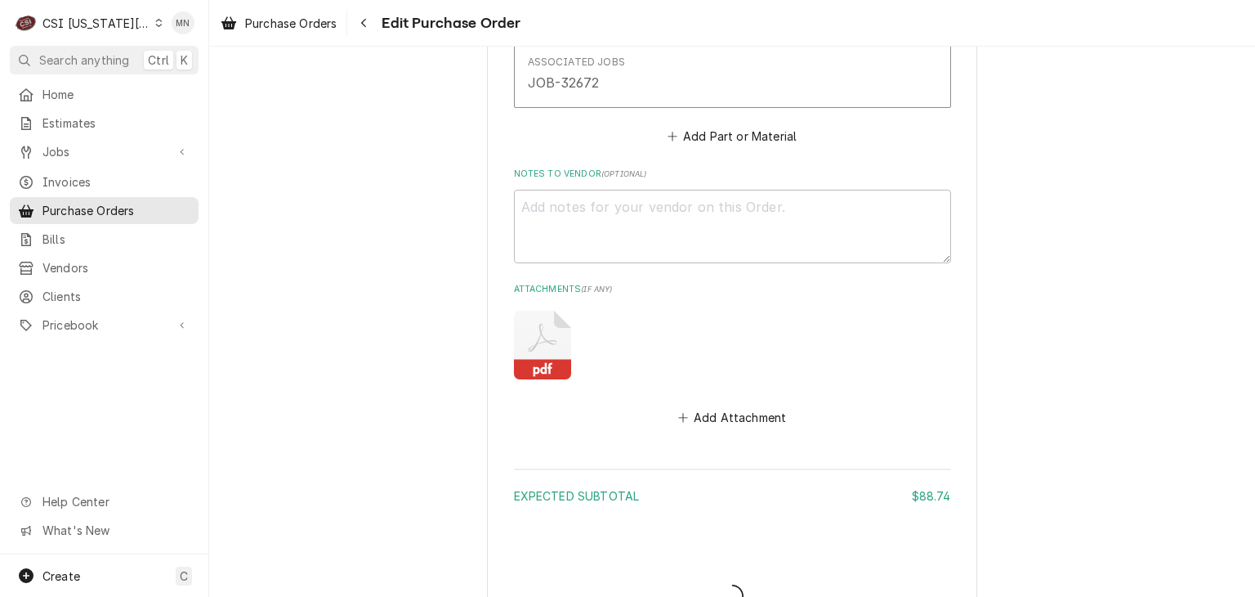
type textarea "x"
